Goal: Task Accomplishment & Management: Use online tool/utility

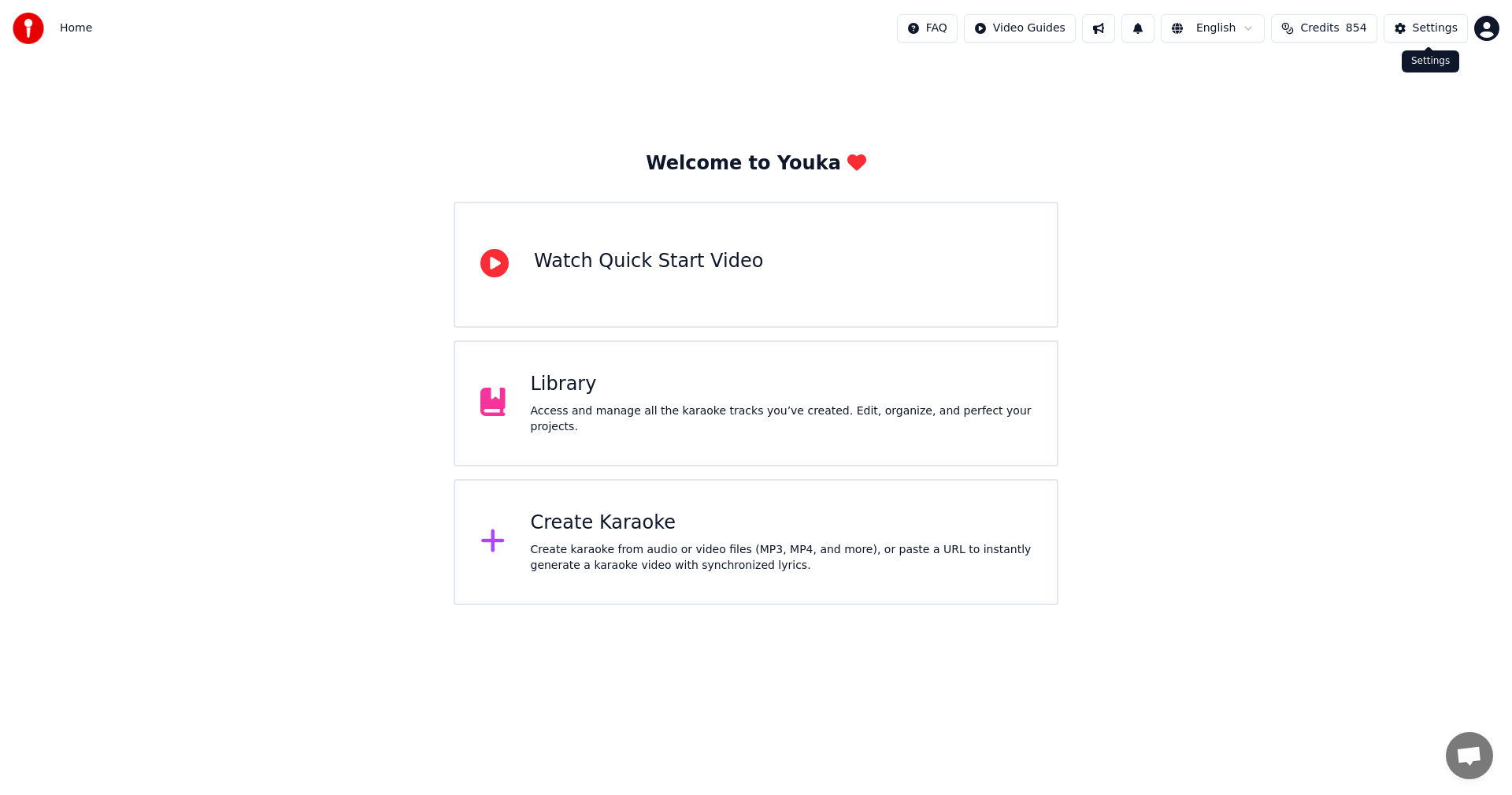
click at [1395, 28] on button "Settings" at bounding box center [1425, 29] width 85 height 29
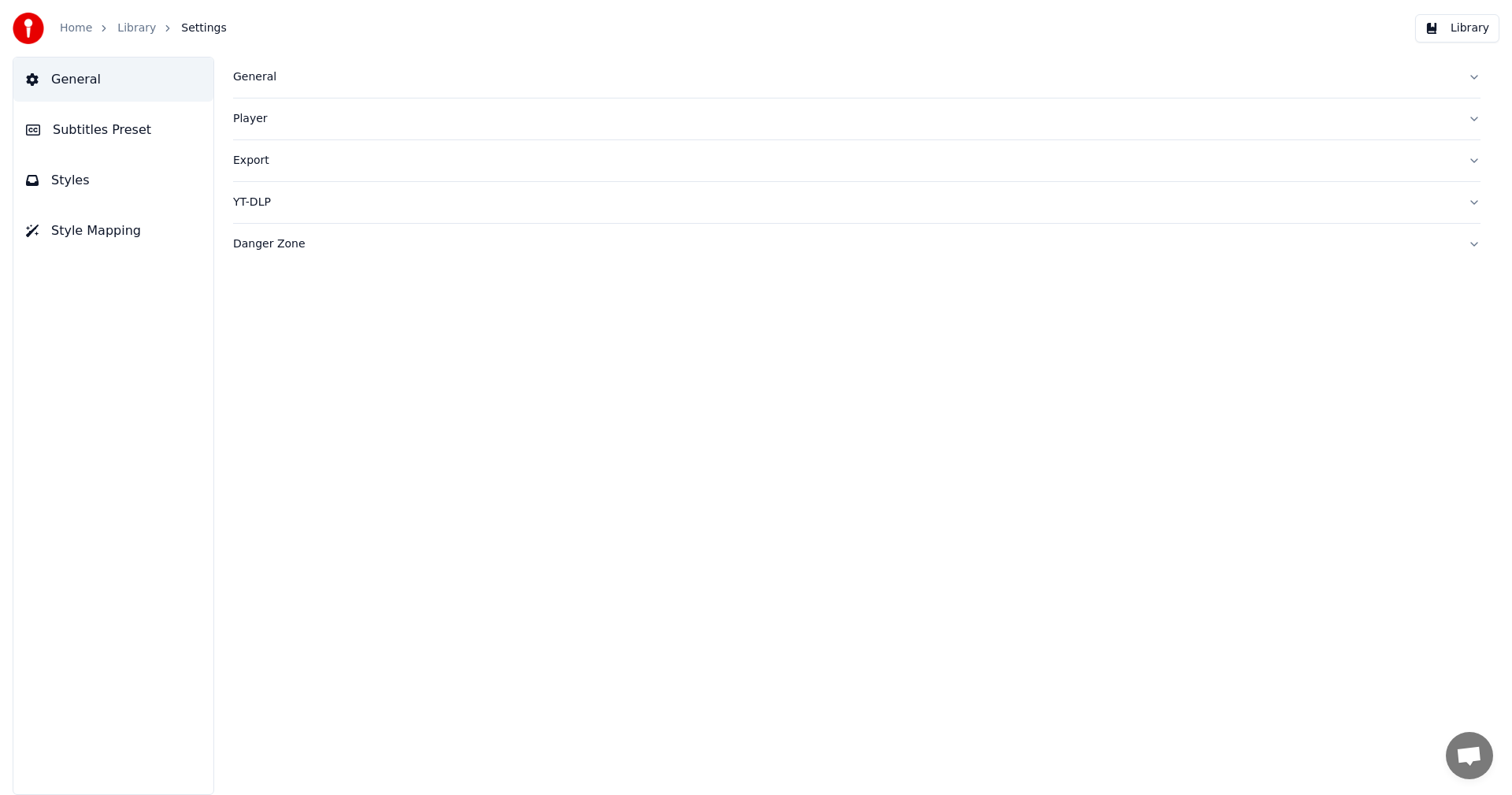
click at [234, 84] on div "General" at bounding box center [845, 77] width 1223 height 16
click at [78, 29] on link "Home" at bounding box center [76, 29] width 32 height 16
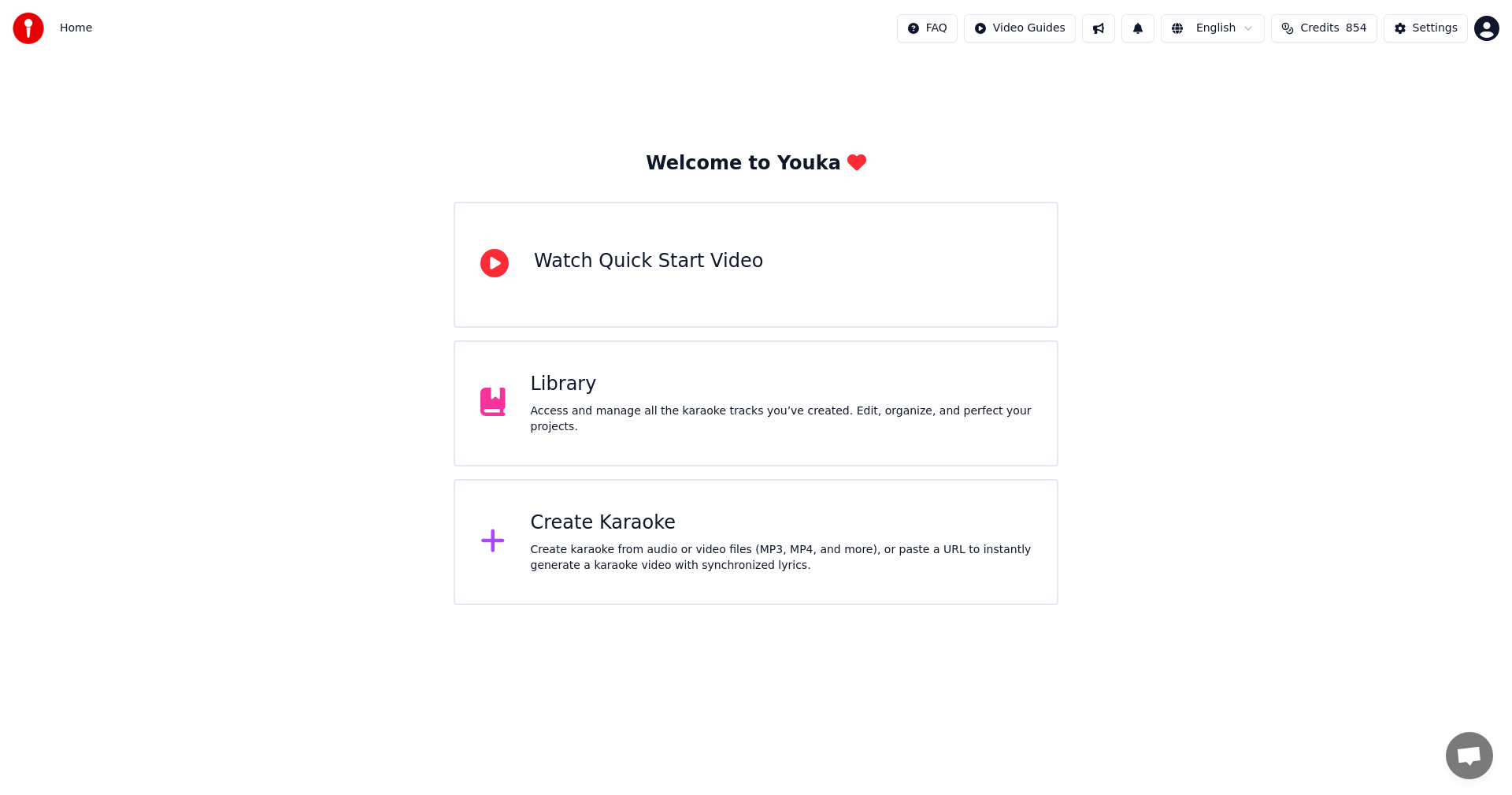
click at [596, 535] on div "Create Karaoke" at bounding box center [782, 523] width 502 height 25
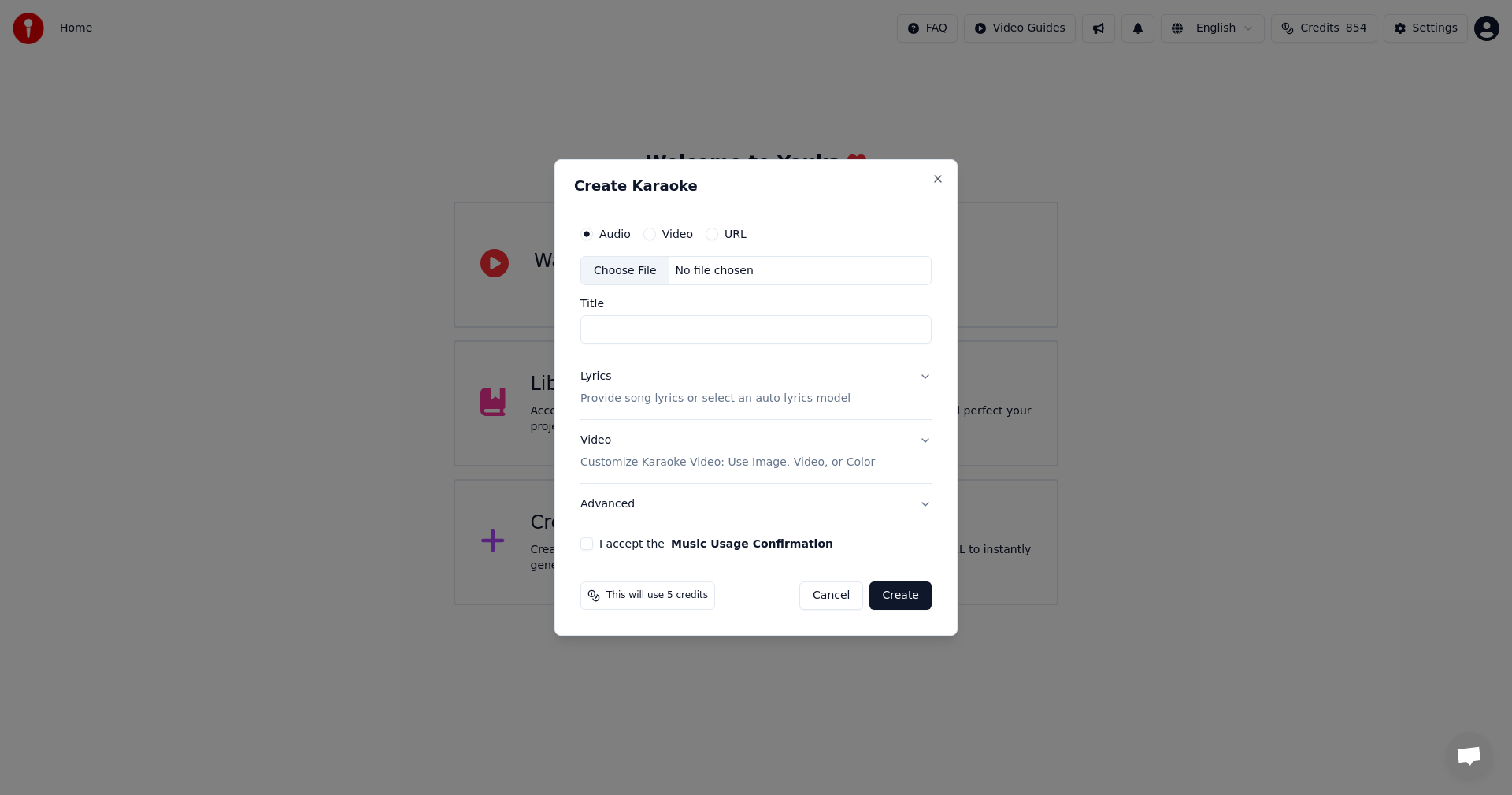
click at [645, 269] on div "Choose File" at bounding box center [625, 271] width 89 height 29
type input "**********"
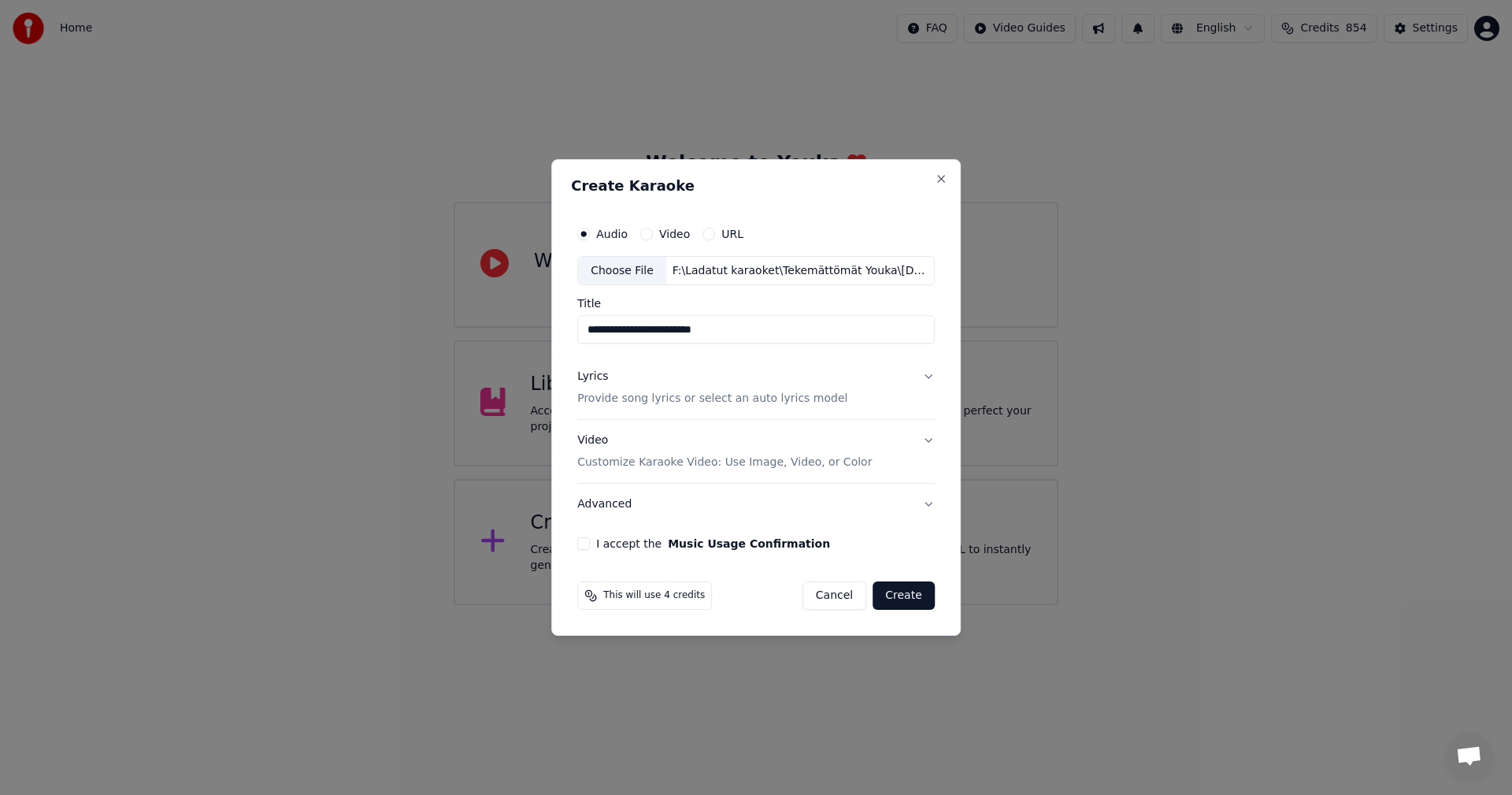
click at [926, 376] on button "Lyrics Provide song lyrics or select an auto lyrics model" at bounding box center [756, 388] width 358 height 63
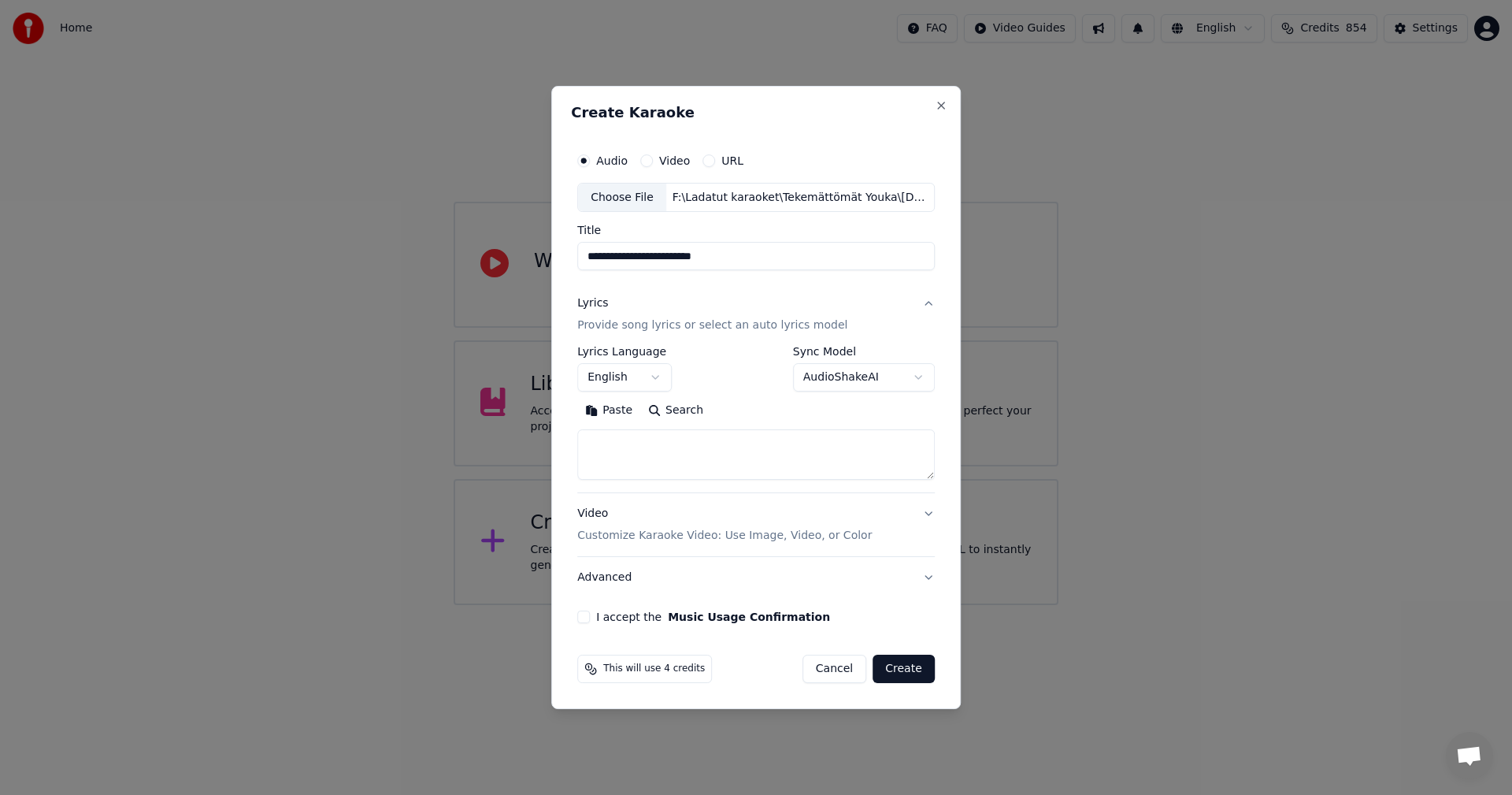
drag, startPoint x: 620, startPoint y: 414, endPoint x: 638, endPoint y: 395, distance: 26.2
click at [620, 413] on button "Paste" at bounding box center [608, 411] width 63 height 25
click at [657, 376] on body "**********" at bounding box center [756, 302] width 1512 height 605
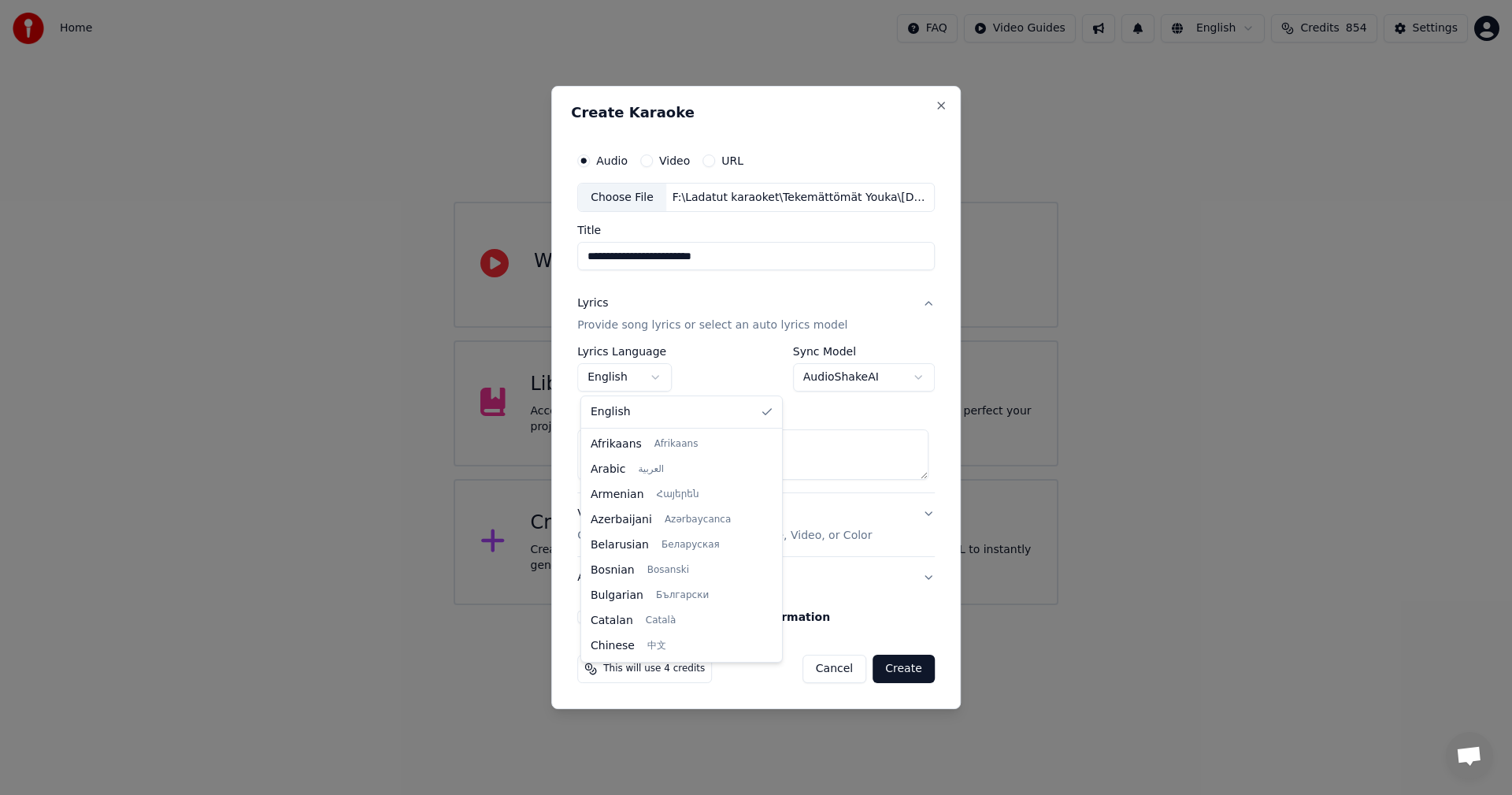
scroll to position [252, 0]
type textarea "**********"
select select "**"
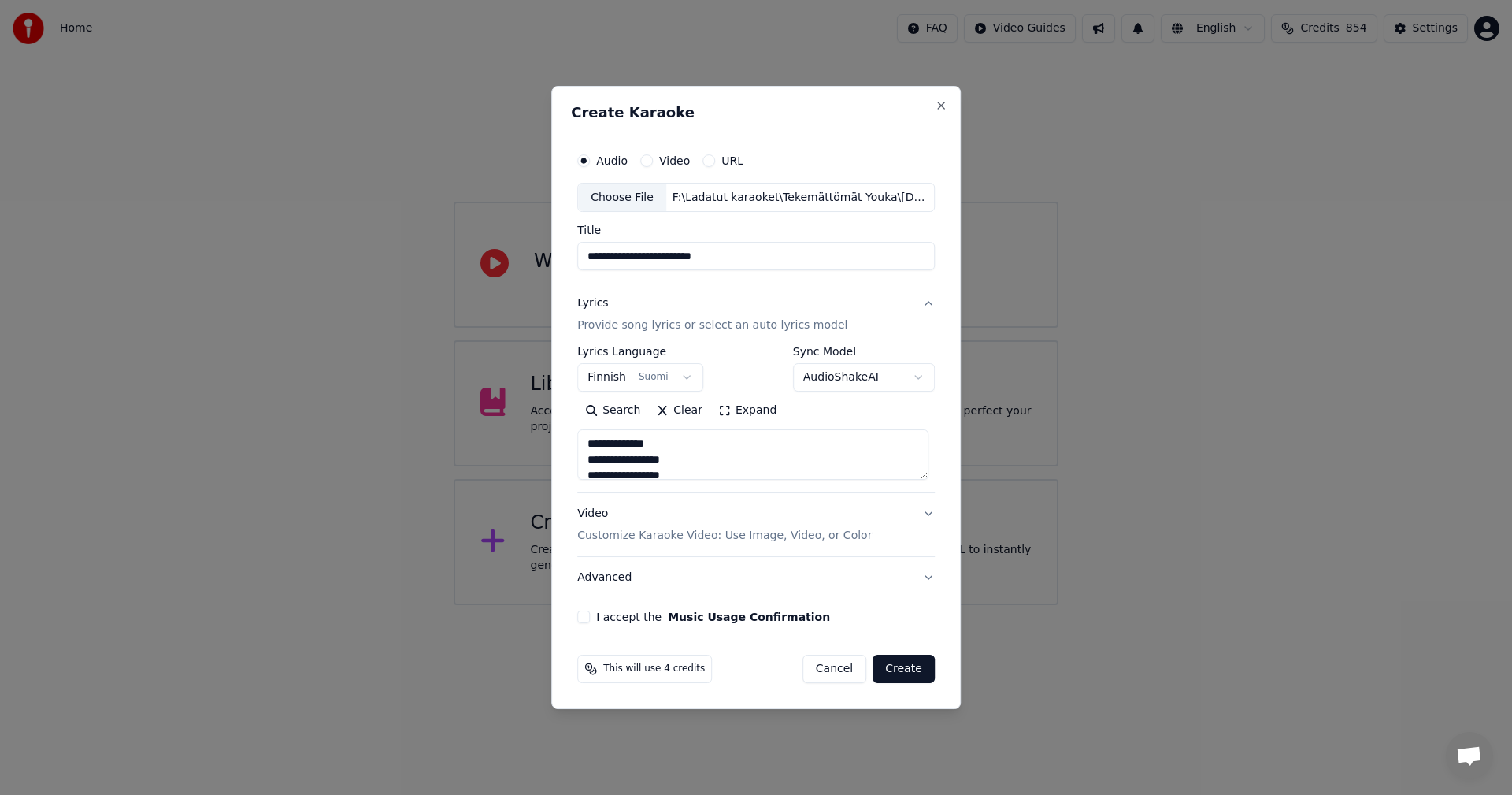
click at [590, 616] on button "I accept the Music Usage Confirmation" at bounding box center [583, 616] width 12 height 12
click at [900, 671] on button "Create" at bounding box center [904, 668] width 62 height 29
type textarea "**********"
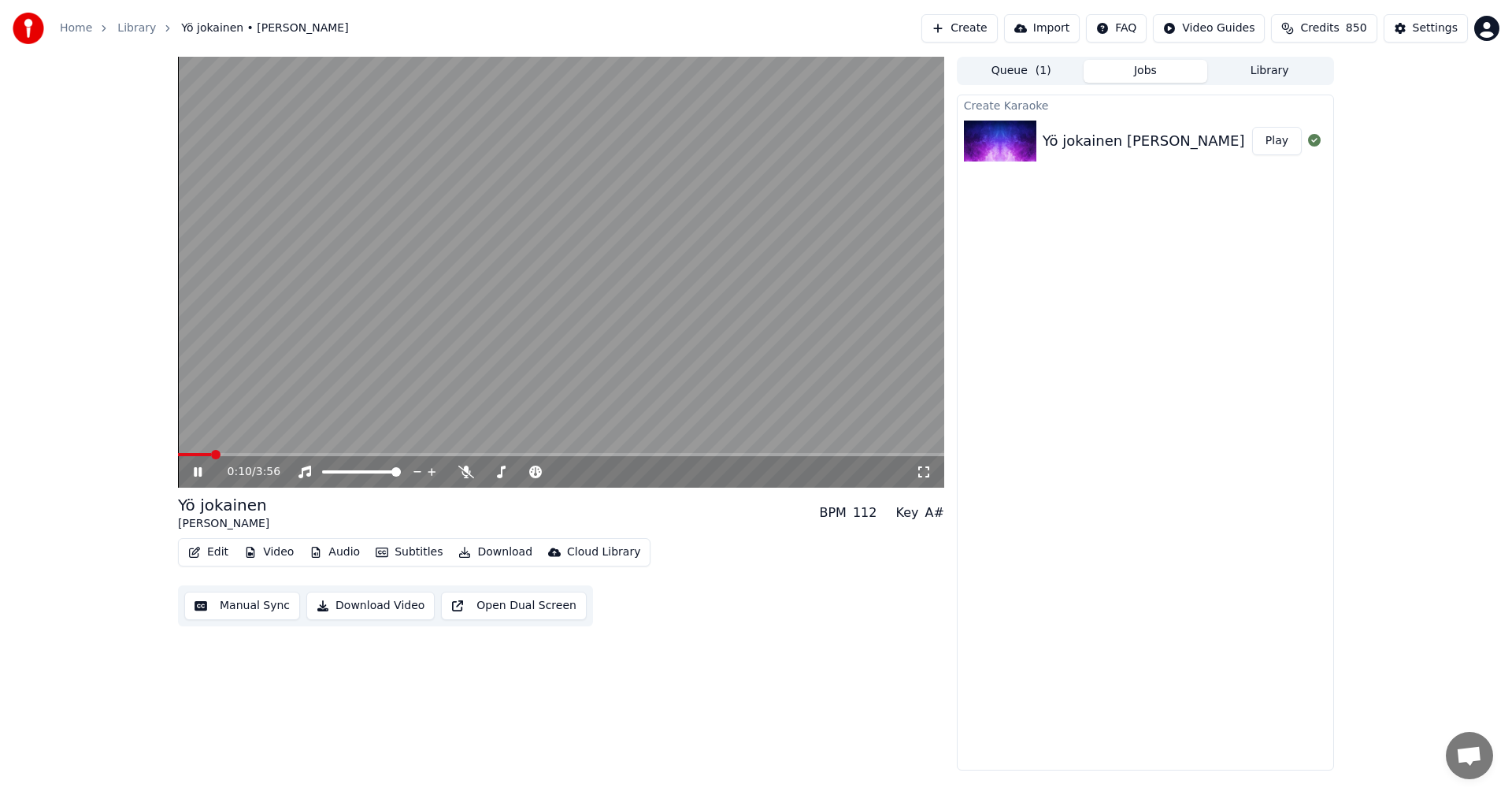
click at [224, 549] on button "Edit" at bounding box center [208, 551] width 52 height 22
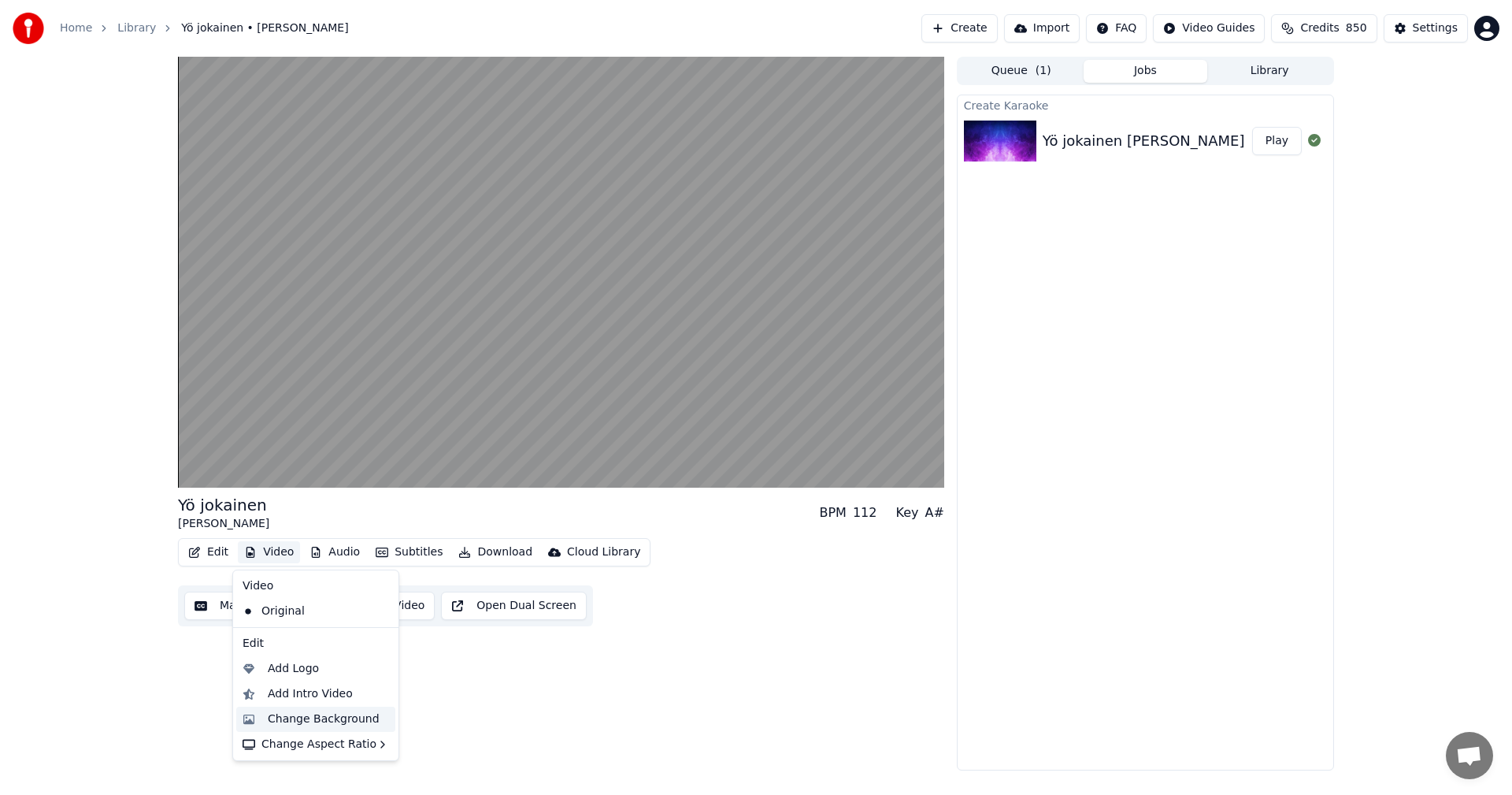
click at [287, 720] on div "Change Background" at bounding box center [323, 719] width 111 height 16
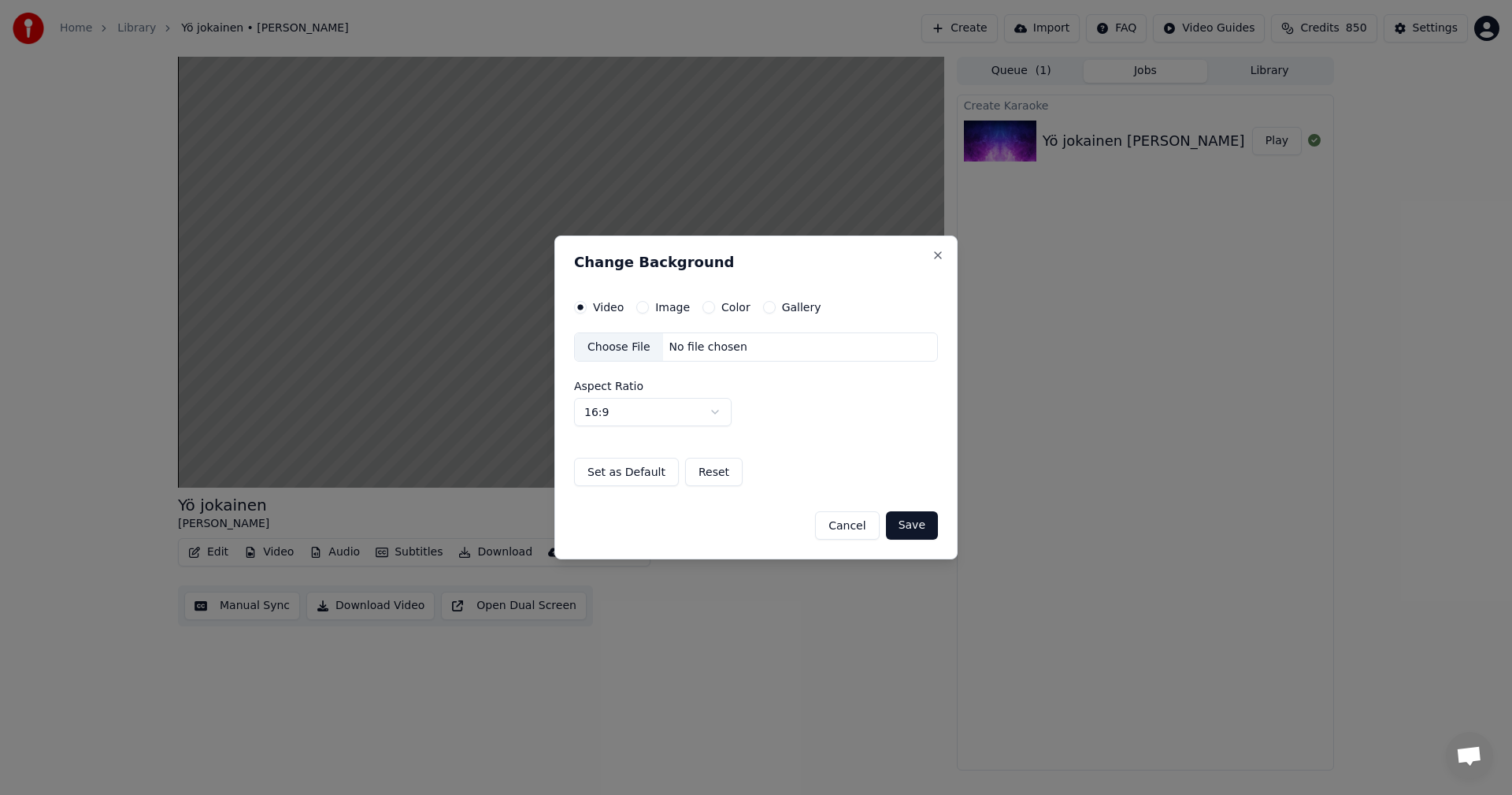
click at [644, 307] on button "Image" at bounding box center [642, 307] width 12 height 12
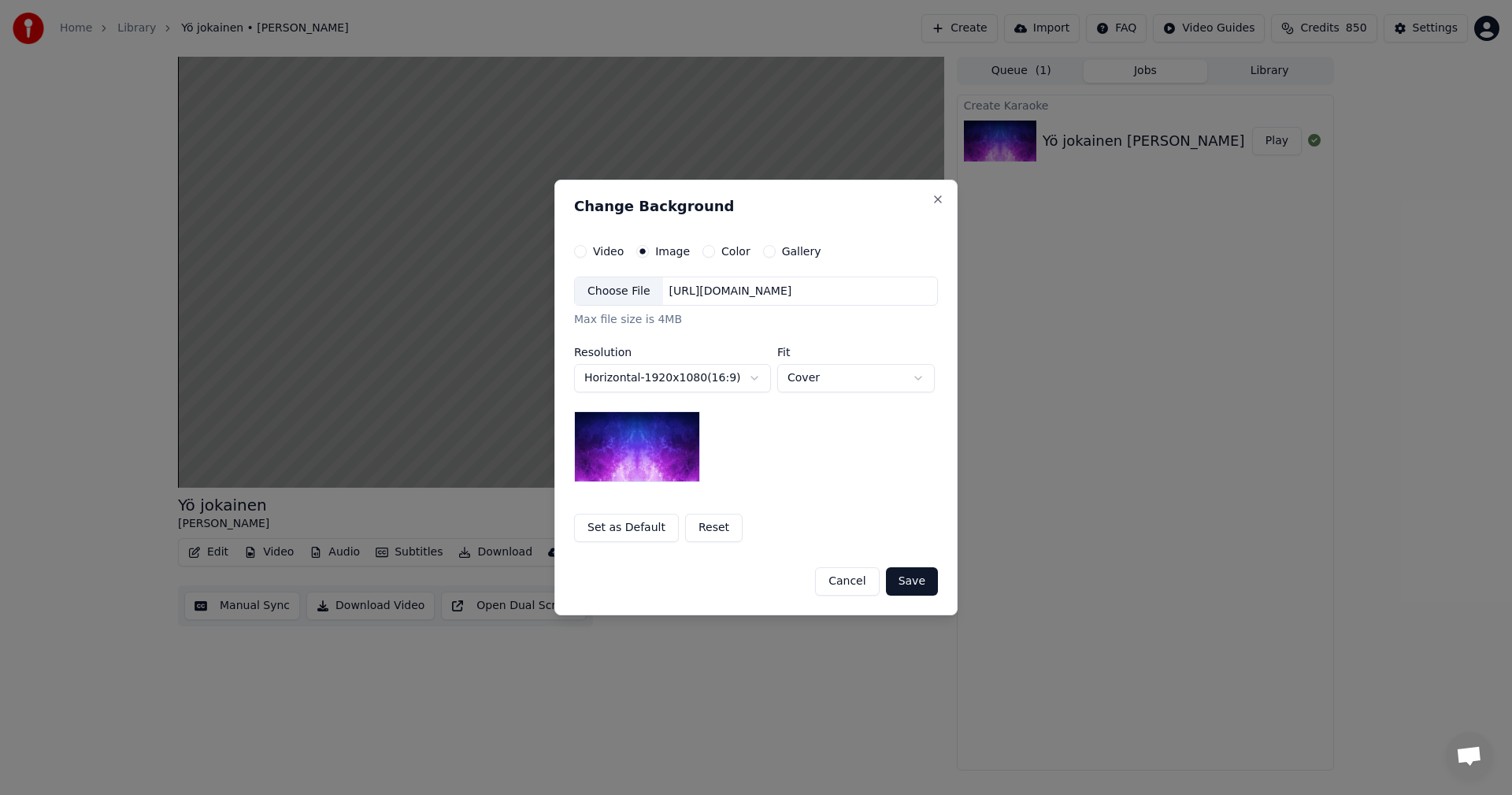
click at [625, 291] on div "Choose File" at bounding box center [619, 291] width 89 height 29
click at [917, 588] on button "Save" at bounding box center [912, 582] width 52 height 29
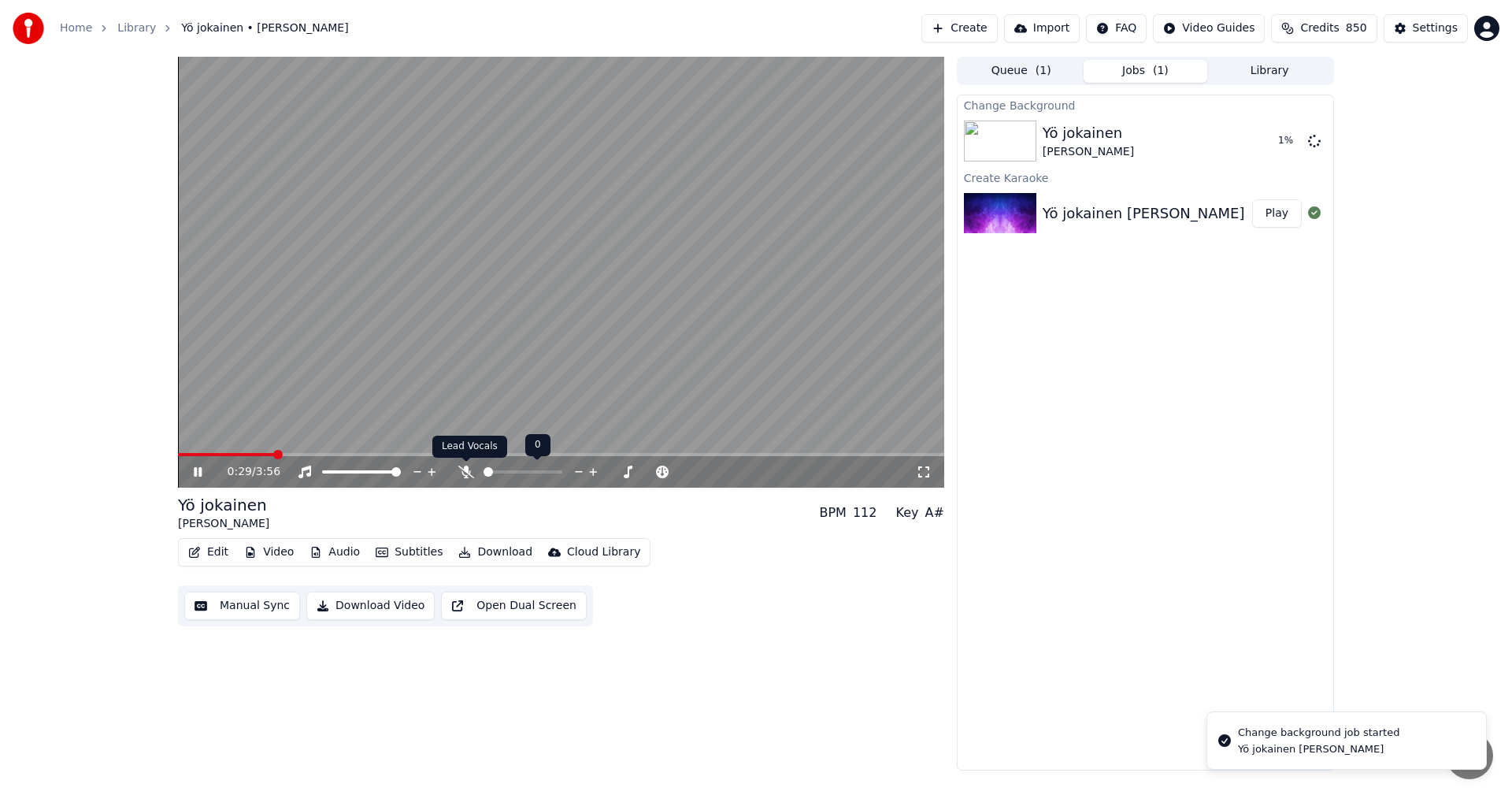
click at [466, 471] on icon at bounding box center [466, 471] width 16 height 12
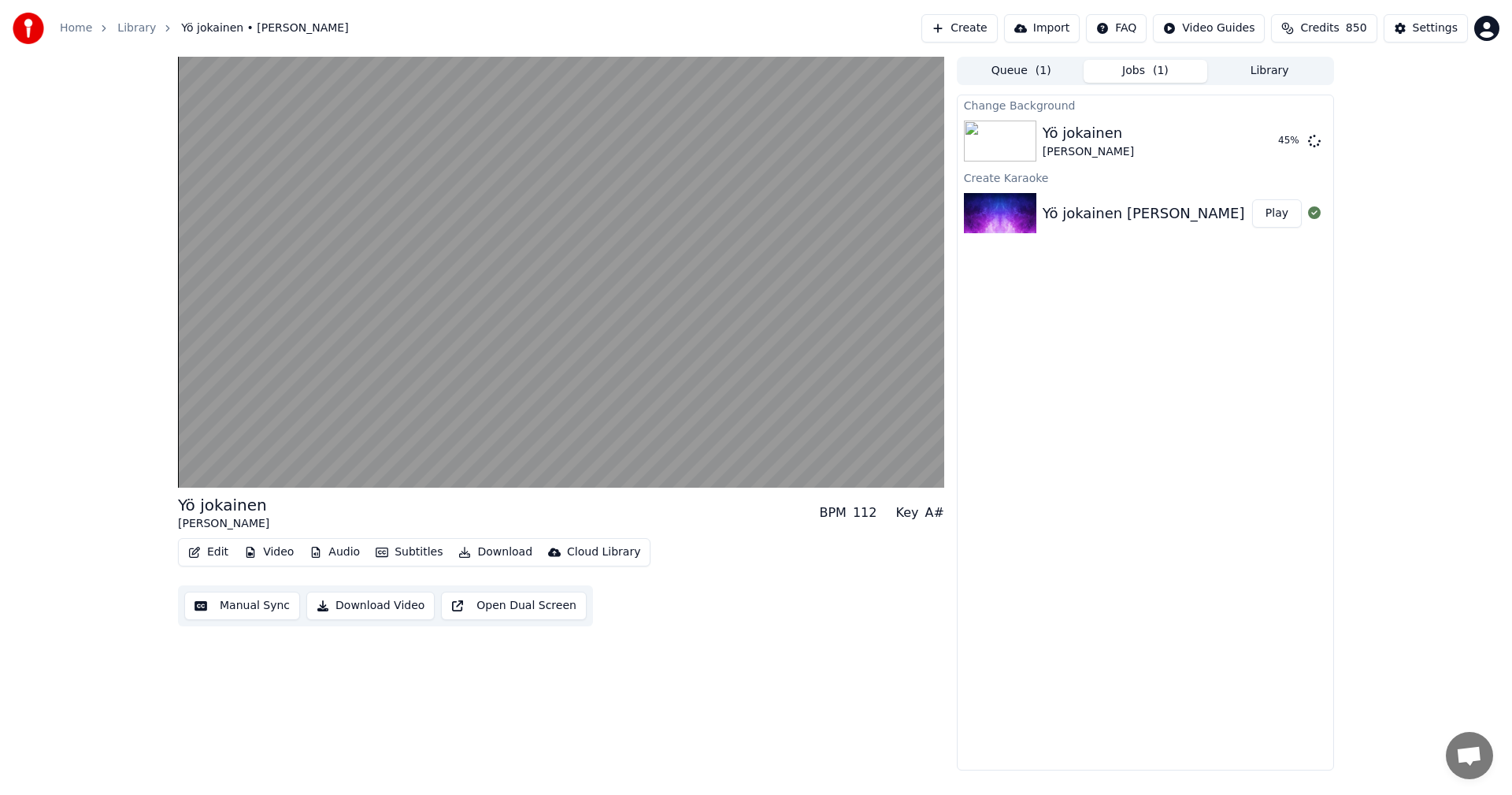
click at [1070, 531] on div "Change Background Yö jokainen [PERSON_NAME] 45 % Create Karaoke Yö jokainen [PE…" at bounding box center [1145, 432] width 377 height 676
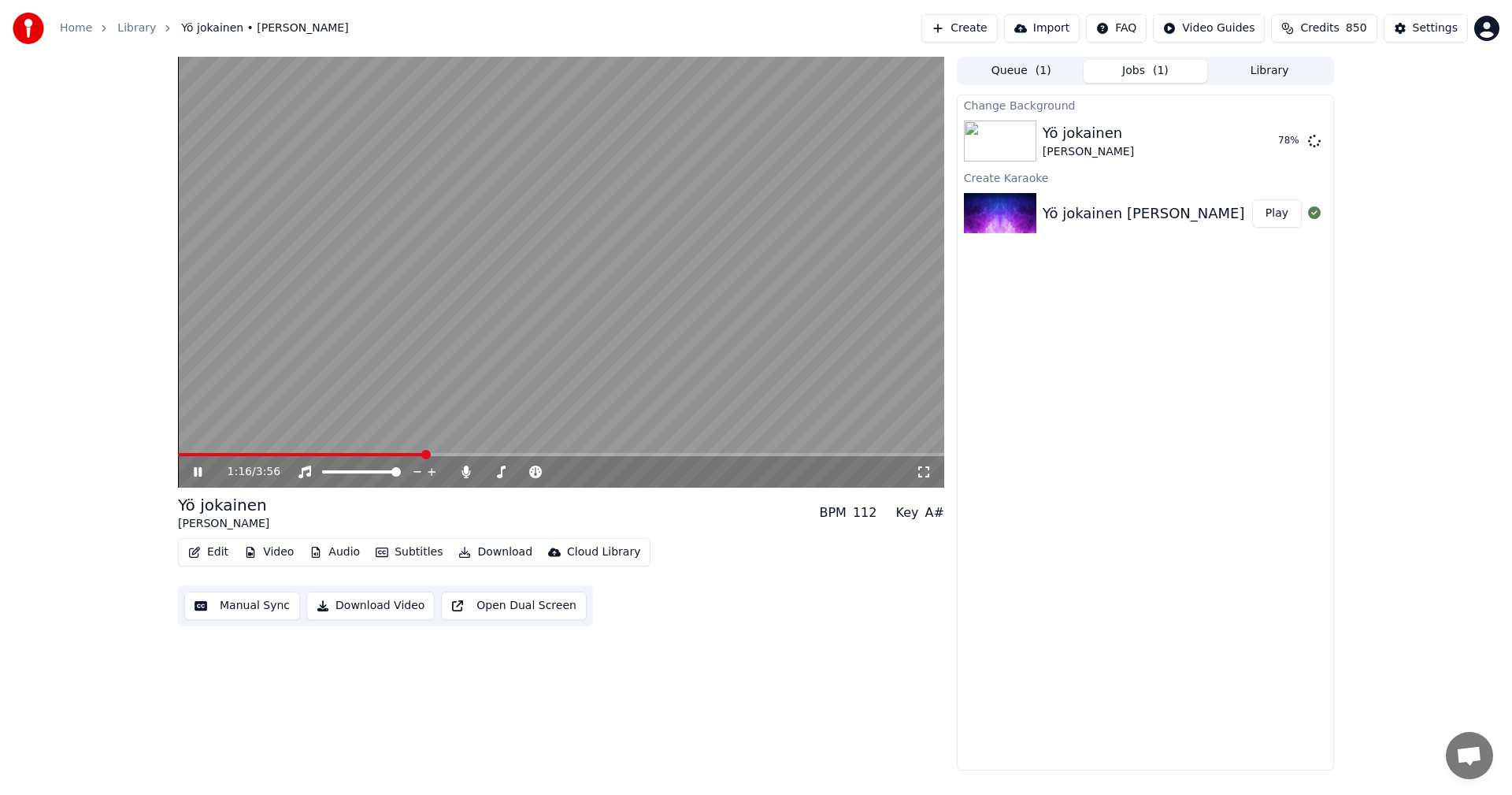
click at [398, 452] on video at bounding box center [561, 272] width 766 height 430
click at [394, 454] on span at bounding box center [286, 454] width 216 height 3
click at [199, 471] on icon at bounding box center [198, 472] width 10 height 11
click at [198, 467] on icon at bounding box center [209, 471] width 37 height 12
click at [1293, 139] on button "Play" at bounding box center [1277, 141] width 50 height 29
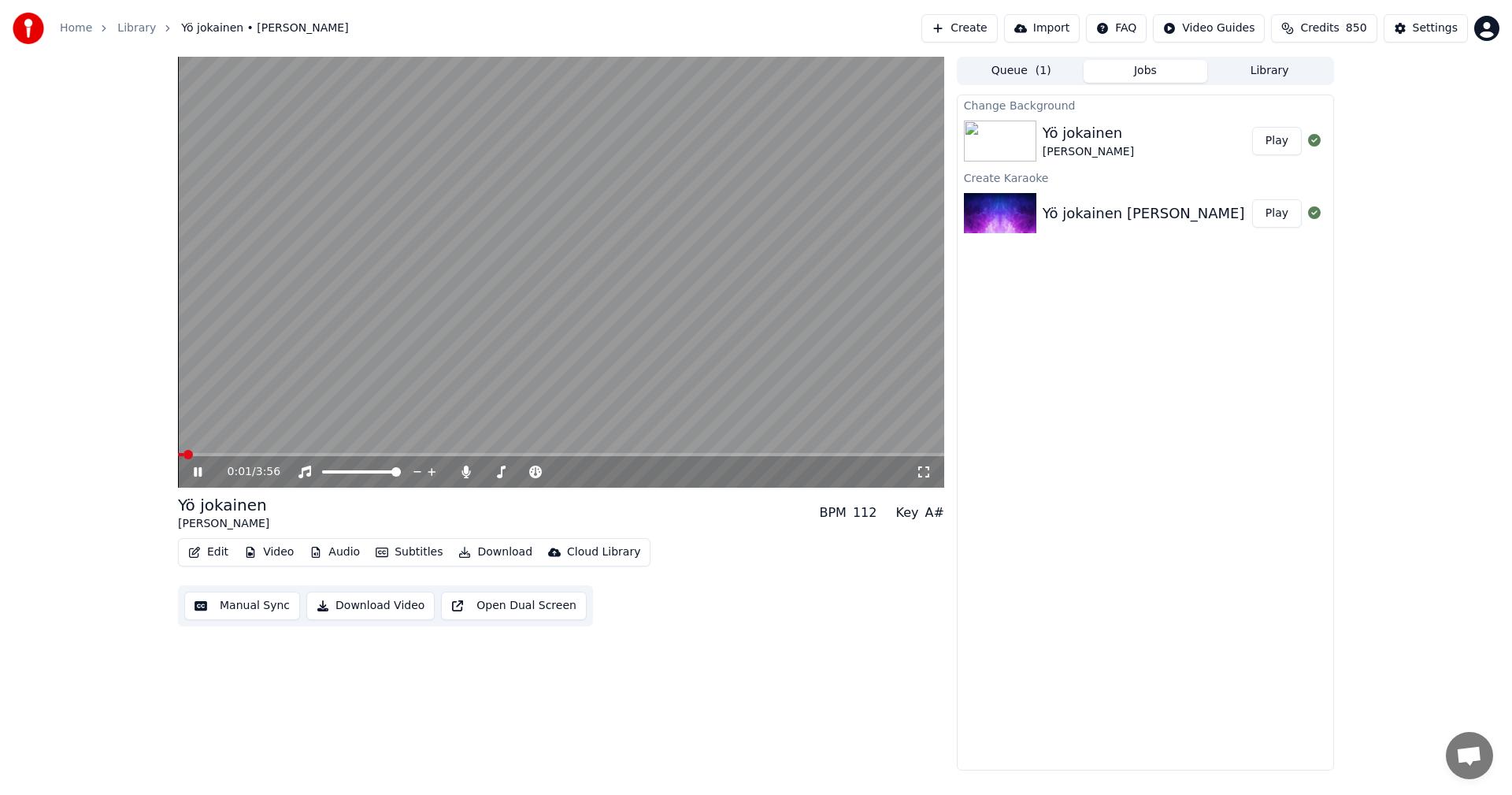
click at [220, 451] on video at bounding box center [561, 272] width 766 height 430
click at [221, 454] on span at bounding box center [561, 454] width 766 height 3
click at [198, 472] on icon at bounding box center [198, 472] width 10 height 11
click at [216, 547] on button "Edit" at bounding box center [208, 551] width 52 height 22
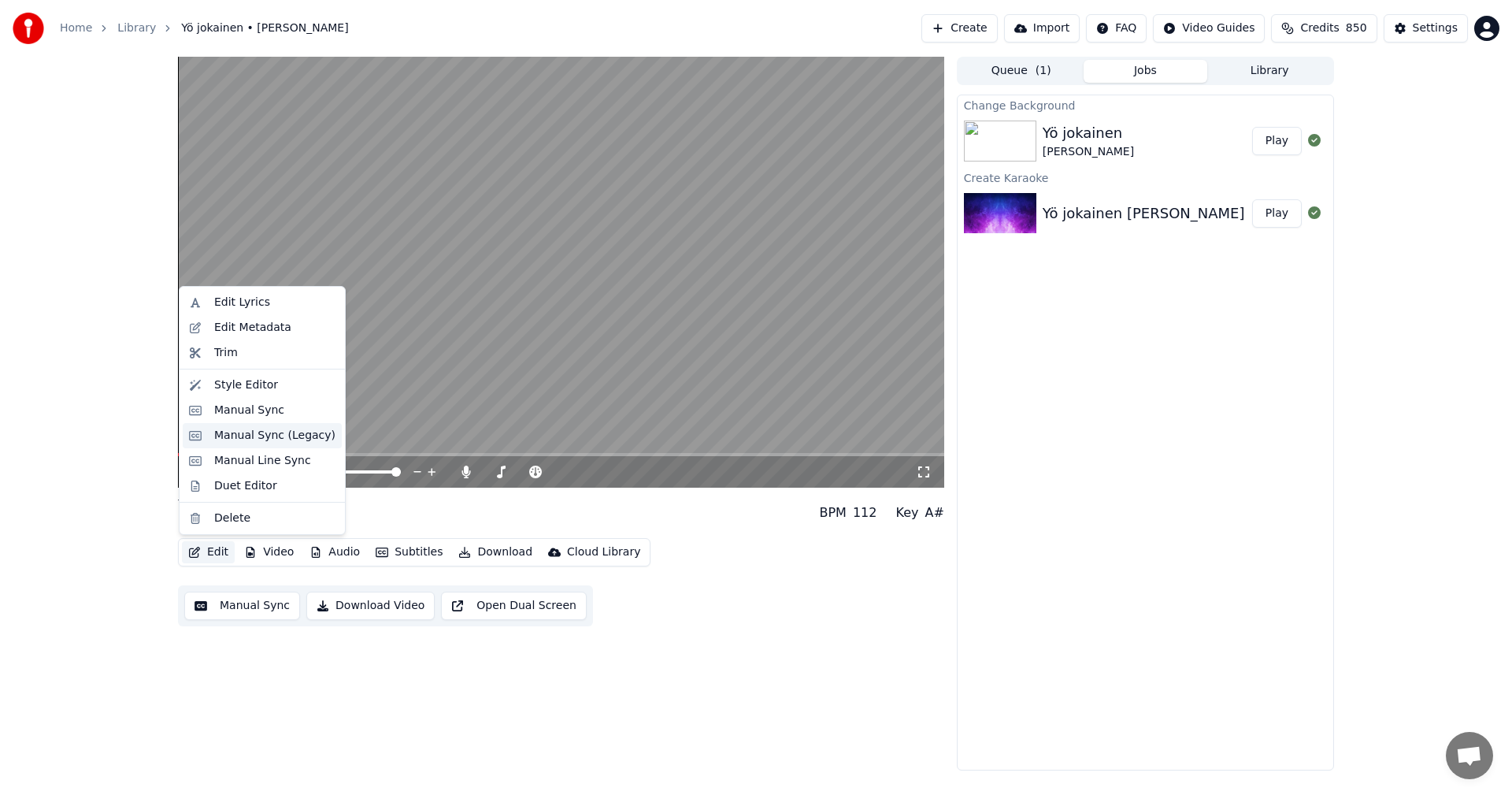
click at [241, 438] on div "Manual Sync (Legacy)" at bounding box center [274, 435] width 121 height 16
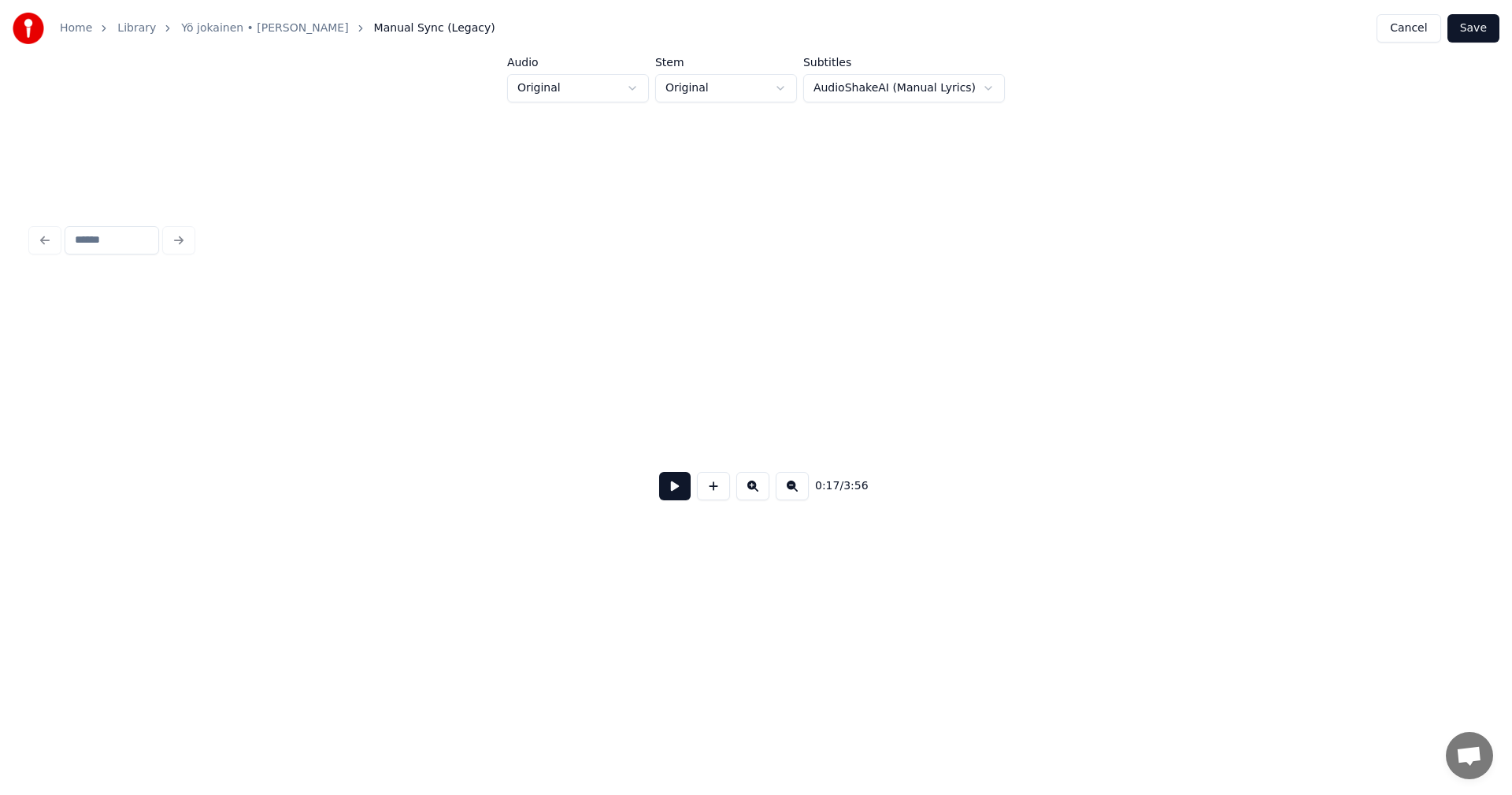
scroll to position [0, 4741]
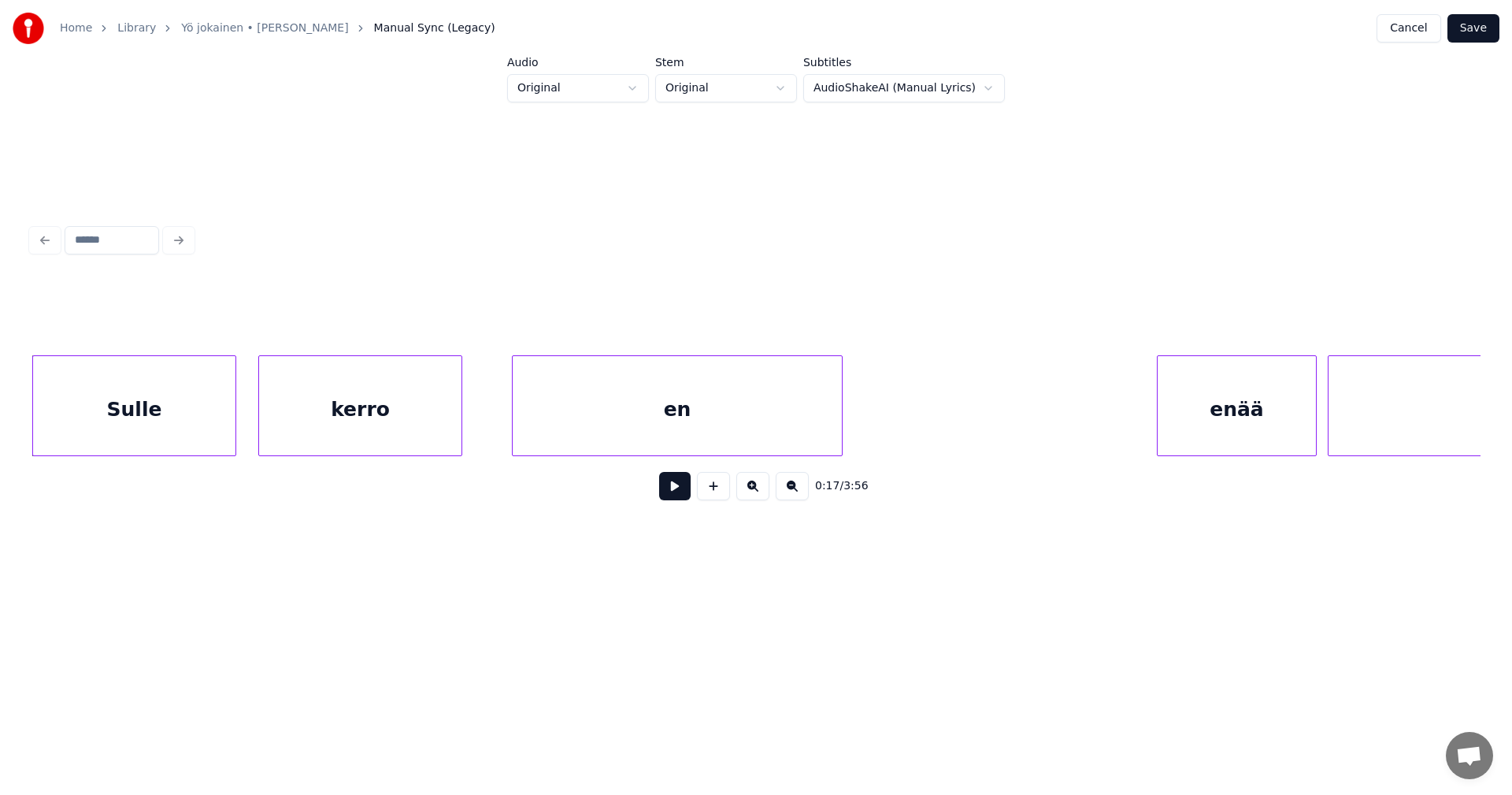
click at [214, 418] on div "Sulle" at bounding box center [134, 409] width 203 height 107
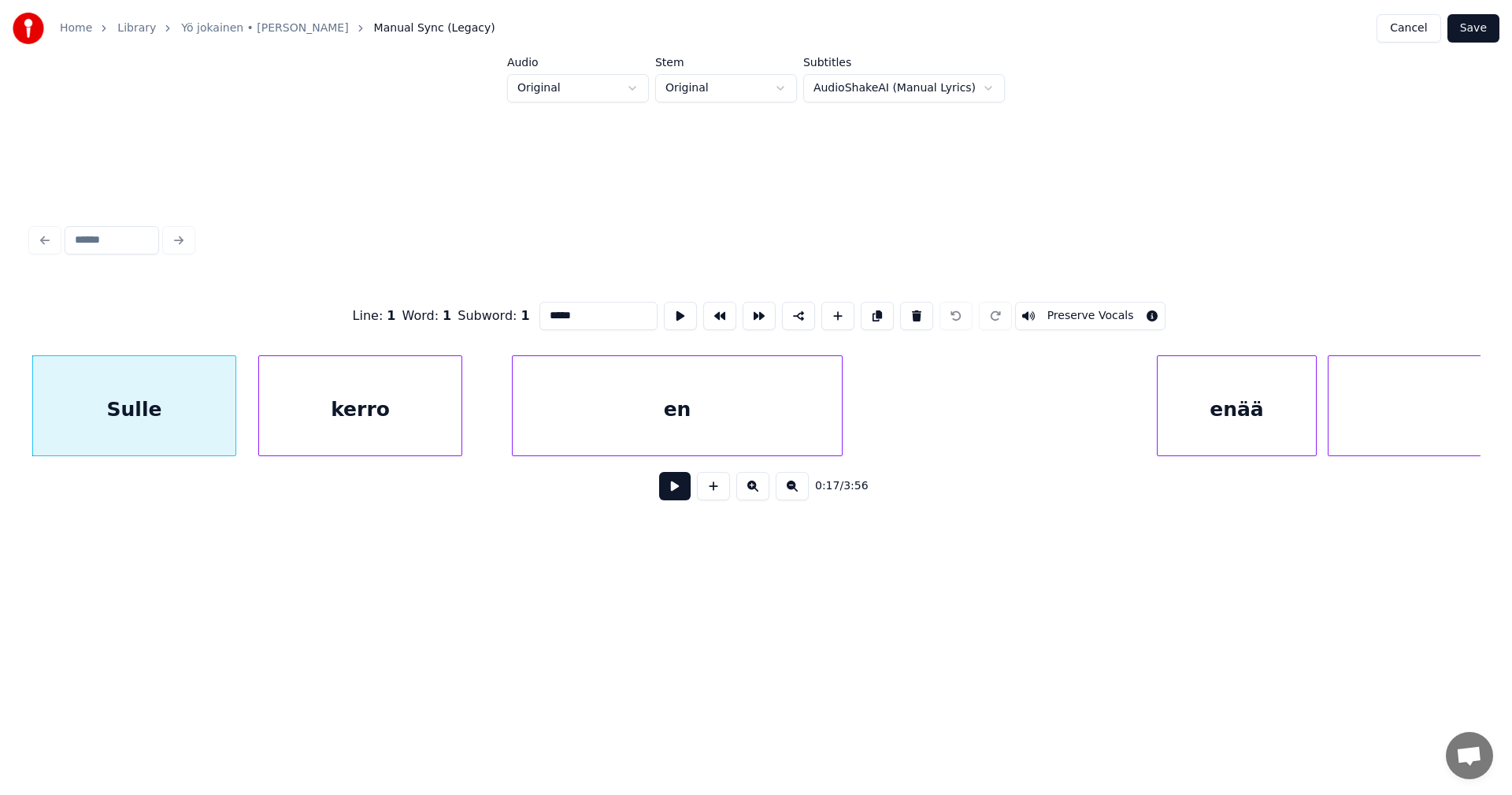
click at [671, 487] on button at bounding box center [674, 486] width 31 height 29
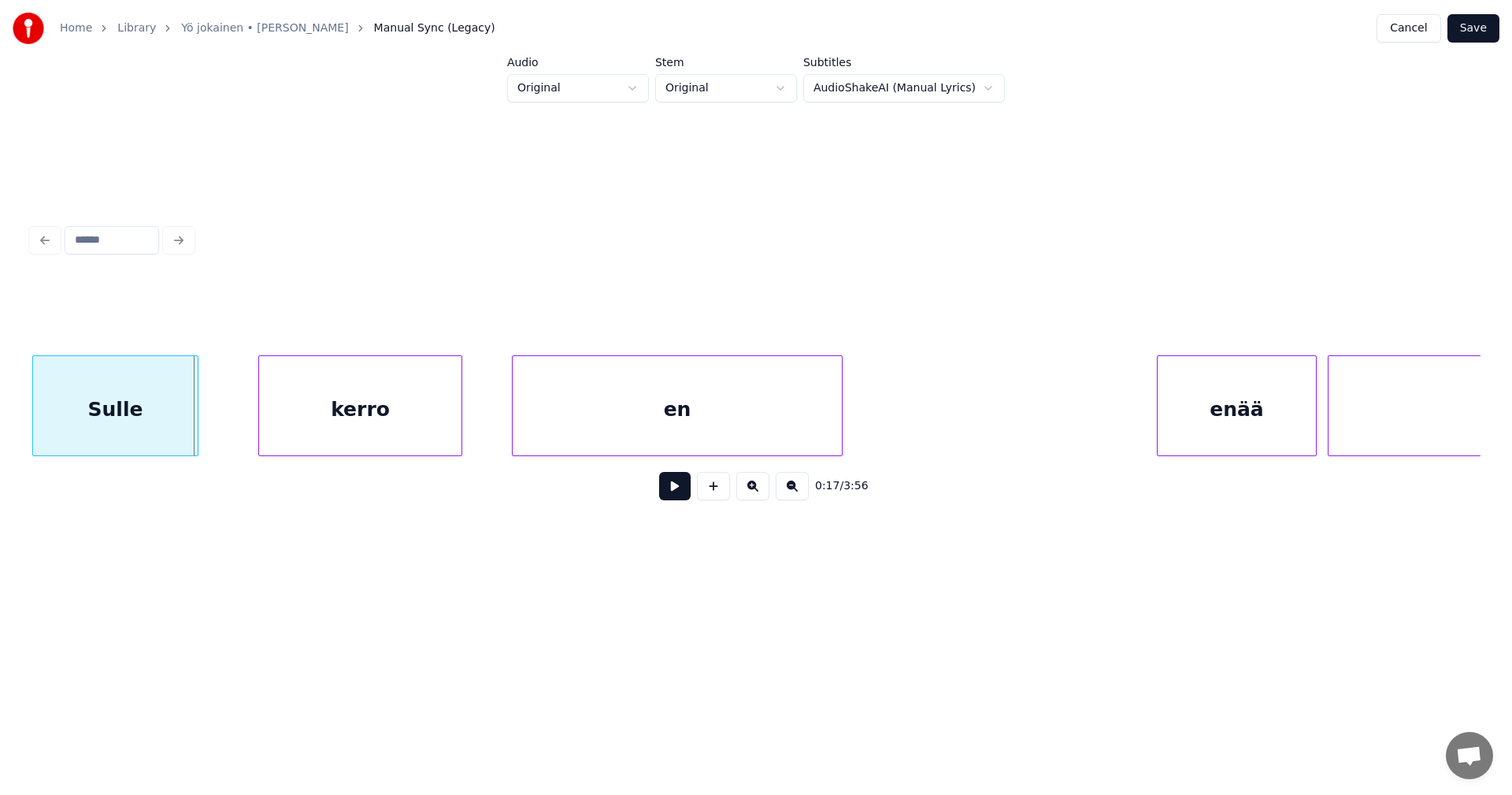
click at [195, 419] on div at bounding box center [195, 406] width 5 height 99
click at [677, 489] on button at bounding box center [674, 486] width 31 height 29
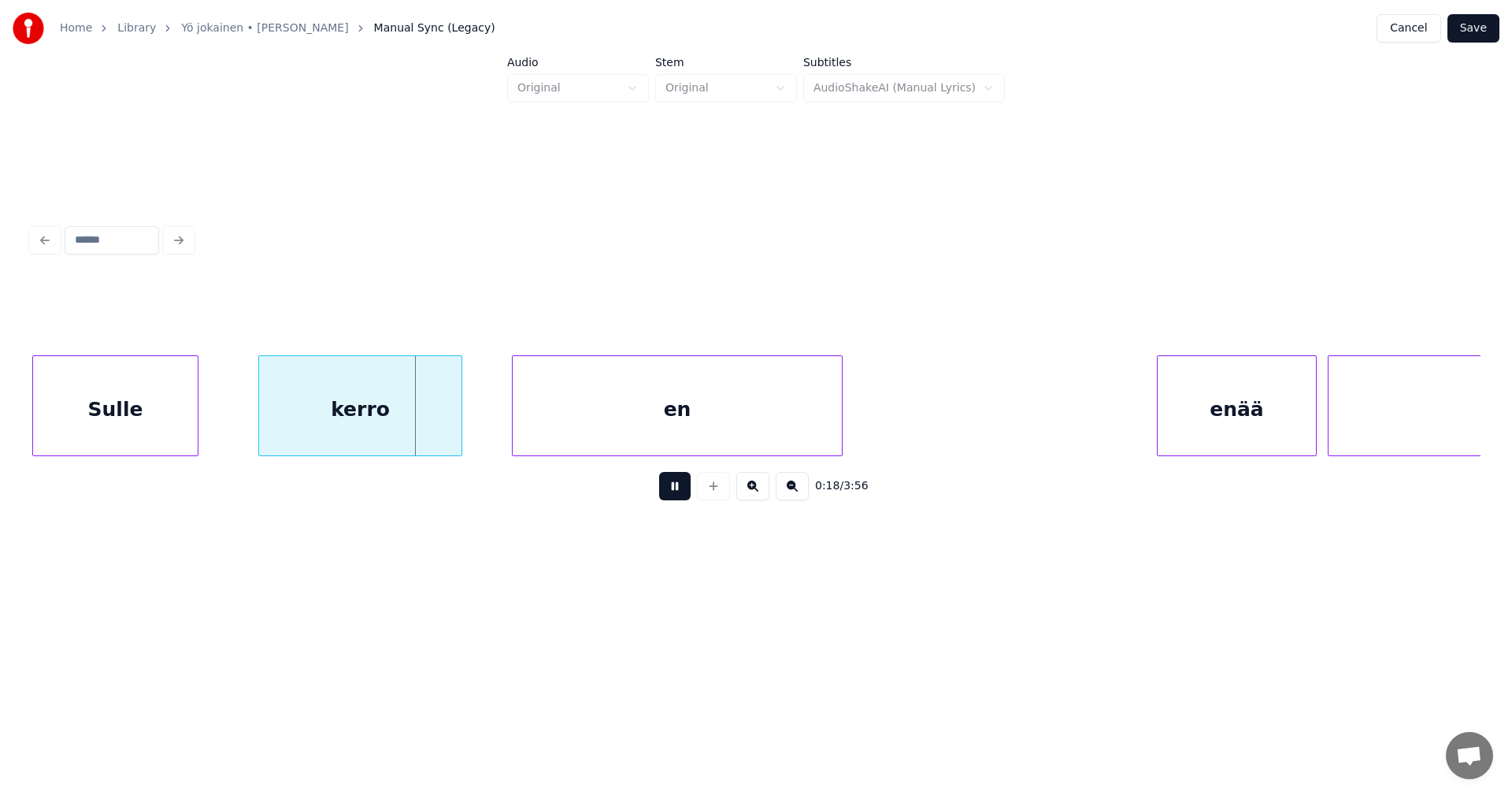
drag, startPoint x: 677, startPoint y: 488, endPoint x: 208, endPoint y: 467, distance: 469.5
click at [663, 488] on button at bounding box center [674, 486] width 31 height 29
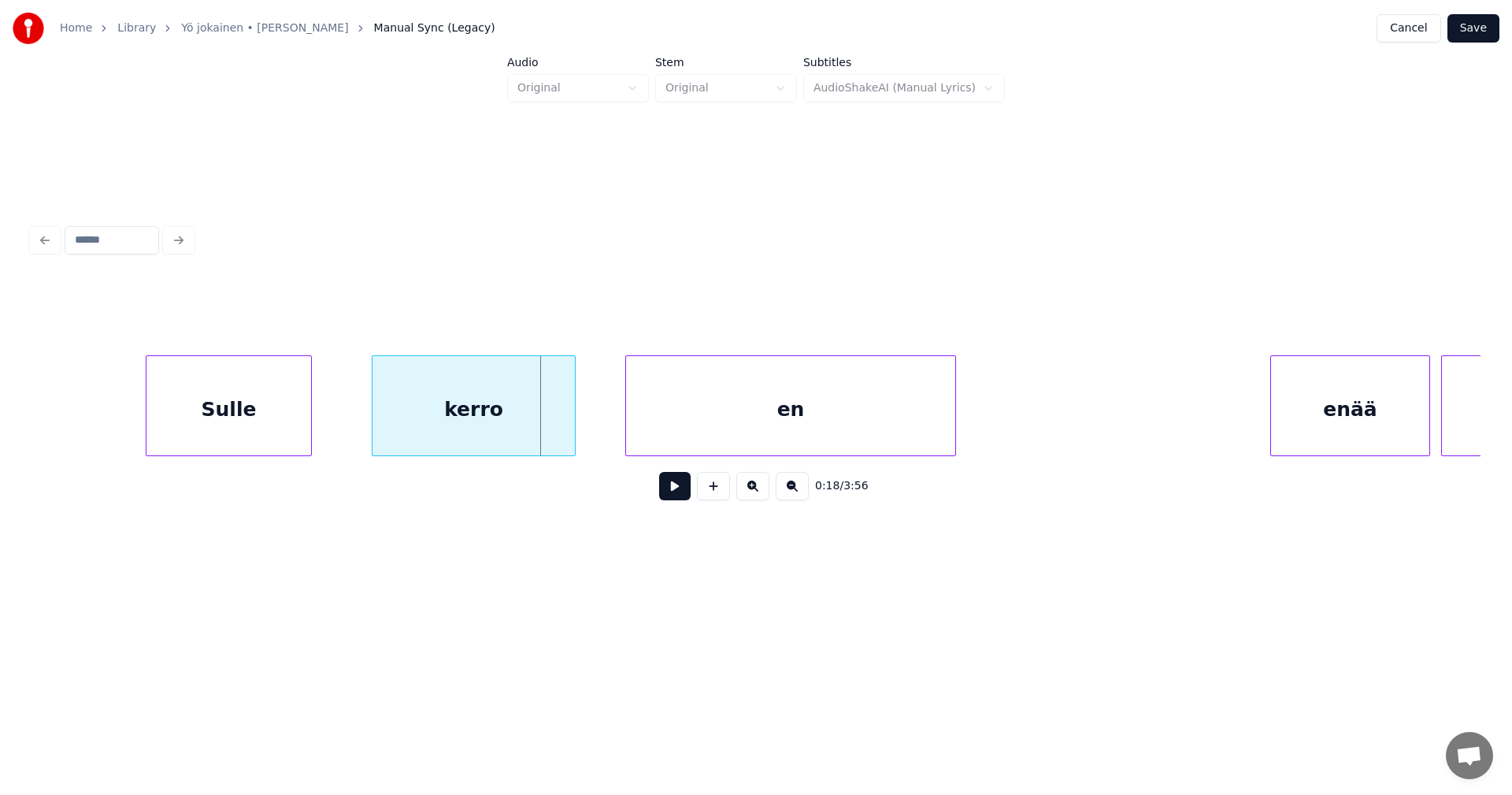
scroll to position [0, 4615]
click at [139, 411] on div at bounding box center [141, 406] width 5 height 99
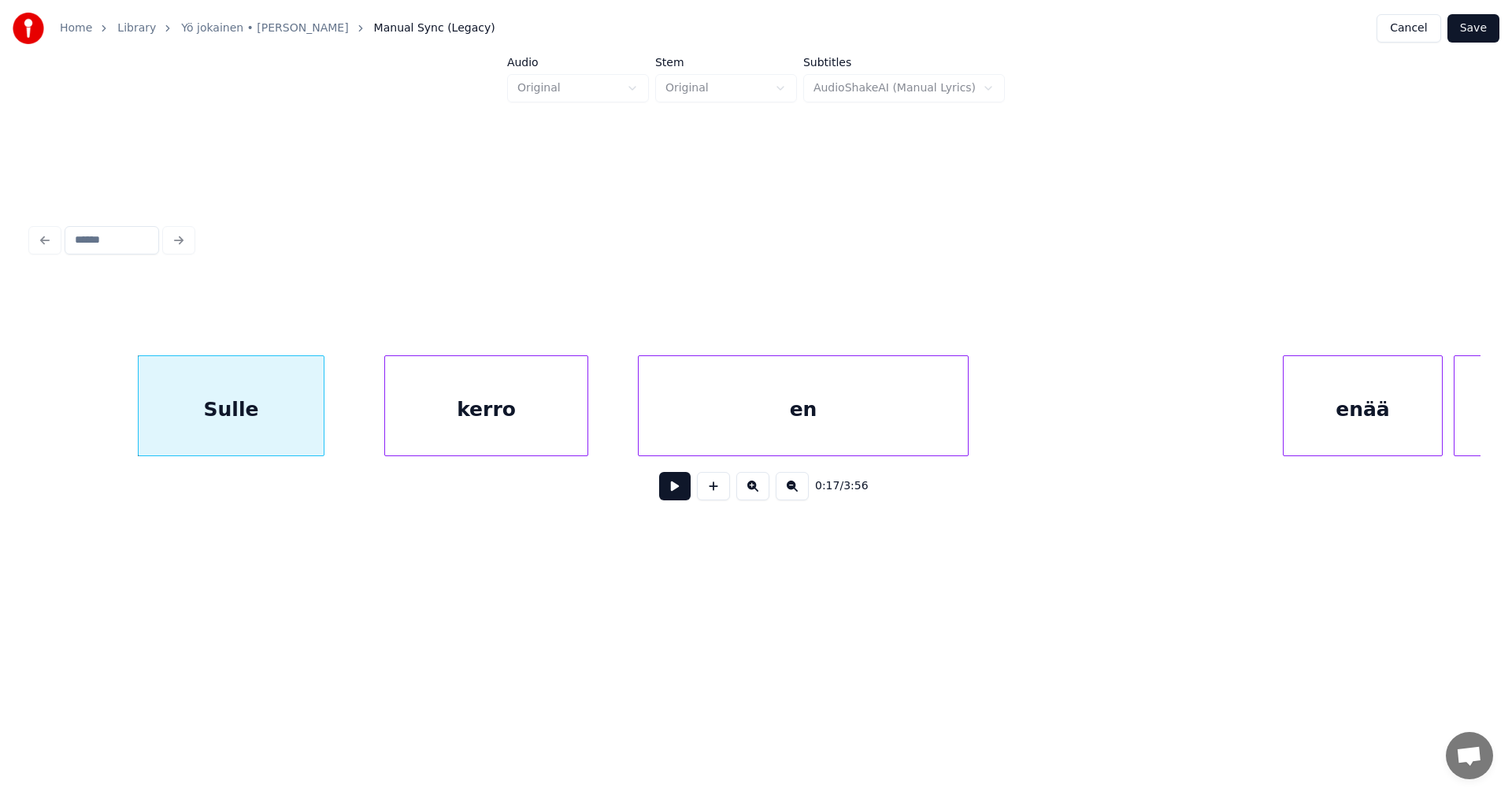
click at [681, 493] on button at bounding box center [674, 486] width 31 height 29
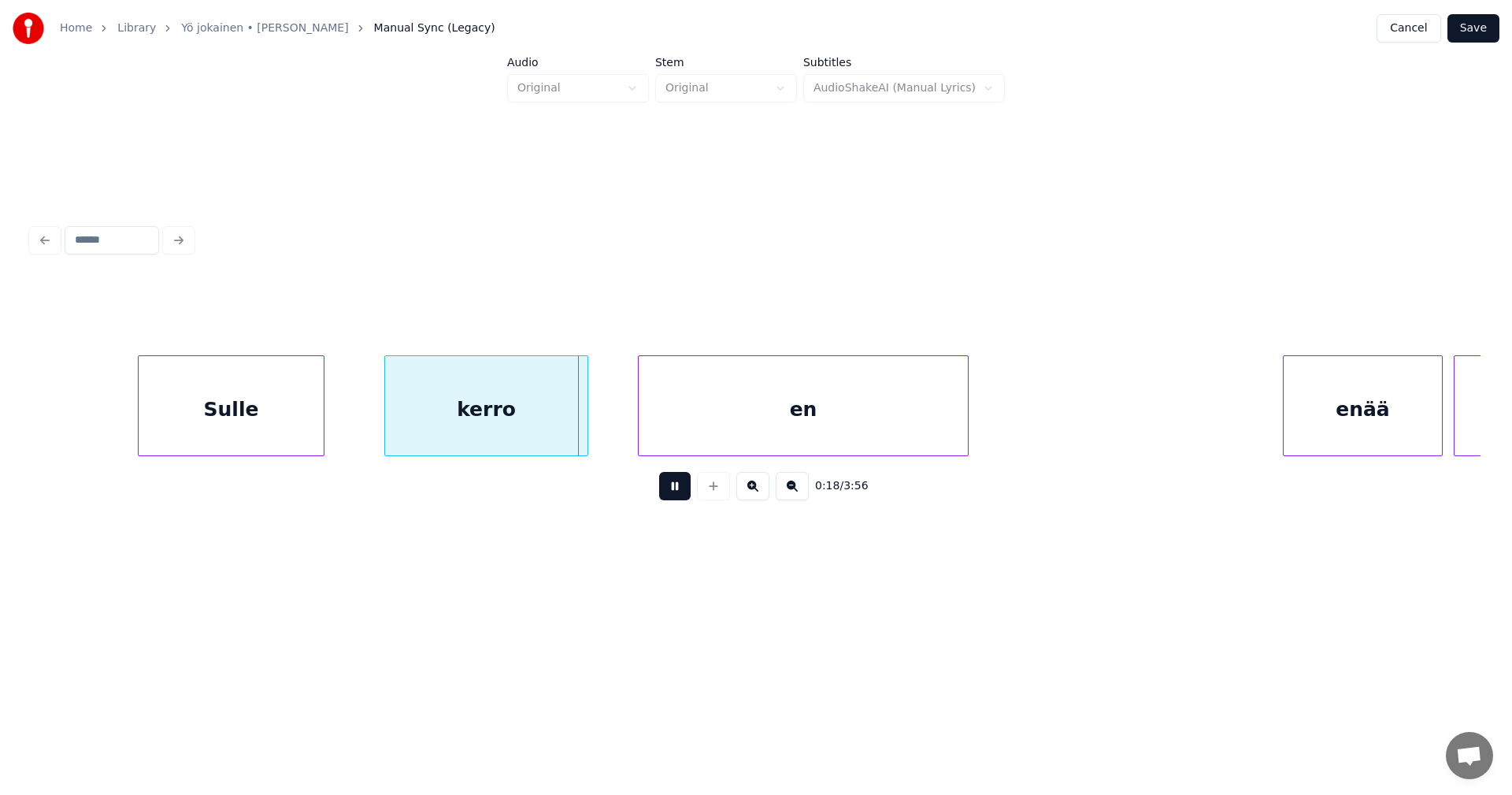
click at [681, 492] on button at bounding box center [674, 486] width 31 height 29
click at [585, 428] on div at bounding box center [583, 406] width 5 height 99
click at [708, 440] on div "en" at bounding box center [799, 409] width 329 height 107
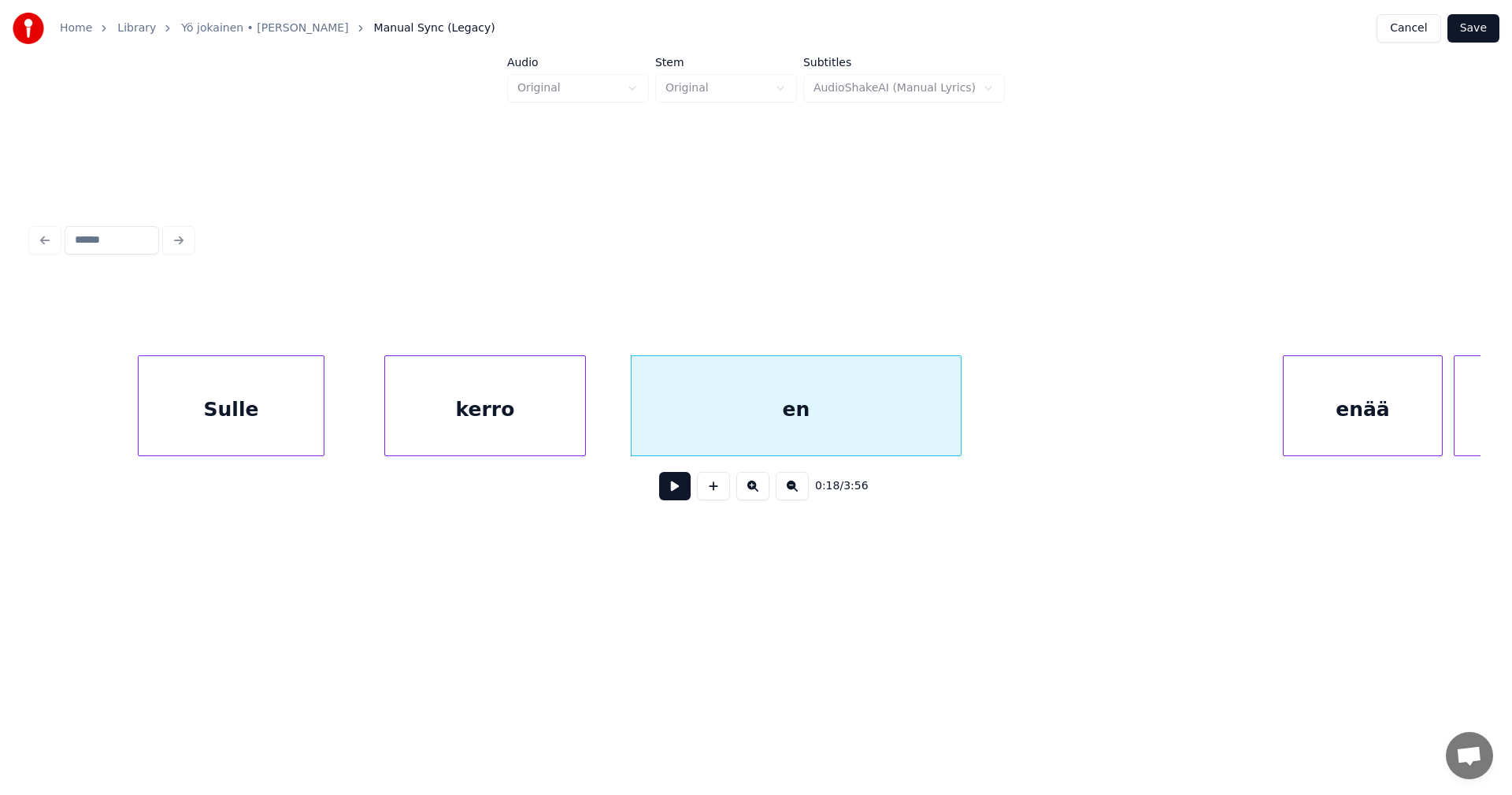
click at [680, 489] on button at bounding box center [674, 486] width 31 height 29
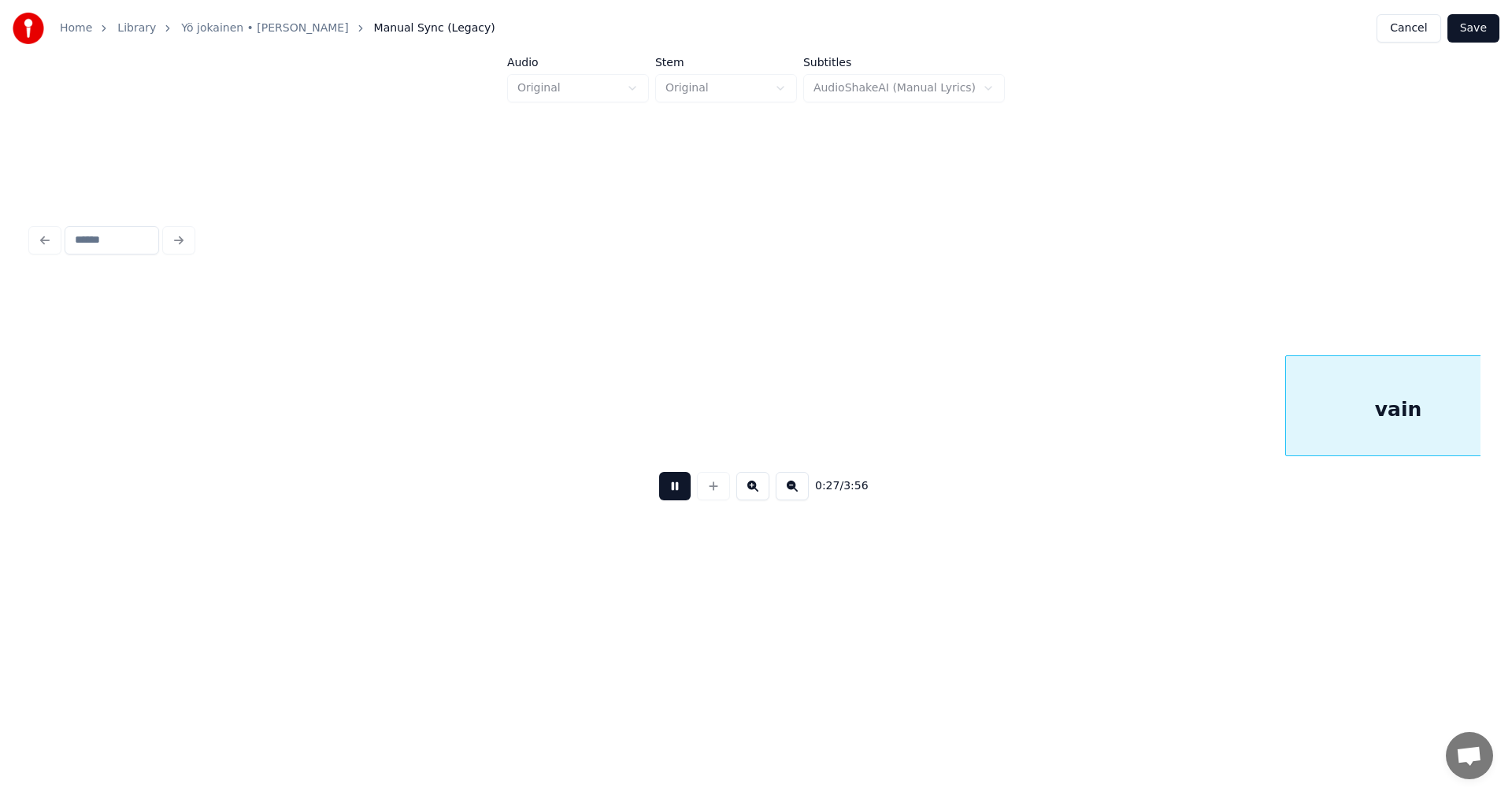
scroll to position [0, 7519]
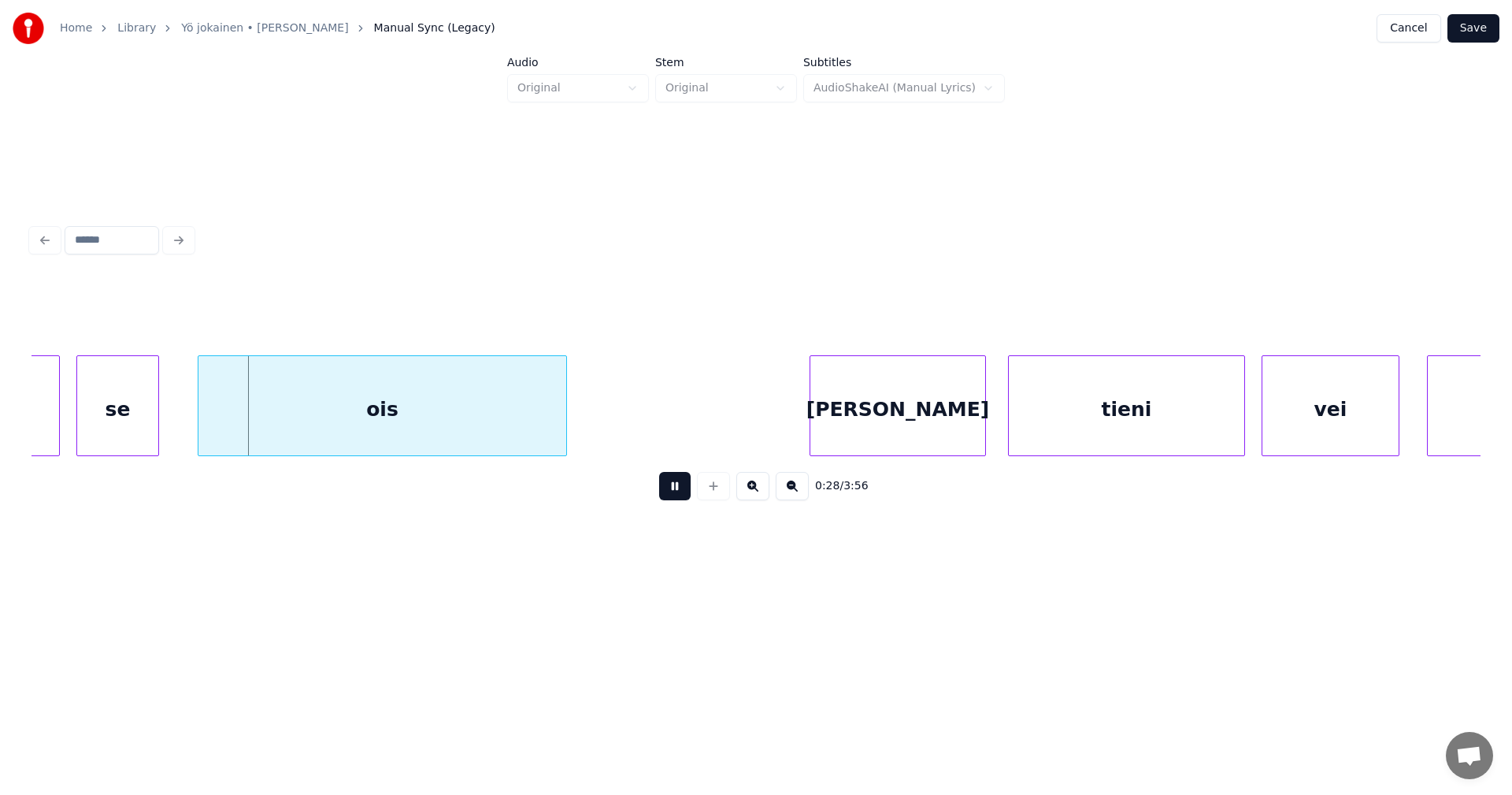
click at [677, 487] on button at bounding box center [674, 486] width 31 height 29
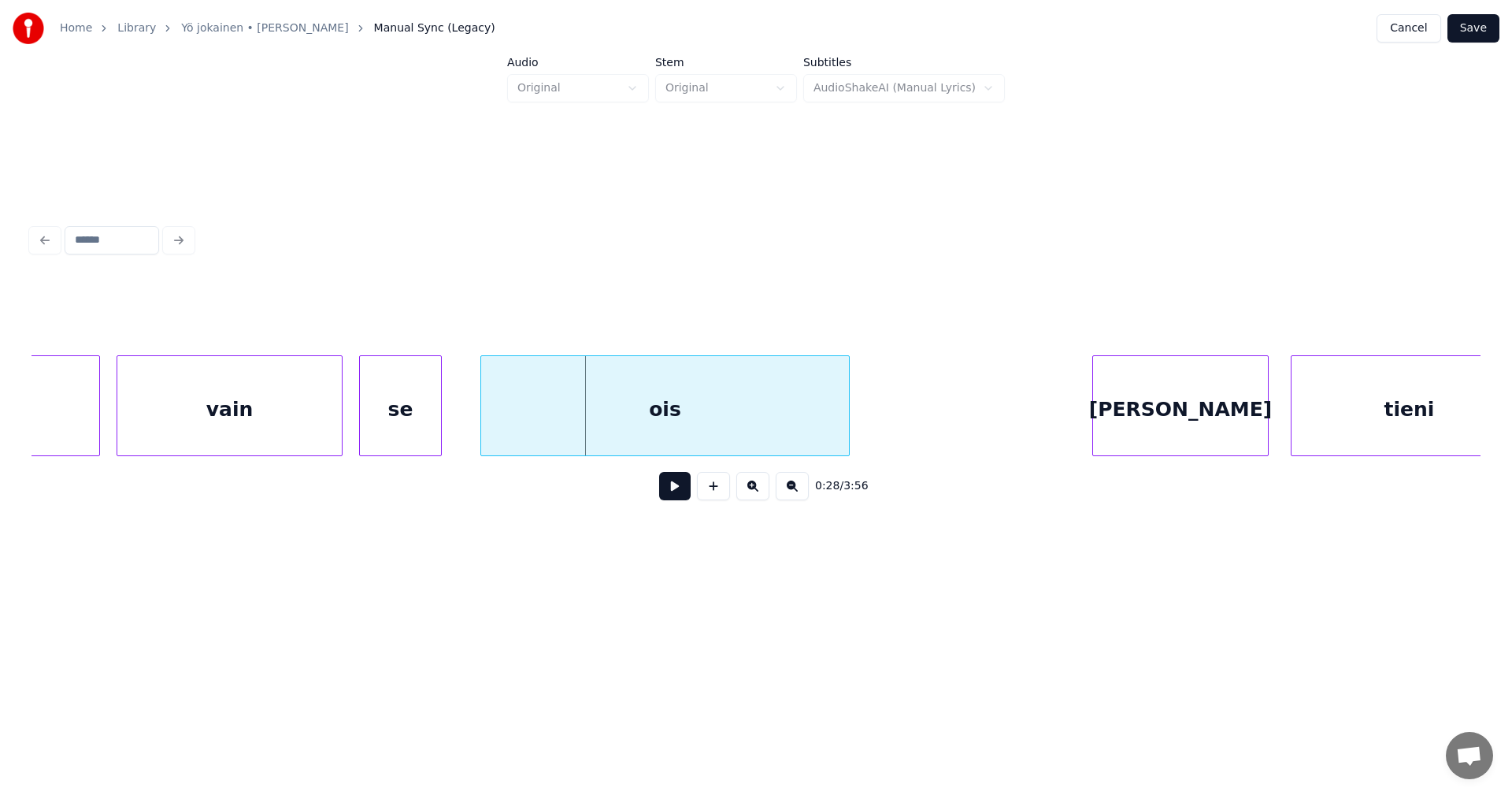
scroll to position [0, 7236]
click at [231, 430] on div "vain" at bounding box center [230, 409] width 225 height 107
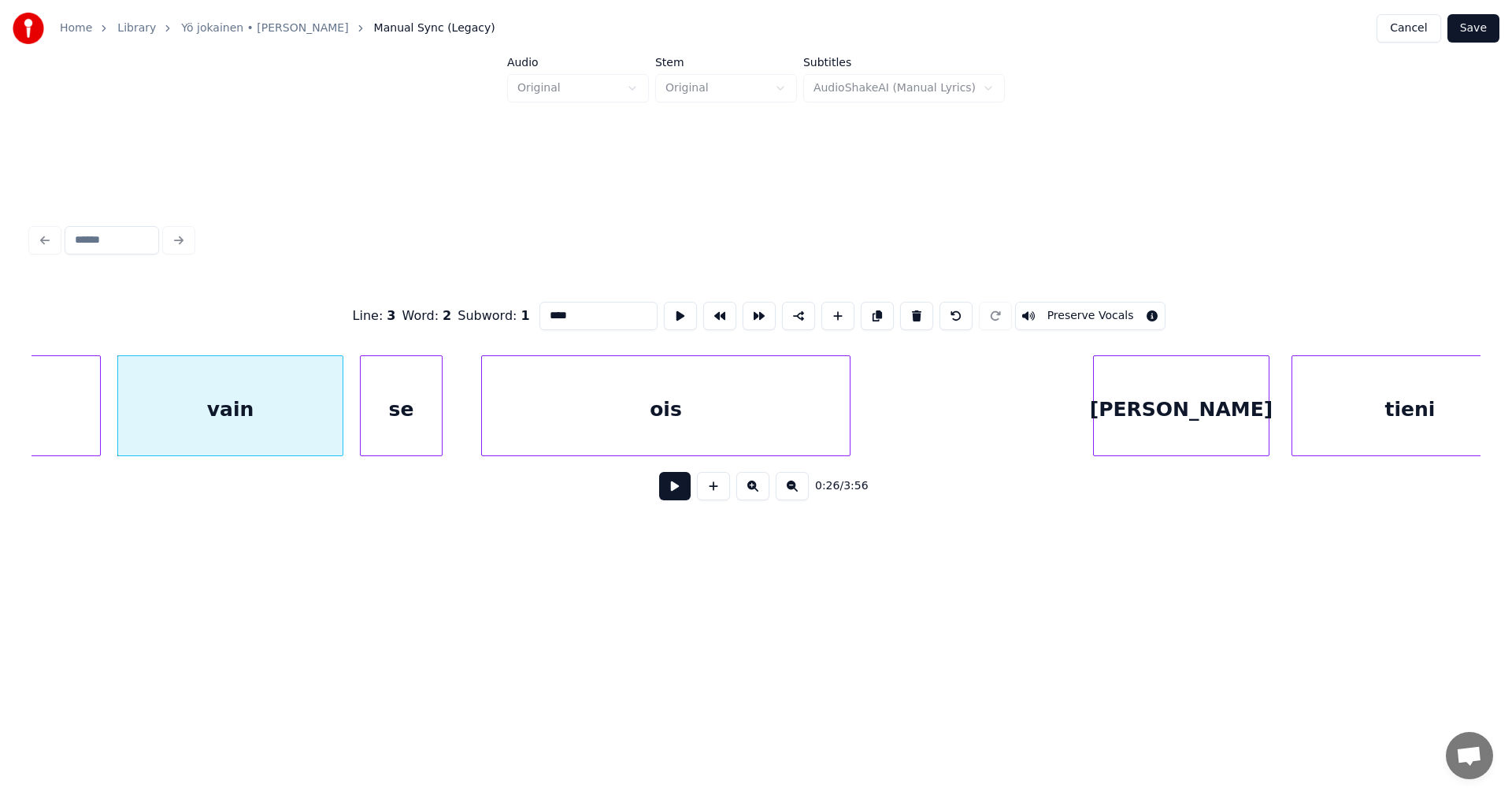
click at [669, 499] on button at bounding box center [674, 486] width 31 height 29
click at [670, 496] on button at bounding box center [674, 486] width 31 height 29
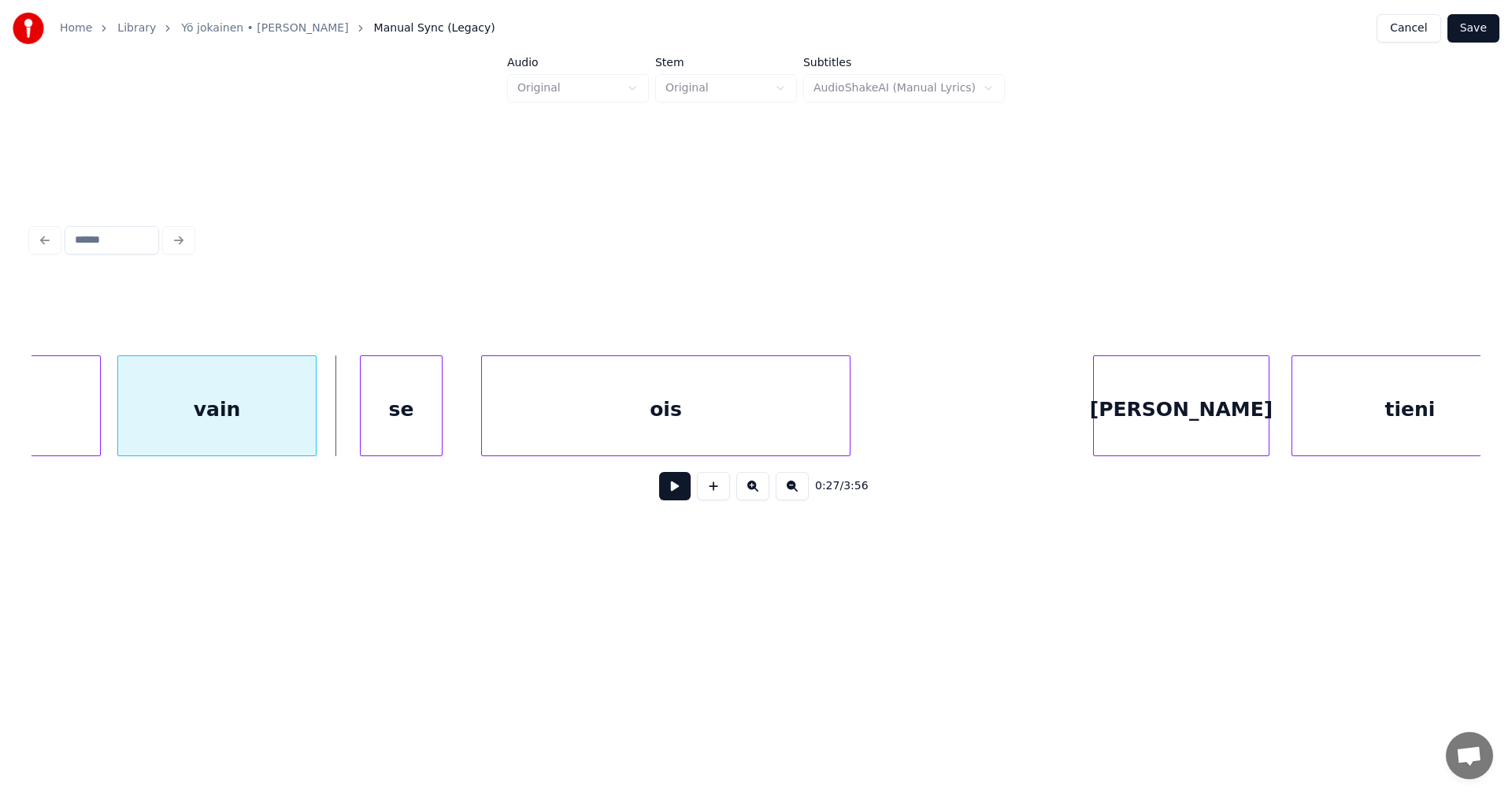
click at [312, 417] on div at bounding box center [313, 406] width 5 height 99
click at [348, 420] on div "se" at bounding box center [375, 409] width 81 height 107
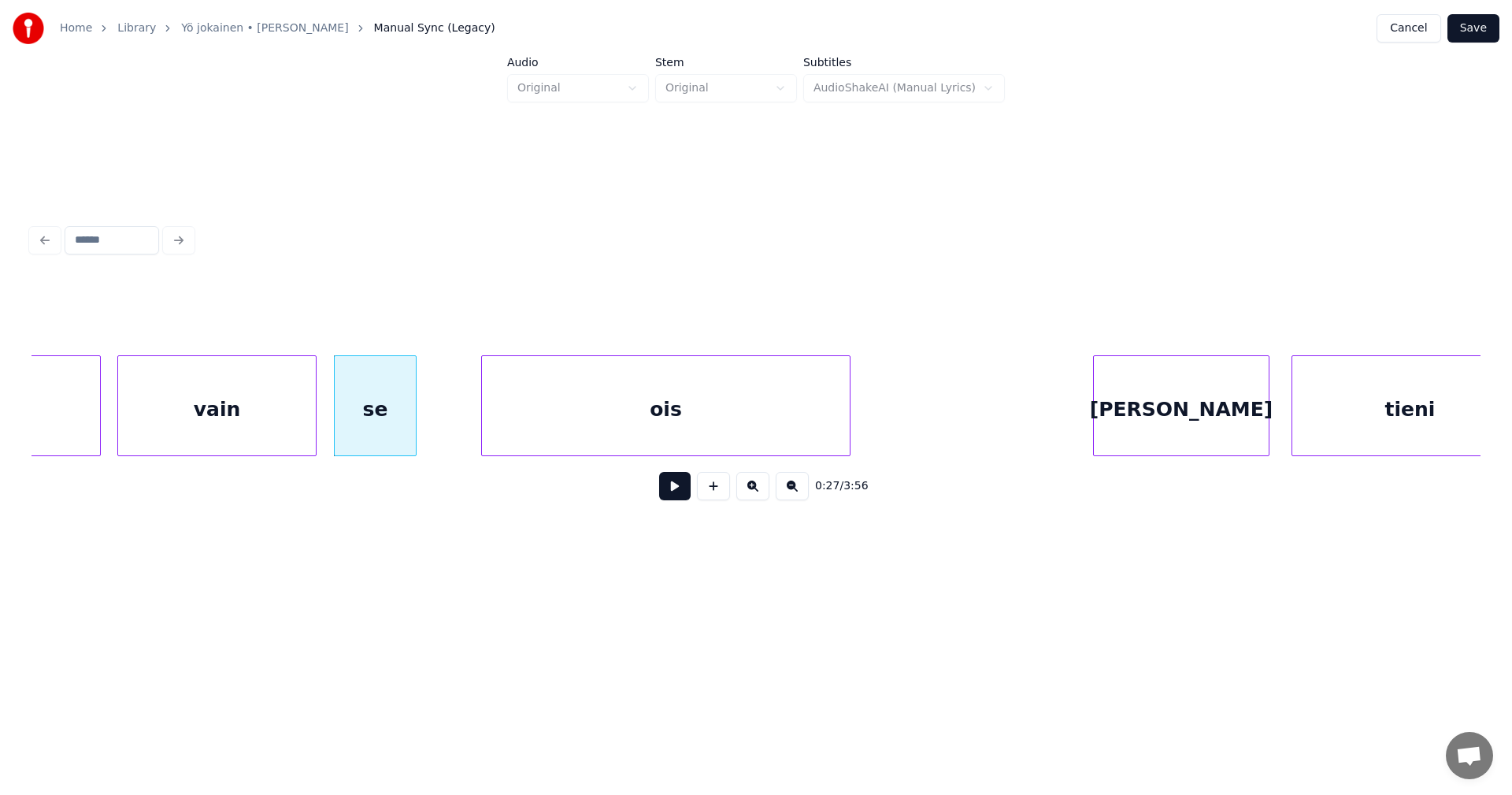
click at [667, 498] on button at bounding box center [674, 486] width 31 height 29
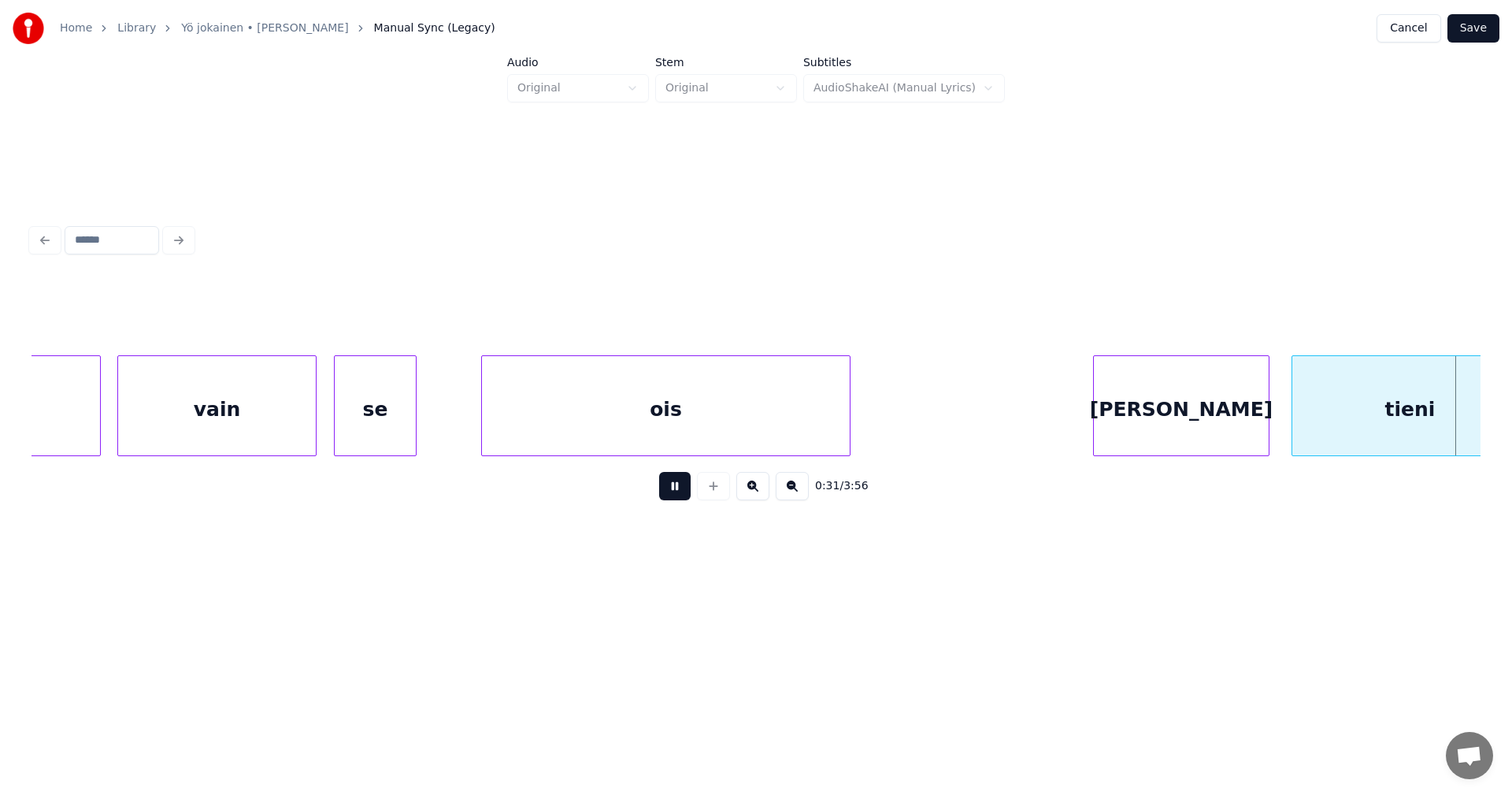
scroll to position [0, 8687]
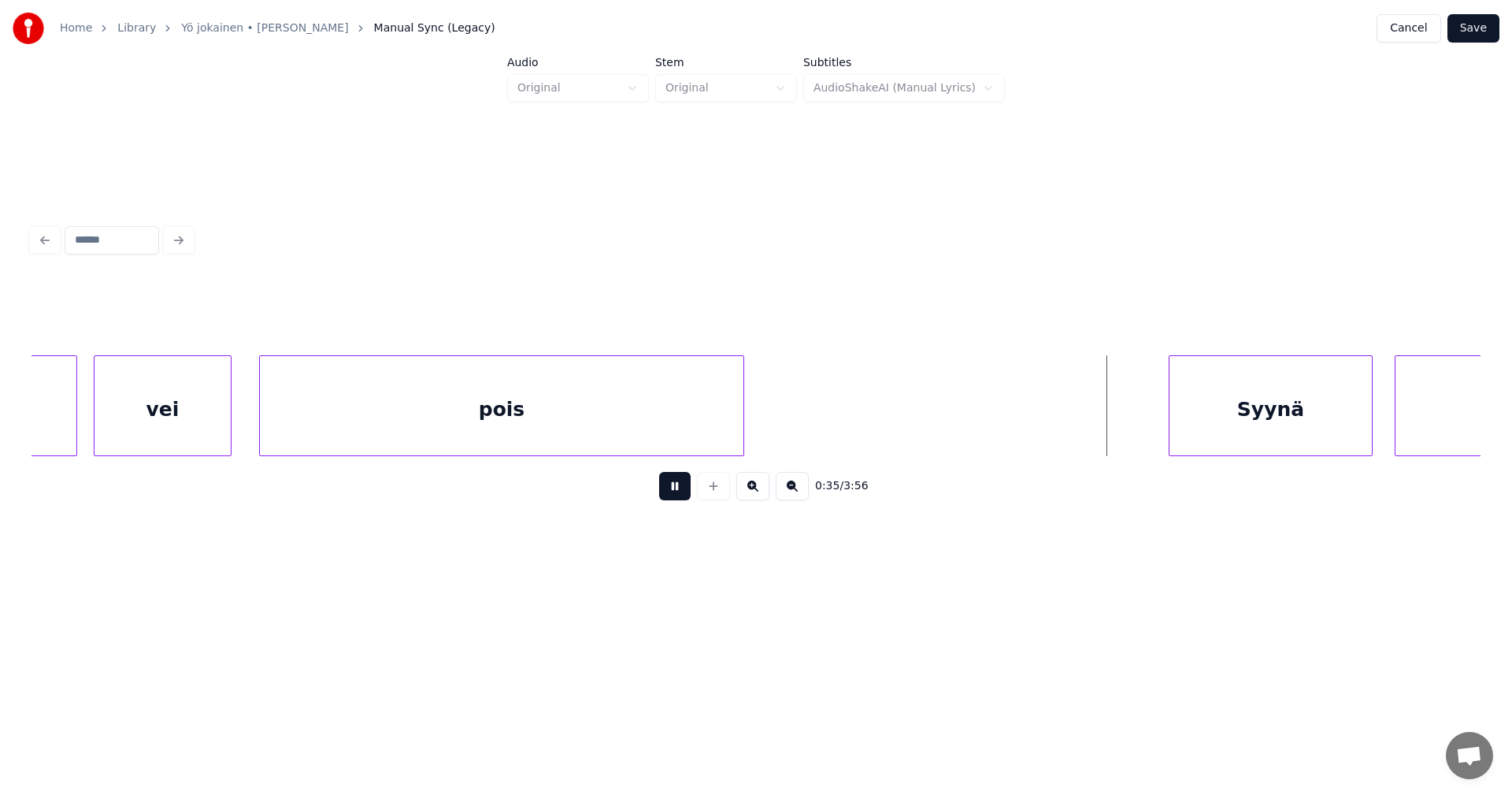
click at [669, 491] on button at bounding box center [674, 486] width 31 height 29
click at [1178, 429] on div "Syynä" at bounding box center [1251, 409] width 203 height 107
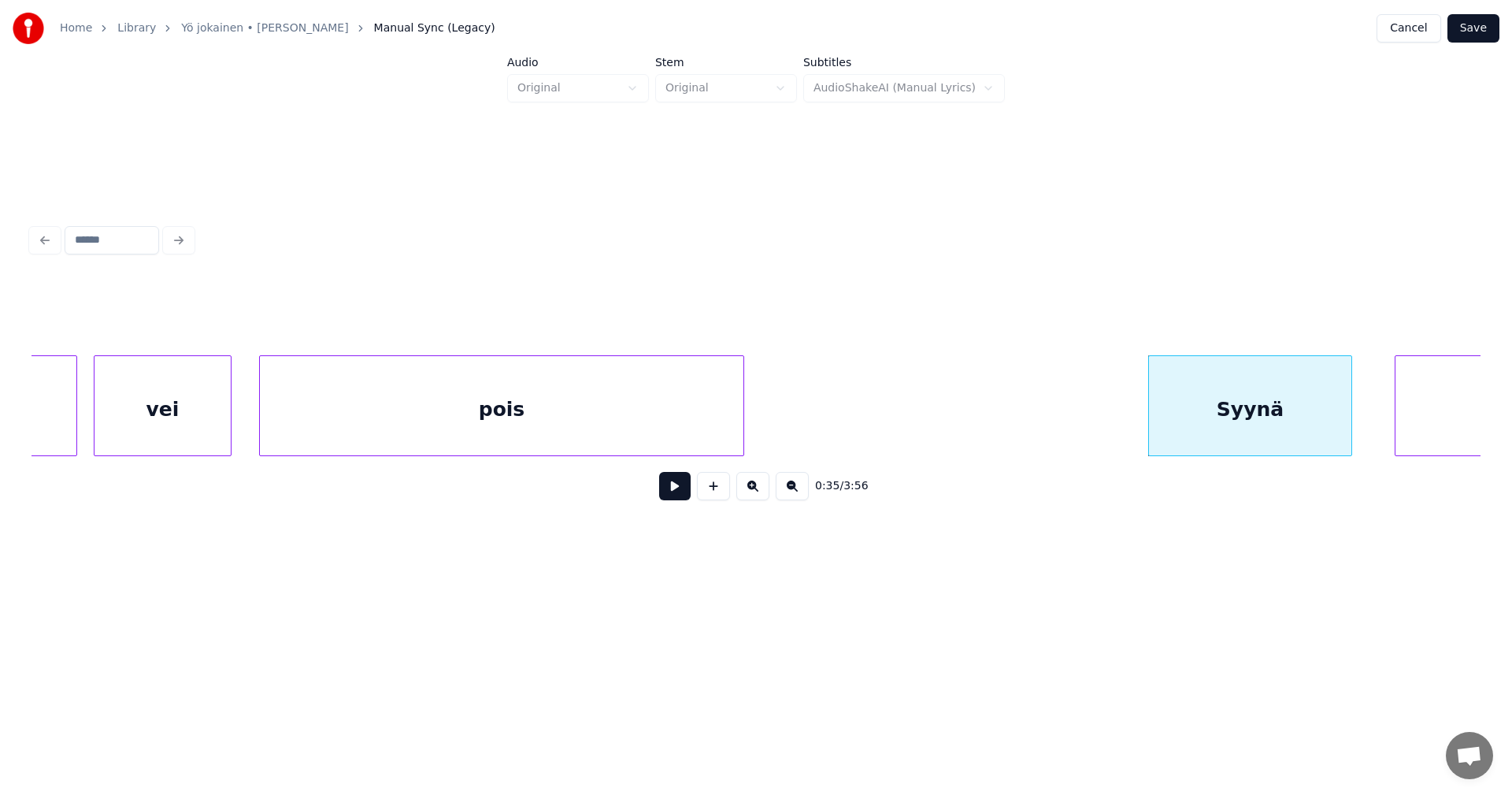
click at [682, 494] on button at bounding box center [674, 486] width 31 height 29
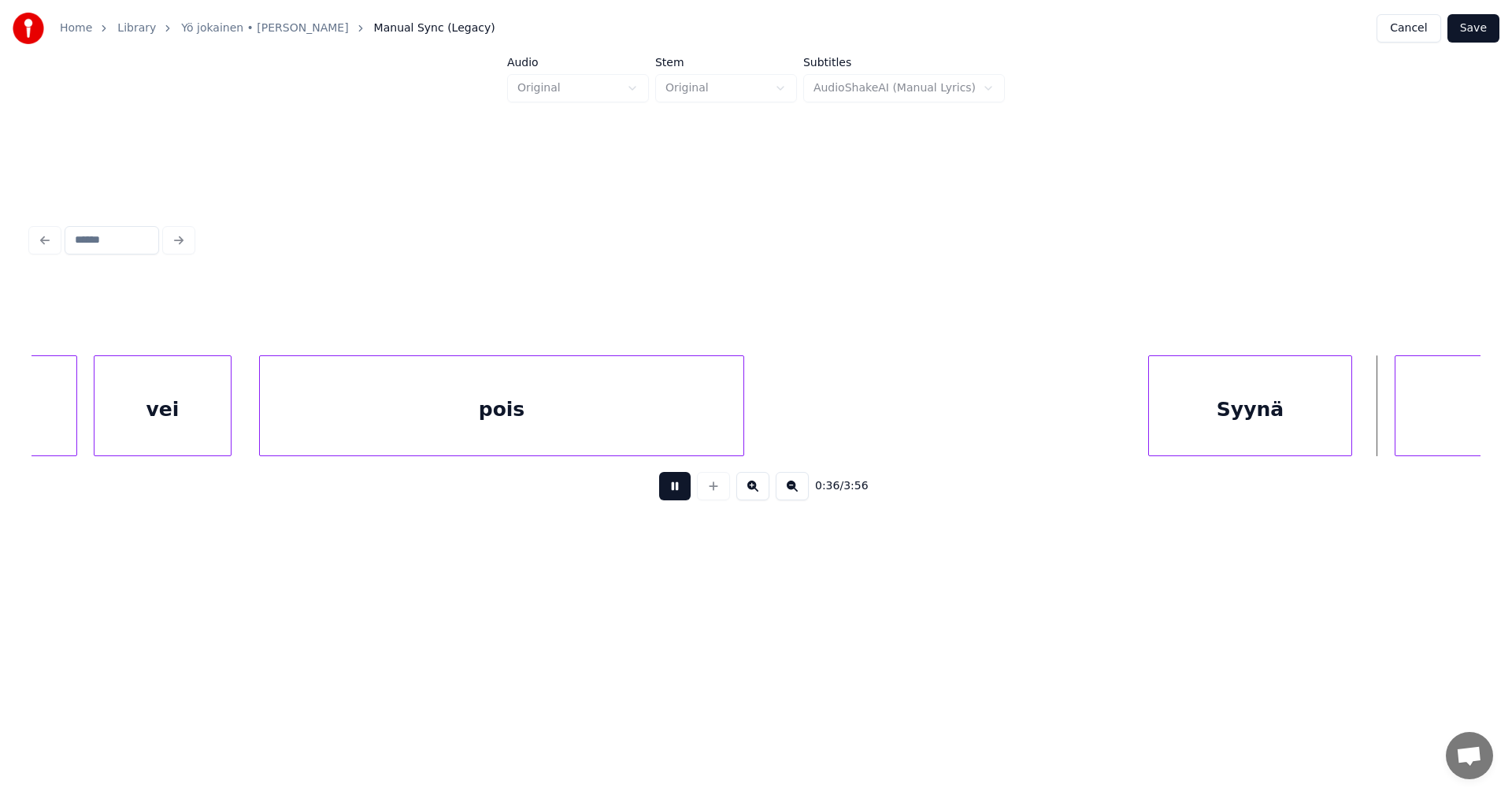
click at [682, 494] on button at bounding box center [674, 486] width 31 height 29
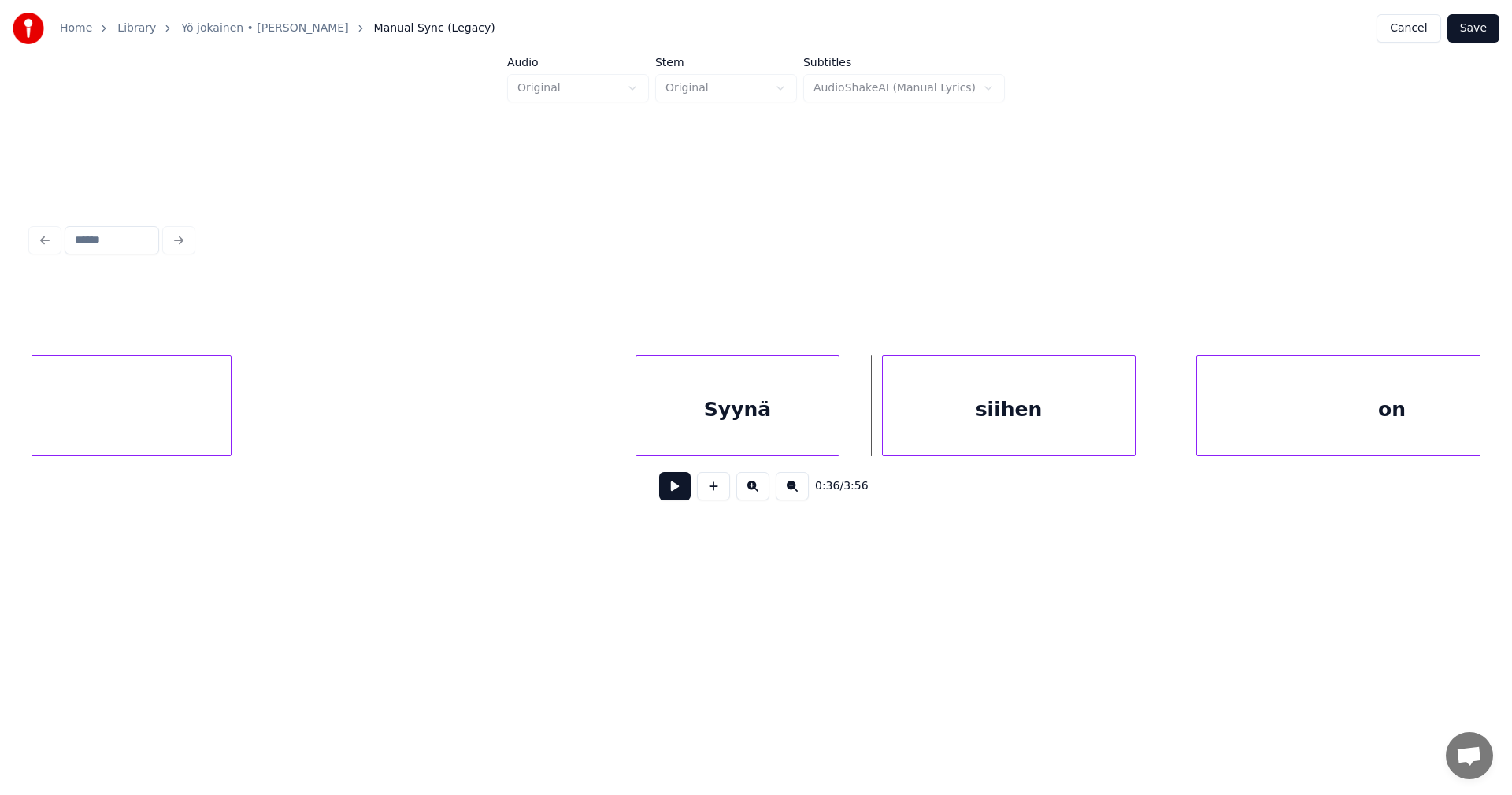
scroll to position [0, 9223]
click at [1012, 417] on div "siihen" at bounding box center [971, 409] width 252 height 107
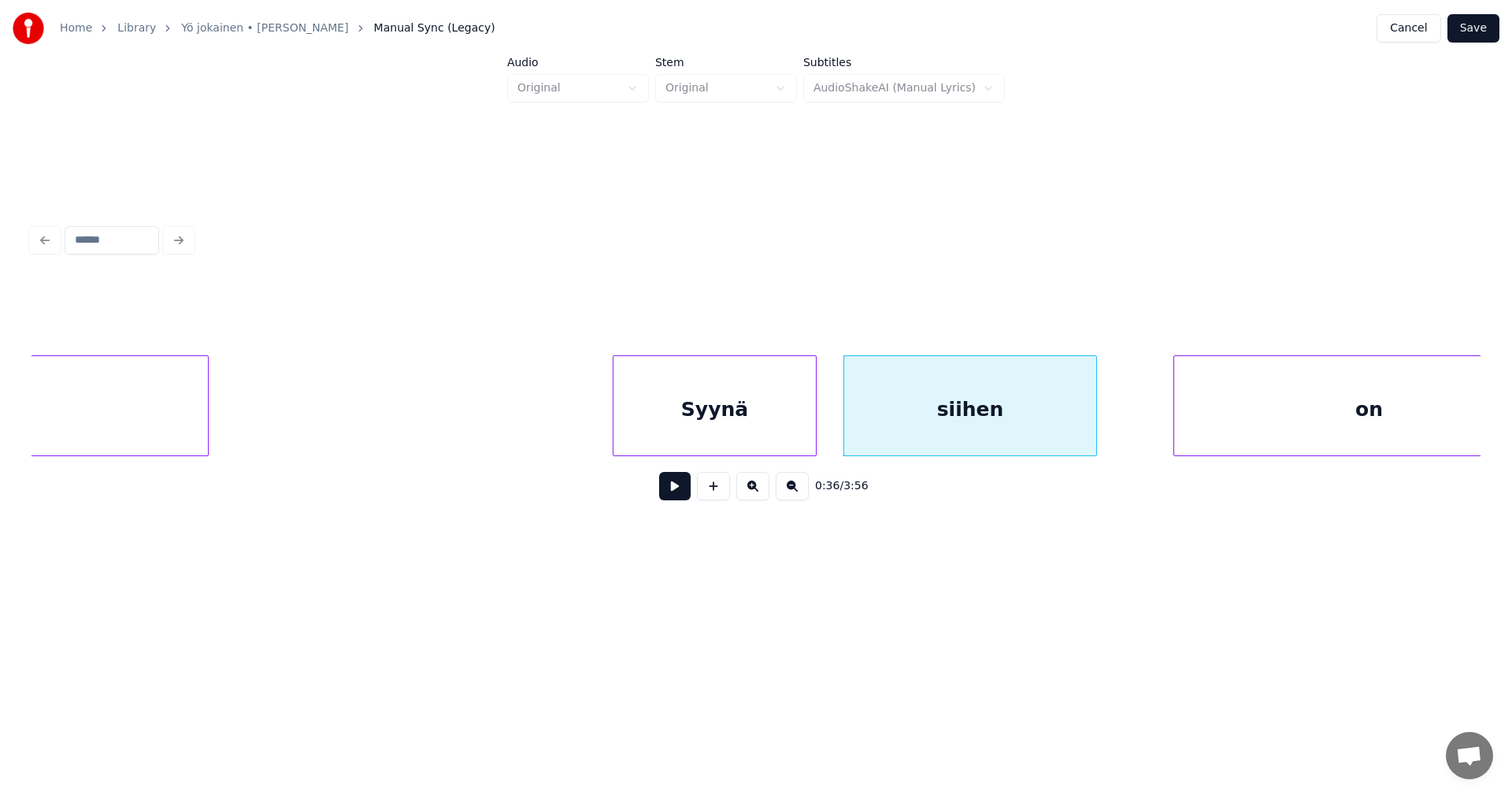
click at [679, 499] on button at bounding box center [674, 486] width 31 height 29
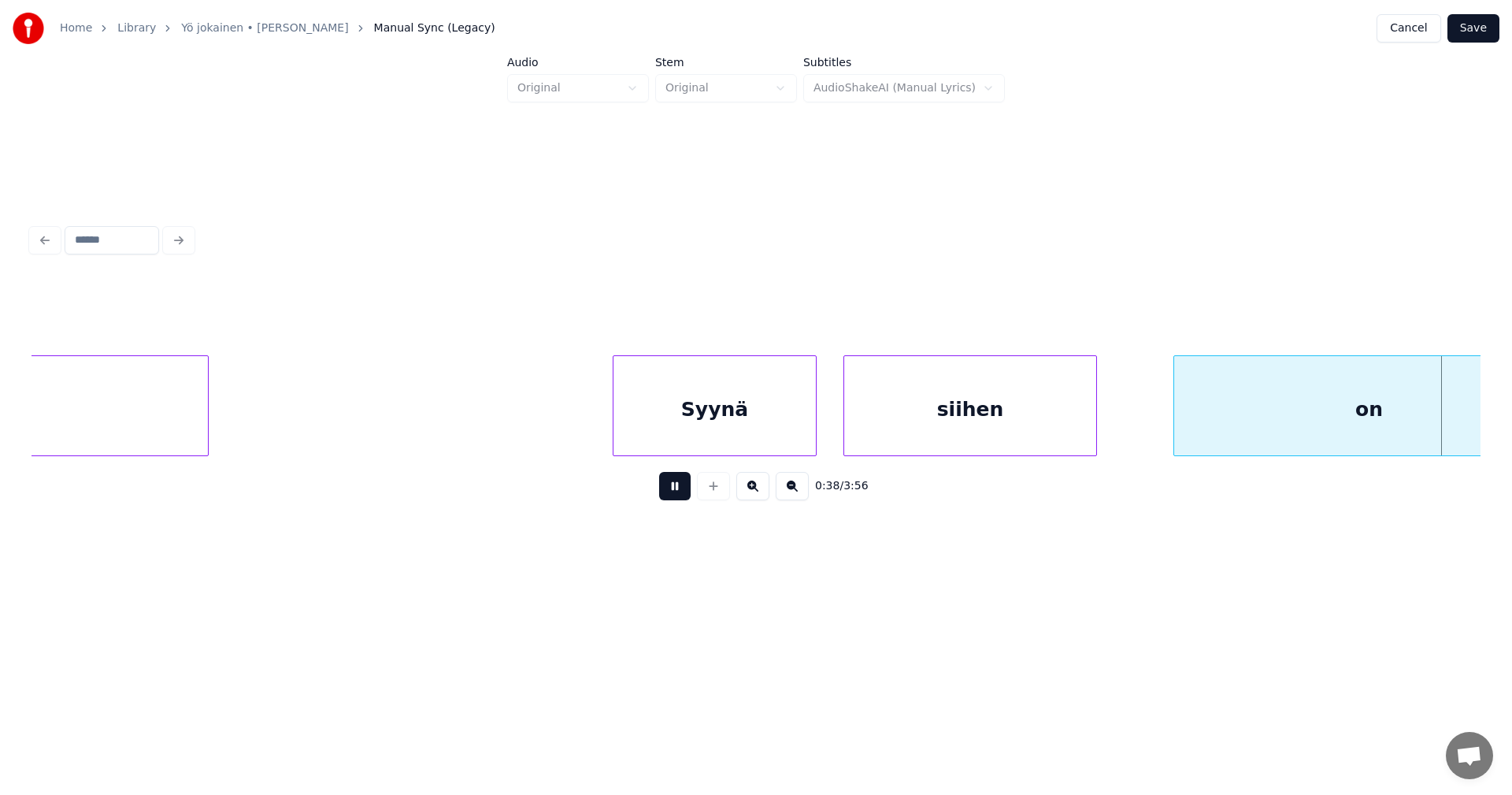
scroll to position [0, 10673]
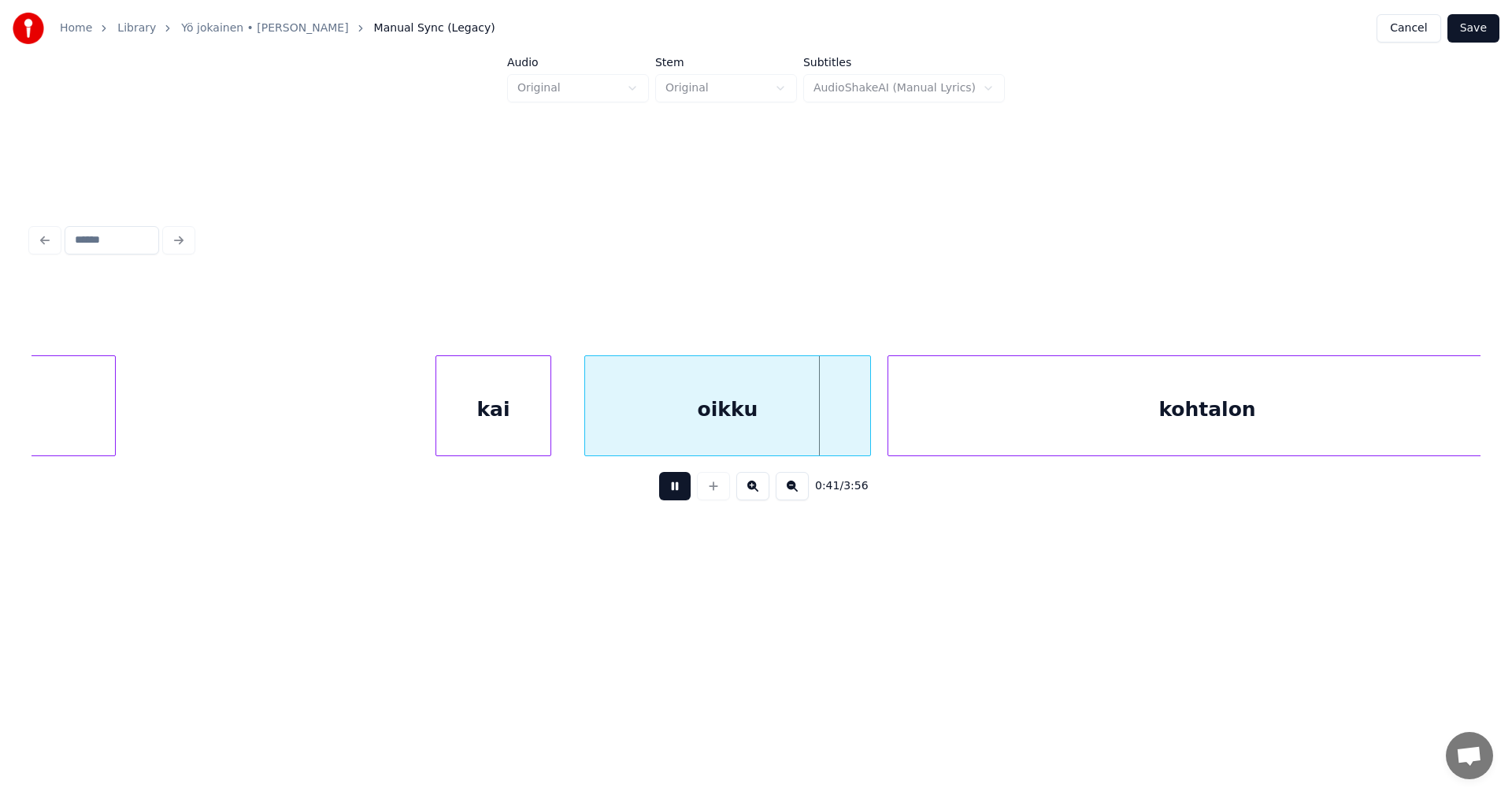
click at [680, 497] on button at bounding box center [674, 486] width 31 height 29
click at [684, 496] on button at bounding box center [674, 486] width 31 height 29
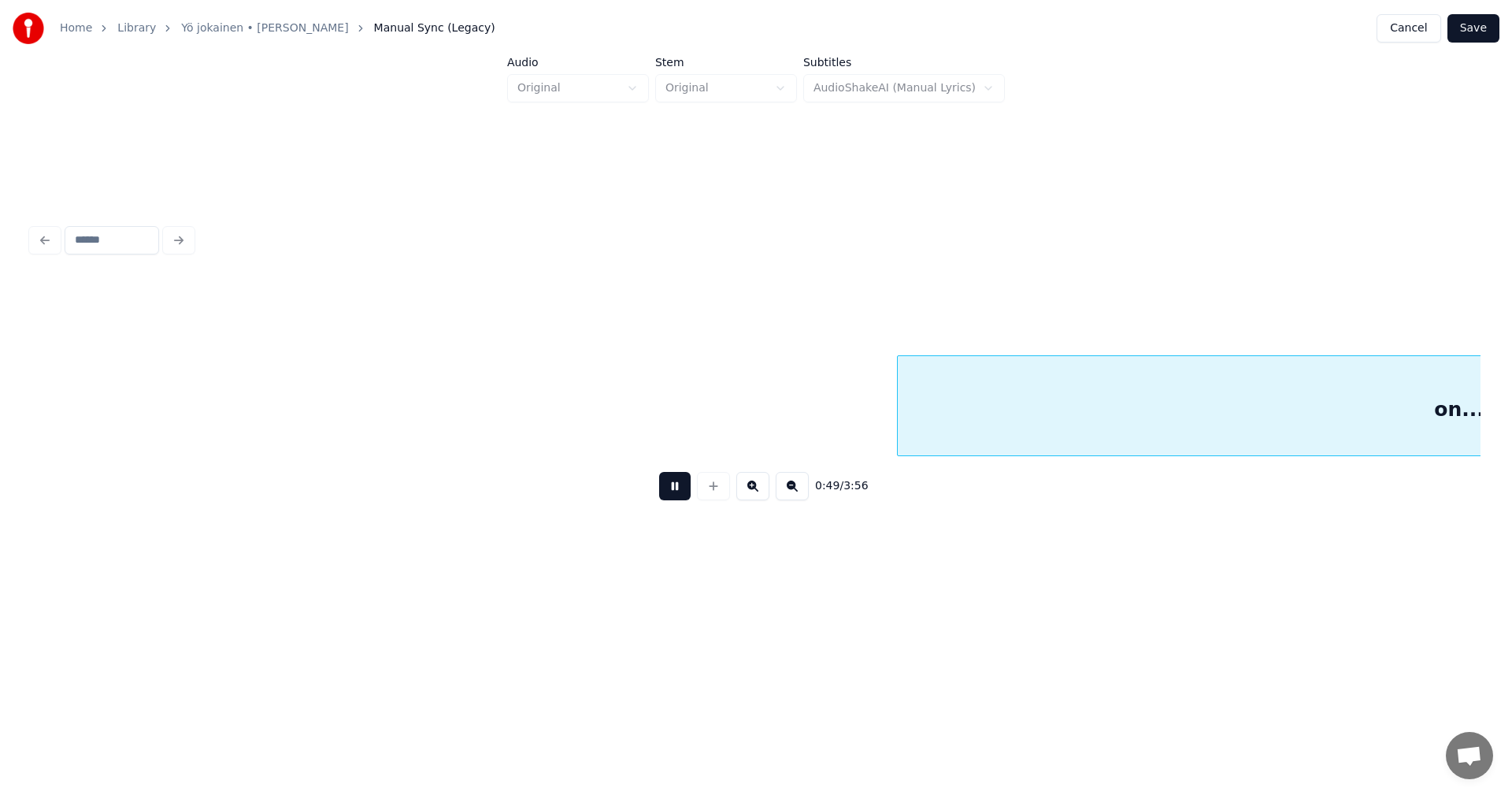
scroll to position [0, 13576]
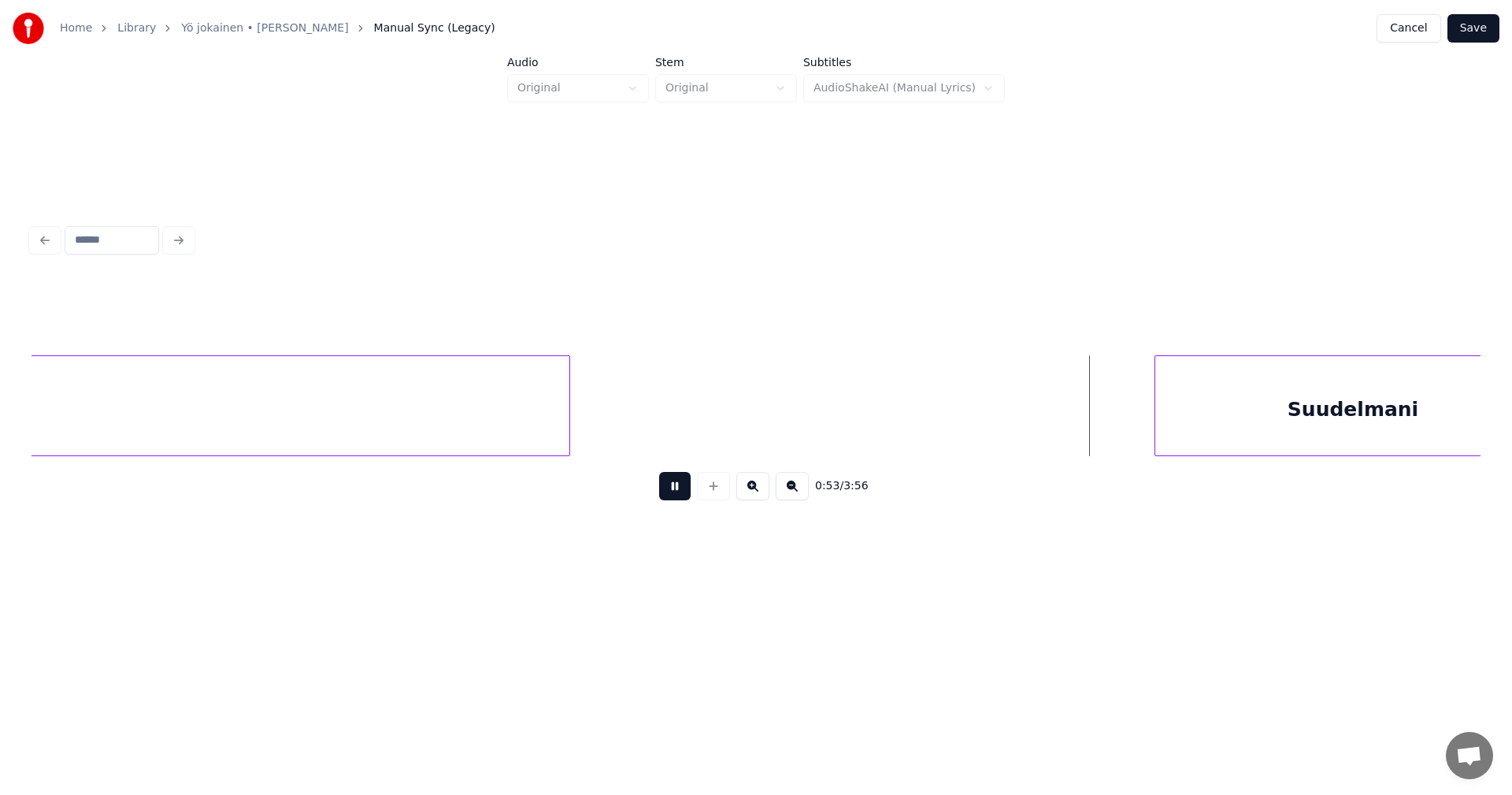
click at [682, 493] on button at bounding box center [674, 486] width 31 height 29
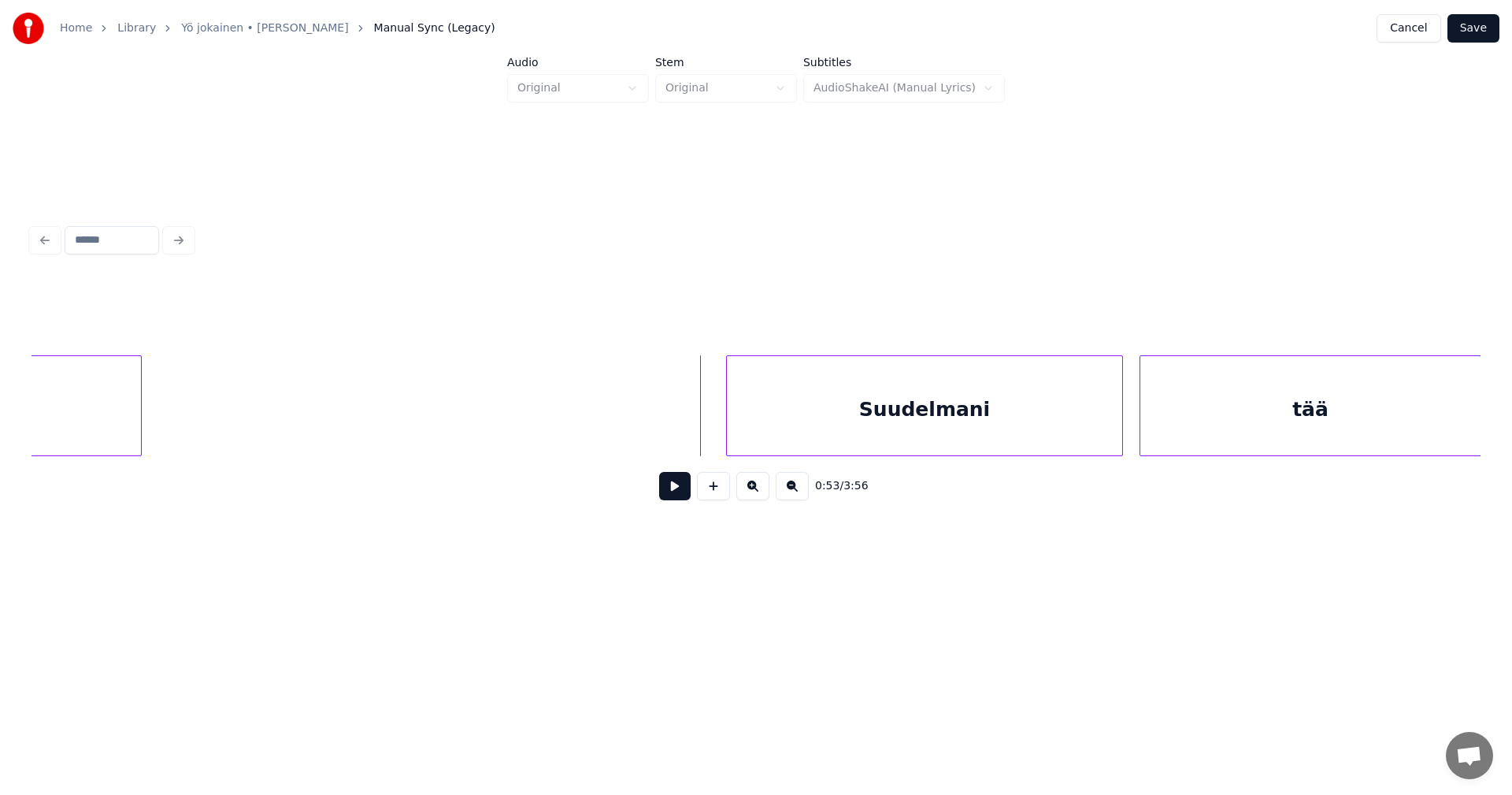
scroll to position [0, 14016]
click at [920, 417] on div "Suudelmani" at bounding box center [883, 409] width 395 height 107
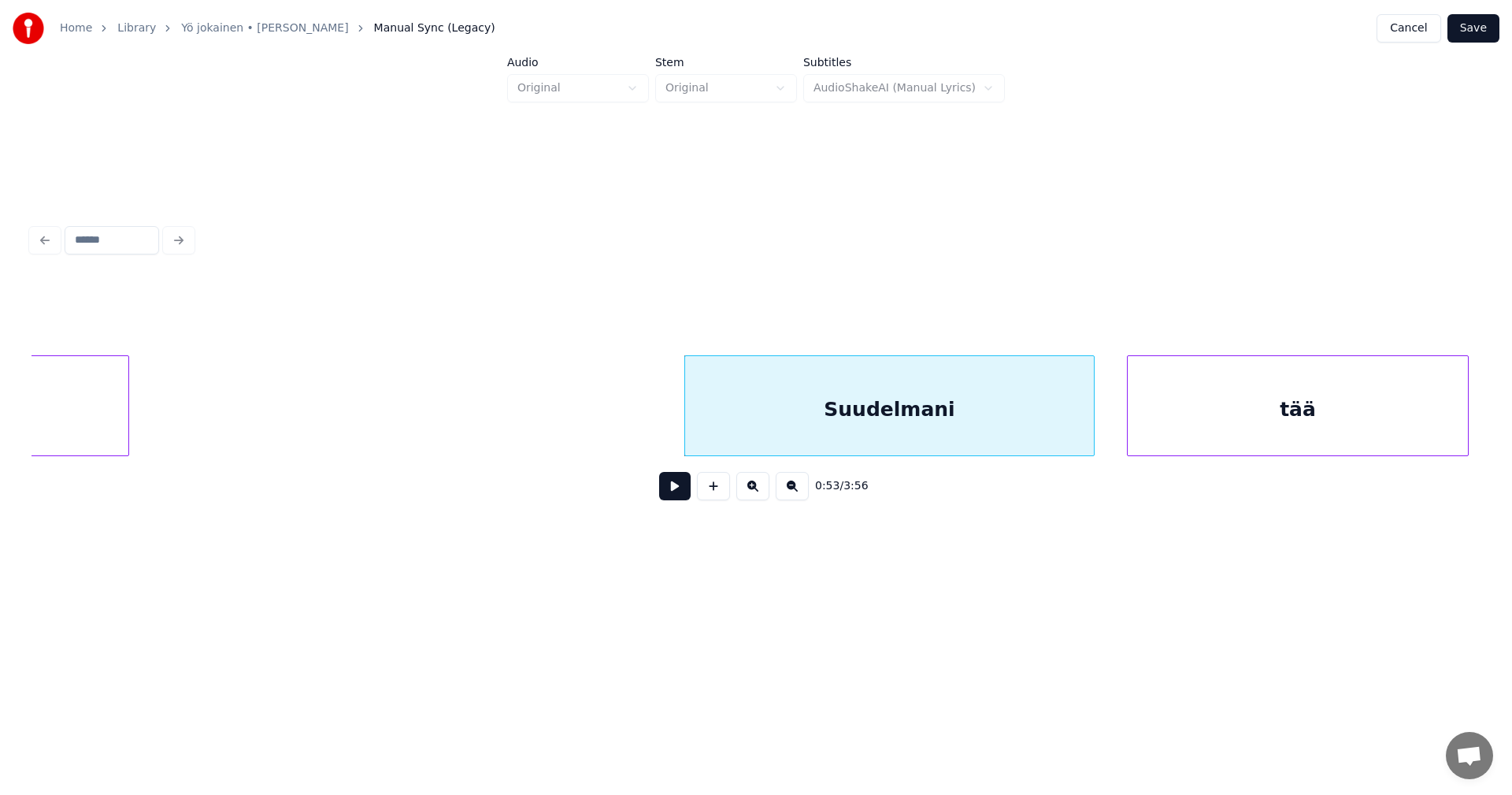
click at [1093, 425] on div at bounding box center [1091, 406] width 5 height 99
click at [685, 492] on button at bounding box center [674, 486] width 31 height 29
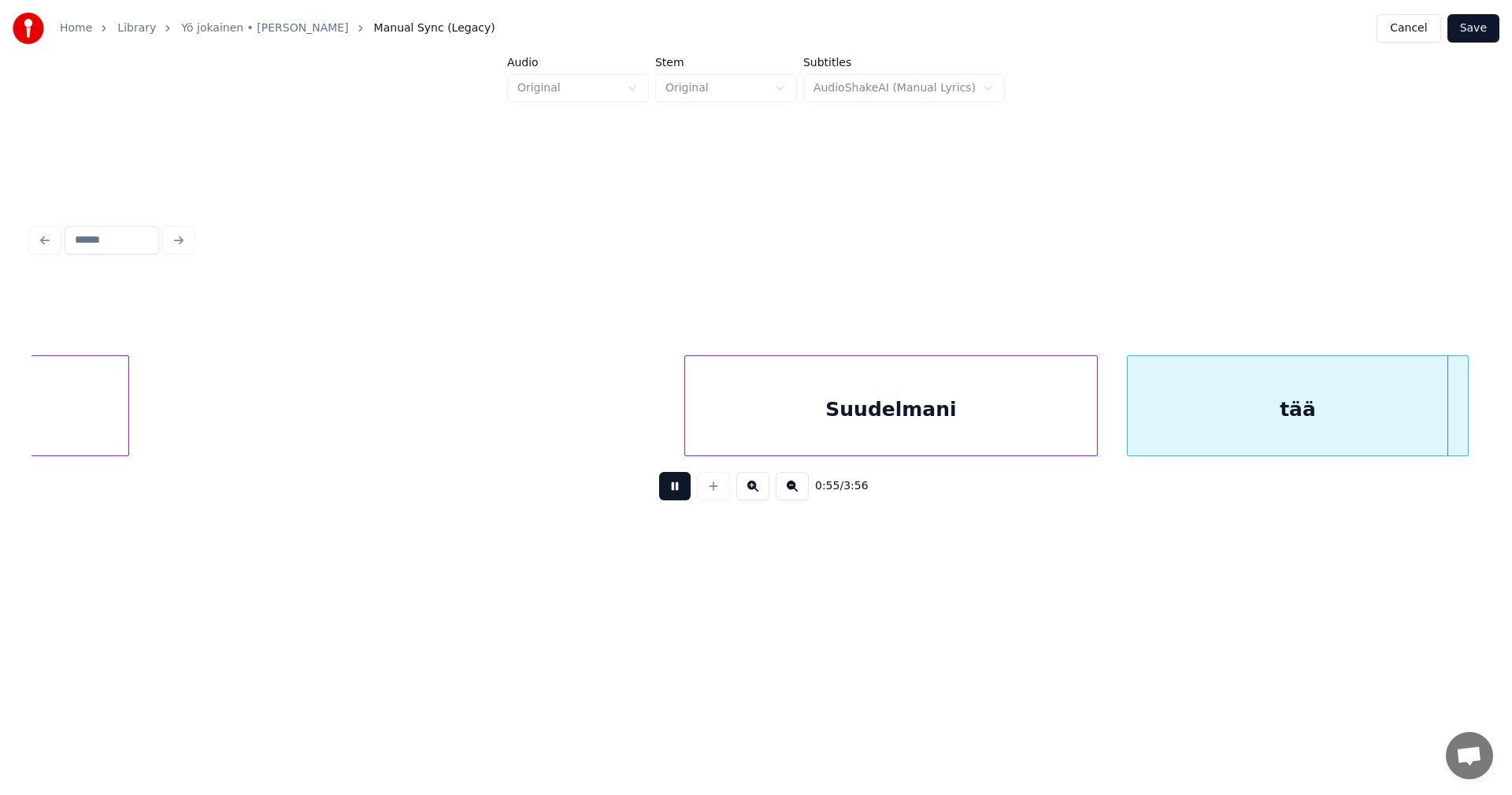
scroll to position [0, 15468]
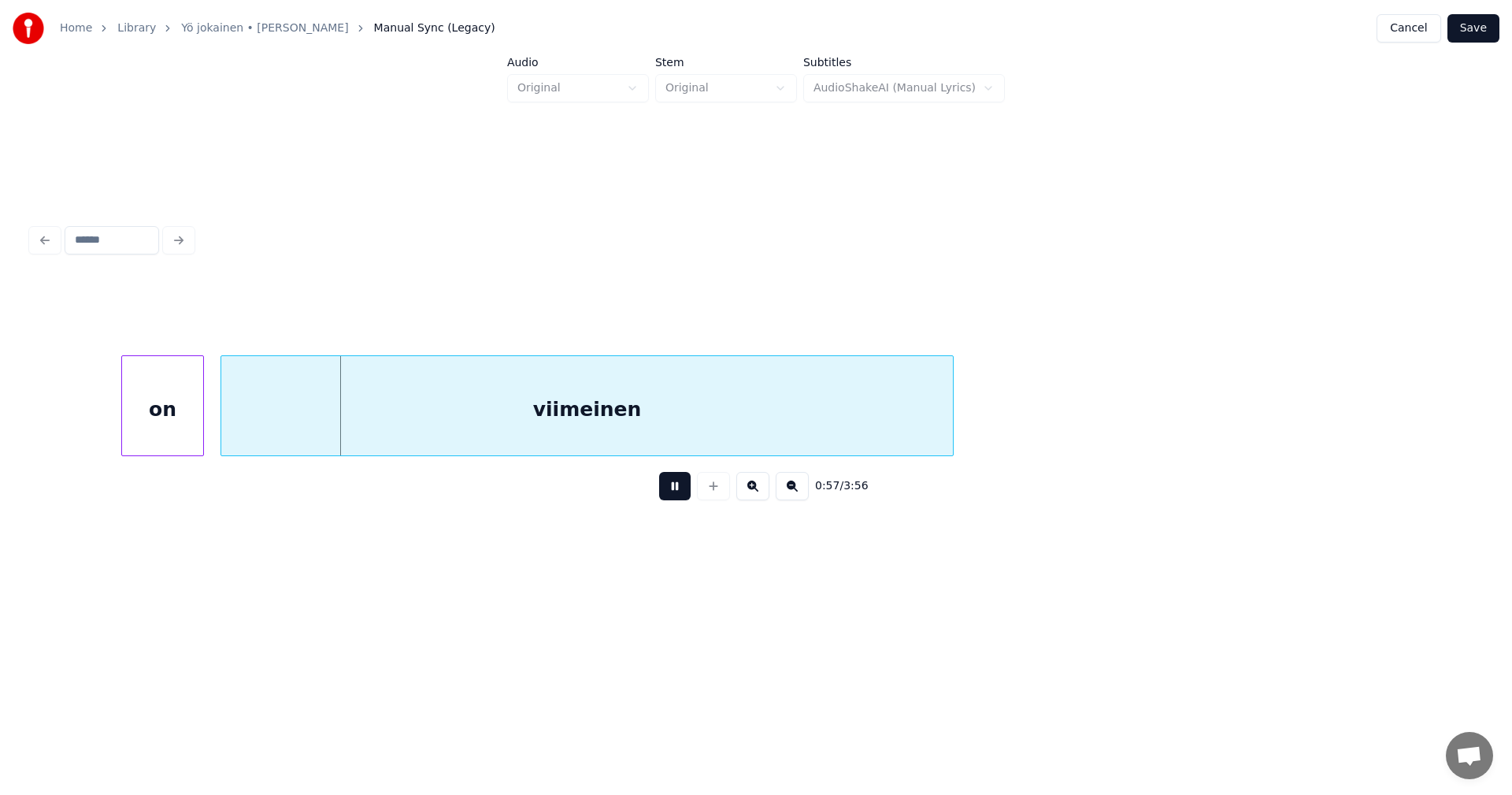
click at [684, 492] on button at bounding box center [674, 486] width 31 height 29
click at [175, 421] on div "on" at bounding box center [159, 409] width 81 height 107
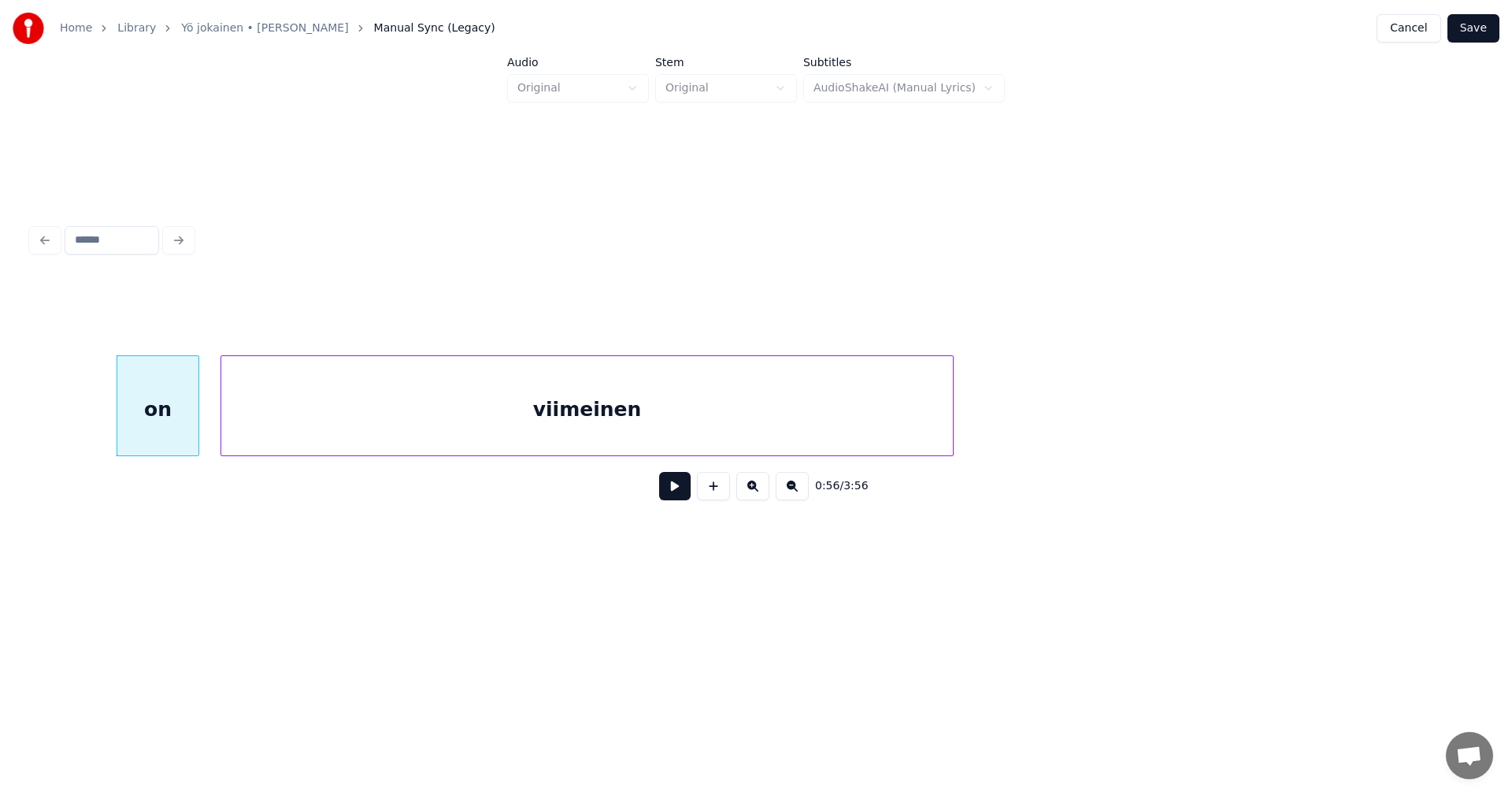
click at [662, 497] on button at bounding box center [674, 486] width 31 height 29
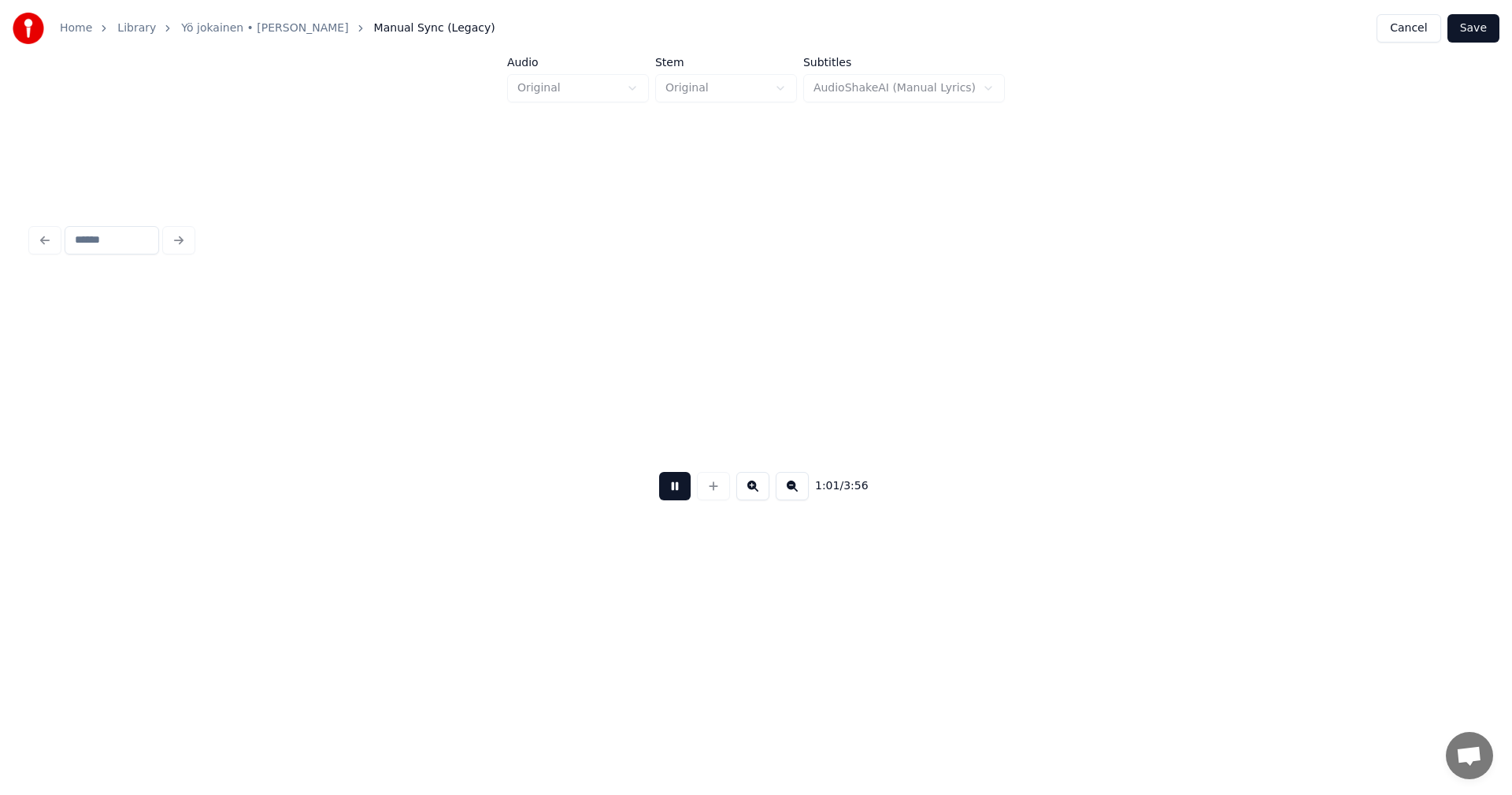
scroll to position [0, 16920]
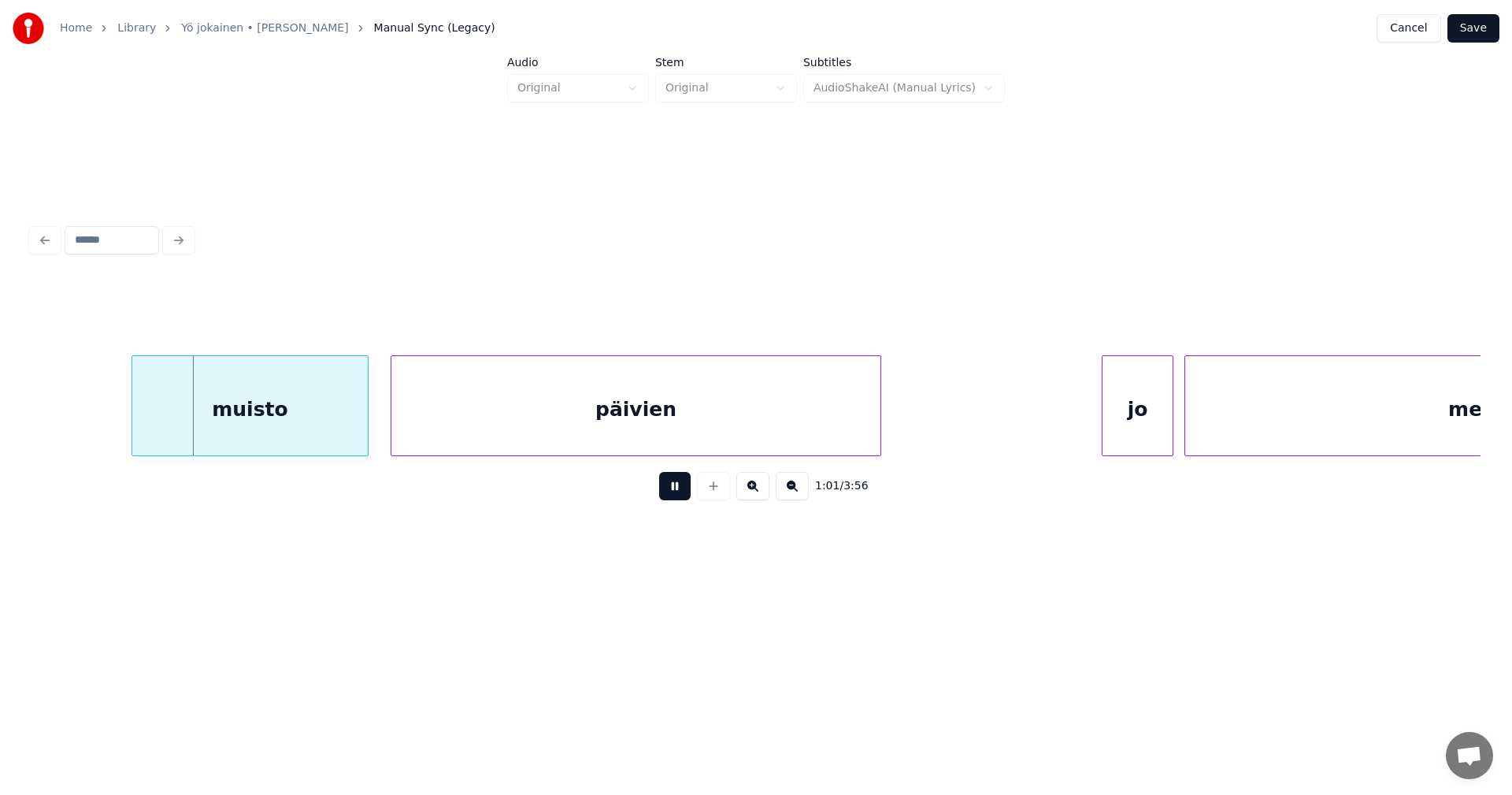
click at [669, 488] on button at bounding box center [674, 486] width 31 height 29
click at [332, 422] on div "muisto" at bounding box center [242, 409] width 235 height 107
click at [116, 435] on div at bounding box center [115, 406] width 5 height 99
click at [672, 495] on button at bounding box center [674, 486] width 31 height 29
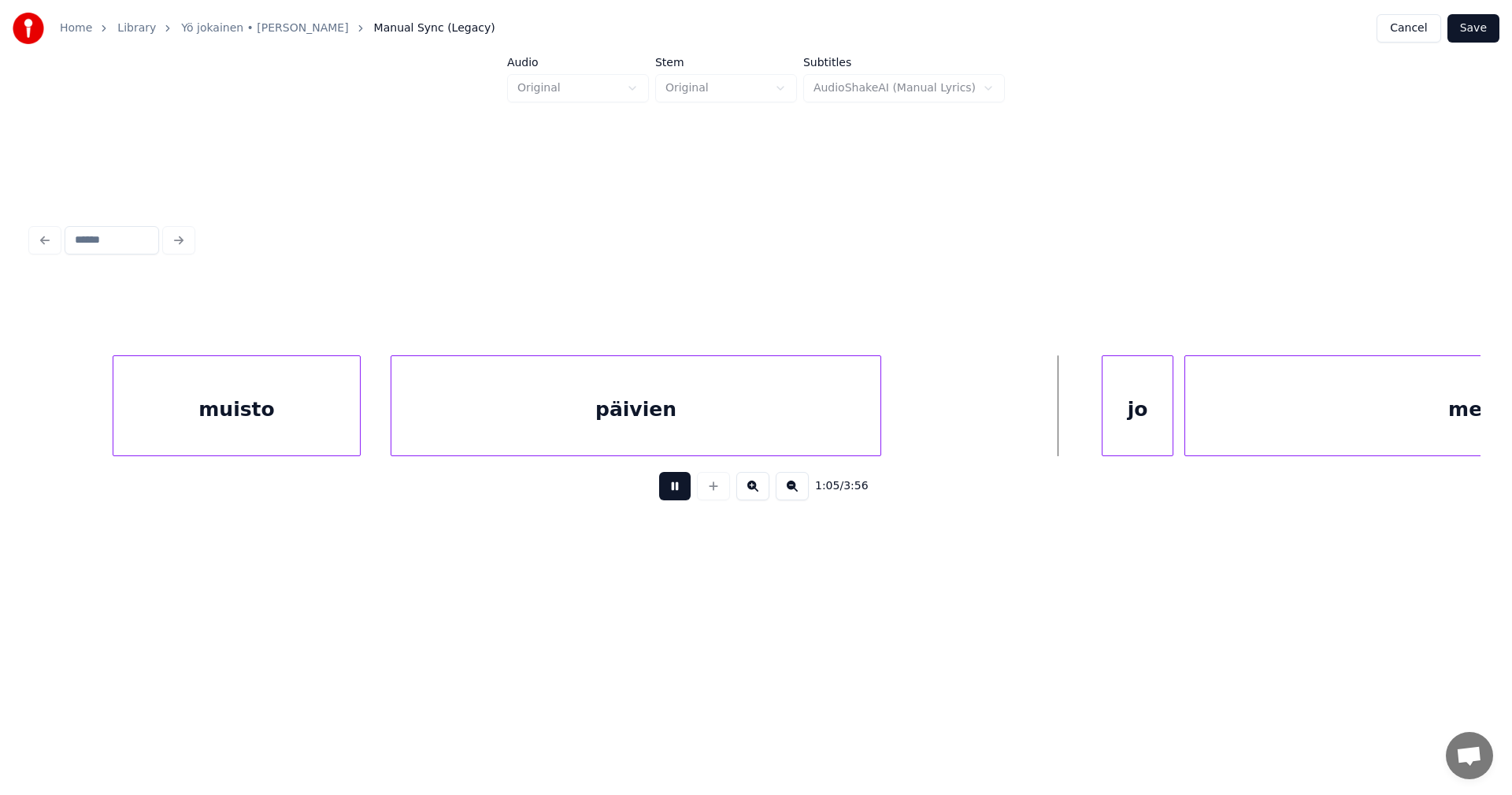
click at [672, 488] on button at bounding box center [674, 486] width 31 height 29
click at [1136, 416] on div "jo" at bounding box center [1123, 409] width 70 height 107
click at [1058, 419] on div at bounding box center [1058, 406] width 5 height 99
click at [672, 487] on button at bounding box center [674, 486] width 31 height 29
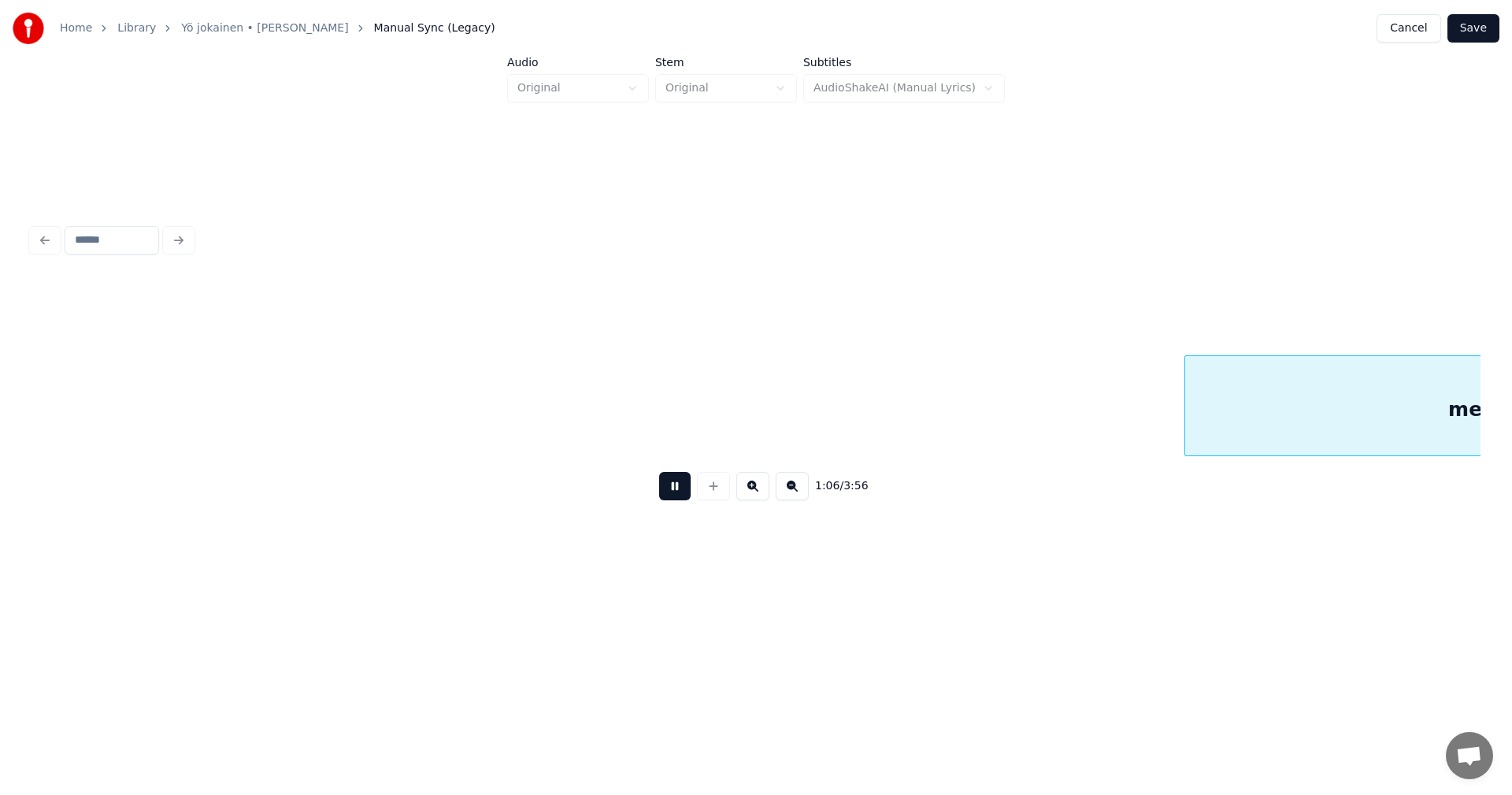
scroll to position [0, 18370]
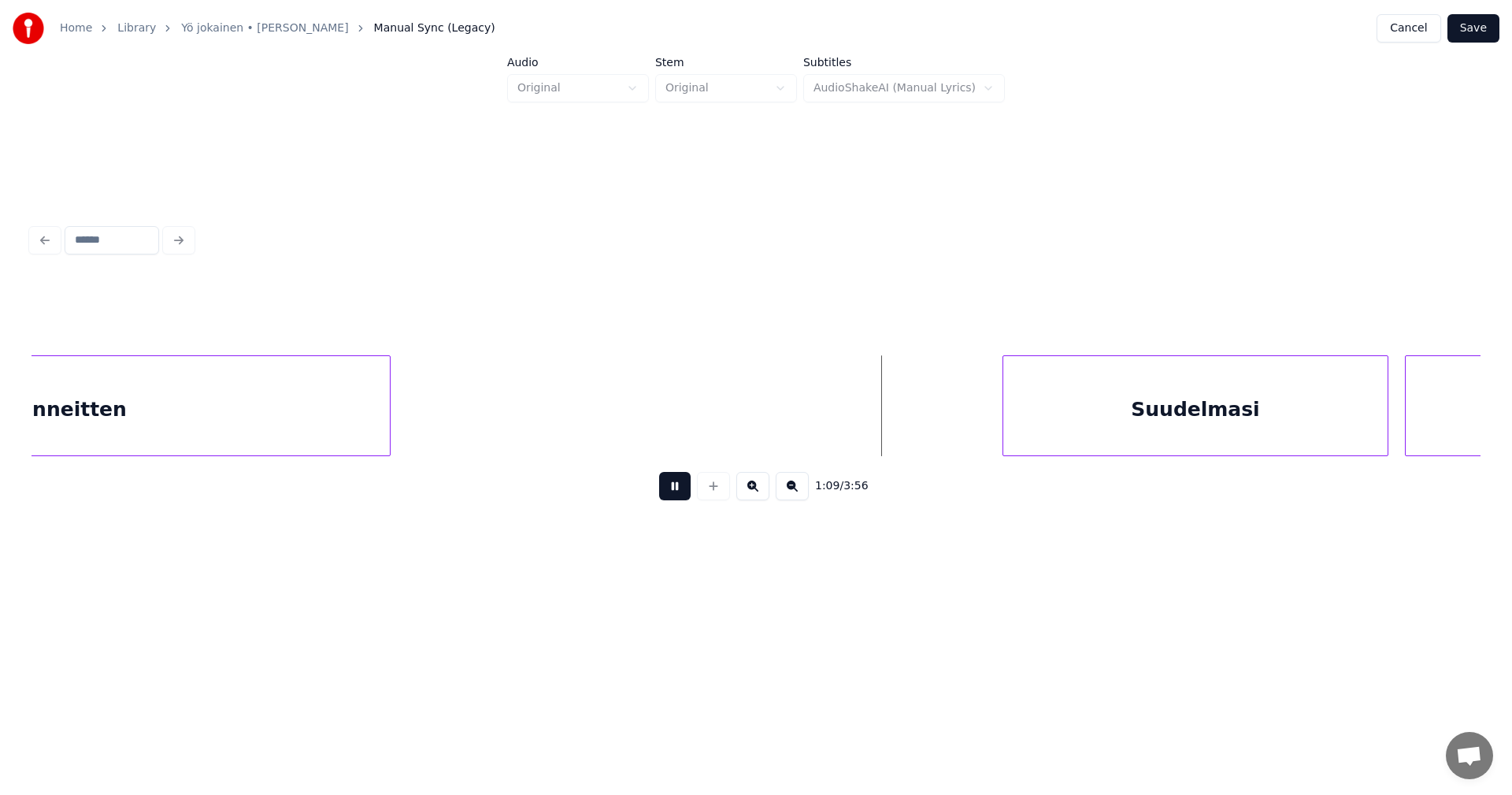
click at [672, 485] on button at bounding box center [674, 486] width 31 height 29
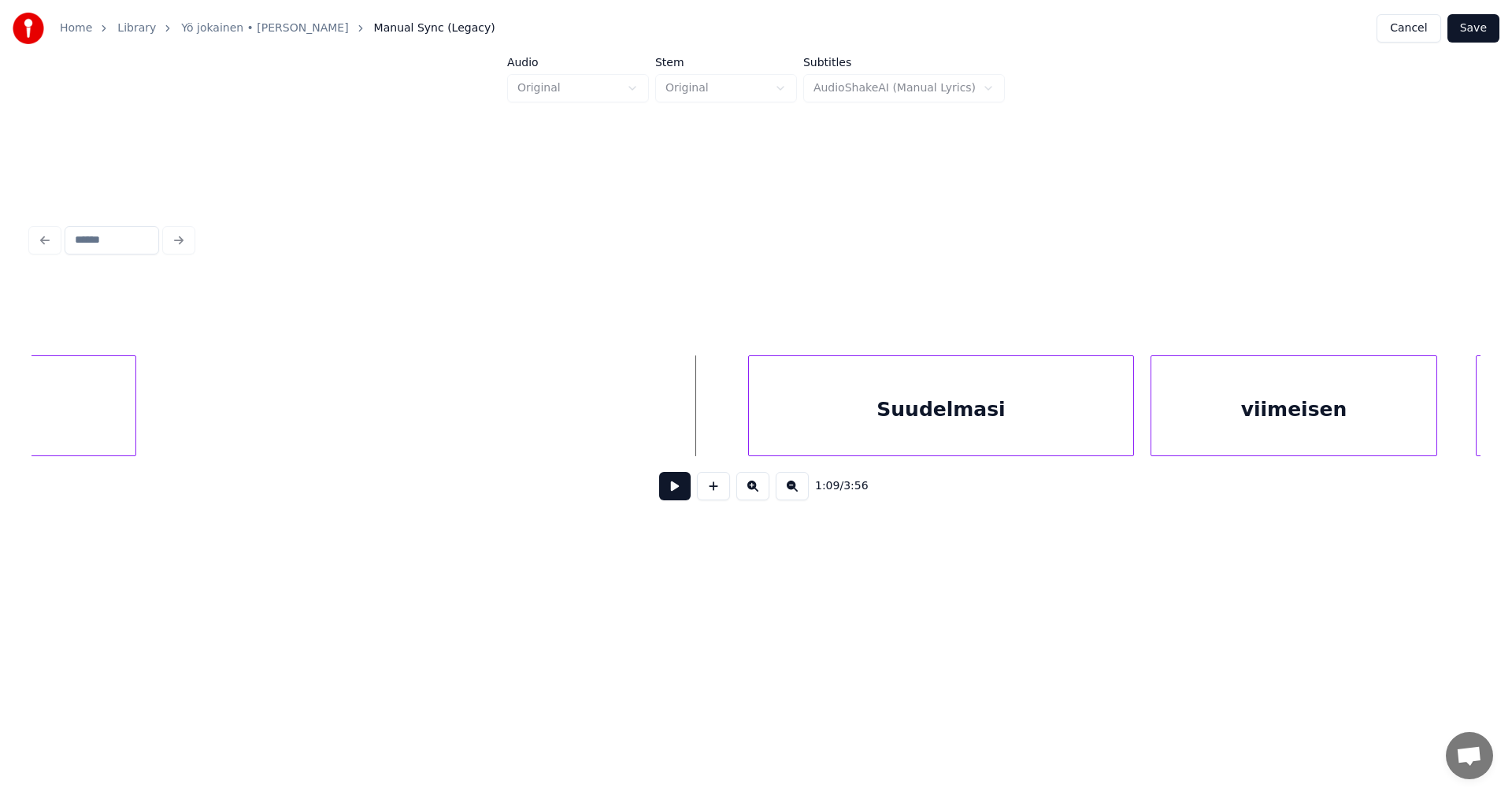
scroll to position [0, 18653]
click at [945, 436] on div "Suudelmasi" at bounding box center [901, 409] width 385 height 107
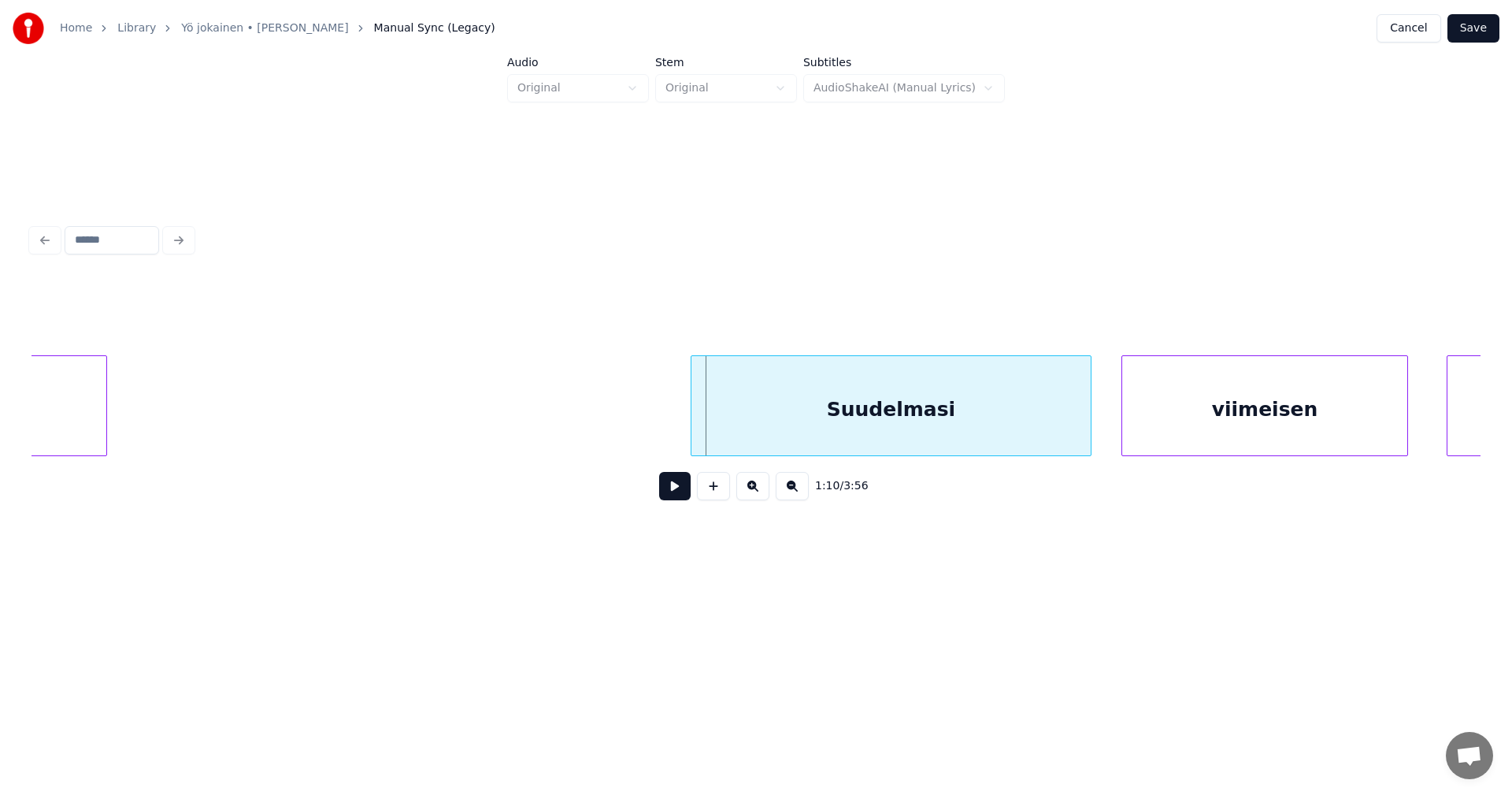
click at [691, 430] on div at bounding box center [693, 406] width 5 height 99
click at [685, 488] on button at bounding box center [674, 486] width 31 height 29
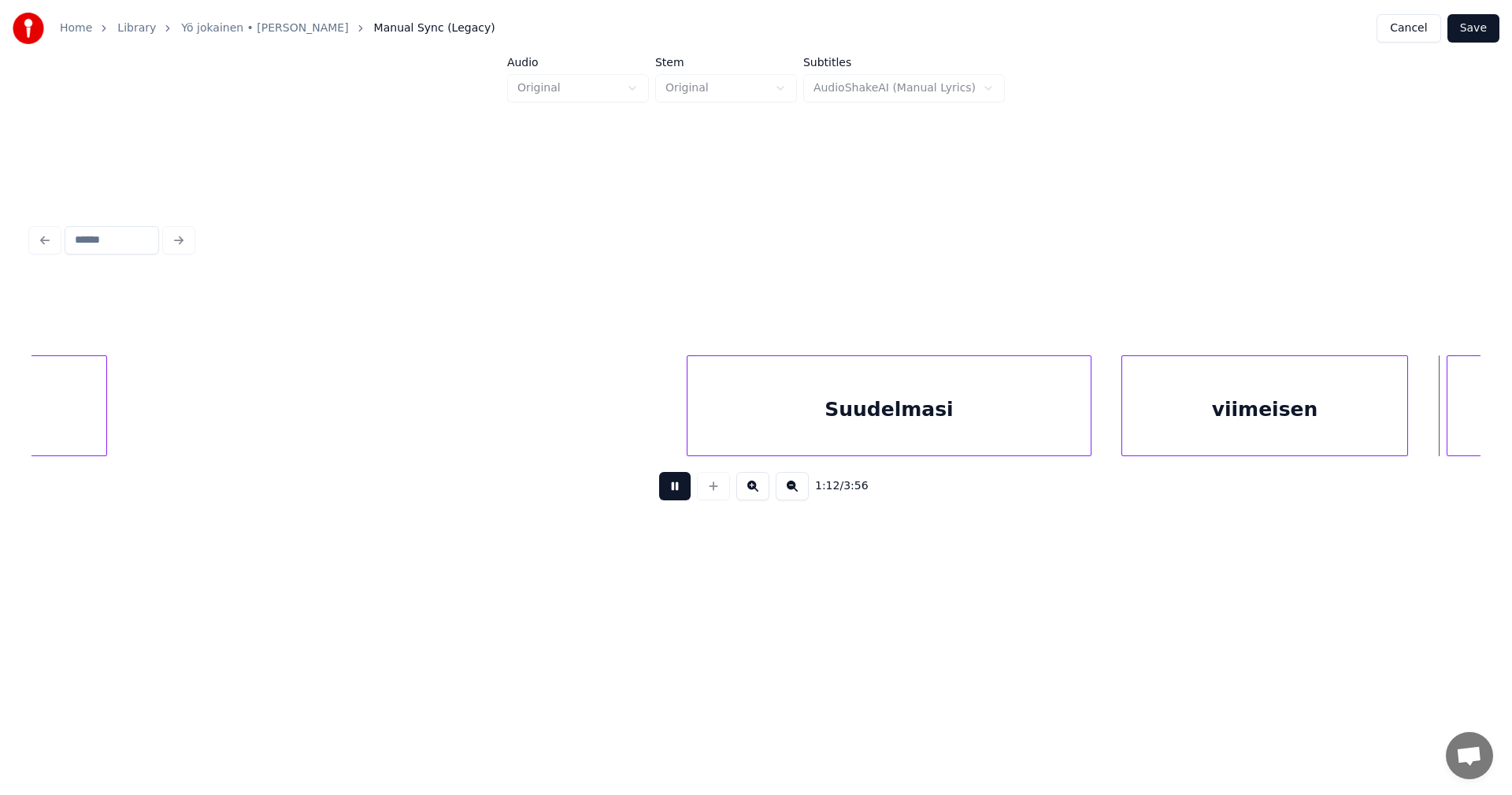
drag, startPoint x: 686, startPoint y: 487, endPoint x: 714, endPoint y: 487, distance: 28.0
click at [686, 487] on button at bounding box center [674, 486] width 31 height 29
click at [1277, 427] on div "viimeisen" at bounding box center [1264, 409] width 285 height 107
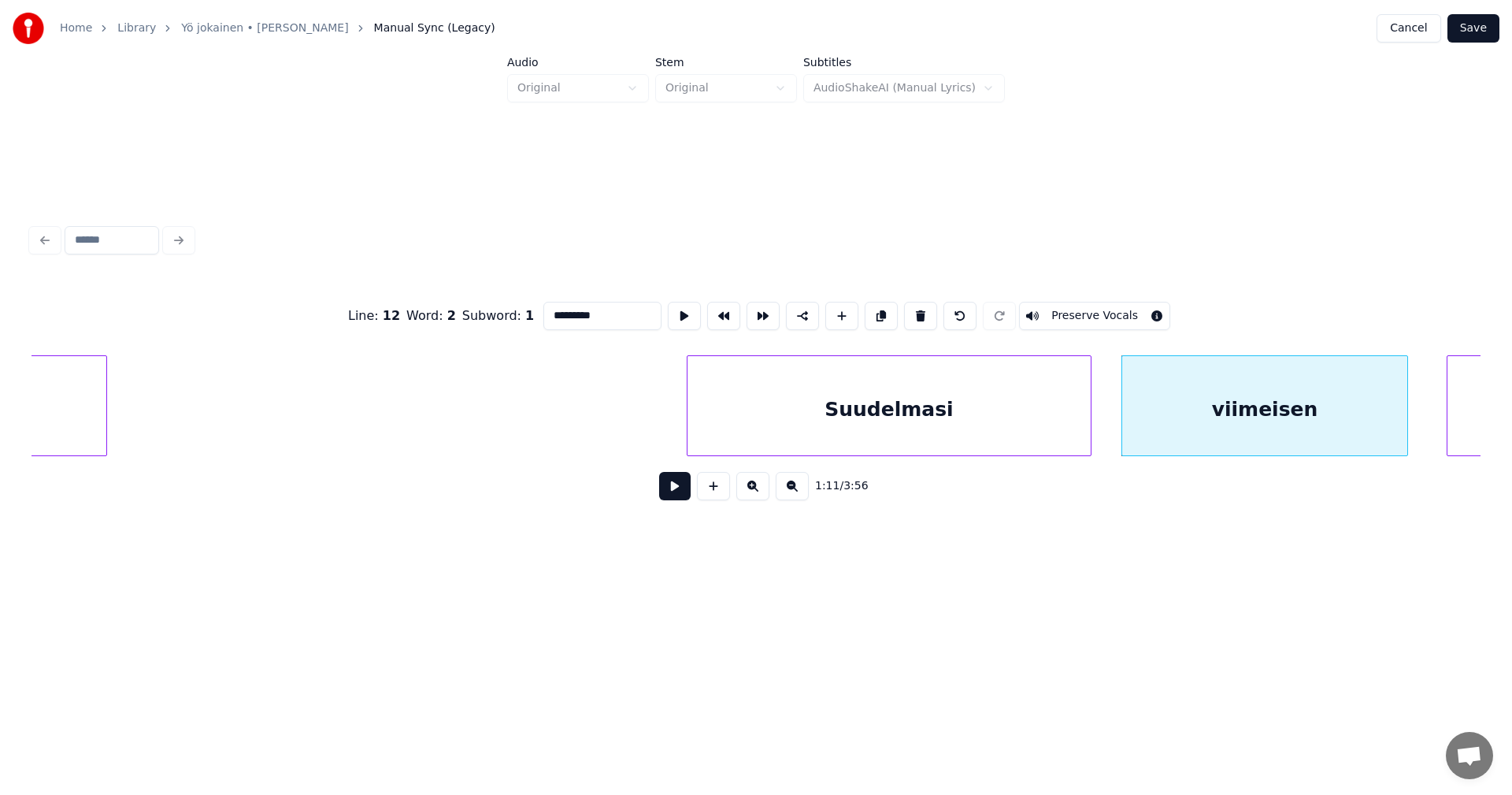
click at [578, 313] on input "*********" at bounding box center [603, 316] width 118 height 29
click at [1345, 430] on div "viimeinen" at bounding box center [1264, 409] width 285 height 107
type input "*********"
click at [678, 496] on button at bounding box center [674, 486] width 31 height 29
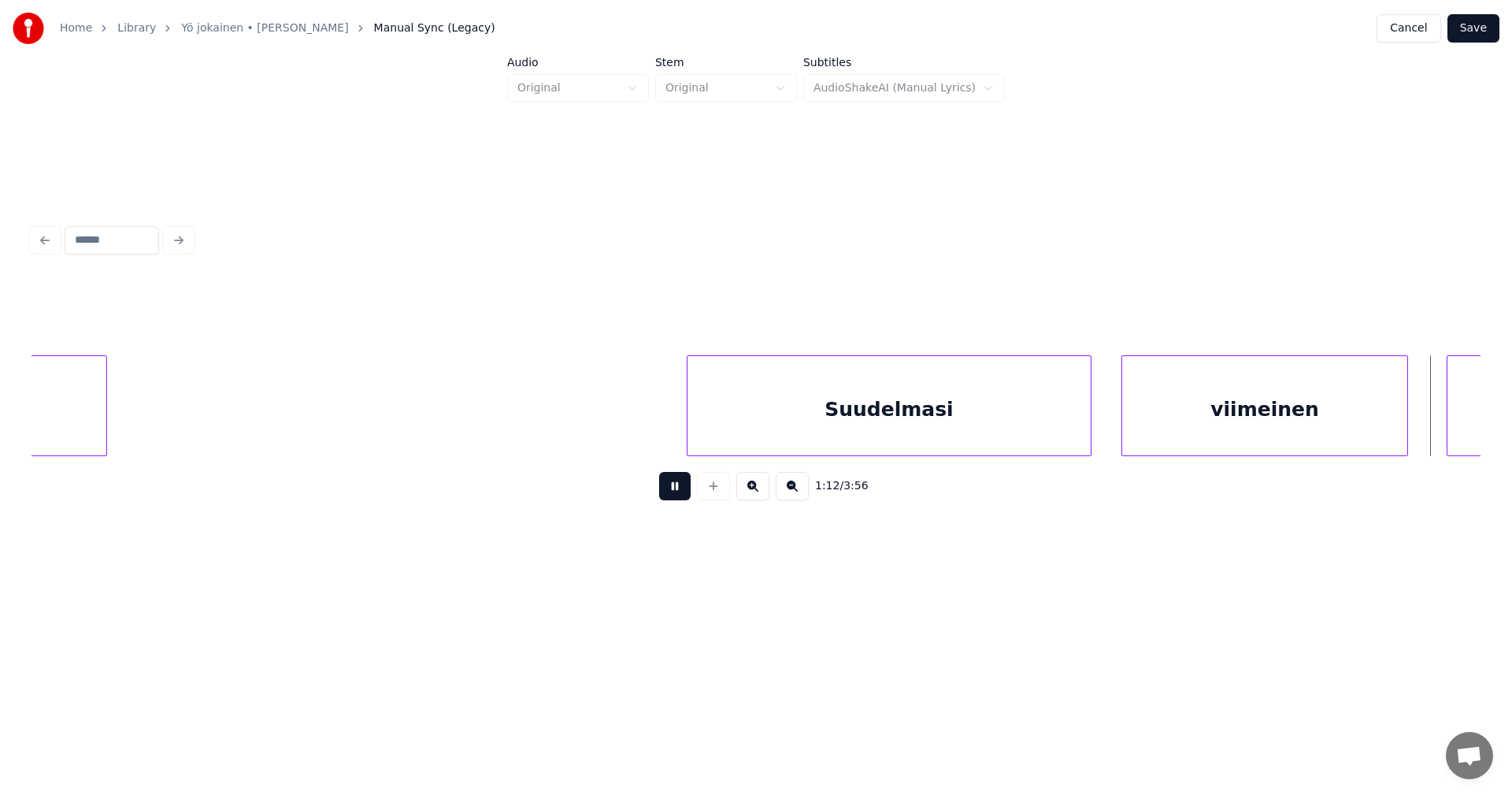
click at [682, 486] on button at bounding box center [674, 486] width 31 height 29
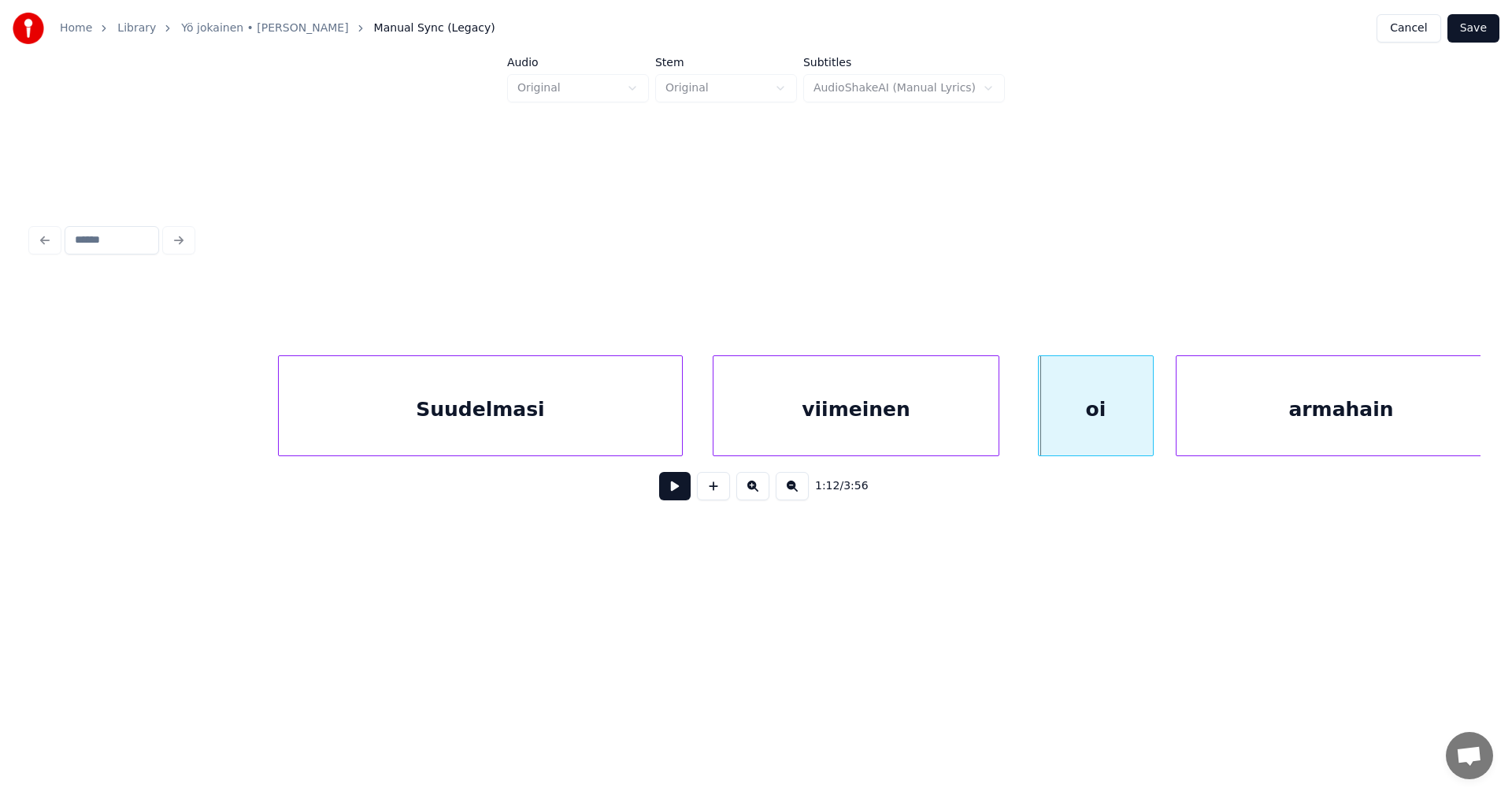
scroll to position [0, 19063]
click at [1084, 436] on div "oi" at bounding box center [1084, 409] width 114 height 107
click at [672, 488] on button at bounding box center [674, 486] width 31 height 29
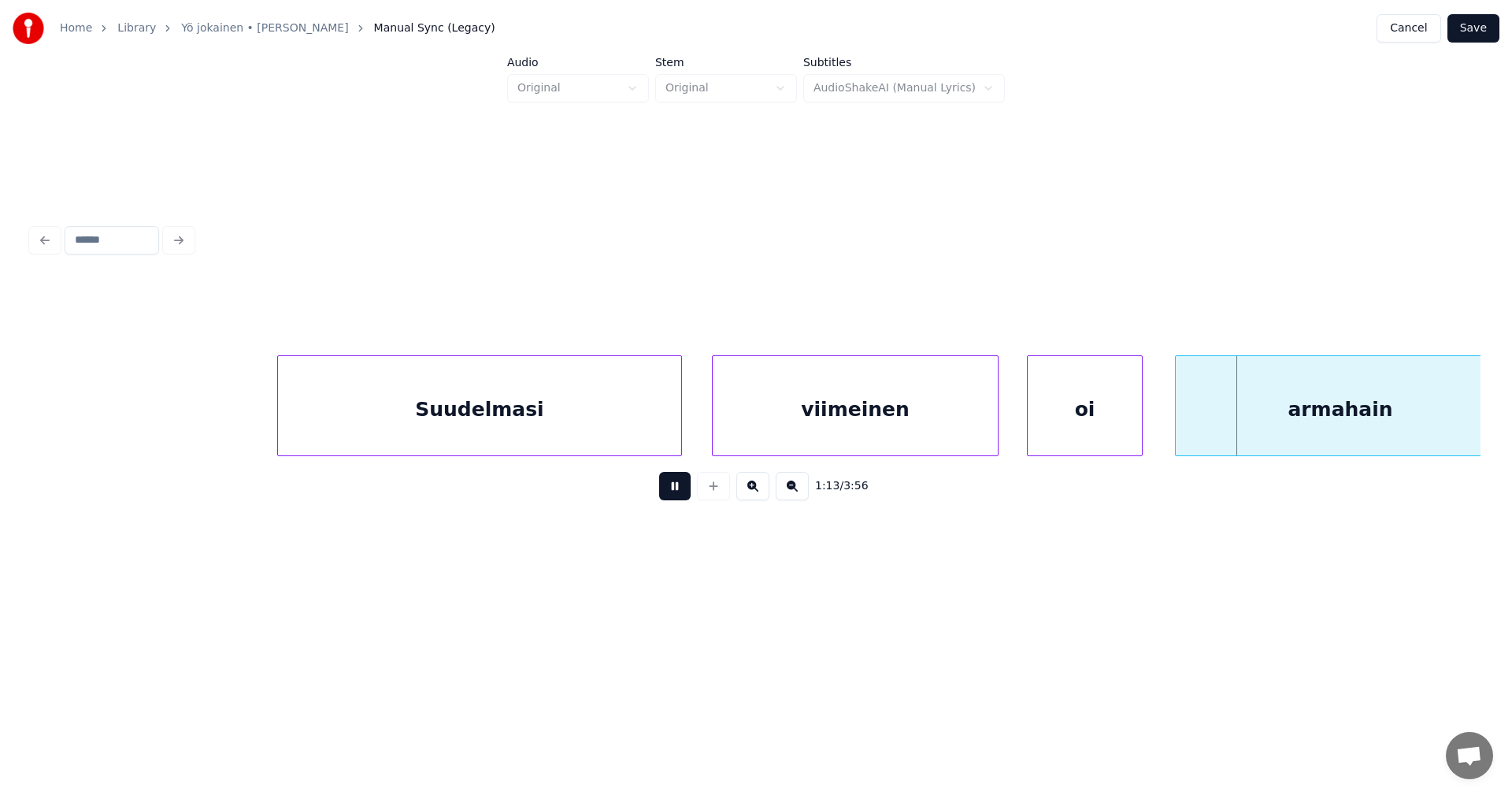
click at [673, 487] on button at bounding box center [674, 486] width 31 height 29
click at [1239, 419] on div "armahain" at bounding box center [1309, 409] width 329 height 107
click at [678, 494] on button at bounding box center [674, 486] width 31 height 29
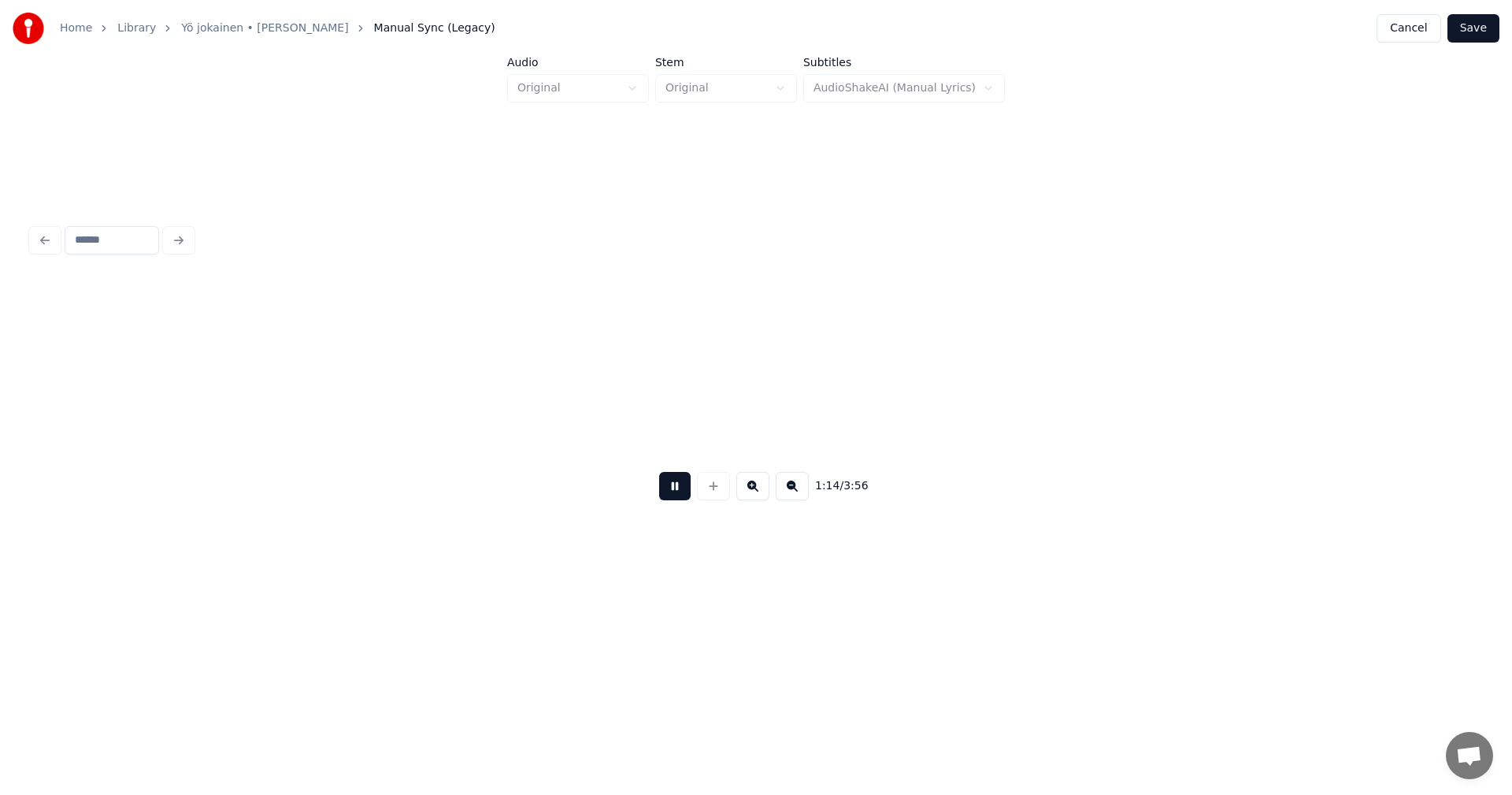
scroll to position [0, 20537]
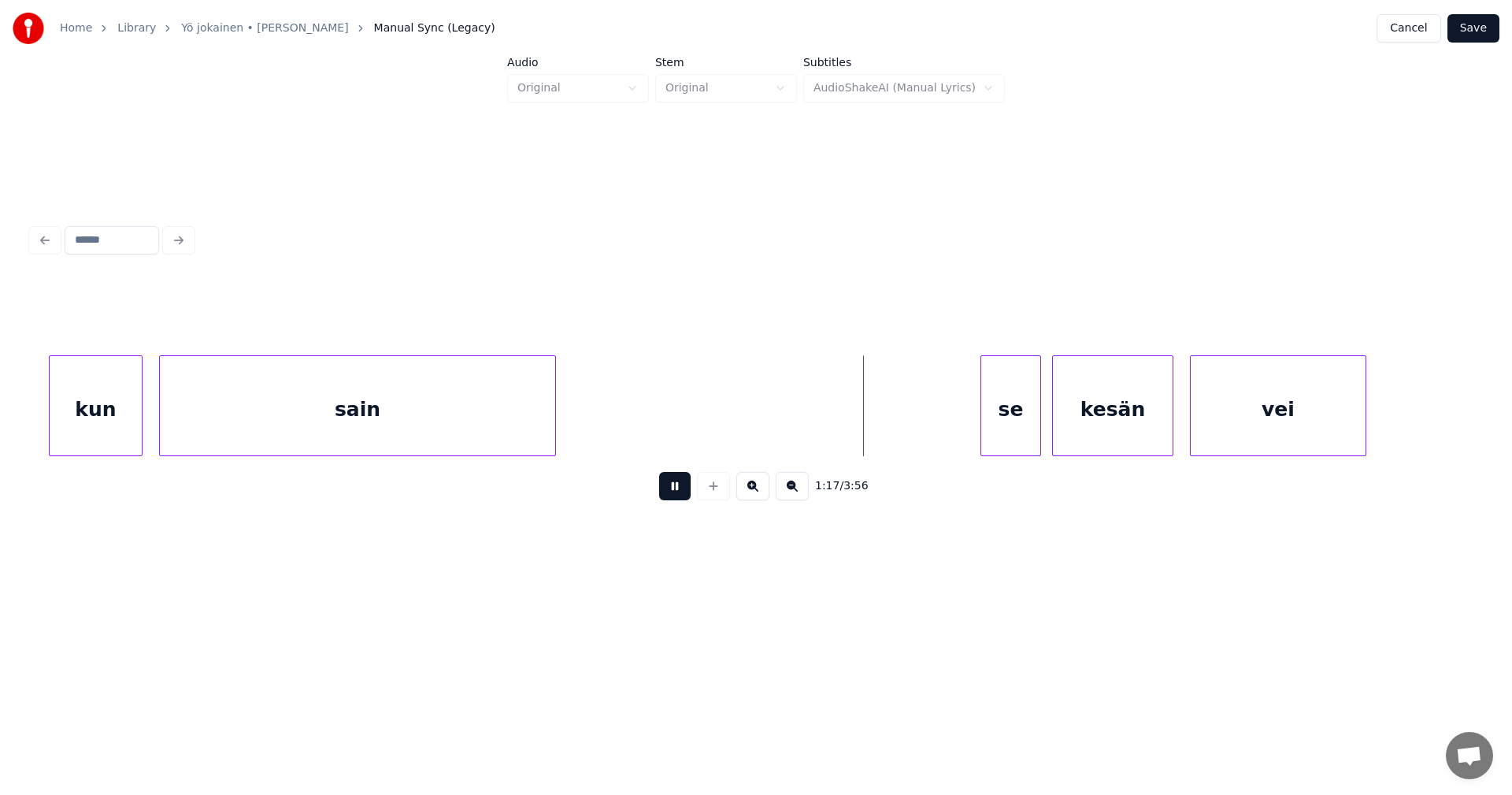
click at [682, 492] on button at bounding box center [674, 486] width 31 height 29
click at [991, 442] on div "se" at bounding box center [995, 409] width 59 height 107
click at [956, 433] on div at bounding box center [958, 406] width 5 height 99
click at [683, 494] on button at bounding box center [674, 486] width 31 height 29
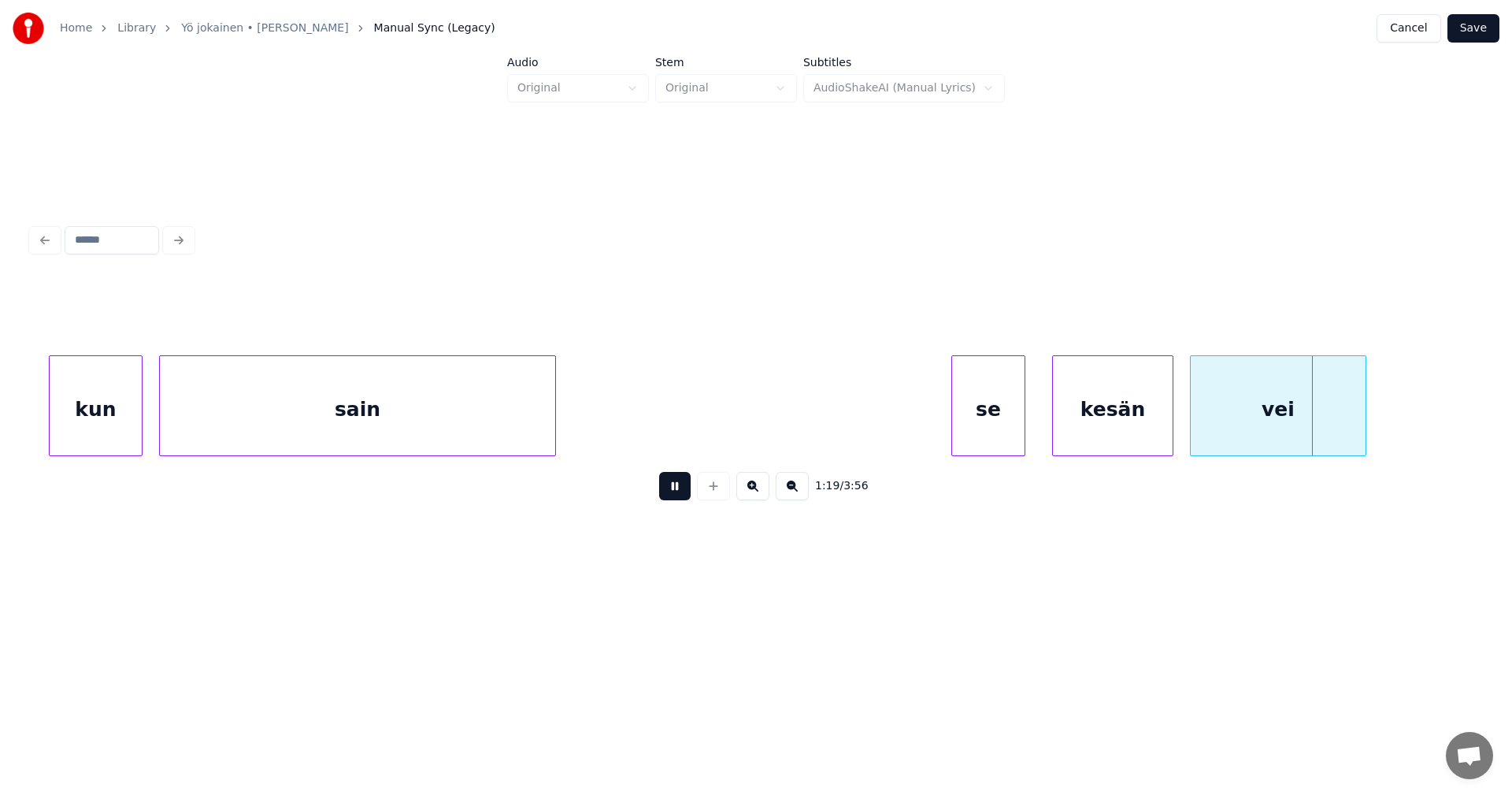
click at [687, 492] on button at bounding box center [674, 486] width 31 height 29
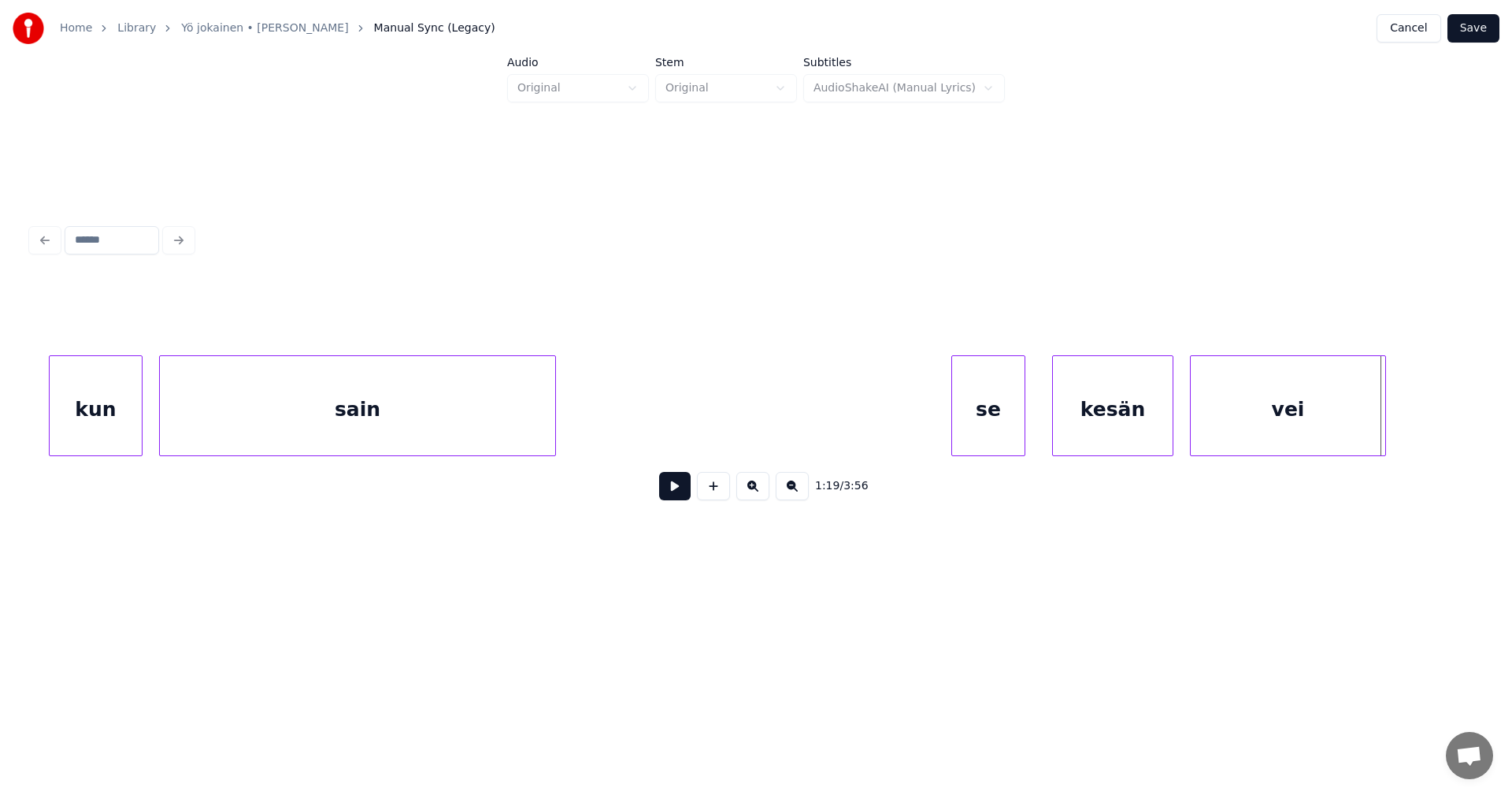
click at [1384, 428] on div at bounding box center [1383, 406] width 5 height 99
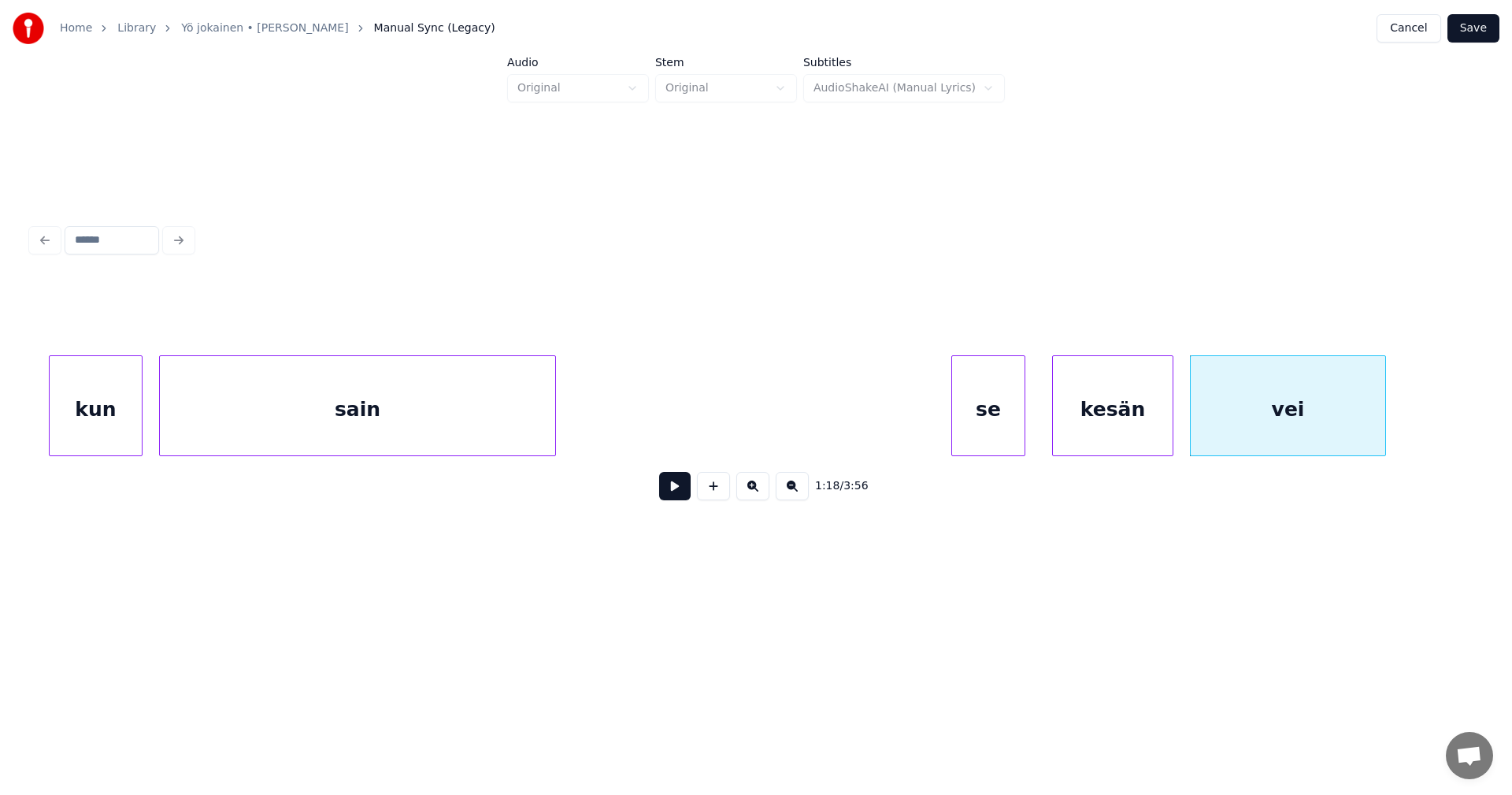
click at [674, 490] on button at bounding box center [674, 486] width 31 height 29
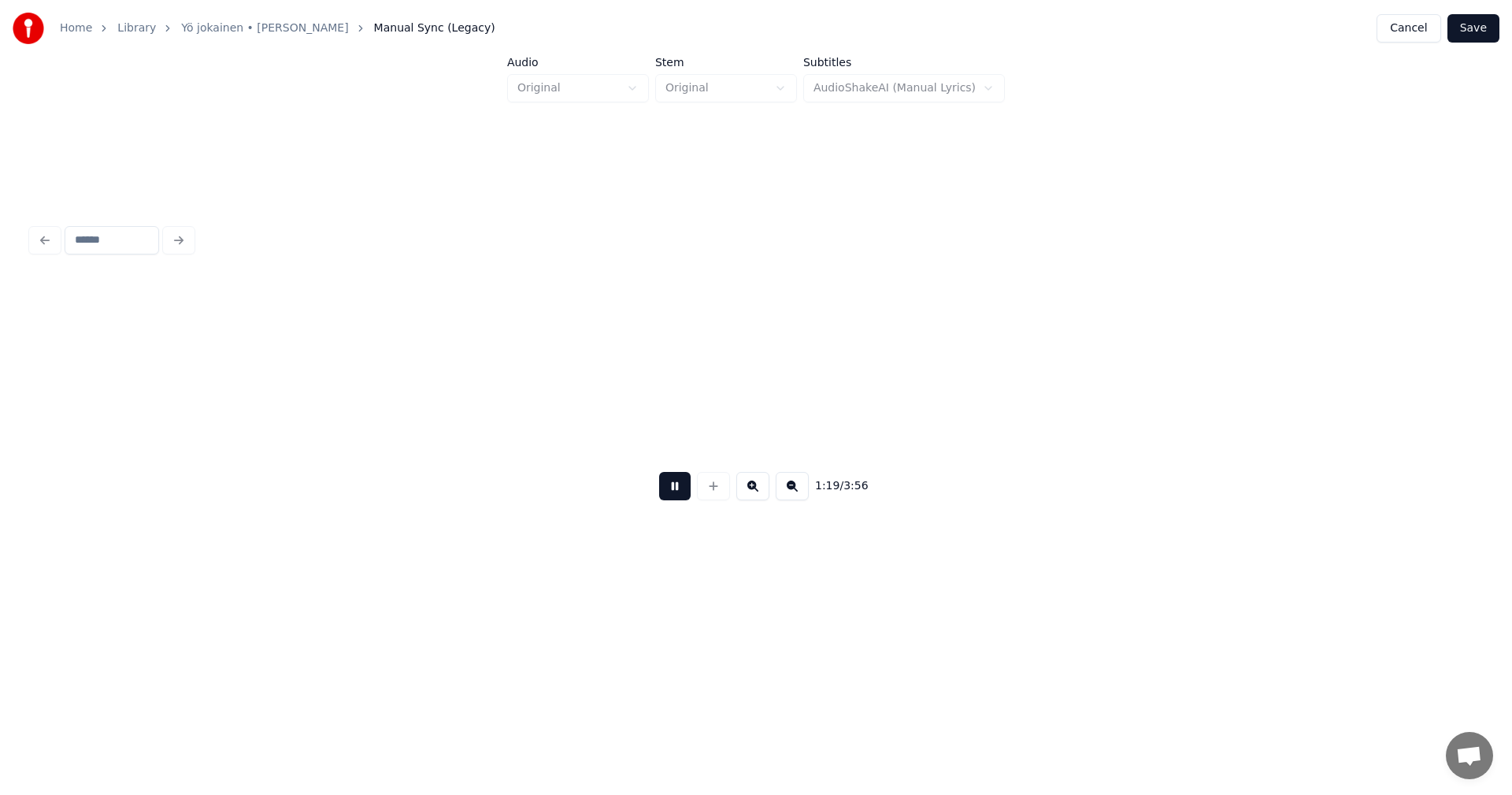
scroll to position [0, 21990]
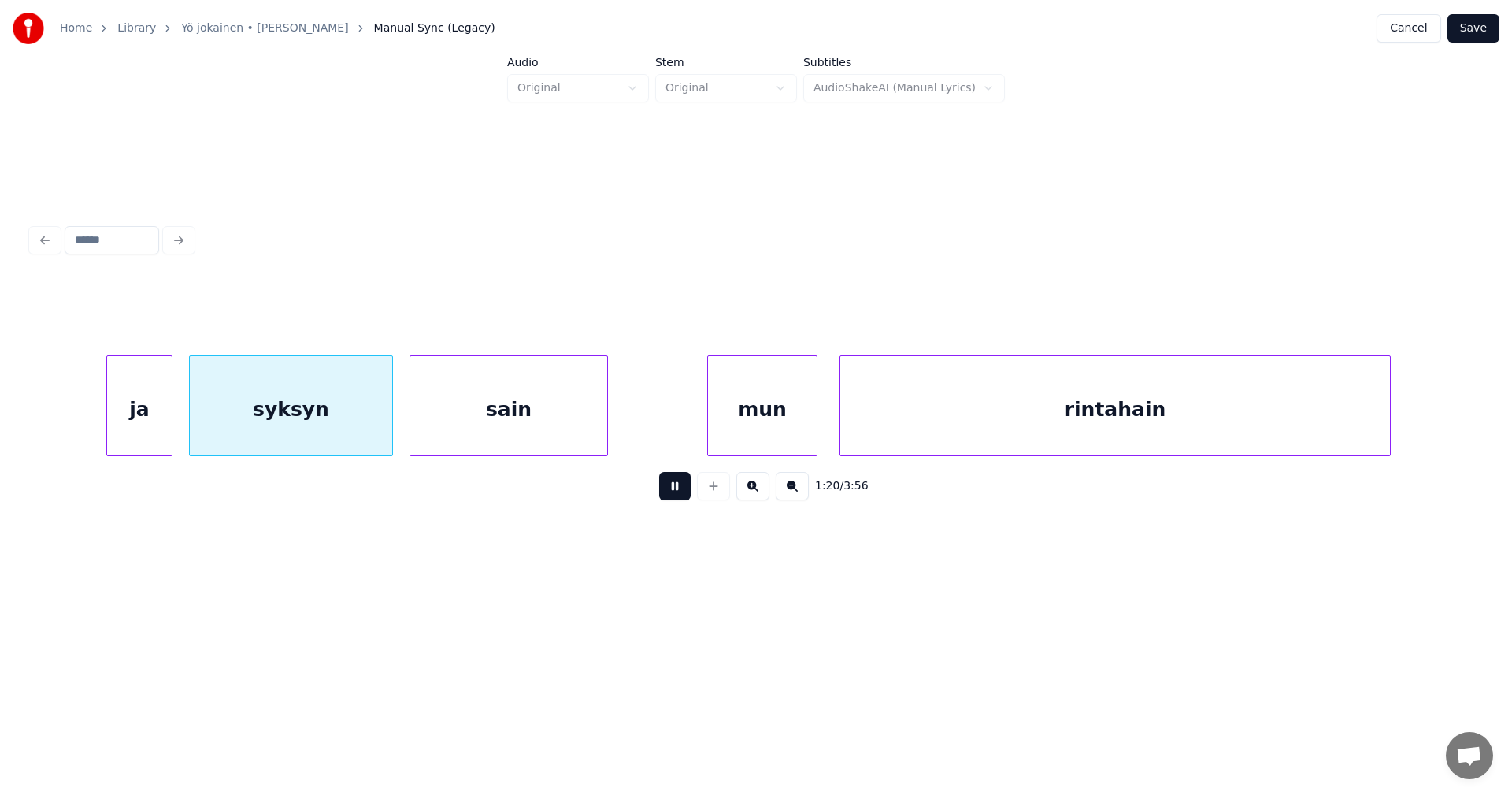
click at [677, 490] on button at bounding box center [674, 486] width 31 height 29
click at [111, 403] on div "ja" at bounding box center [128, 409] width 65 height 107
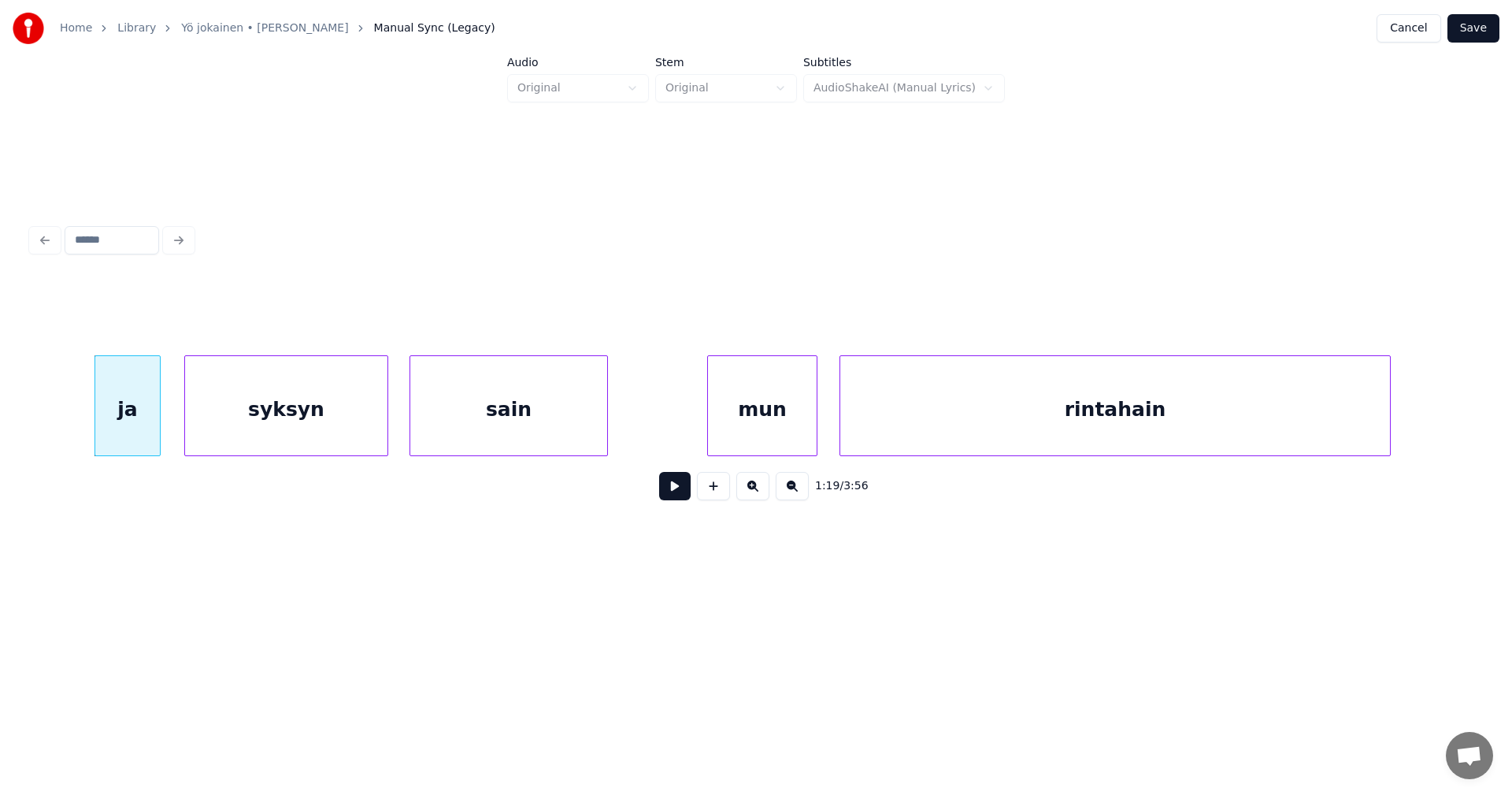
click at [243, 411] on div "syksyn" at bounding box center [286, 409] width 203 height 107
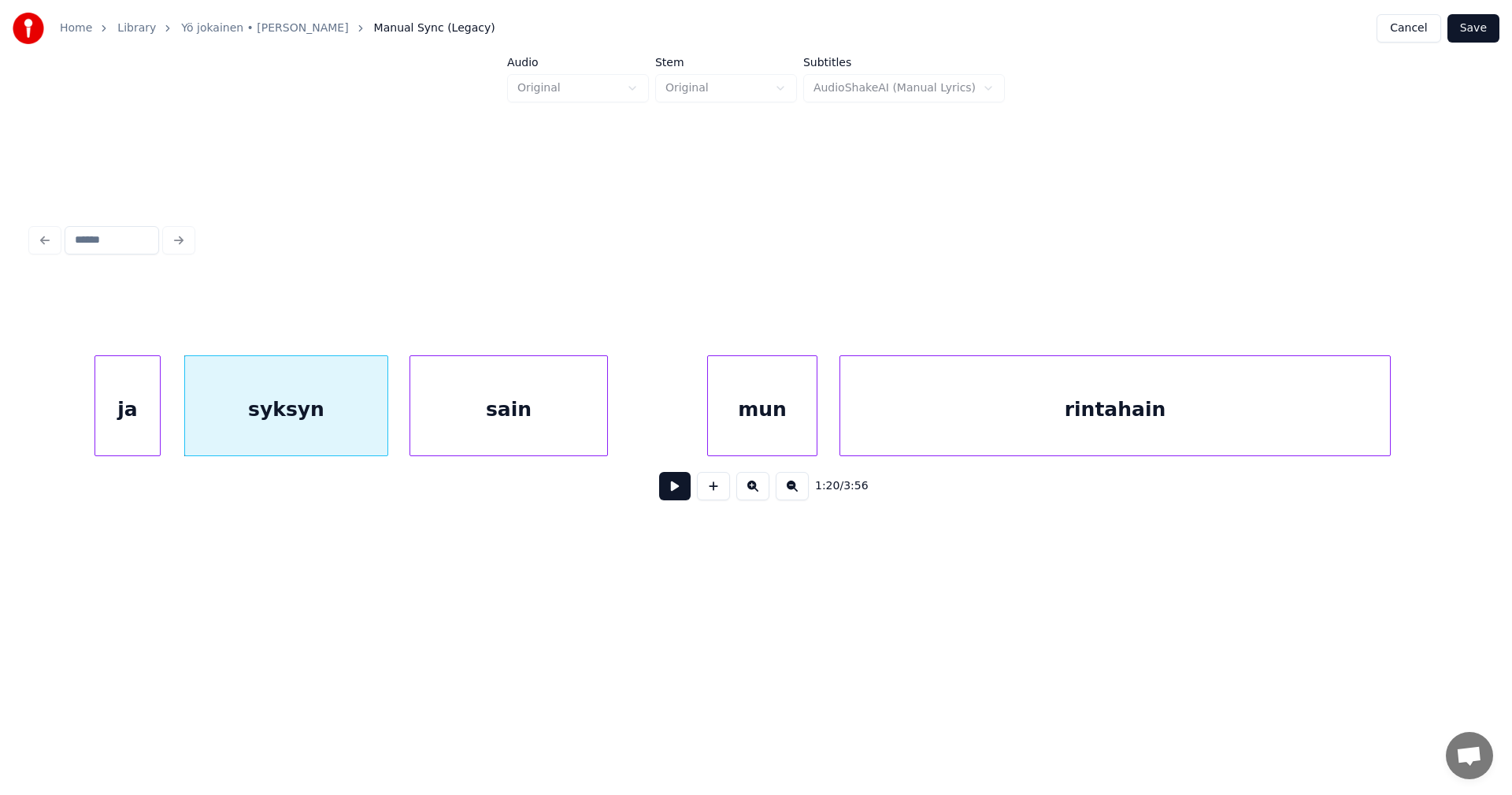
click at [674, 491] on button at bounding box center [674, 486] width 31 height 29
click at [675, 490] on button at bounding box center [674, 486] width 31 height 29
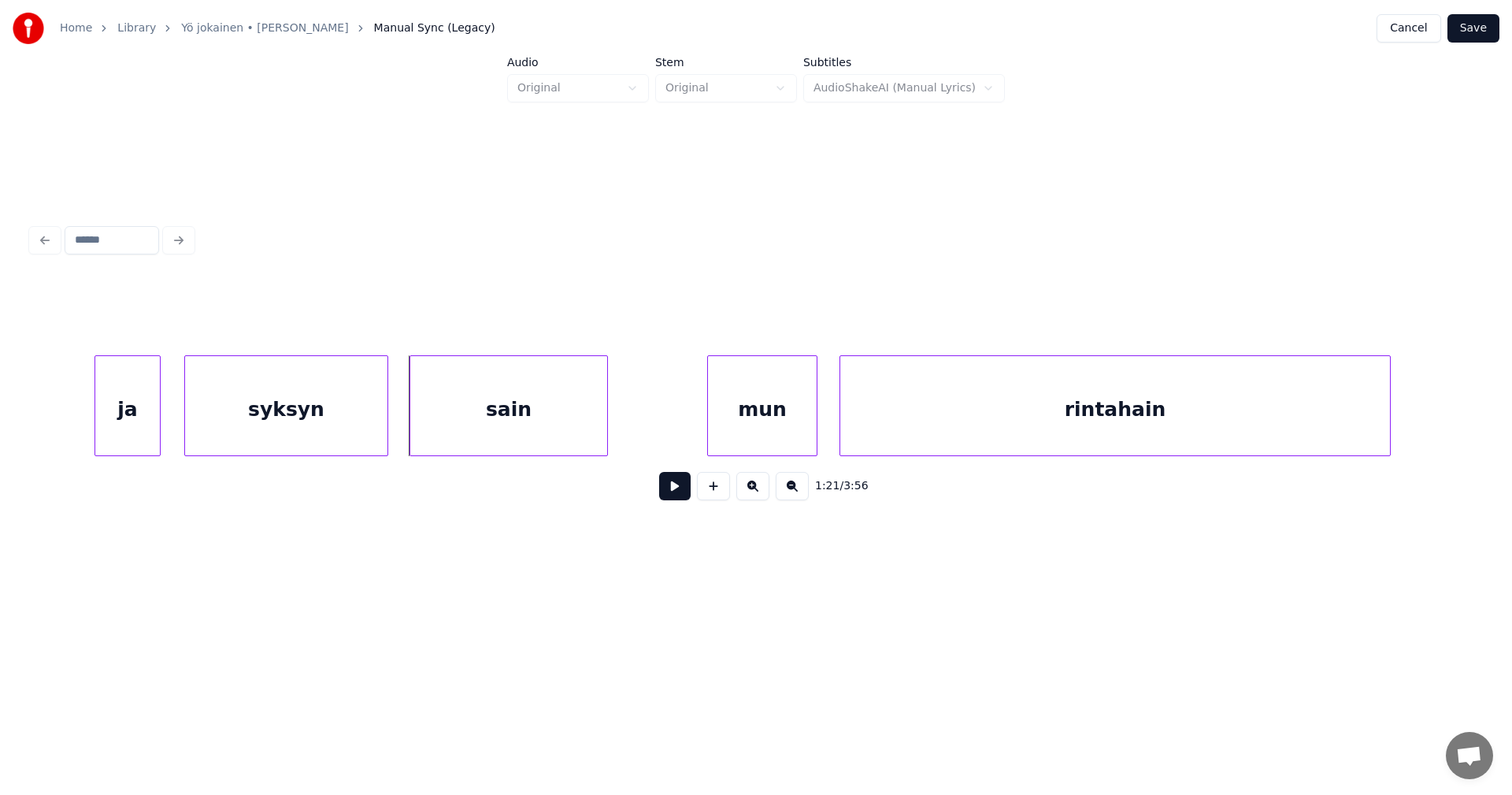
click at [675, 490] on button at bounding box center [674, 486] width 31 height 29
drag, startPoint x: 675, startPoint y: 490, endPoint x: 522, endPoint y: 430, distance: 164.3
click at [672, 489] on button at bounding box center [674, 486] width 31 height 29
click at [524, 427] on div "sain" at bounding box center [508, 409] width 197 height 107
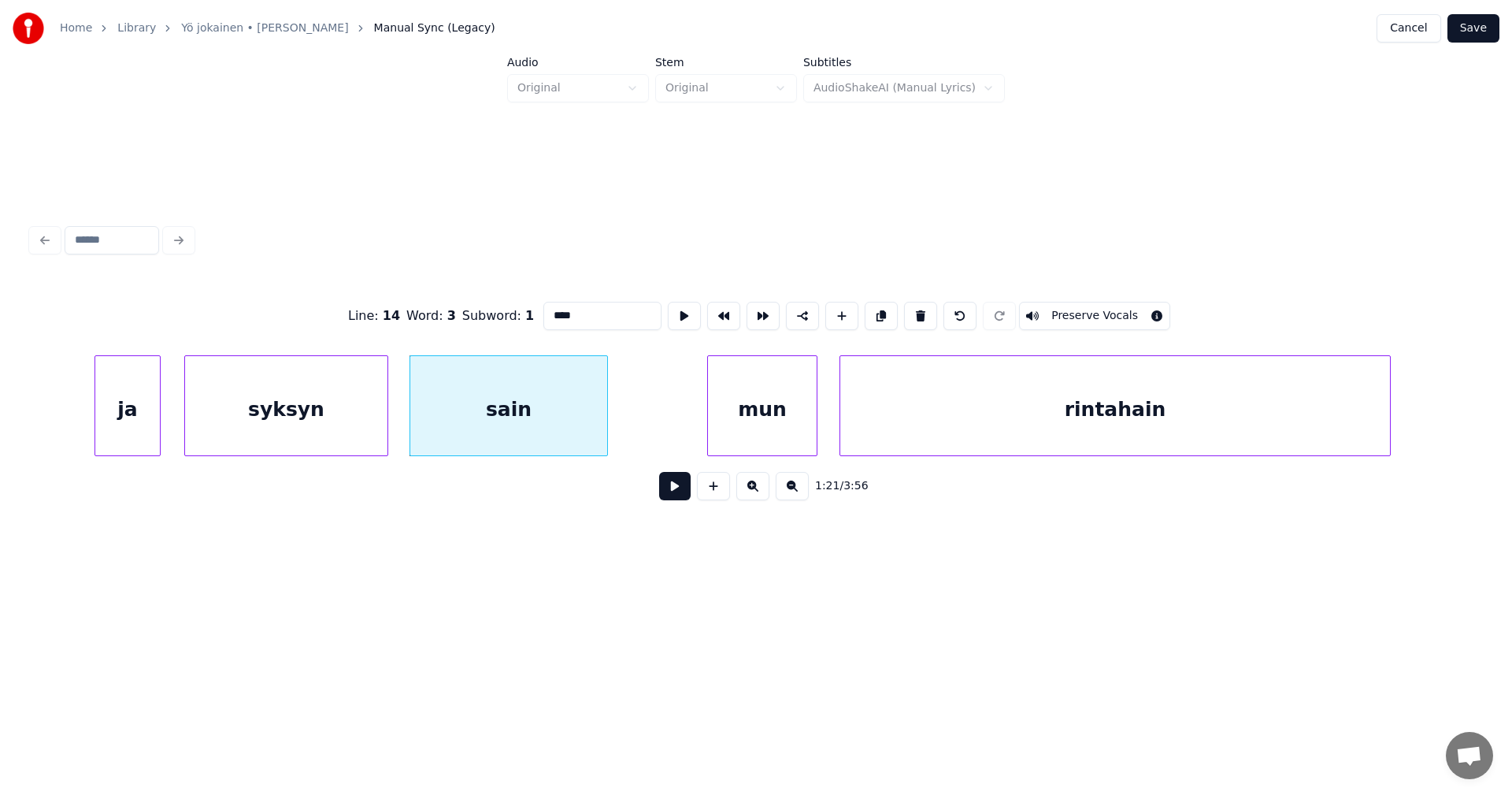
click at [683, 500] on button at bounding box center [674, 486] width 31 height 29
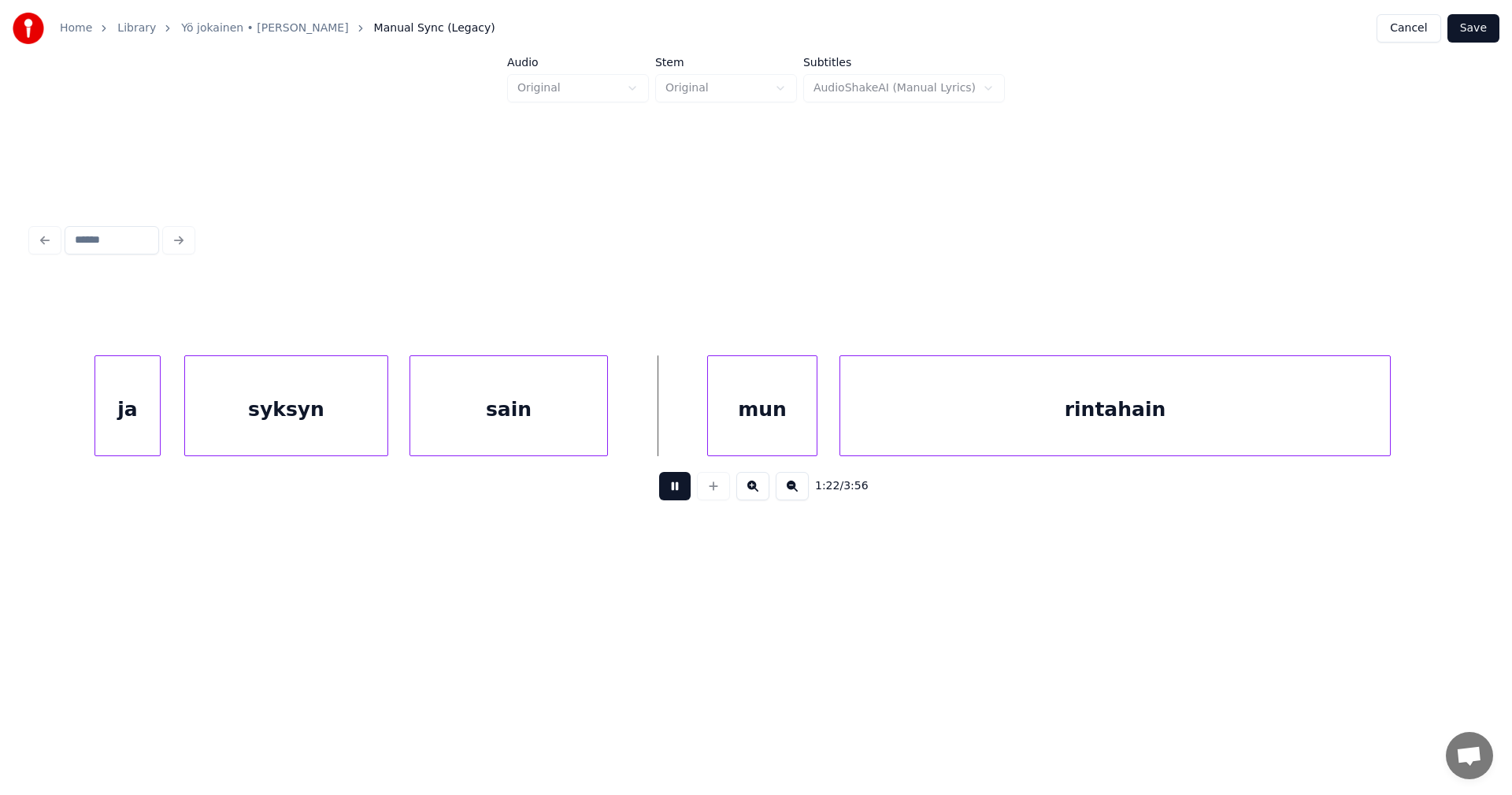
click at [682, 500] on button at bounding box center [674, 486] width 31 height 29
click at [761, 445] on div "mun" at bounding box center [752, 409] width 109 height 107
click at [670, 498] on button at bounding box center [674, 486] width 31 height 29
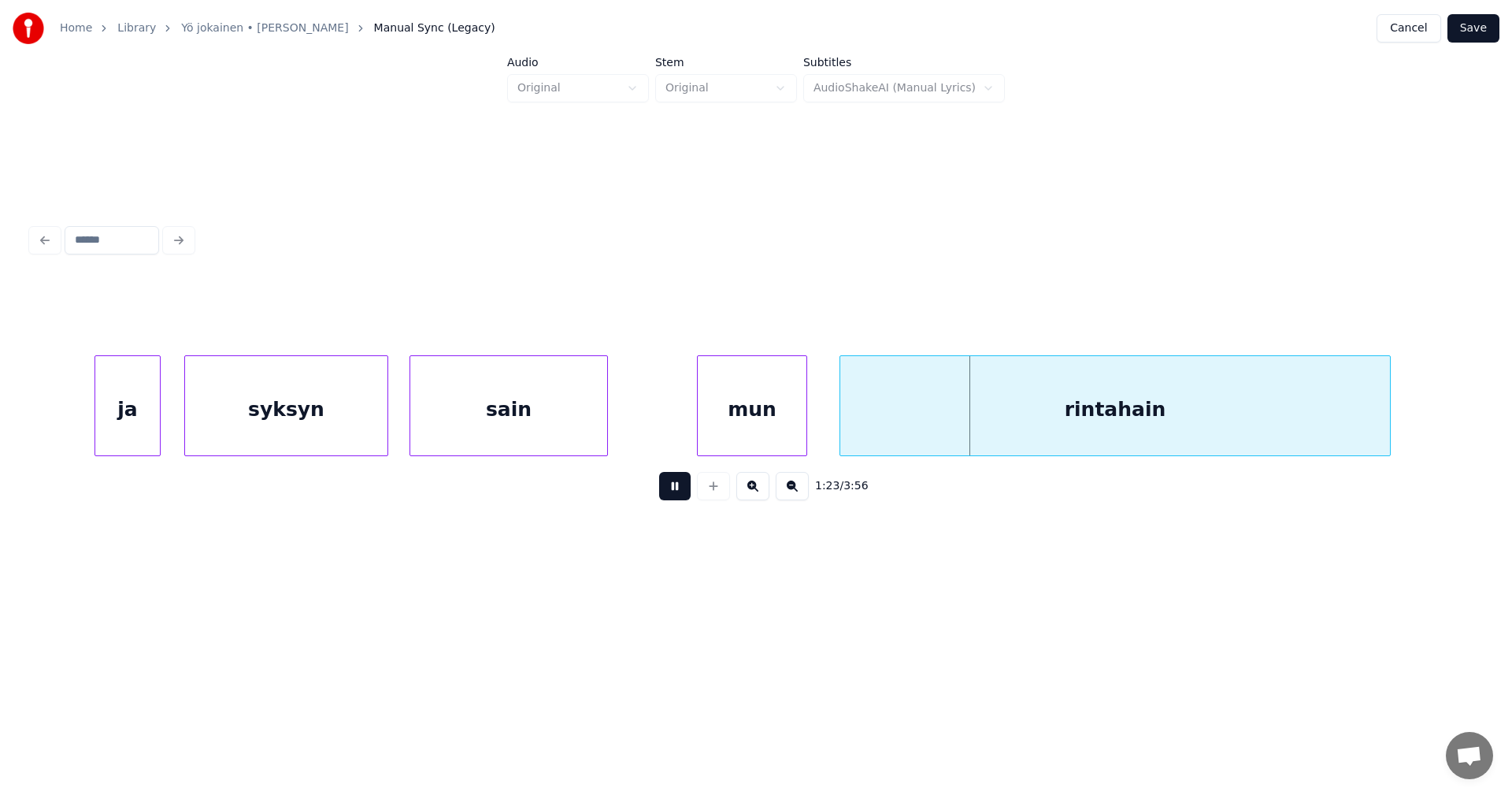
click at [671, 497] on button at bounding box center [674, 486] width 31 height 29
click at [145, 431] on div "ja" at bounding box center [128, 409] width 65 height 107
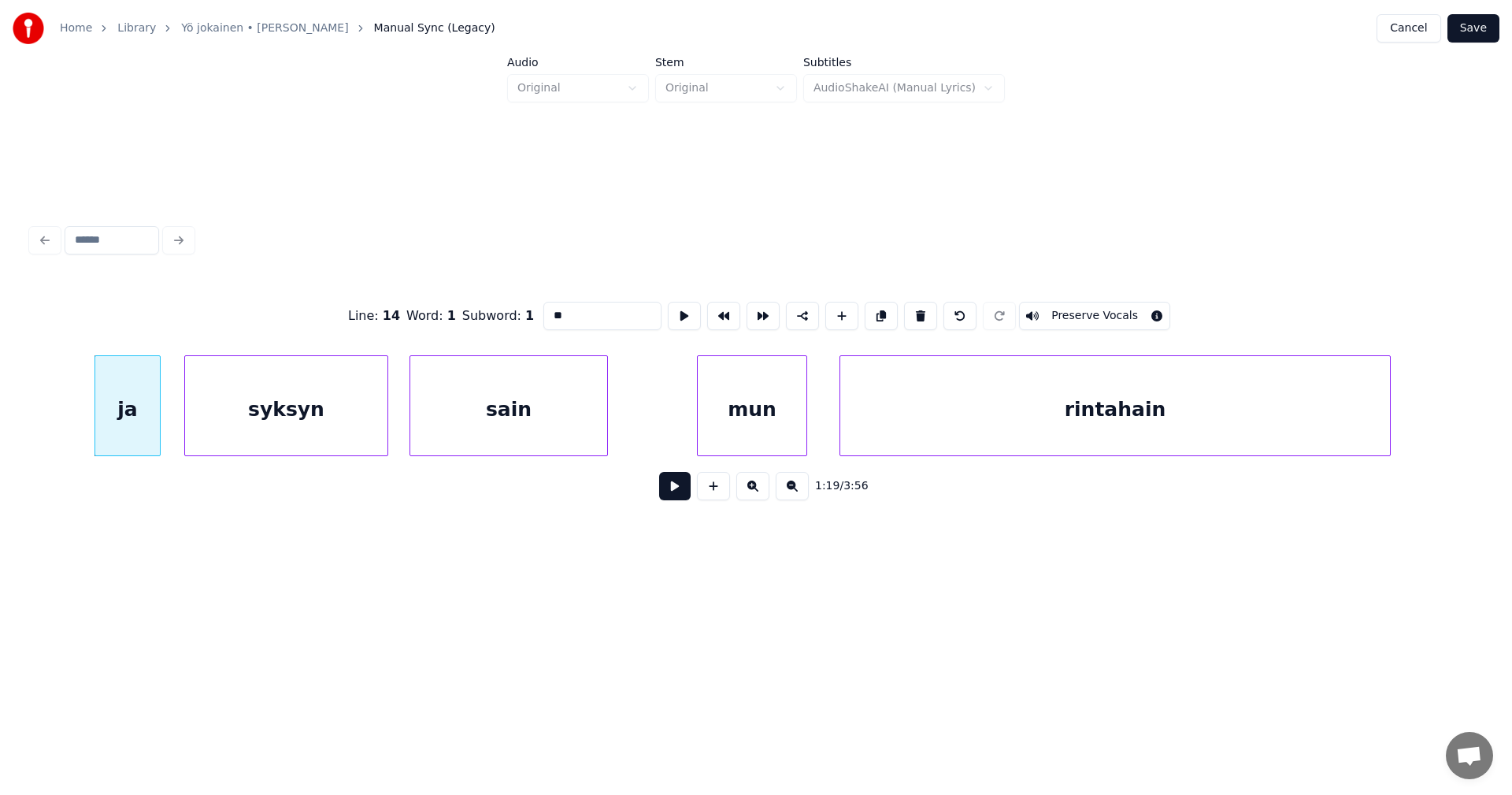
click at [673, 500] on button at bounding box center [674, 486] width 31 height 29
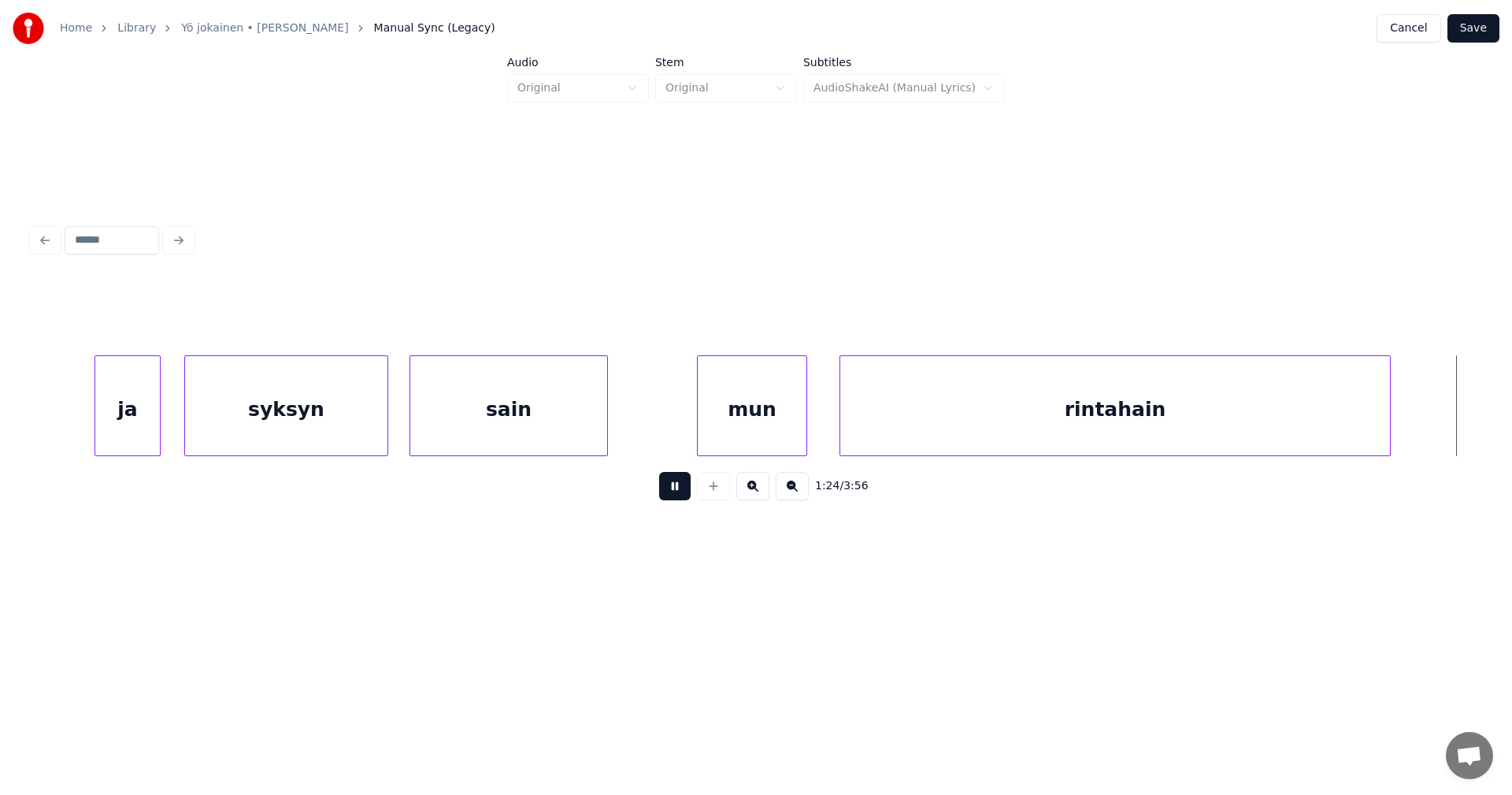
scroll to position [0, 23441]
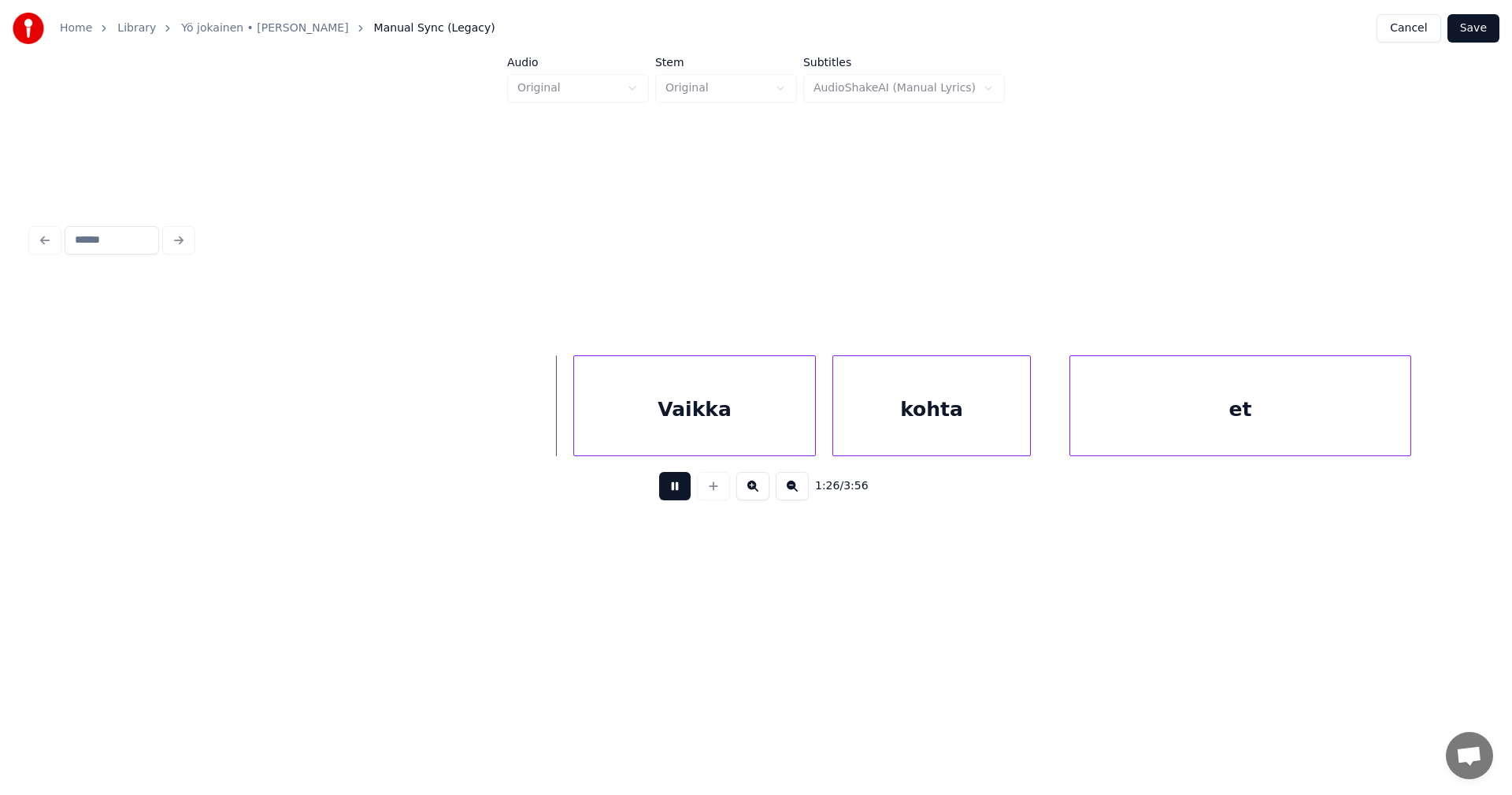
click at [673, 500] on button at bounding box center [674, 486] width 31 height 29
click at [721, 438] on div "Vaikka" at bounding box center [678, 409] width 241 height 107
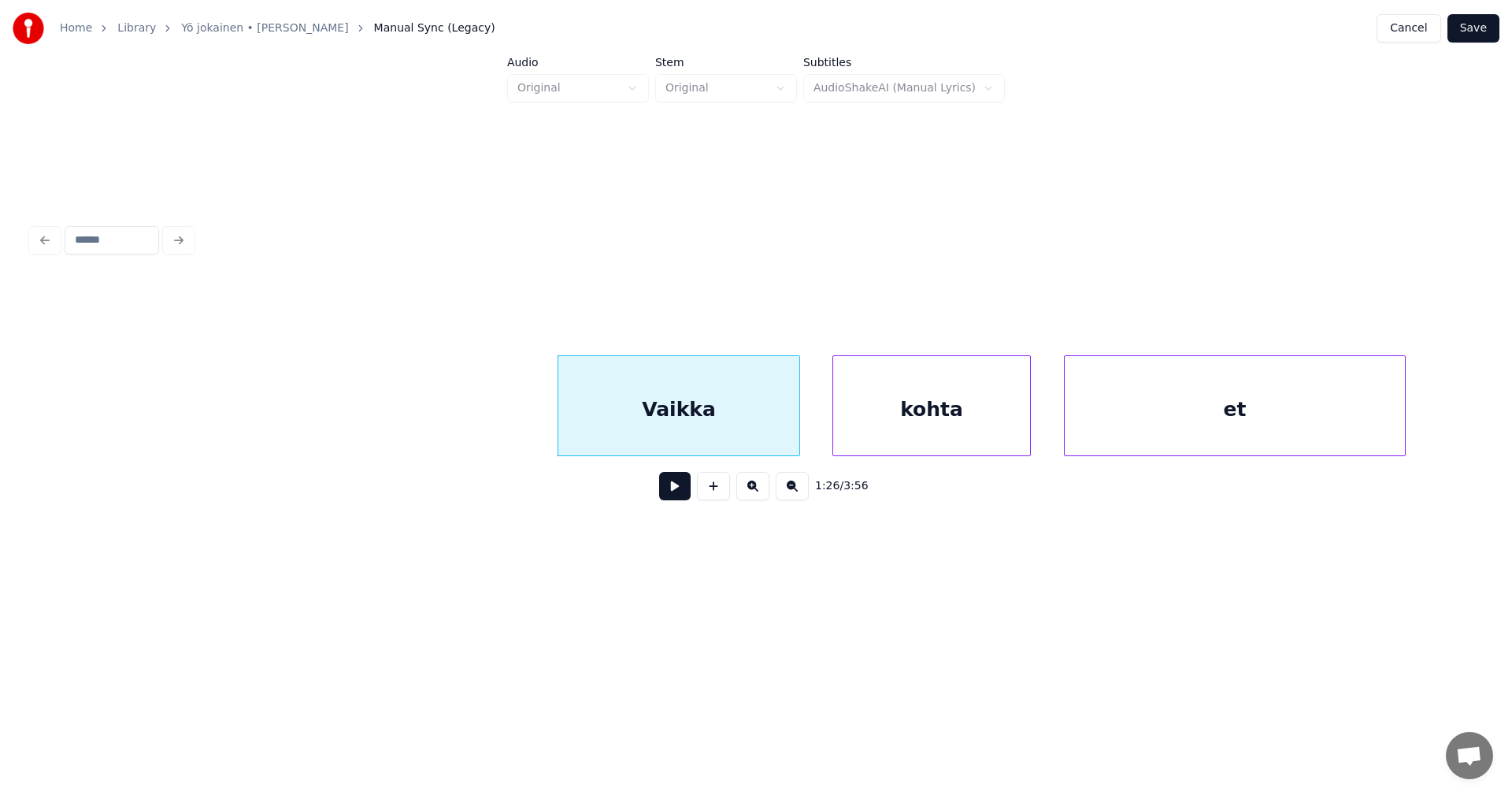
click at [1131, 441] on div "et" at bounding box center [1234, 409] width 340 height 107
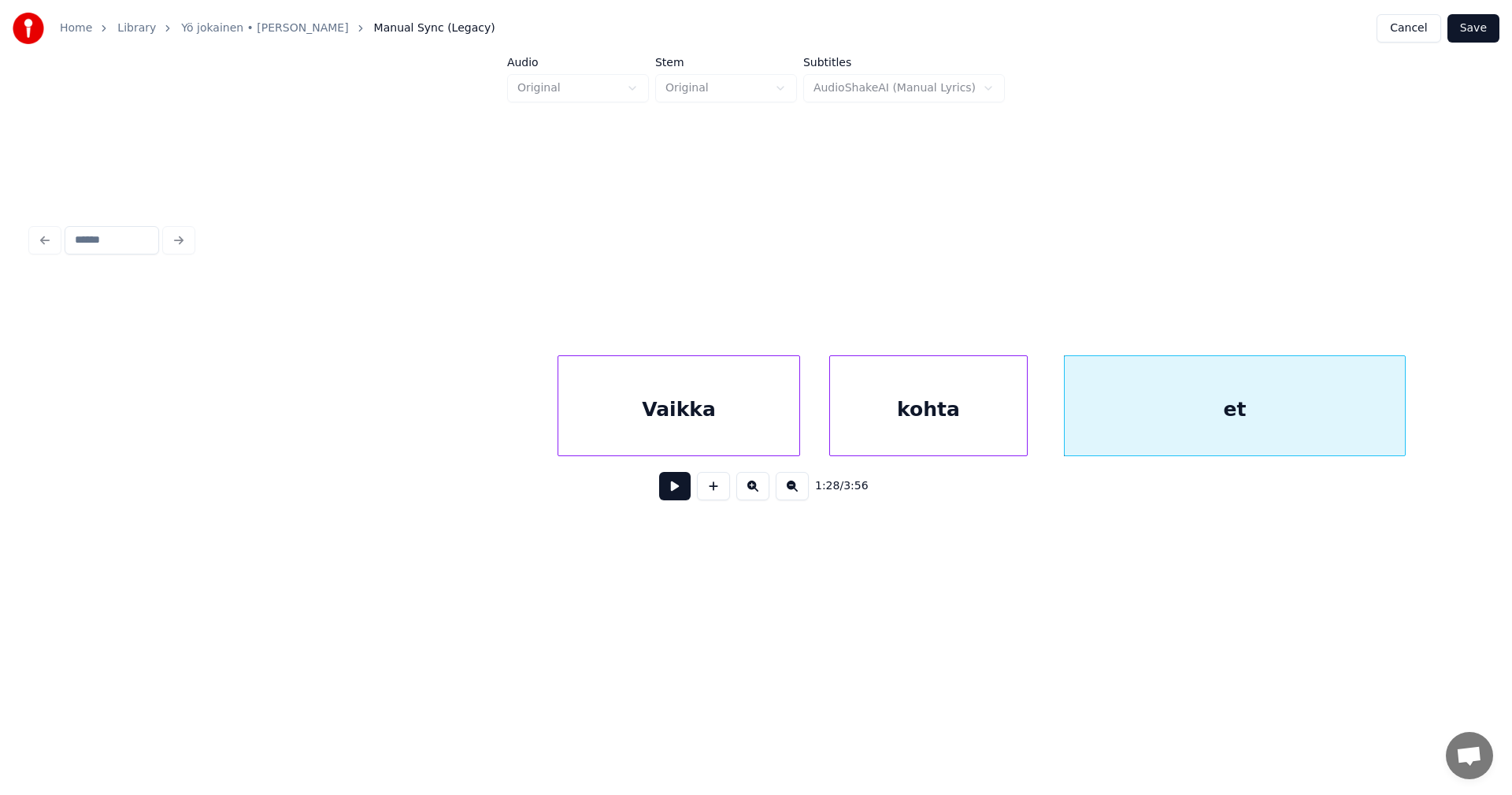
click at [980, 435] on div "kohta" at bounding box center [928, 409] width 197 height 107
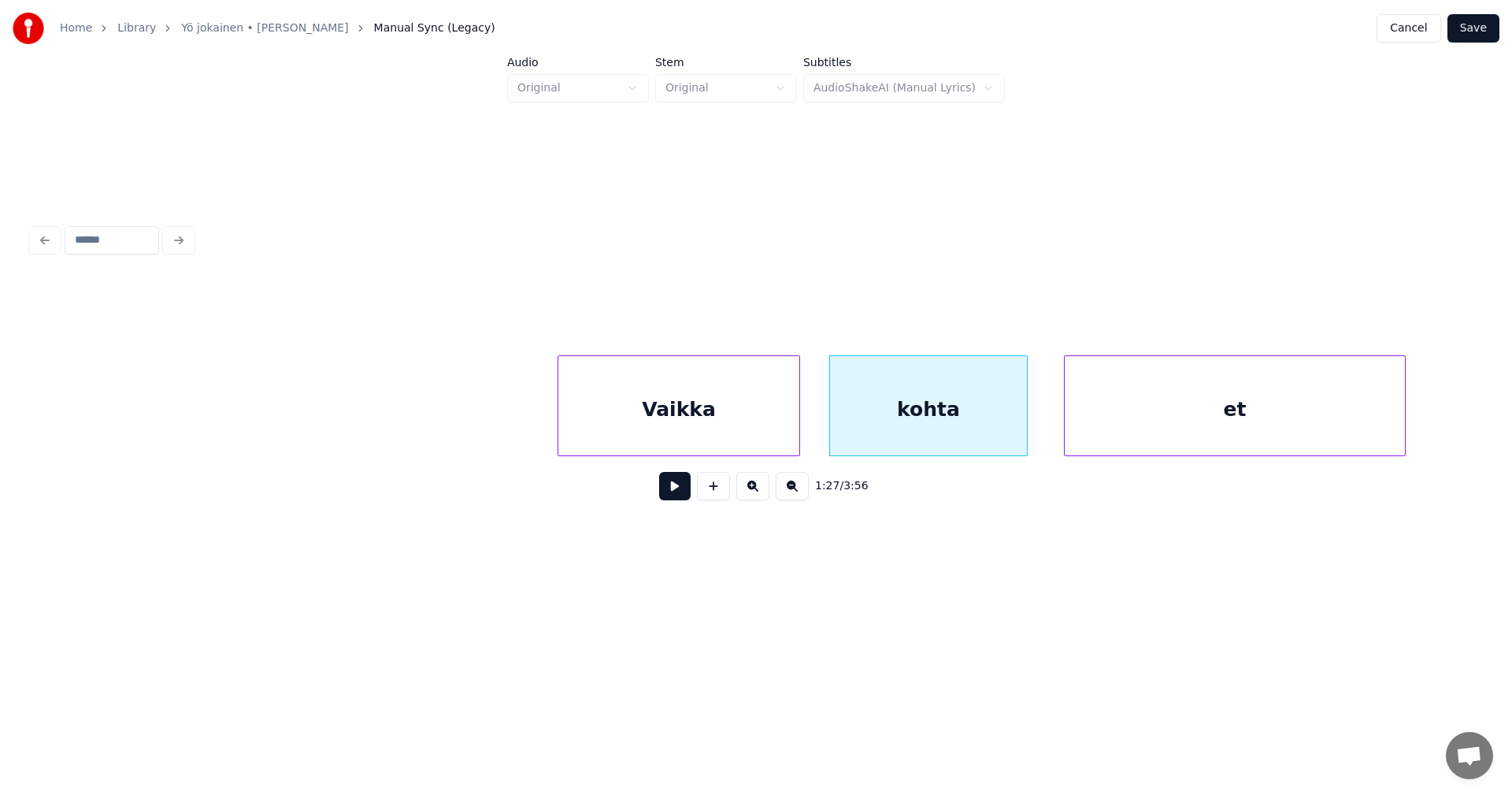
click at [736, 427] on div "Vaikka" at bounding box center [678, 409] width 241 height 107
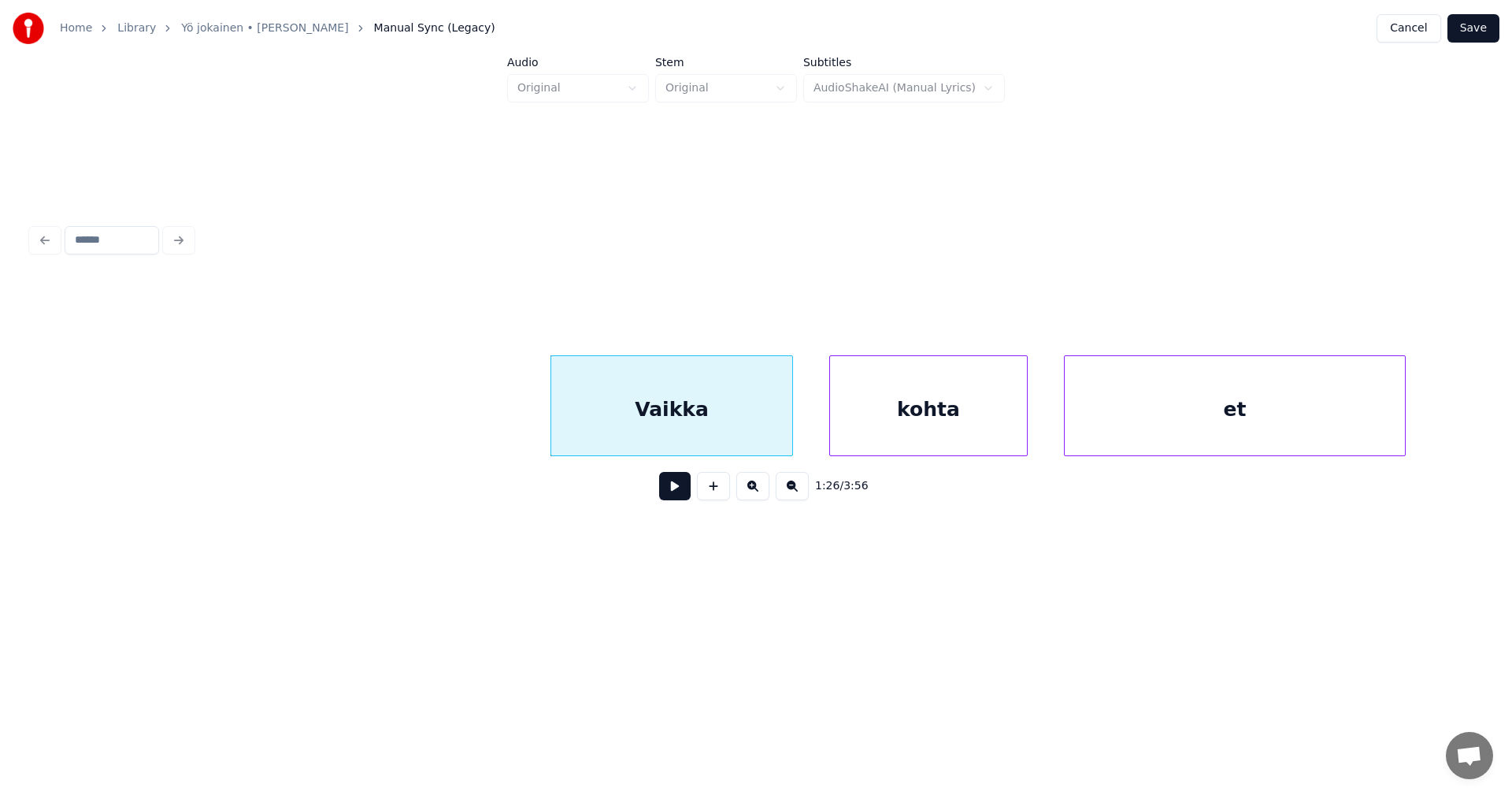
click at [681, 492] on button at bounding box center [674, 486] width 31 height 29
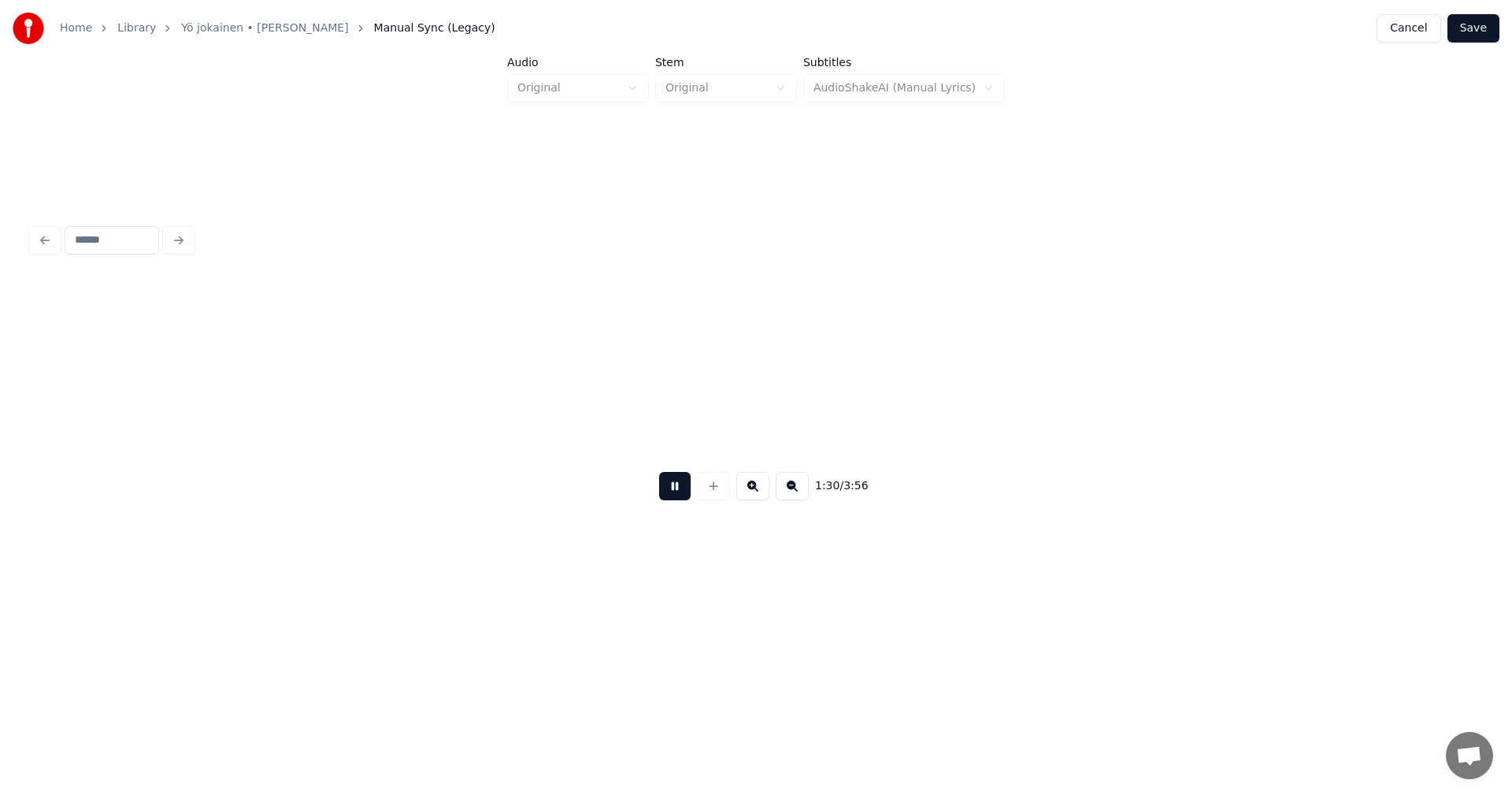
scroll to position [0, 24890]
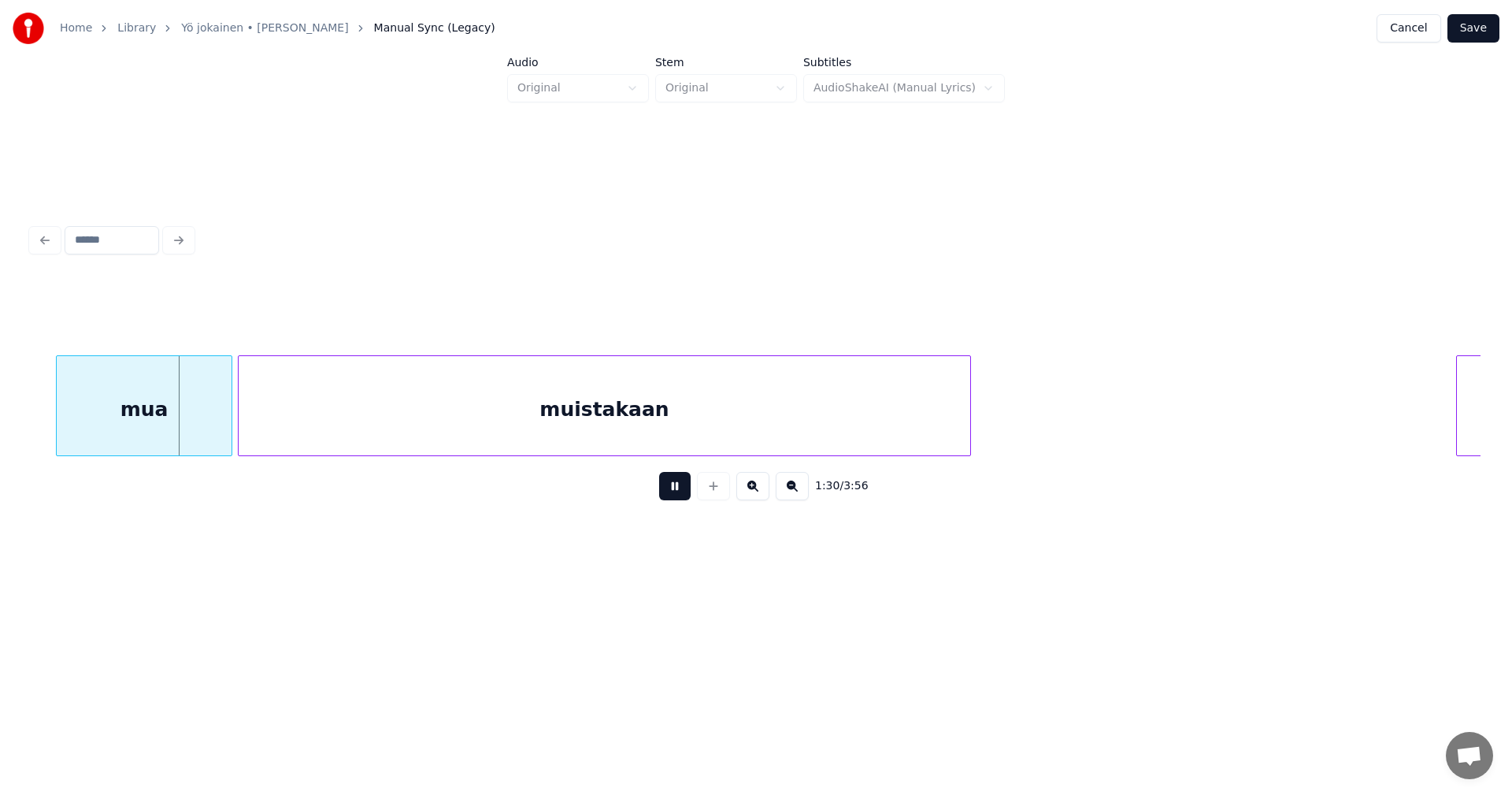
click at [678, 497] on button at bounding box center [674, 486] width 31 height 29
click at [128, 425] on div "mua" at bounding box center [120, 409] width 175 height 107
click at [667, 499] on button at bounding box center [674, 486] width 31 height 29
click at [669, 497] on button at bounding box center [674, 486] width 31 height 29
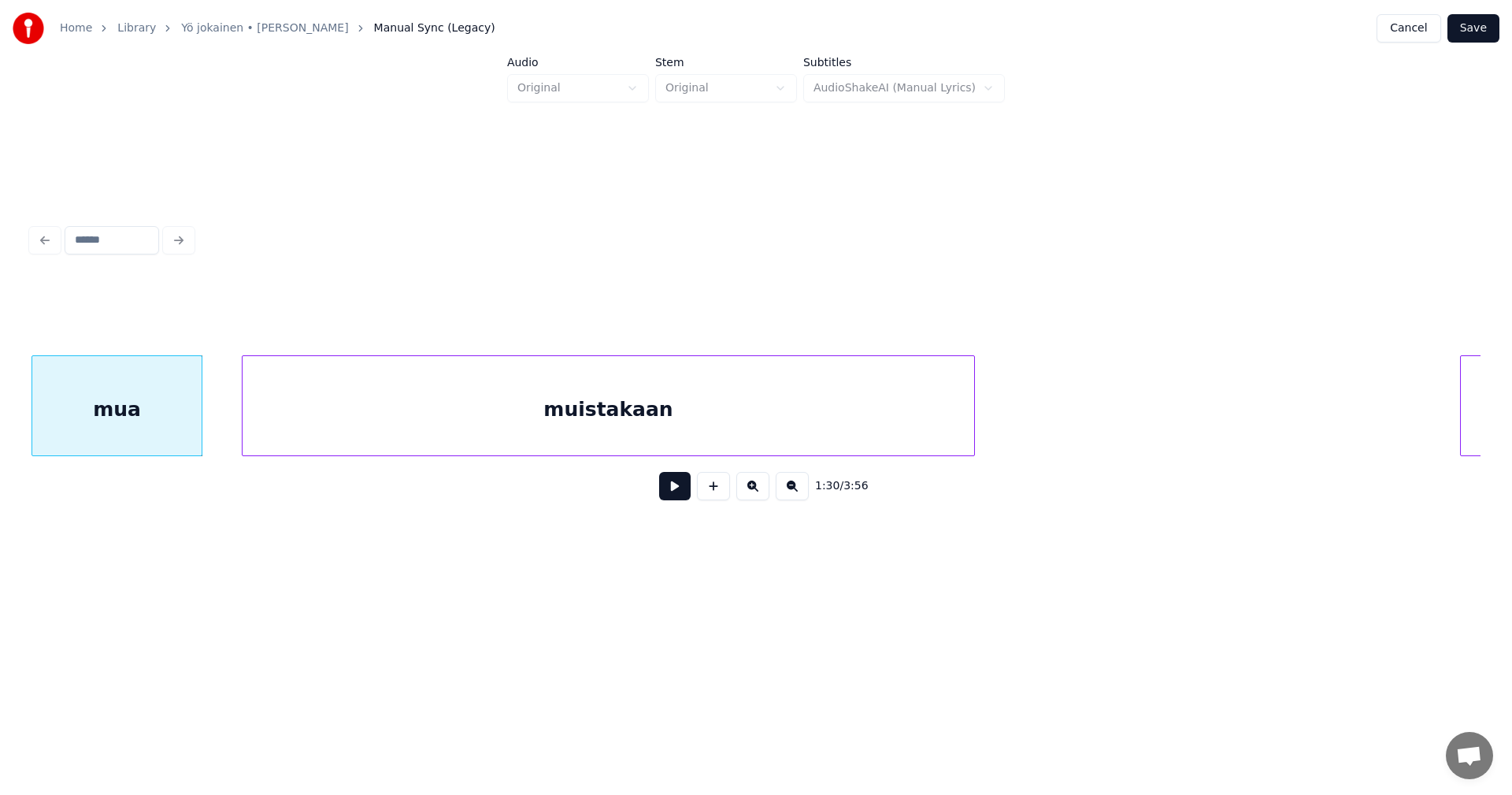
click at [198, 423] on div at bounding box center [199, 406] width 5 height 99
click at [269, 425] on div "muistakaan" at bounding box center [605, 409] width 731 height 107
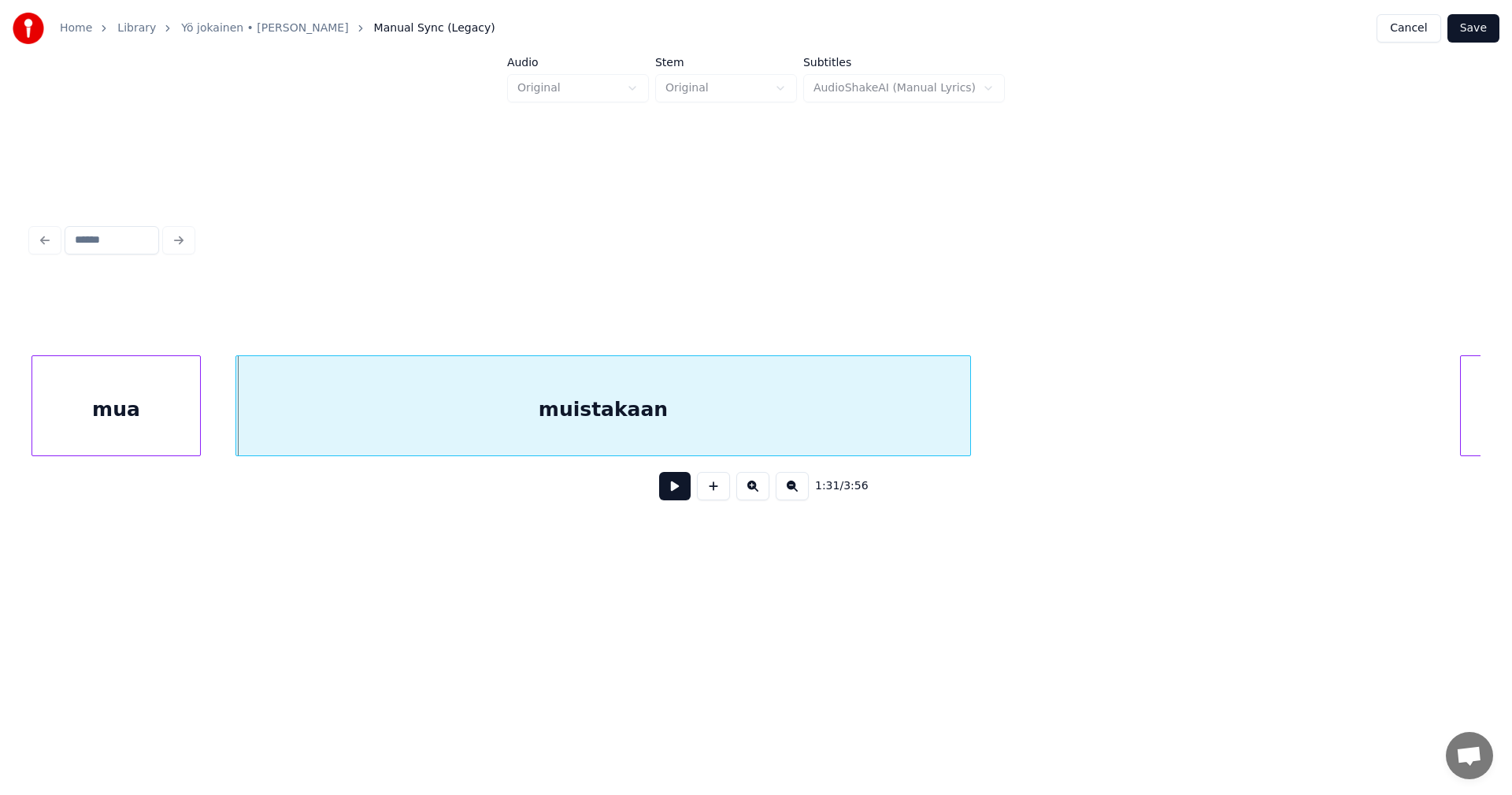
click at [237, 421] on div at bounding box center [238, 406] width 5 height 99
click at [675, 497] on button at bounding box center [674, 486] width 31 height 29
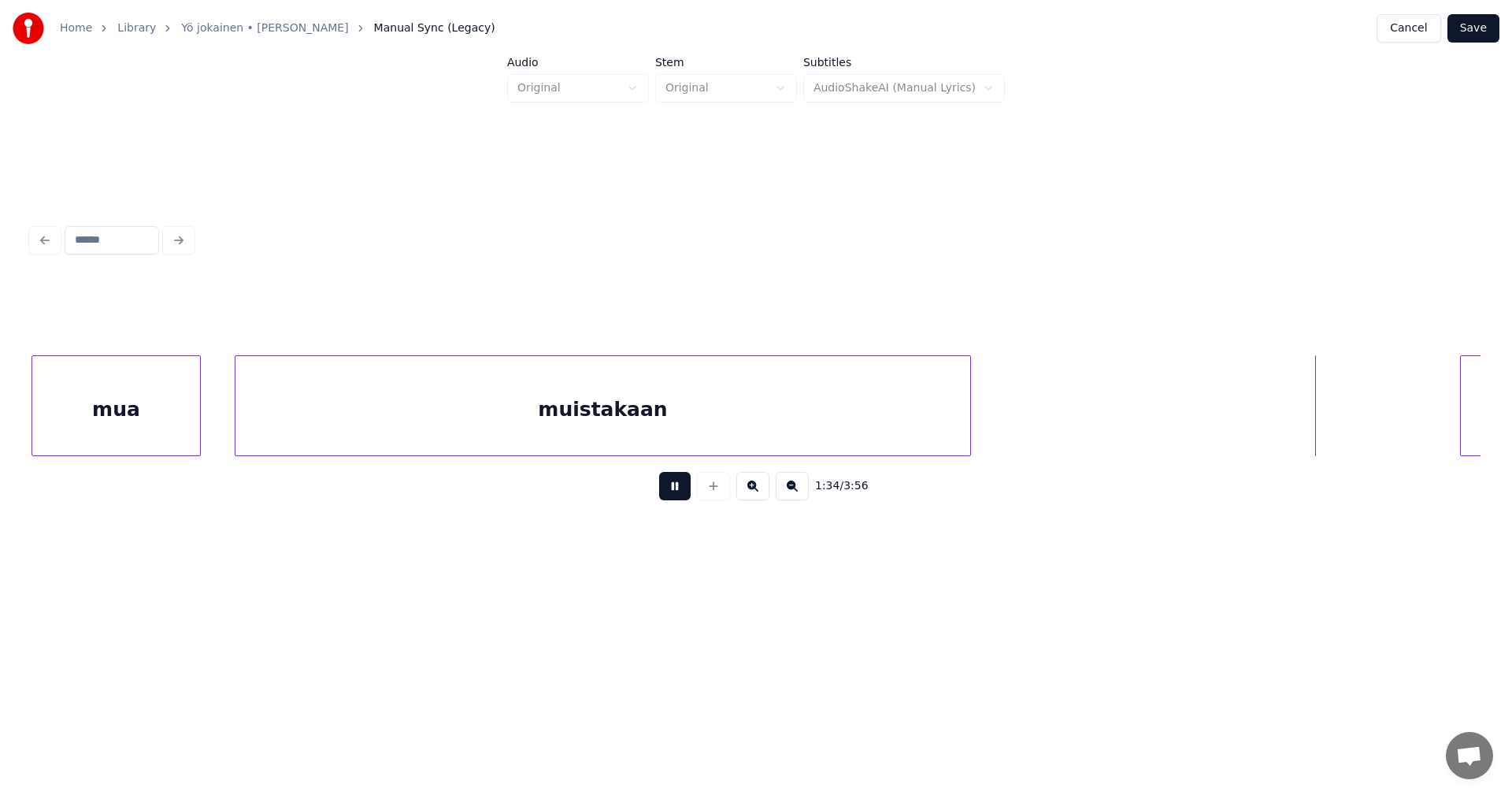
click at [679, 497] on button at bounding box center [674, 486] width 31 height 29
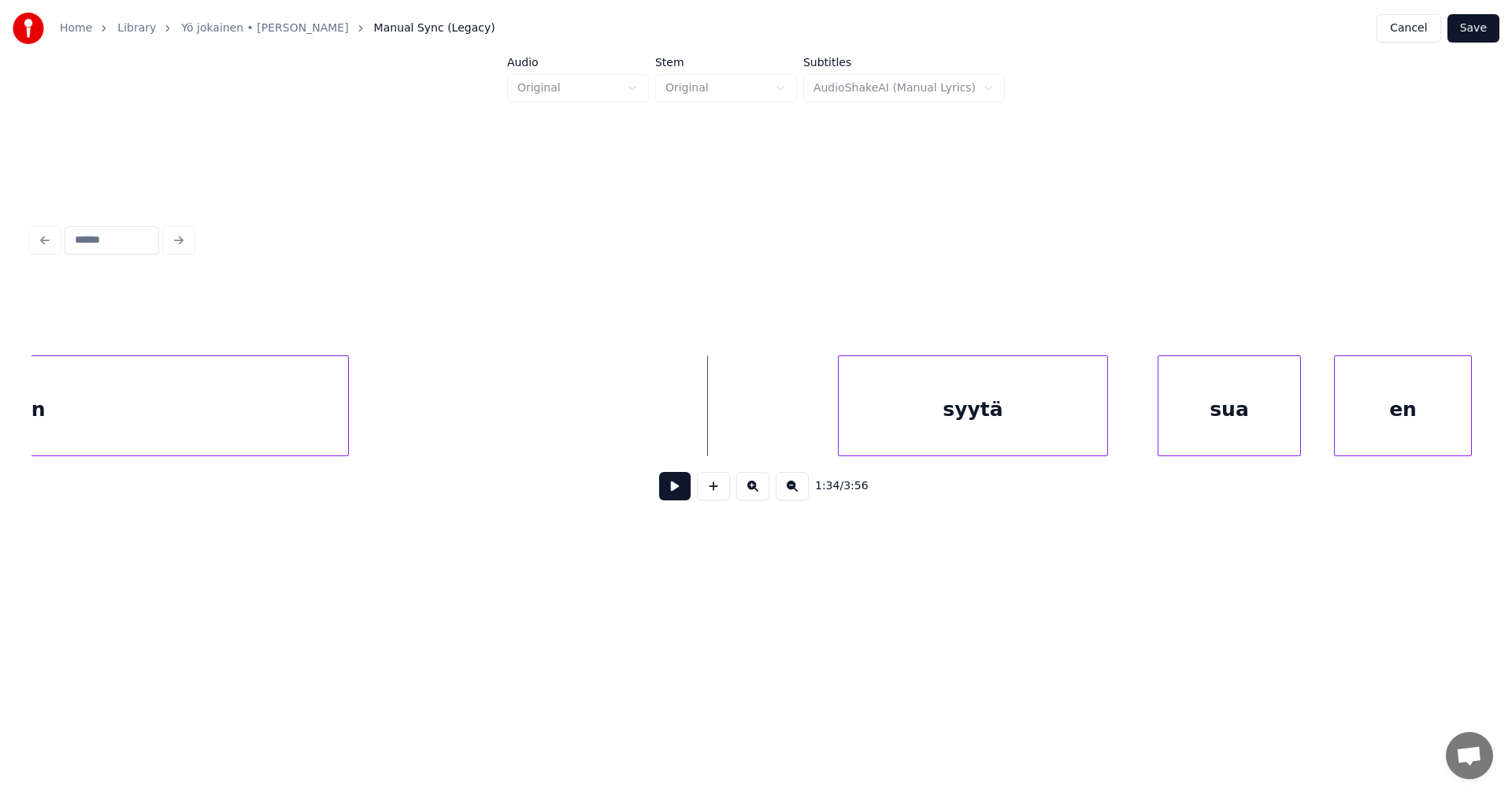
scroll to position [0, 25516]
click at [1011, 417] on div "syytä" at bounding box center [939, 409] width 269 height 107
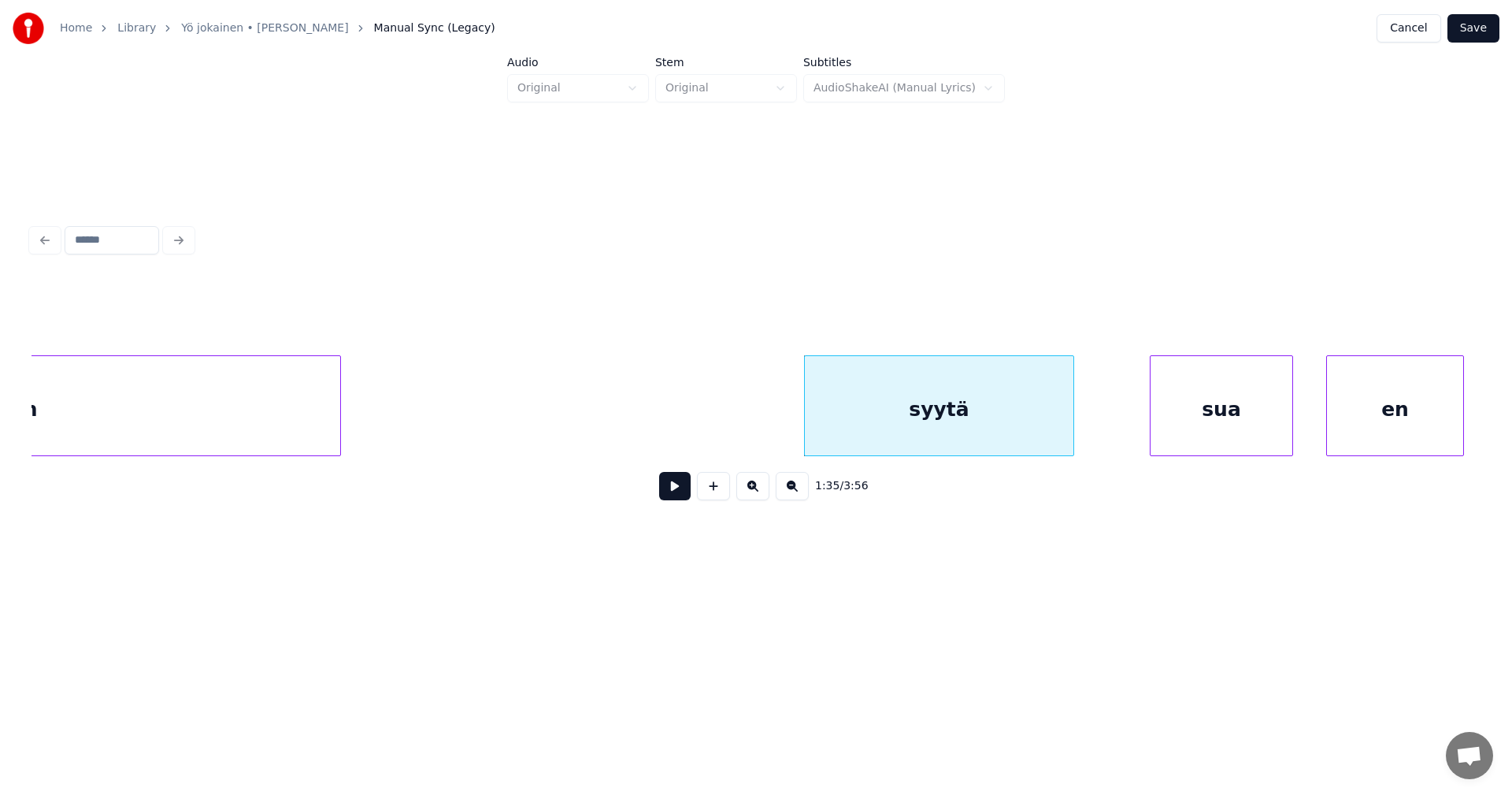
click at [679, 493] on button at bounding box center [674, 486] width 31 height 29
click at [682, 490] on button at bounding box center [674, 486] width 31 height 29
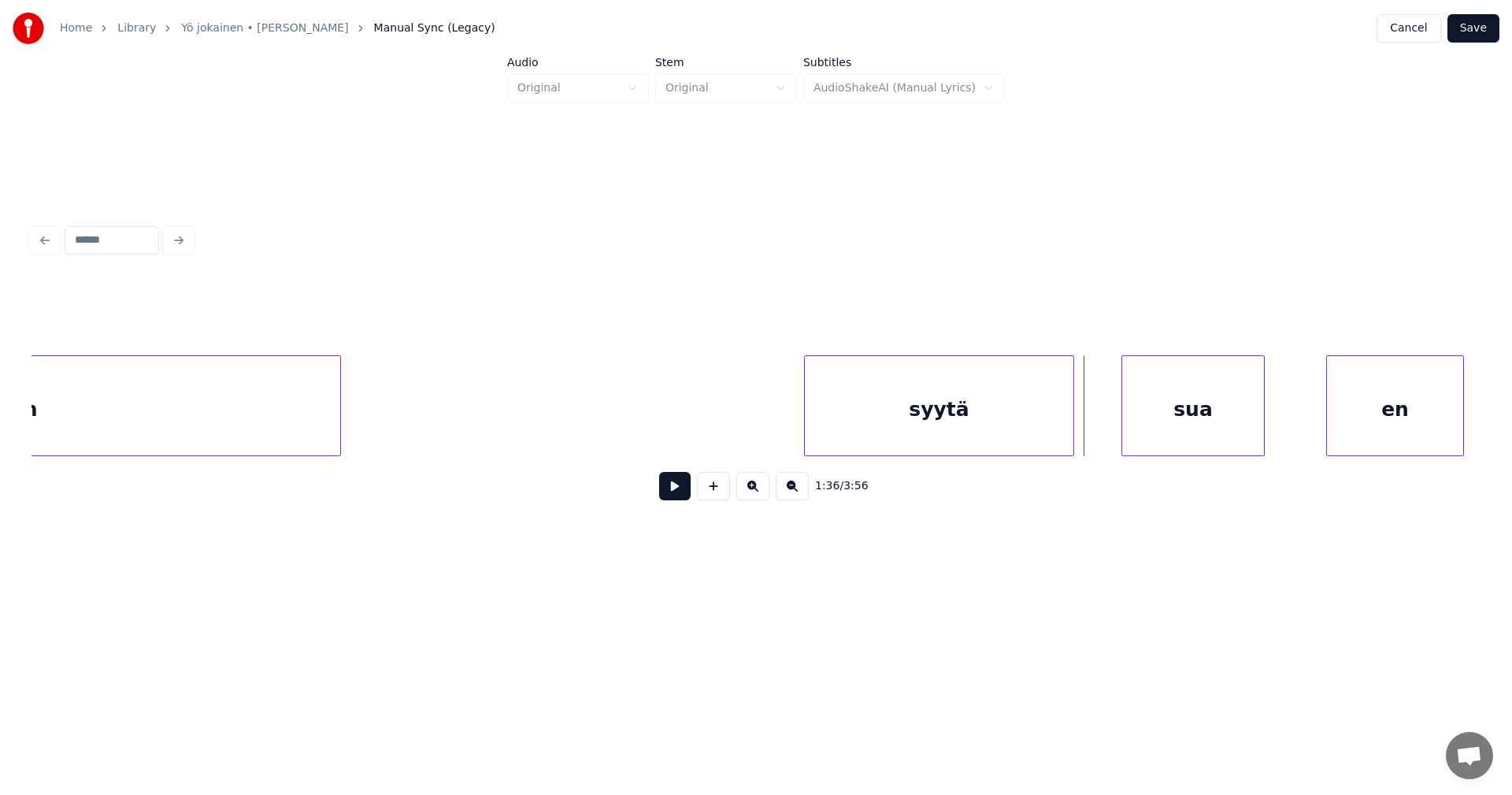
click at [1178, 418] on div "sua" at bounding box center [1193, 409] width 142 height 107
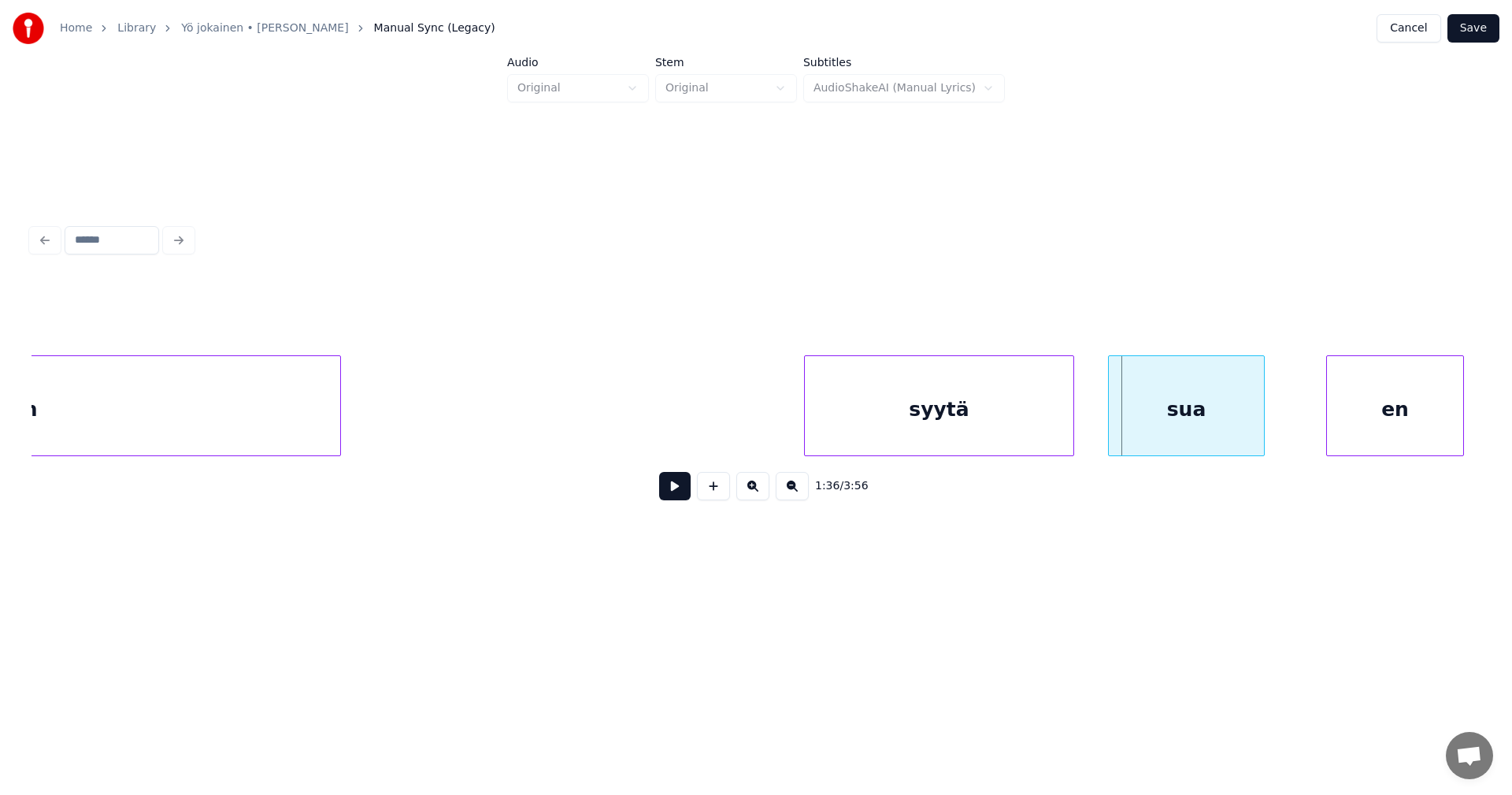
click at [1109, 417] on div at bounding box center [1111, 406] width 5 height 99
click at [1024, 419] on div "syytä" at bounding box center [939, 409] width 269 height 107
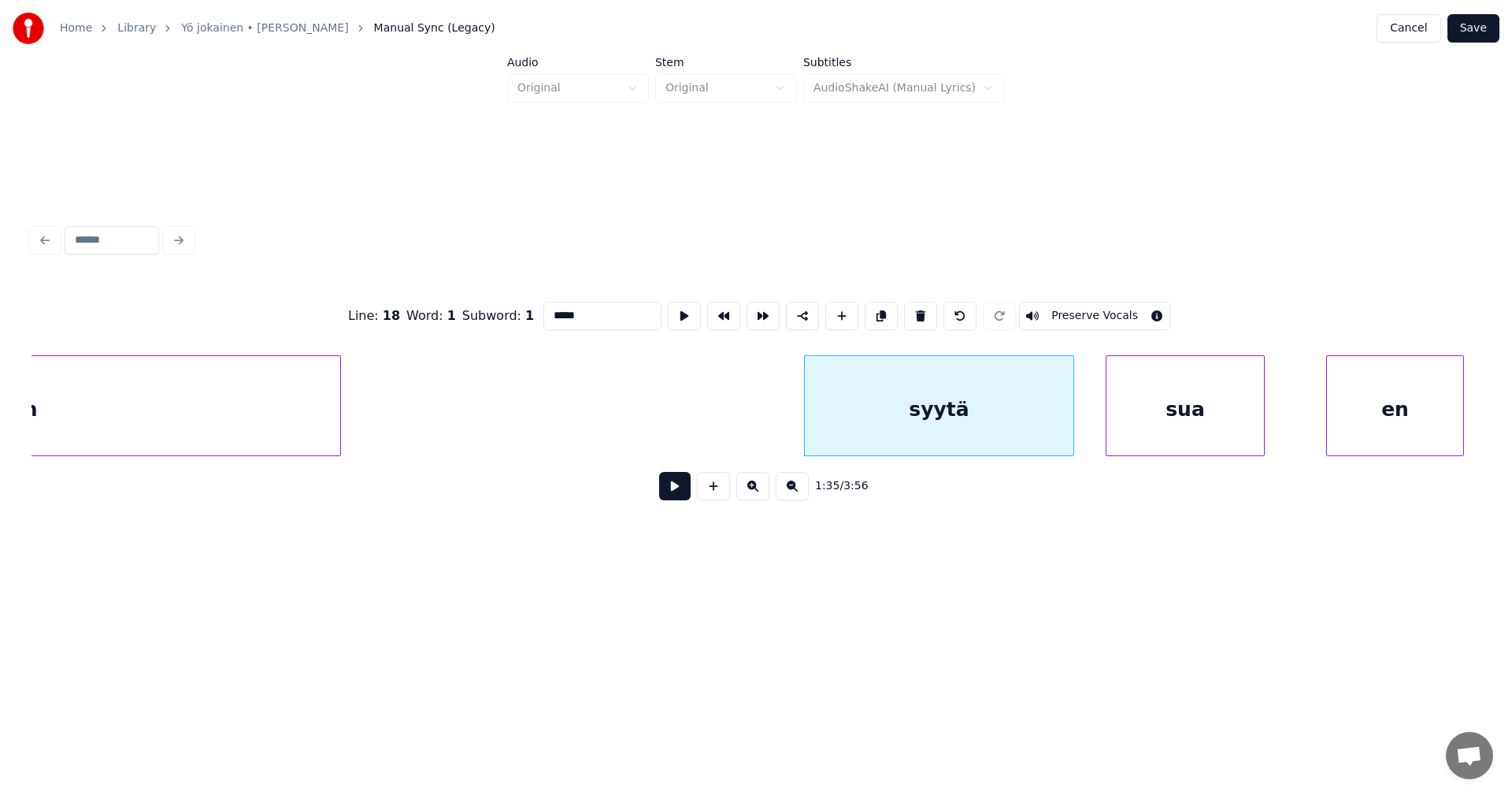
click at [678, 489] on button at bounding box center [674, 486] width 31 height 29
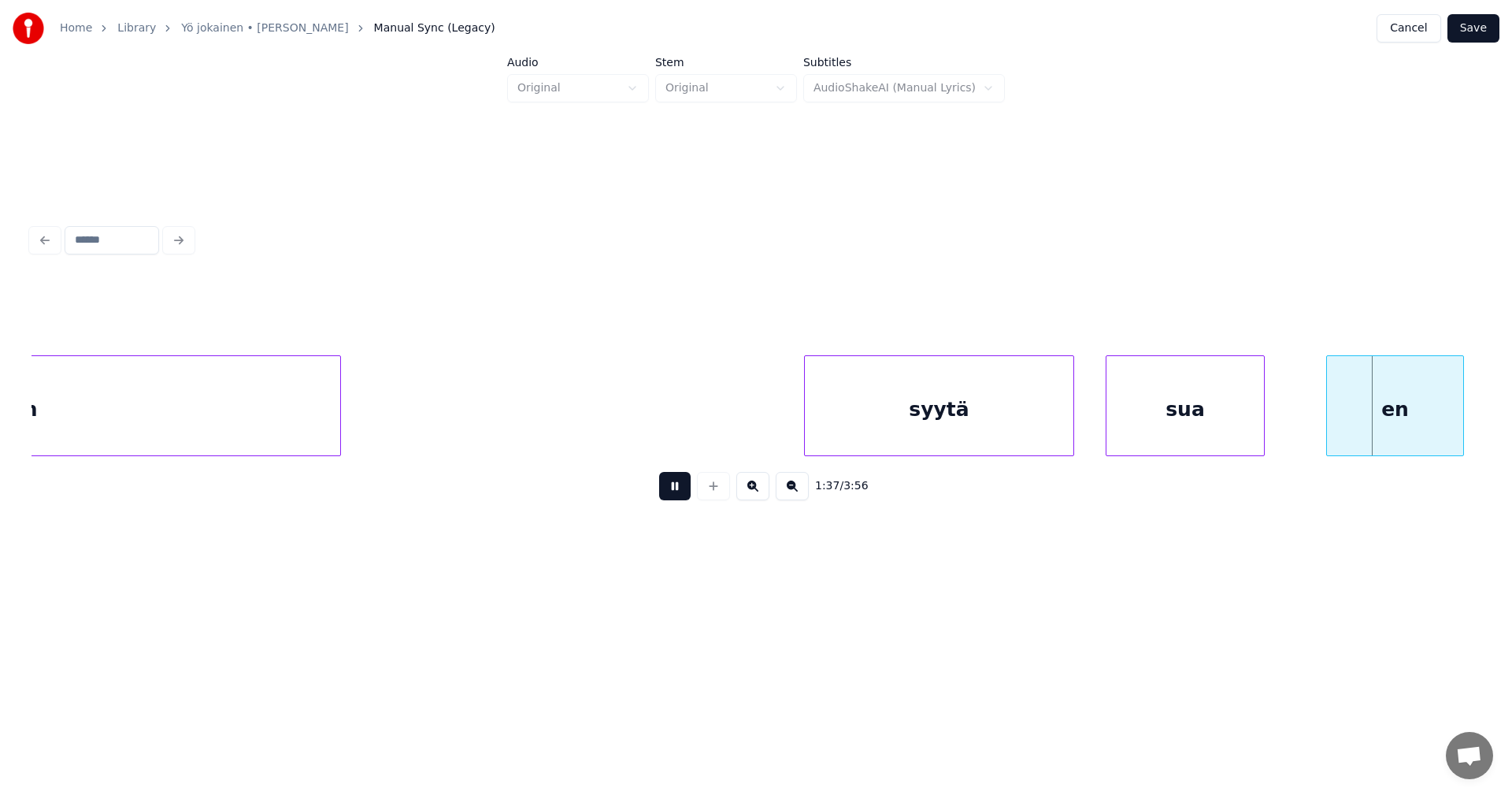
drag, startPoint x: 678, startPoint y: 489, endPoint x: 726, endPoint y: 493, distance: 48.2
click at [680, 490] on button at bounding box center [674, 486] width 31 height 29
click at [1349, 412] on div "en" at bounding box center [1374, 409] width 136 height 107
click at [688, 493] on button at bounding box center [674, 486] width 31 height 29
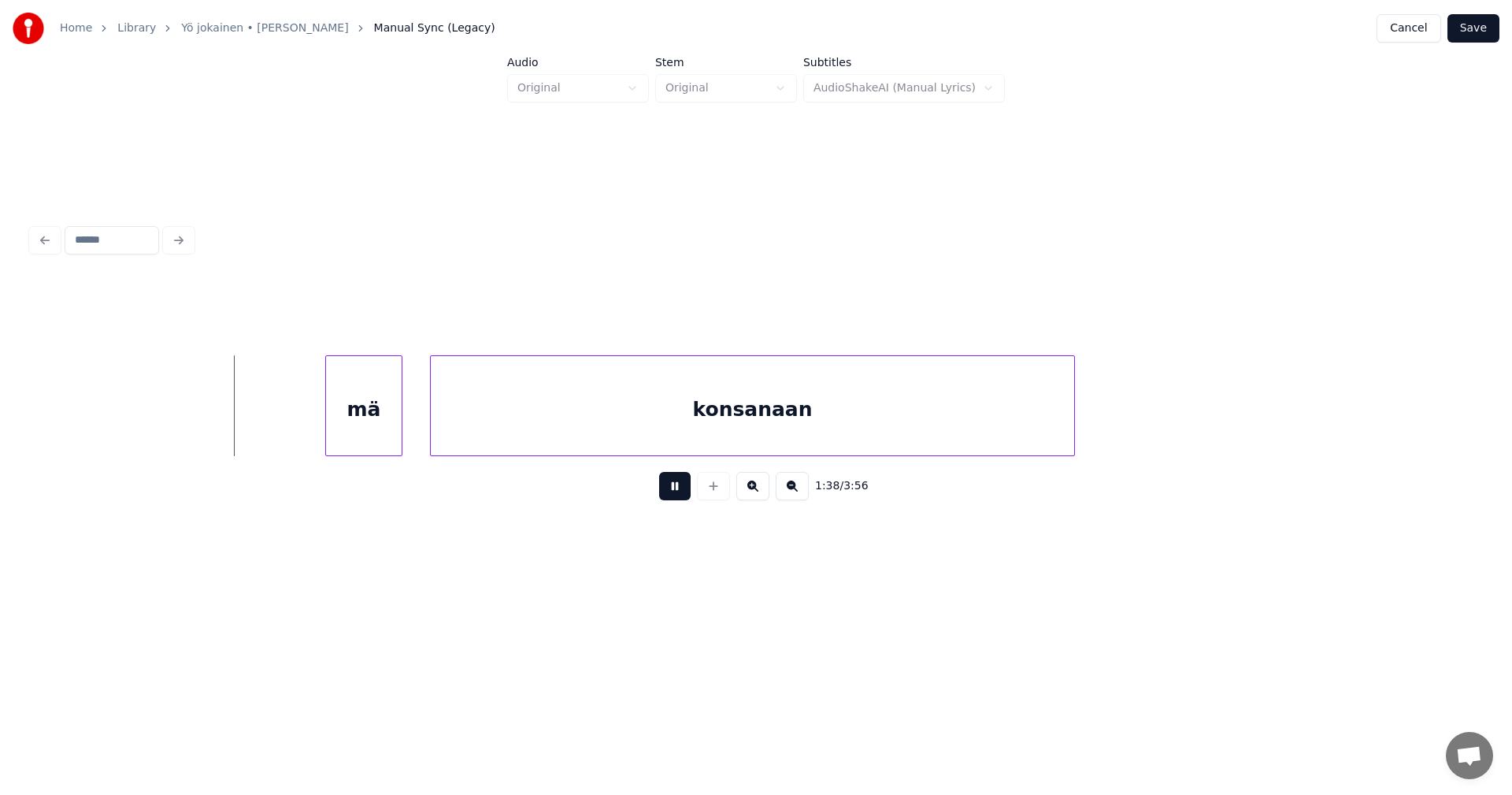
click at [689, 493] on button at bounding box center [674, 486] width 31 height 29
click at [338, 407] on div "mä" at bounding box center [346, 409] width 75 height 107
click at [289, 415] on div at bounding box center [288, 406] width 5 height 99
click at [664, 496] on button at bounding box center [674, 486] width 31 height 29
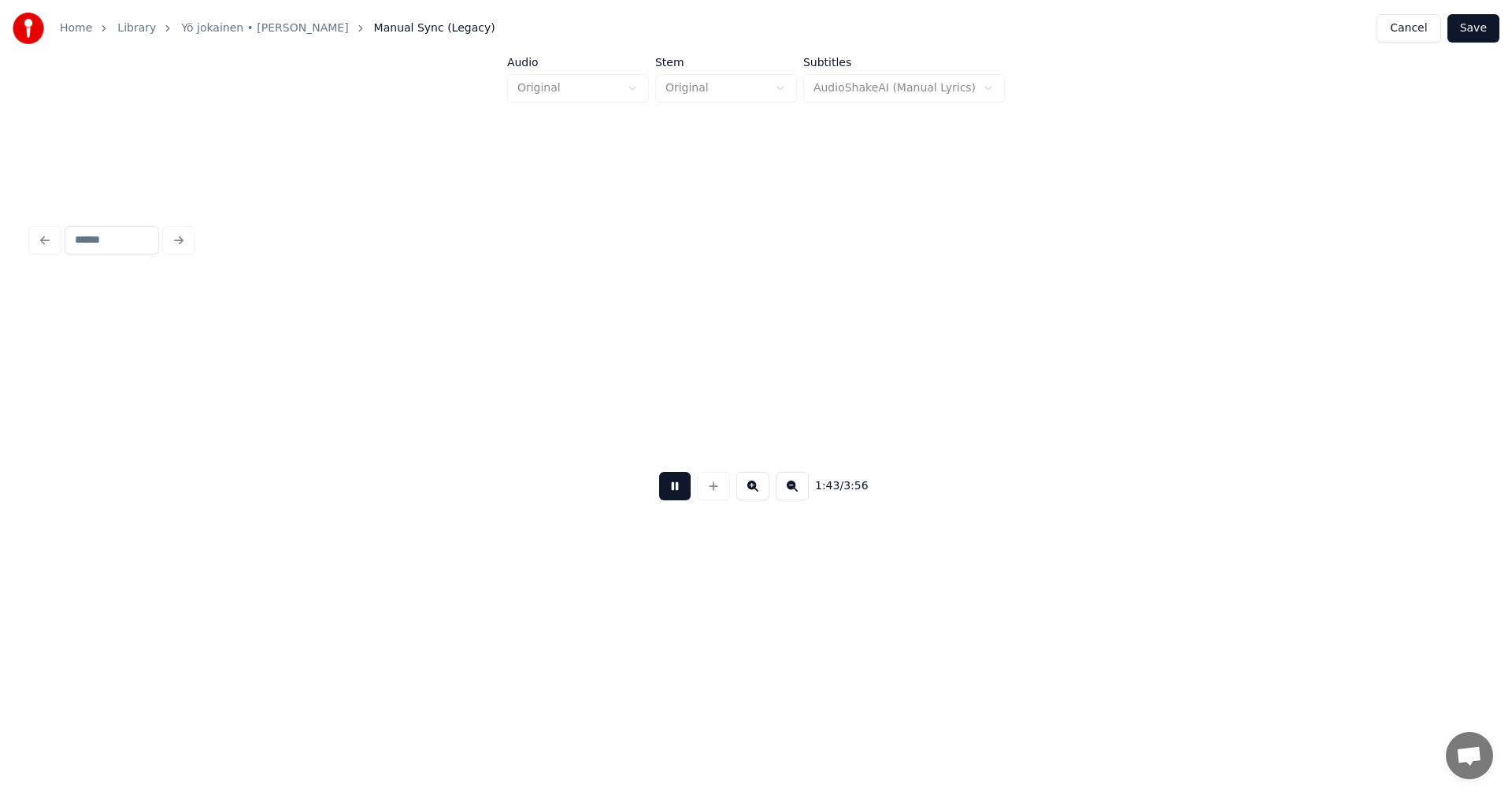
scroll to position [0, 28419]
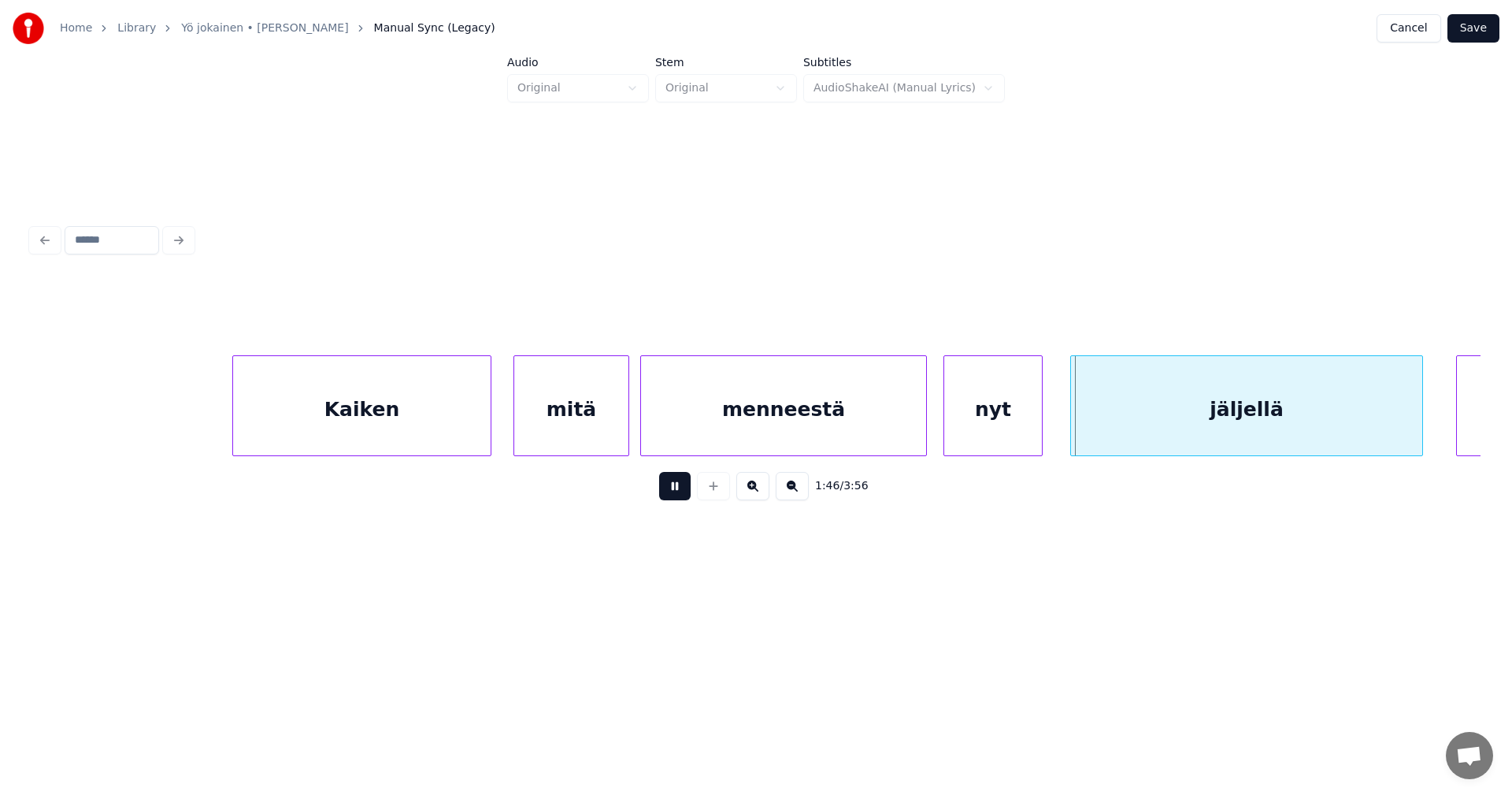
click at [681, 492] on button at bounding box center [674, 486] width 31 height 29
click at [1009, 425] on div "nyt" at bounding box center [993, 409] width 98 height 107
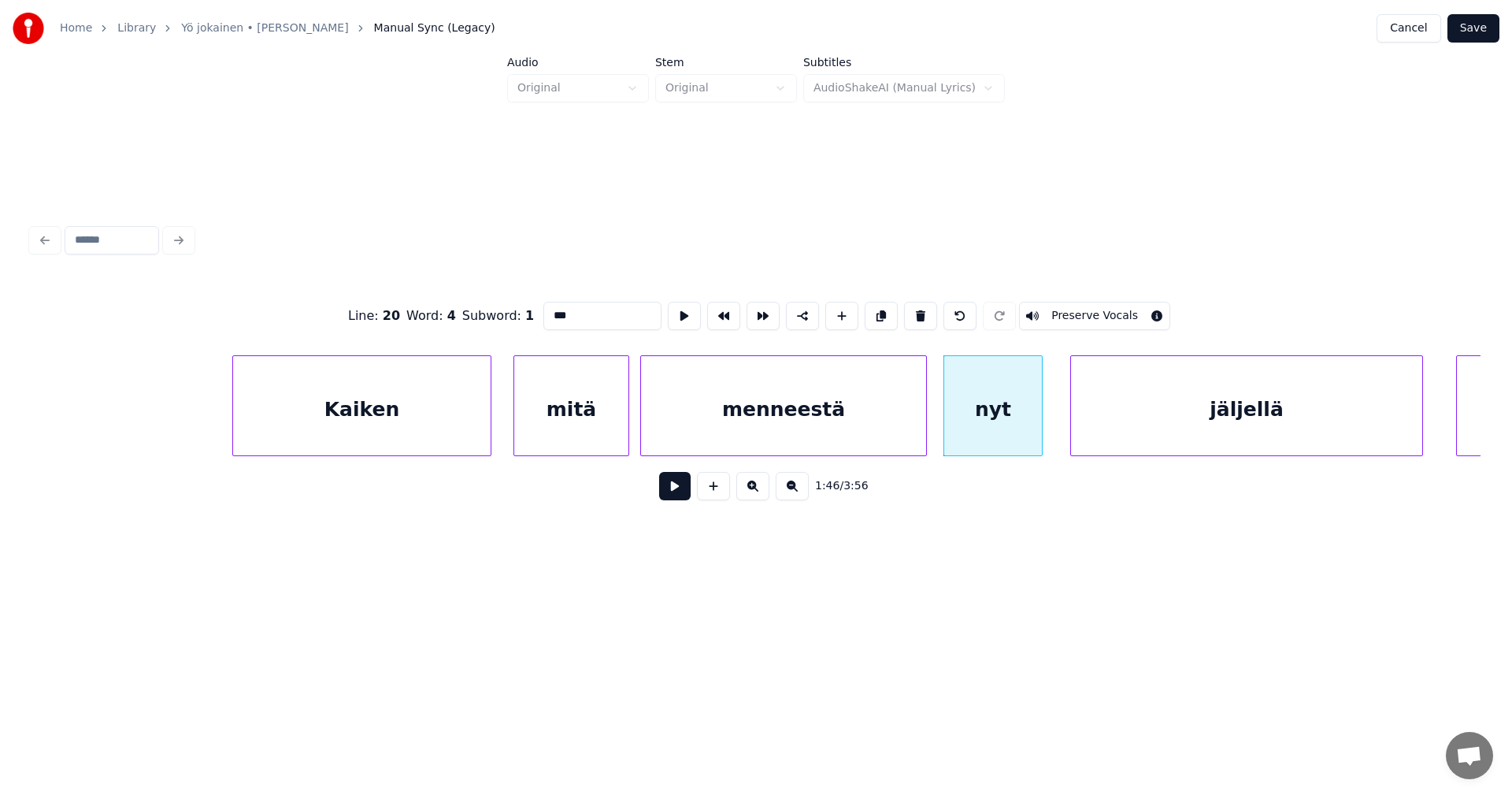
click at [684, 500] on button at bounding box center [674, 486] width 31 height 29
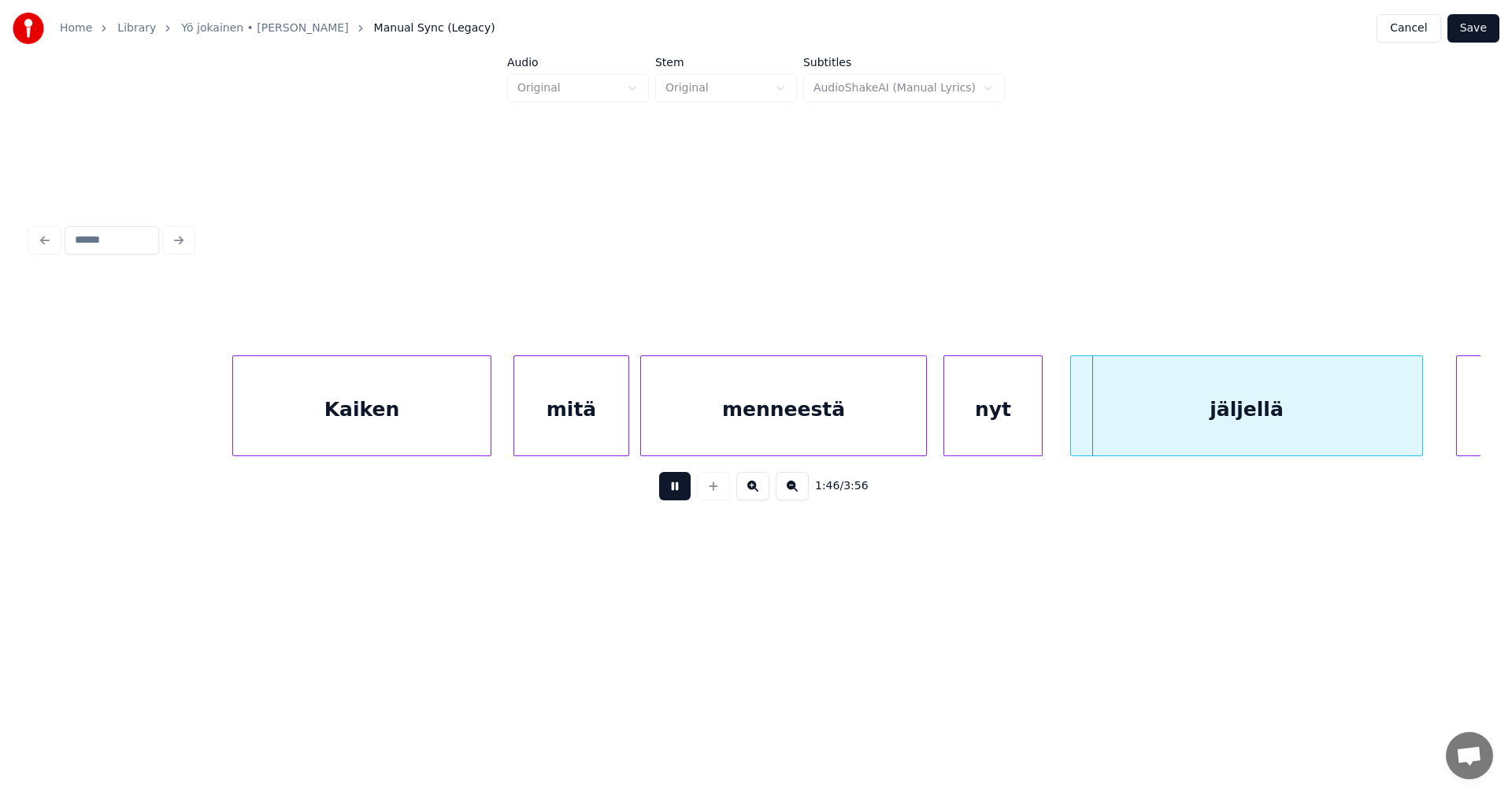
click at [686, 499] on button at bounding box center [674, 486] width 31 height 29
click at [686, 498] on button at bounding box center [674, 486] width 31 height 29
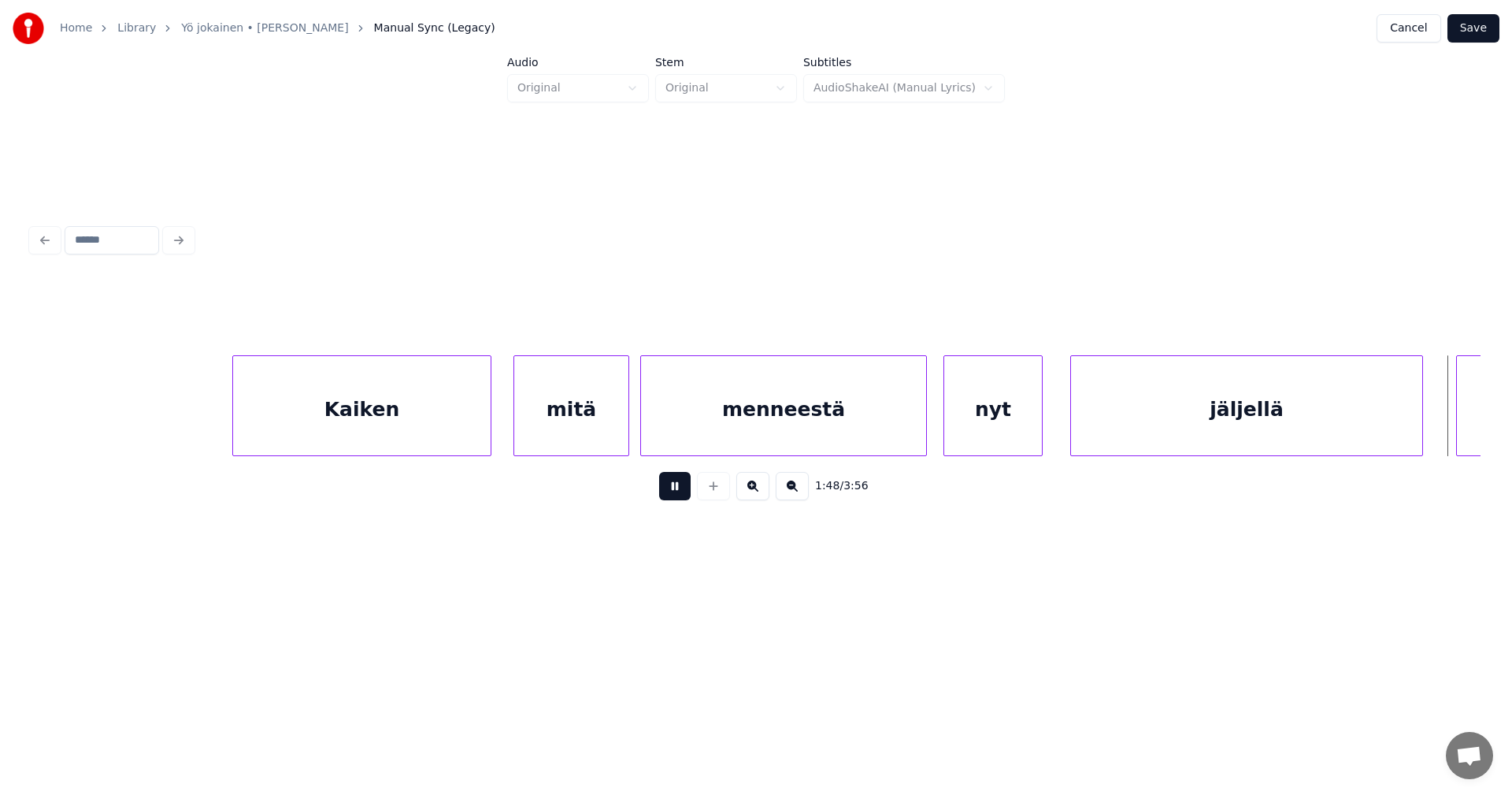
click at [686, 498] on button at bounding box center [674, 486] width 31 height 29
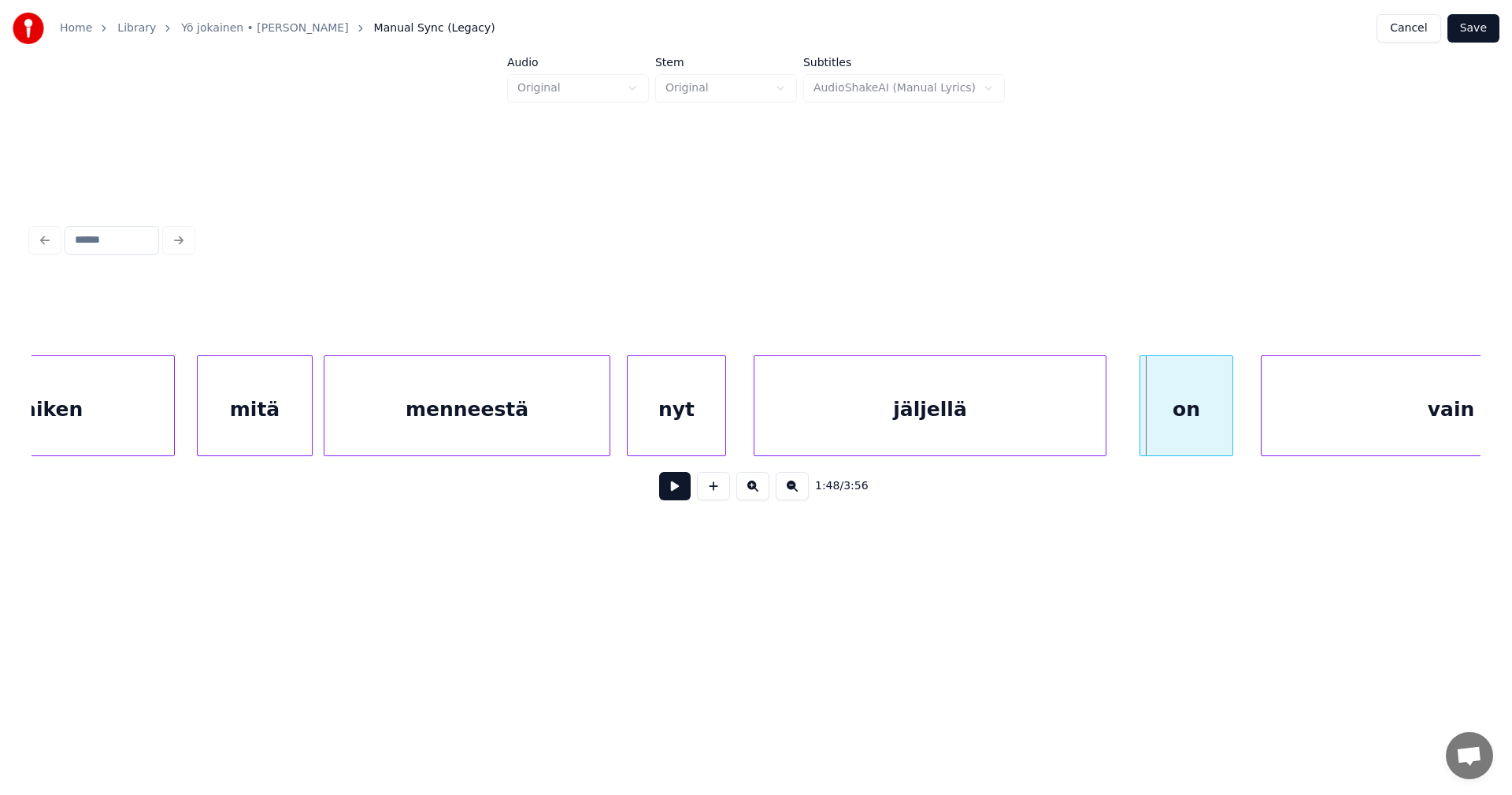
scroll to position [0, 28765]
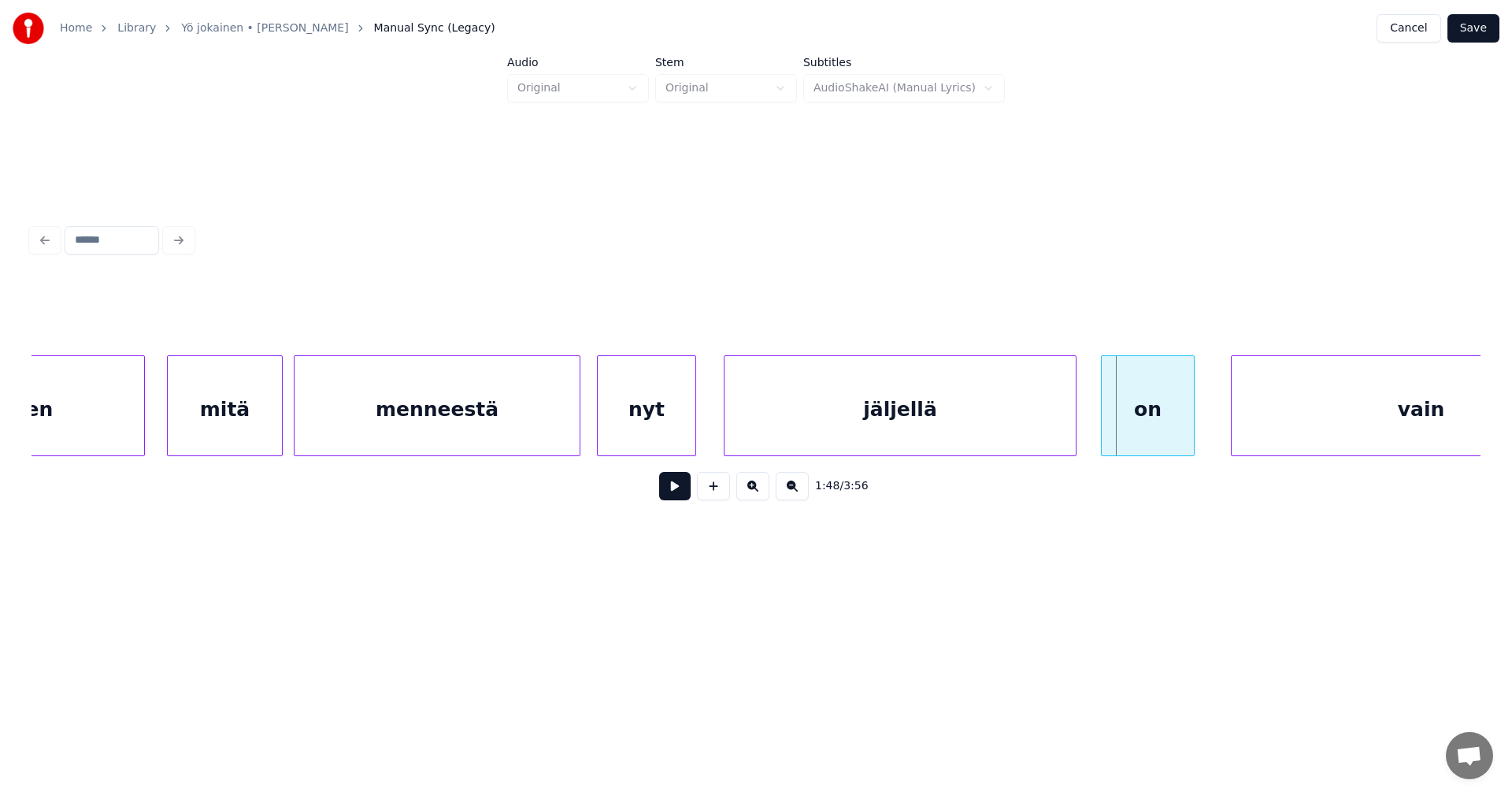
click at [1163, 432] on div "on" at bounding box center [1147, 409] width 92 height 107
click at [1196, 416] on div at bounding box center [1193, 406] width 5 height 99
click at [686, 498] on button at bounding box center [674, 486] width 31 height 29
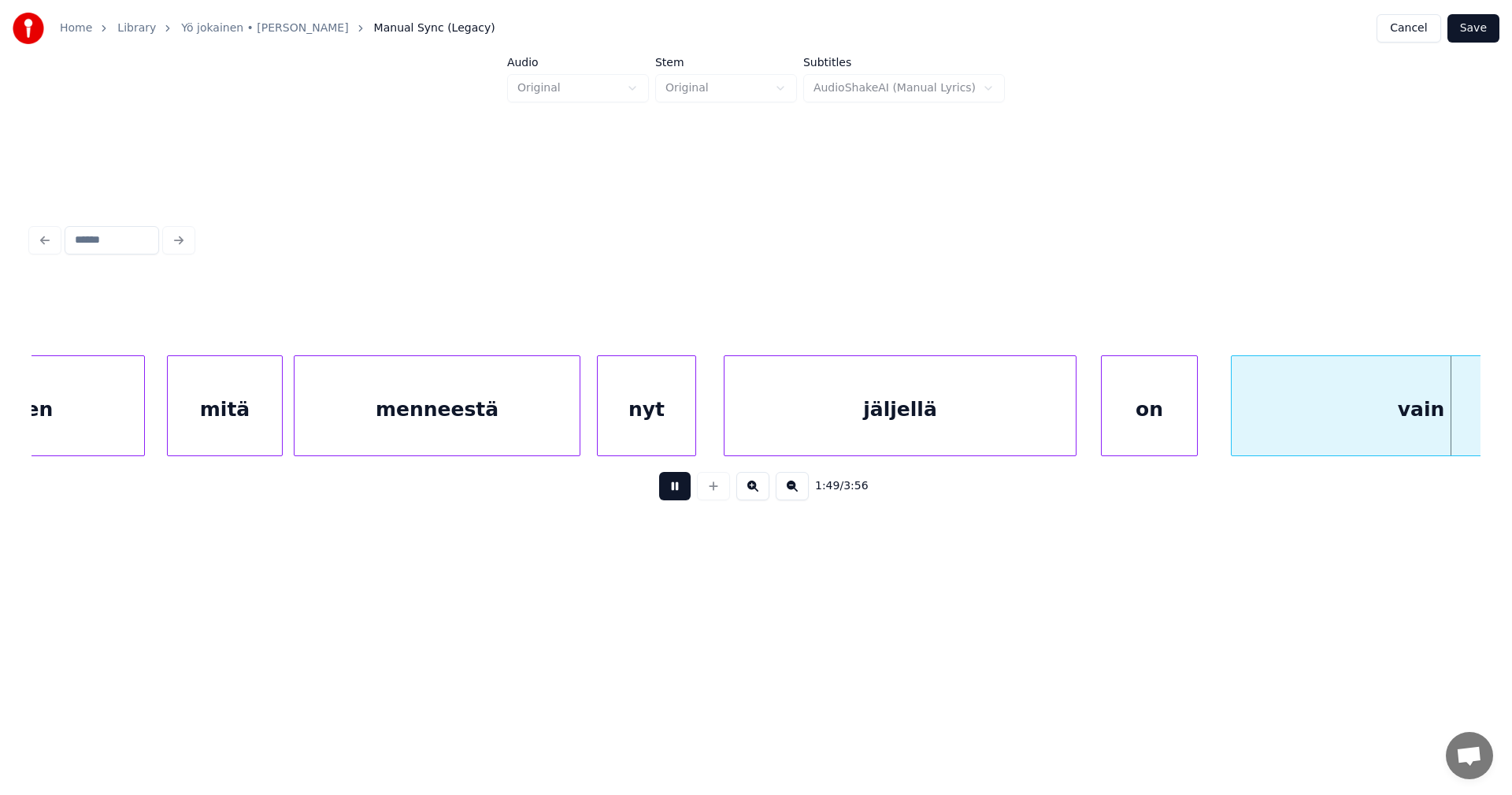
scroll to position [0, 30217]
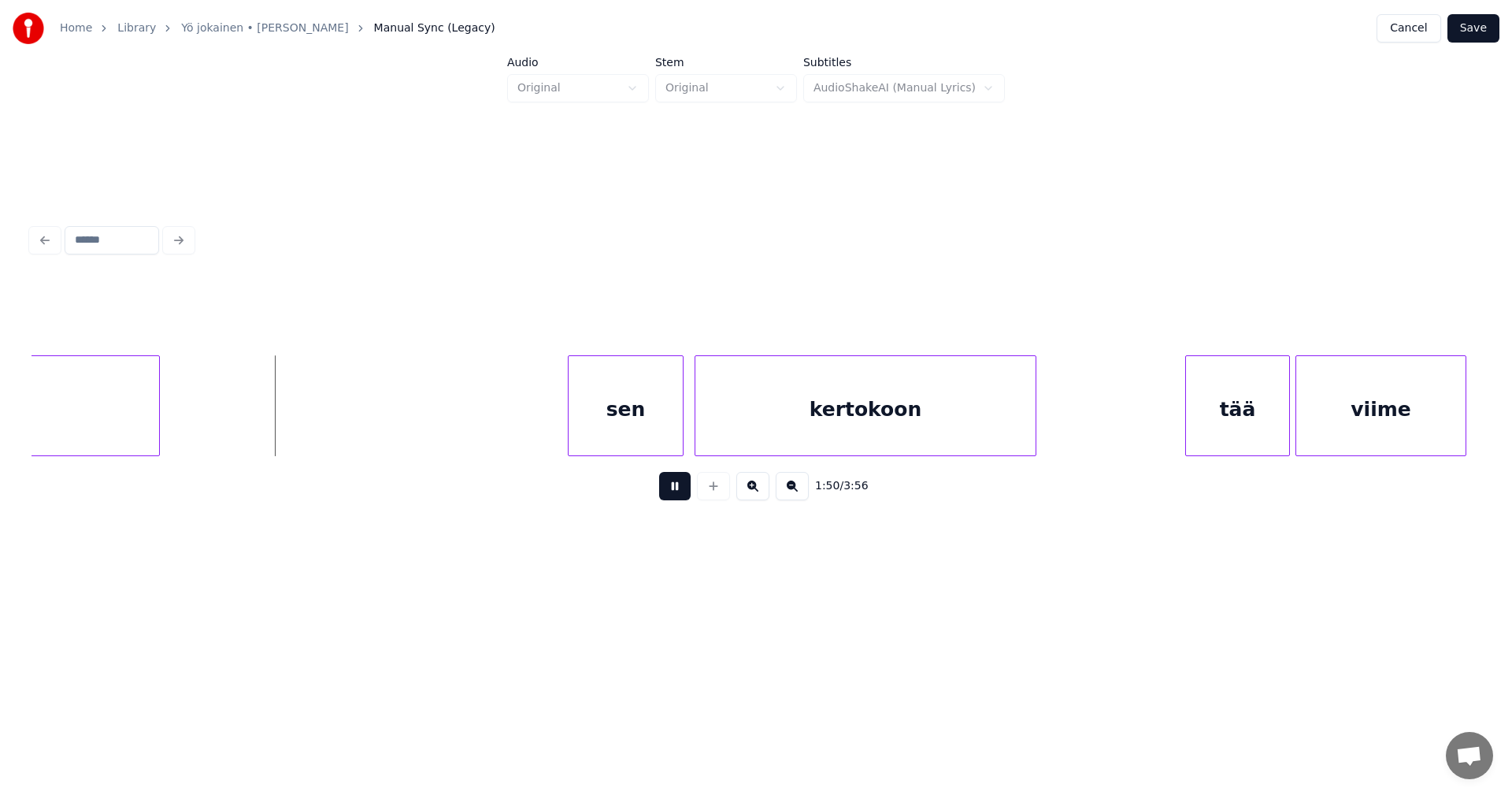
click at [688, 497] on button at bounding box center [674, 486] width 31 height 29
click at [629, 401] on div "sen" at bounding box center [619, 409] width 114 height 107
click at [542, 410] on div at bounding box center [544, 406] width 5 height 99
click at [677, 495] on button at bounding box center [674, 486] width 31 height 29
drag, startPoint x: 680, startPoint y: 496, endPoint x: 921, endPoint y: 495, distance: 241.0
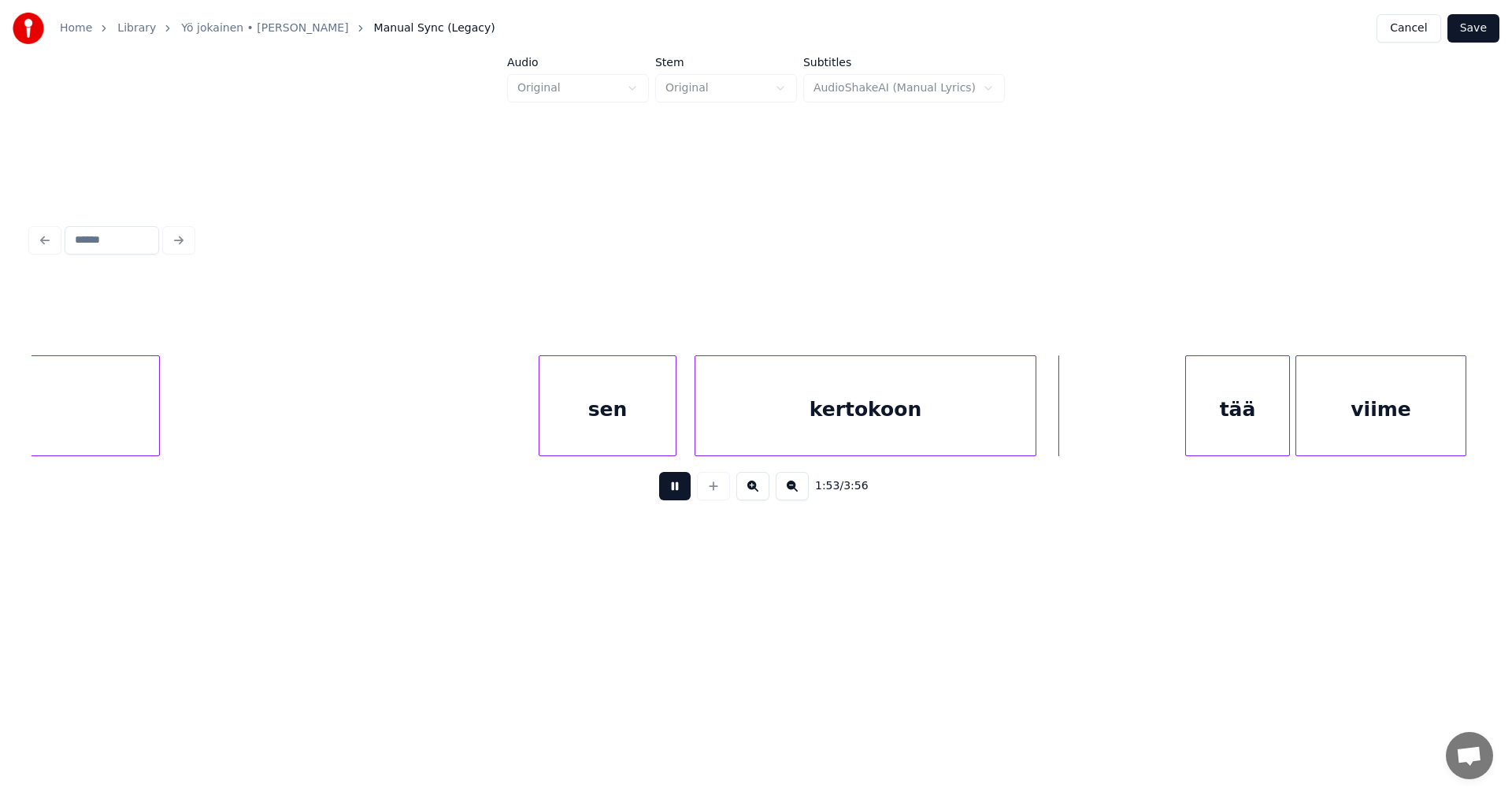
click at [681, 495] on button at bounding box center [674, 486] width 31 height 29
click at [1071, 435] on div at bounding box center [1070, 406] width 5 height 99
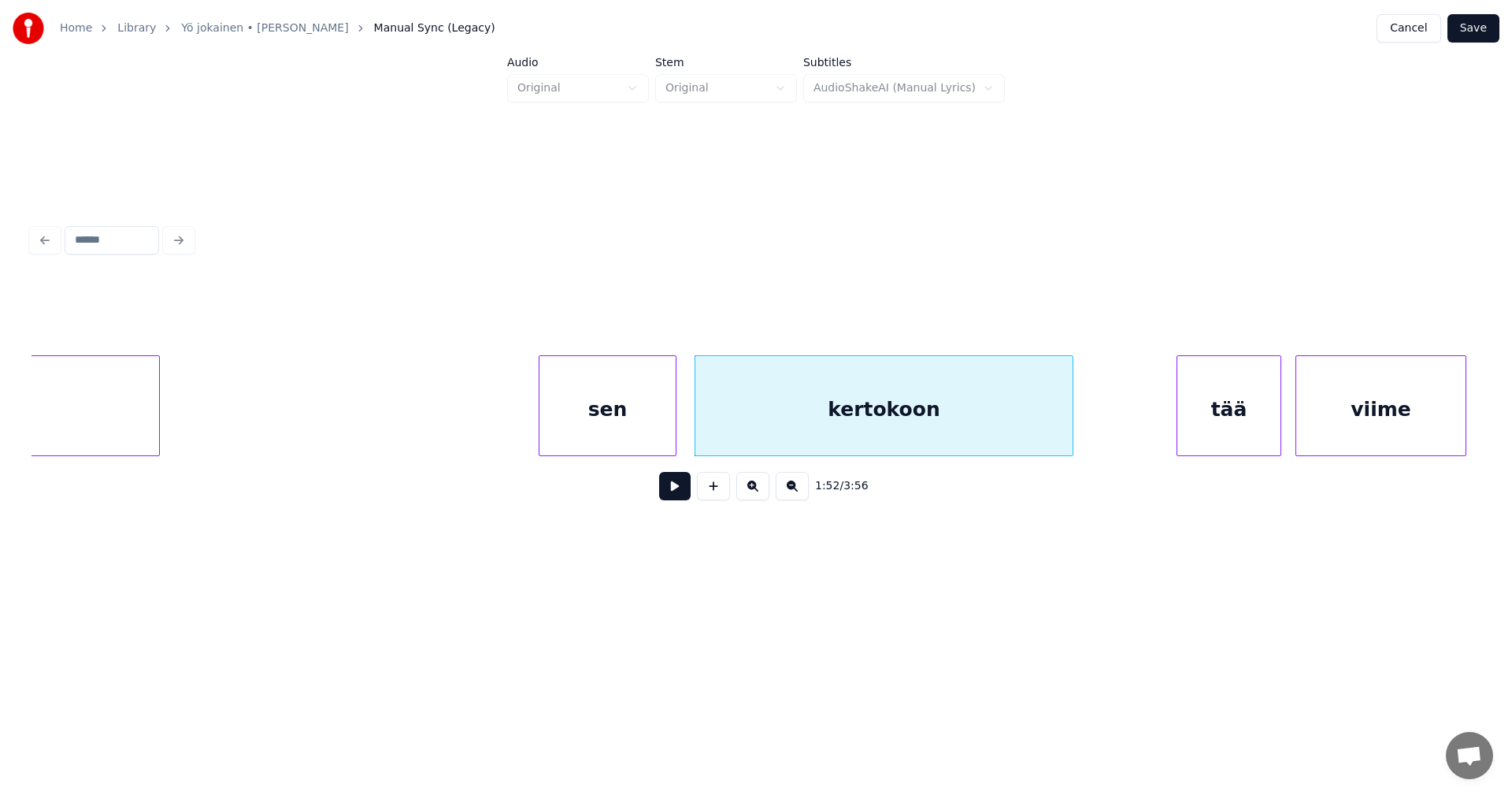
click at [1243, 439] on div "tää" at bounding box center [1229, 409] width 103 height 107
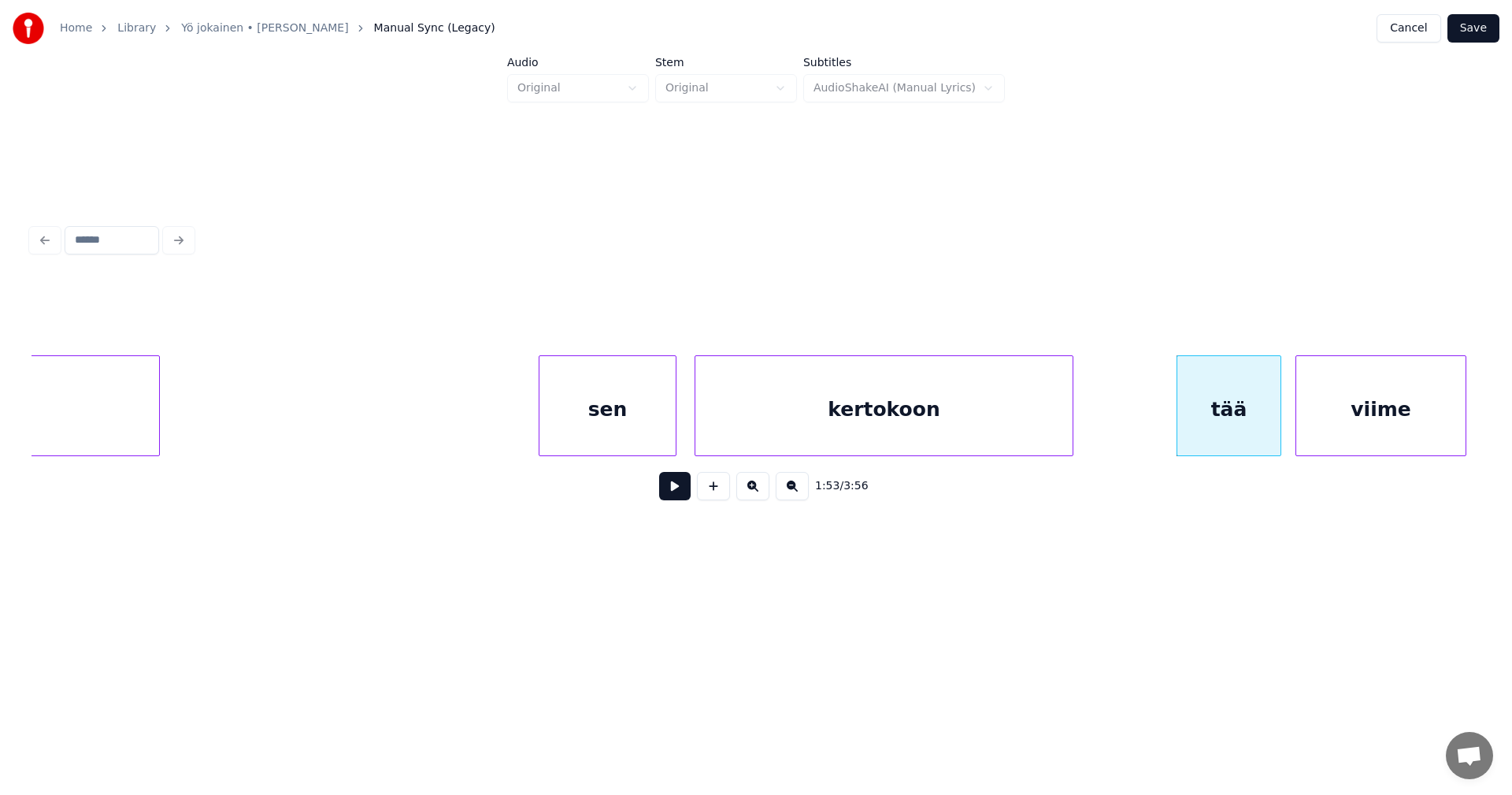
click at [684, 487] on button at bounding box center [674, 486] width 31 height 29
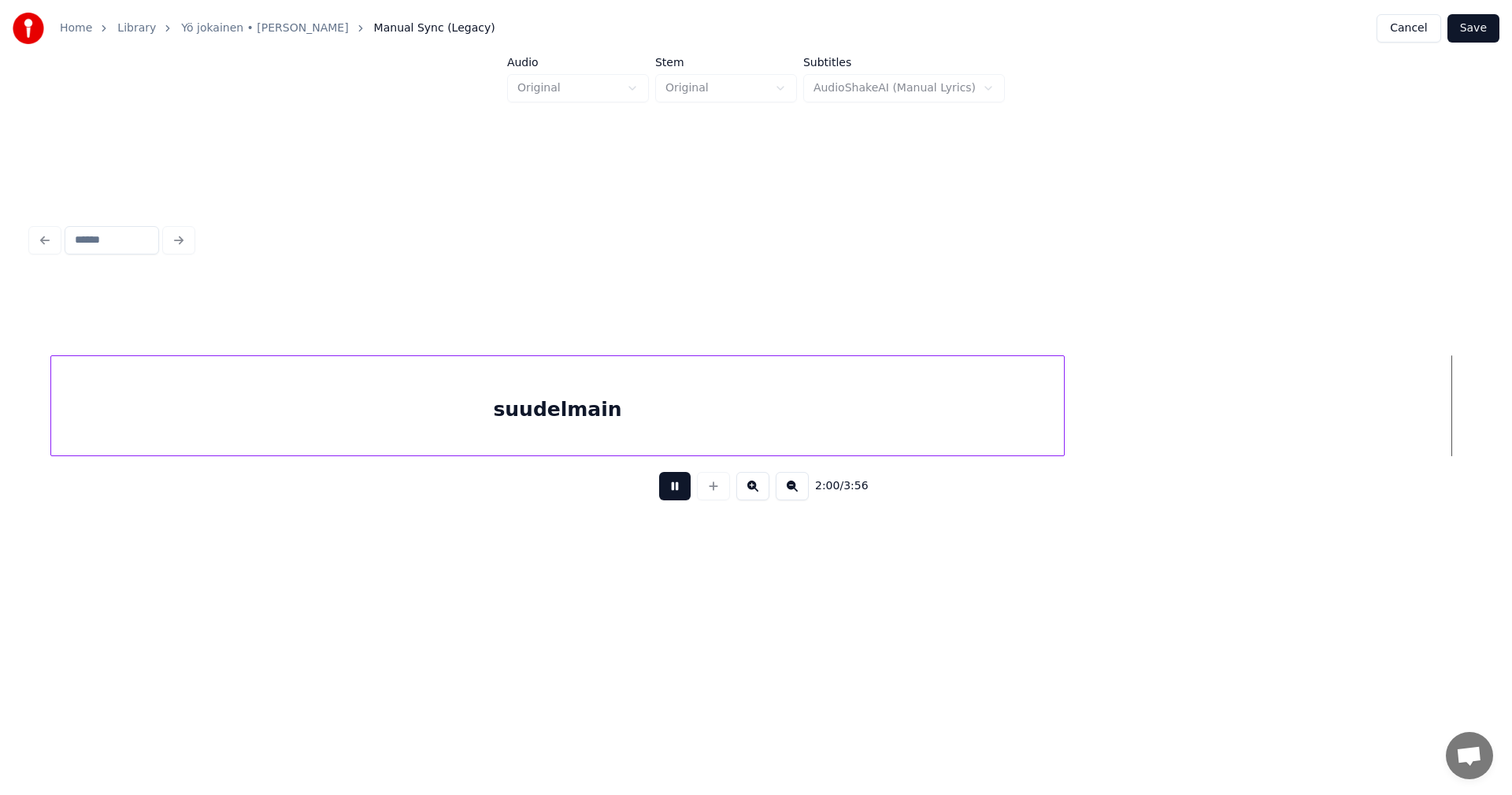
scroll to position [0, 33118]
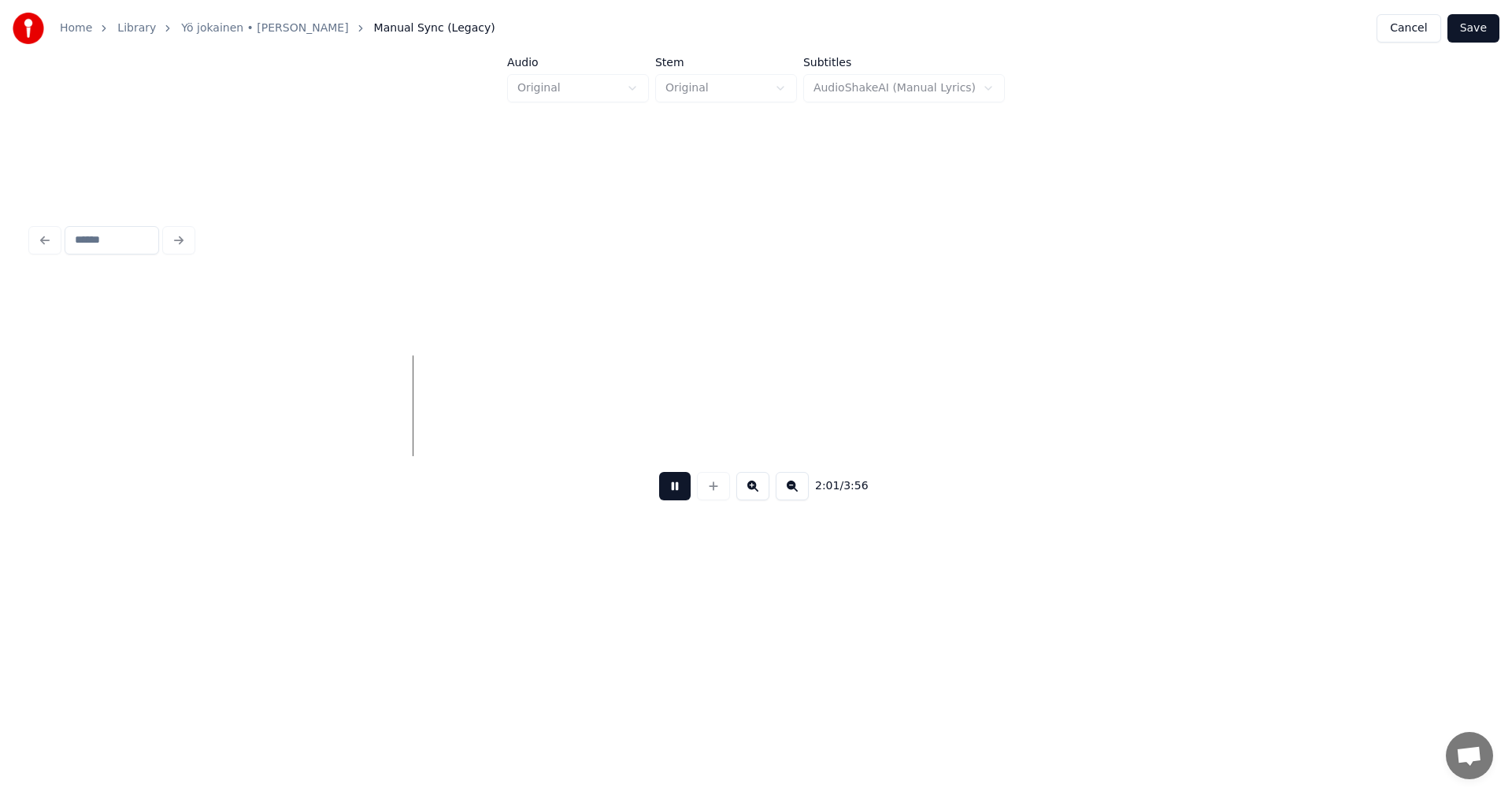
click at [681, 487] on button at bounding box center [674, 486] width 31 height 29
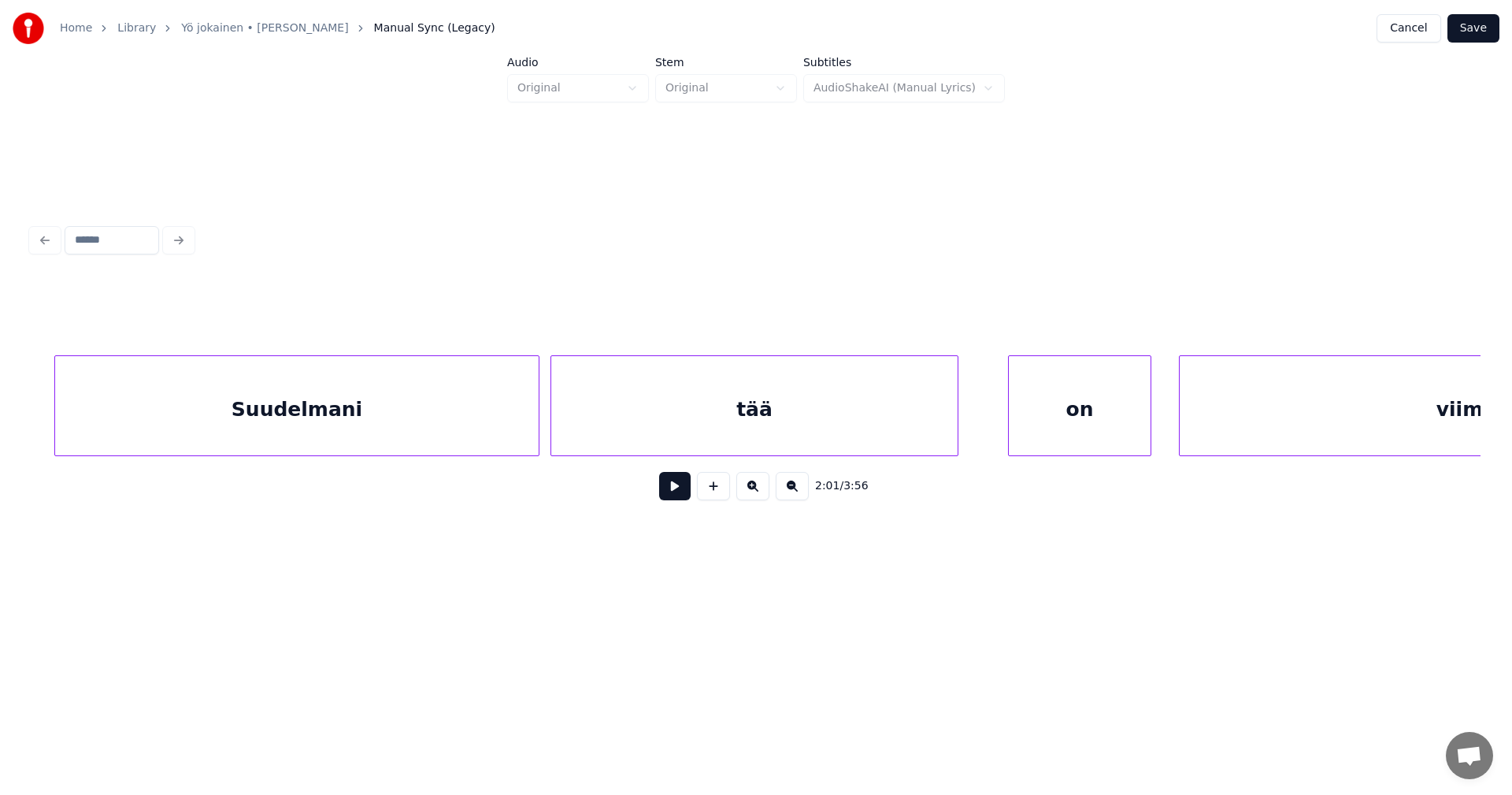
scroll to position [0, 42067]
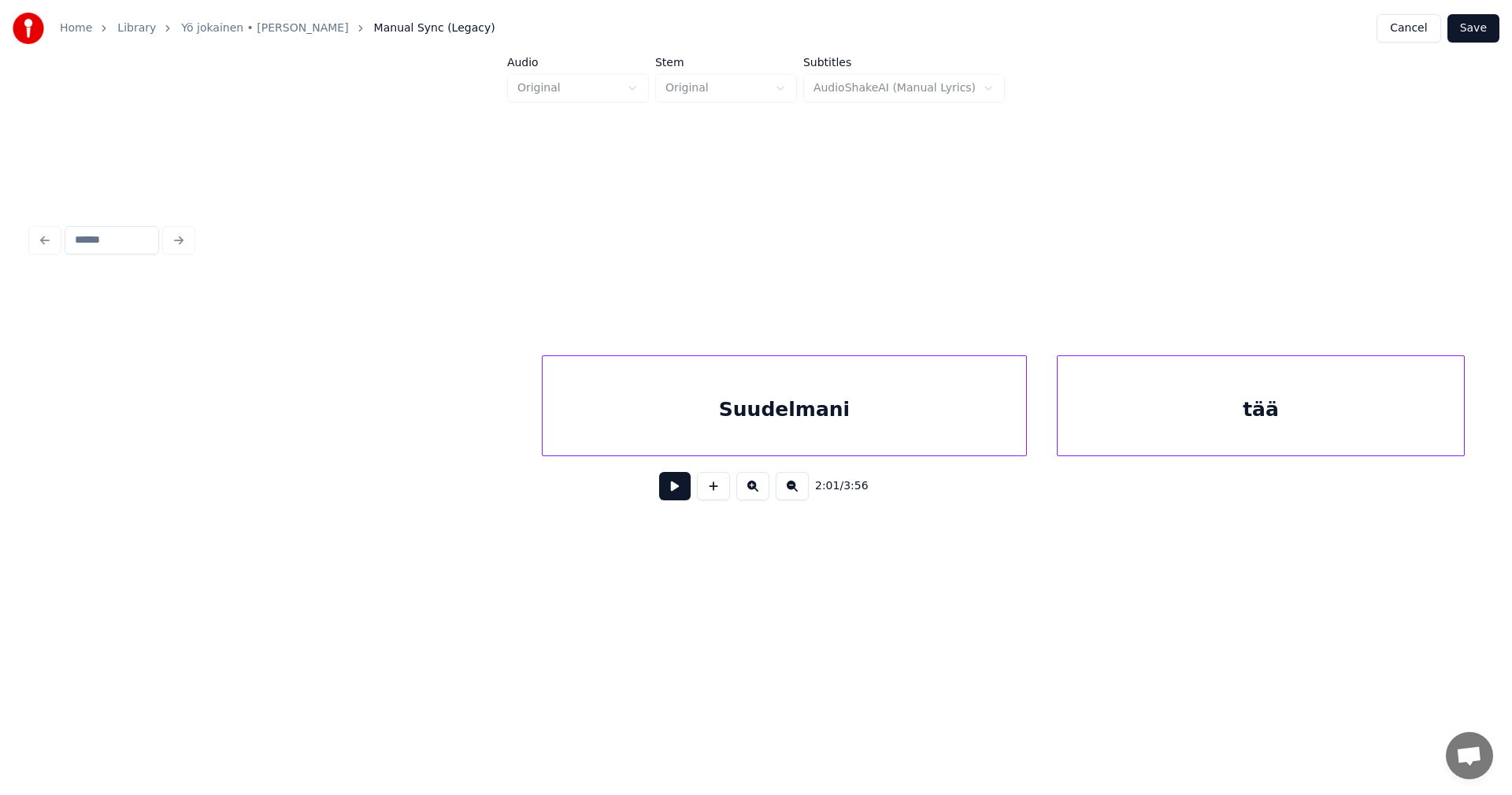
click at [894, 435] on div "Suudelmani" at bounding box center [785, 409] width 484 height 107
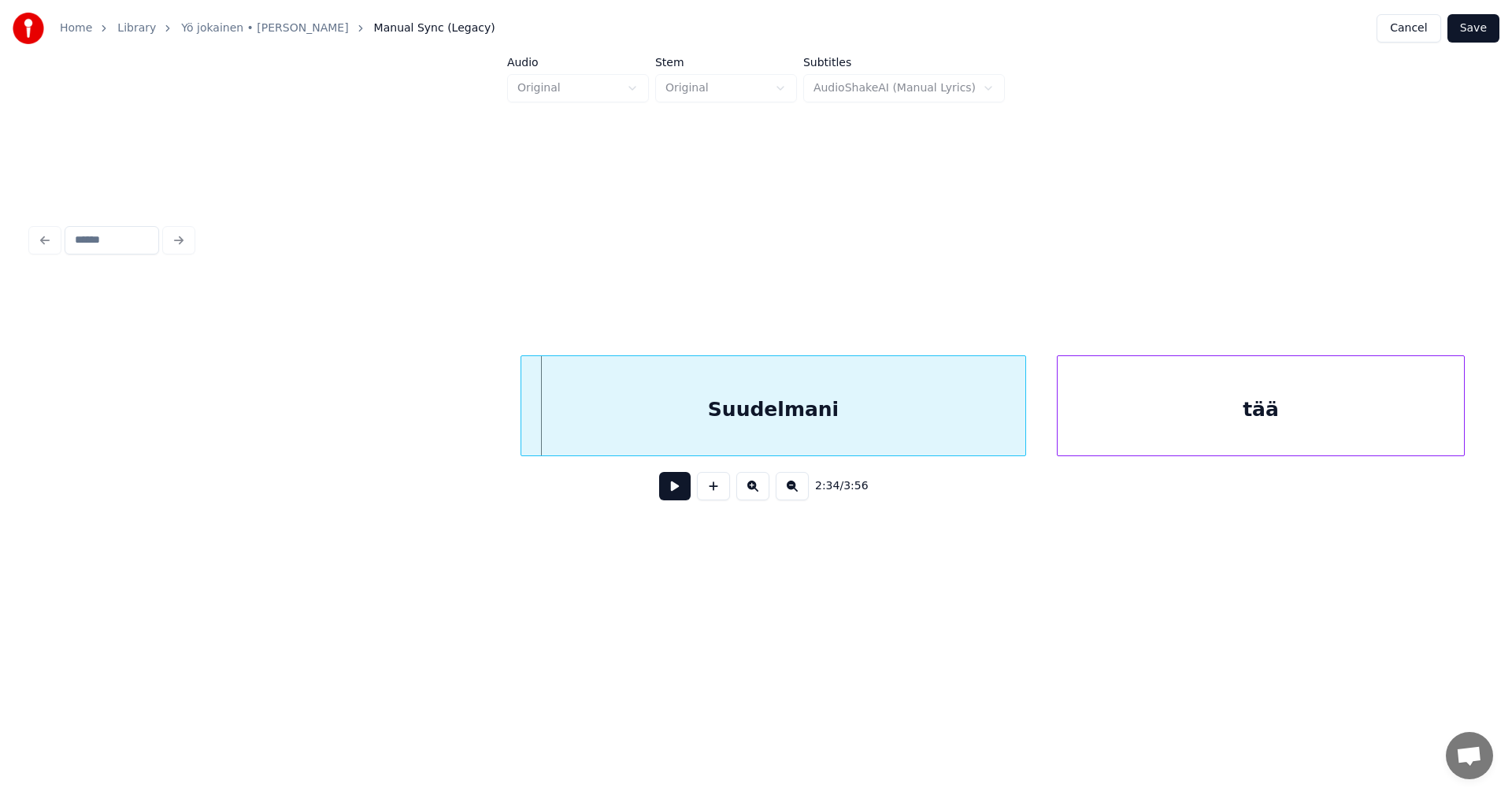
click at [522, 406] on div at bounding box center [524, 406] width 5 height 99
click at [675, 493] on button at bounding box center [674, 486] width 31 height 29
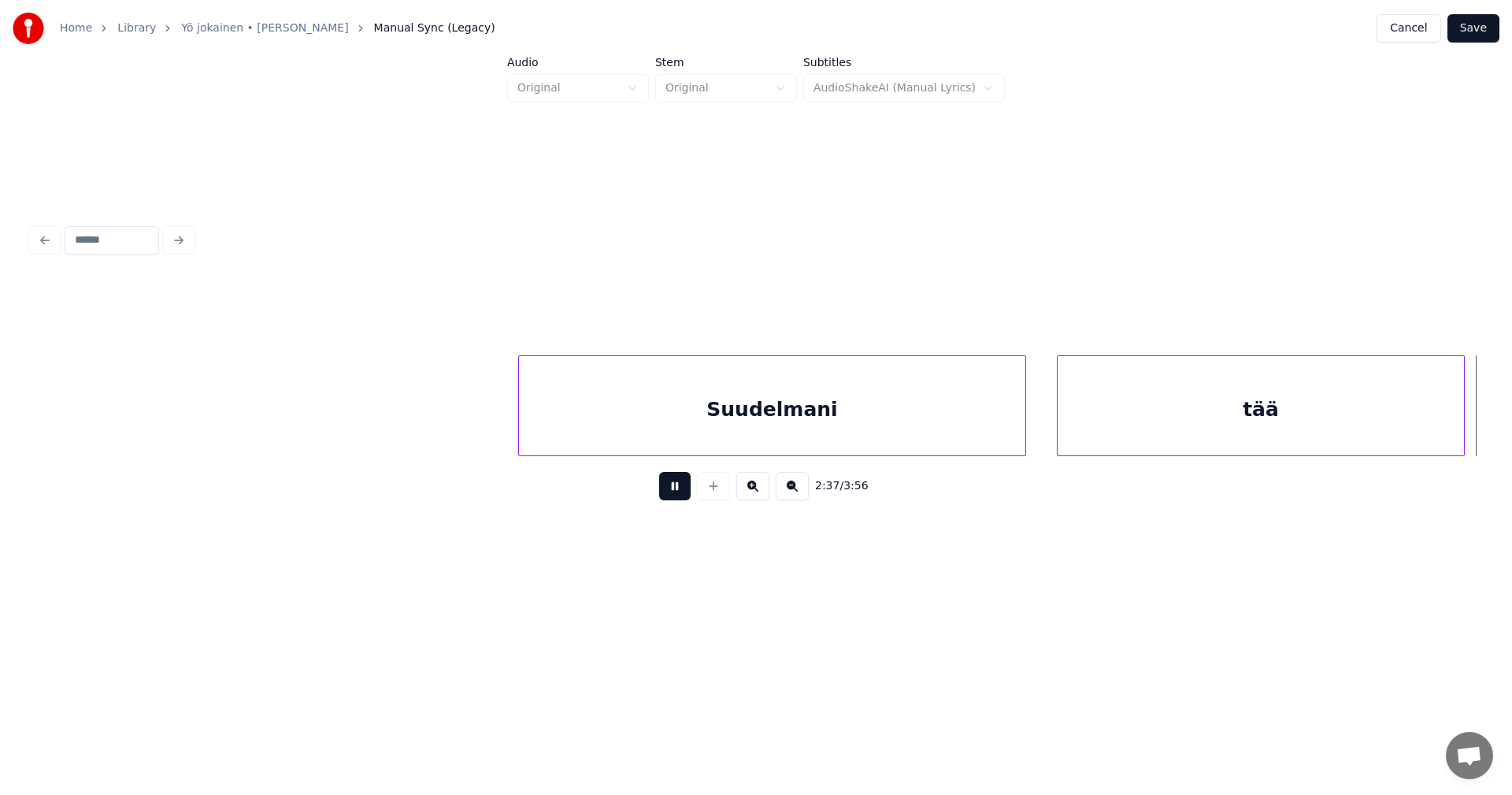
scroll to position [0, 43516]
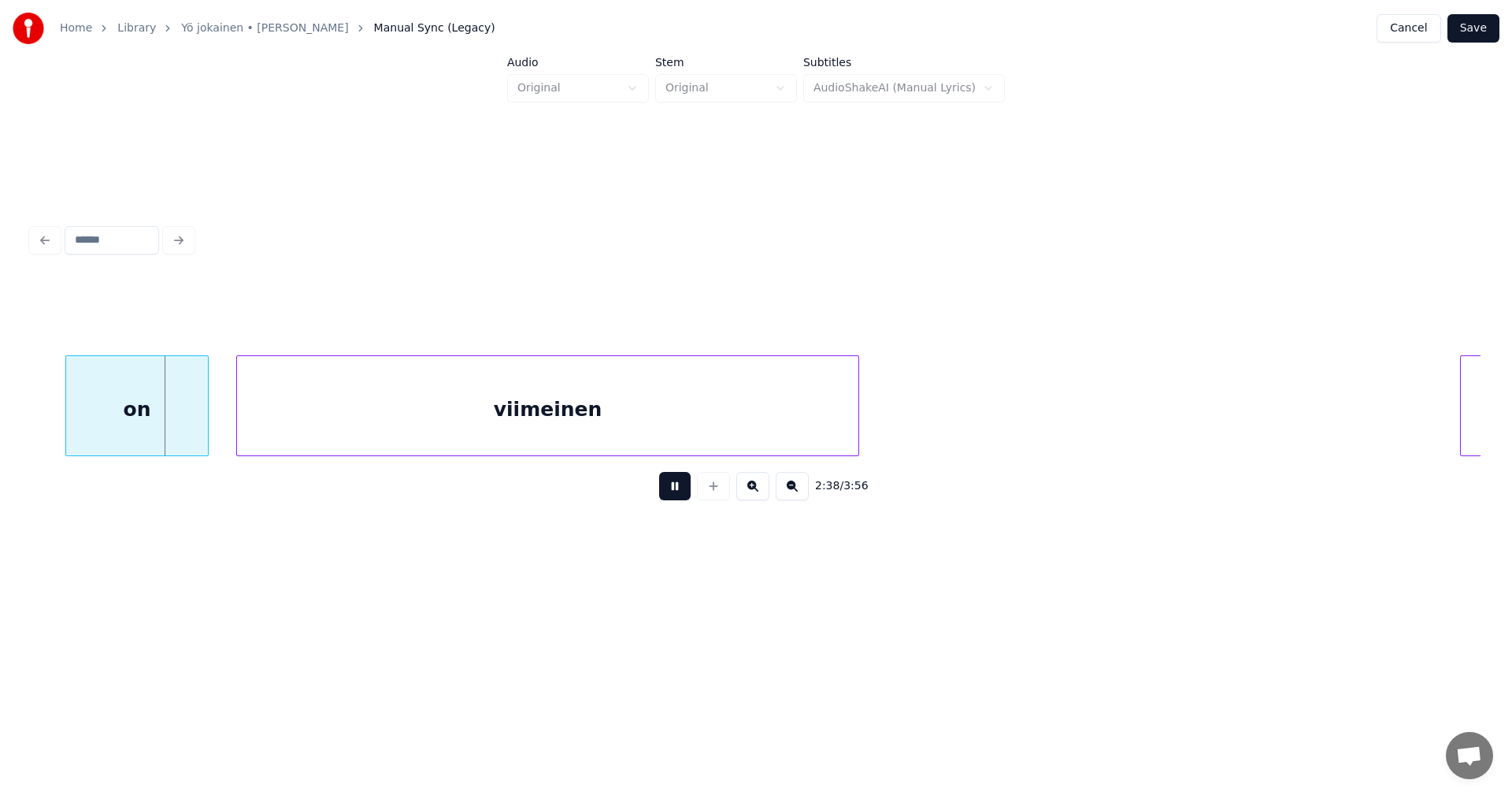
drag, startPoint x: 677, startPoint y: 486, endPoint x: 664, endPoint y: 483, distance: 13.3
click at [675, 486] on button at bounding box center [674, 486] width 31 height 29
click at [179, 392] on div "on" at bounding box center [129, 409] width 142 height 107
click at [672, 494] on button at bounding box center [674, 486] width 31 height 29
click at [672, 491] on button at bounding box center [674, 486] width 31 height 29
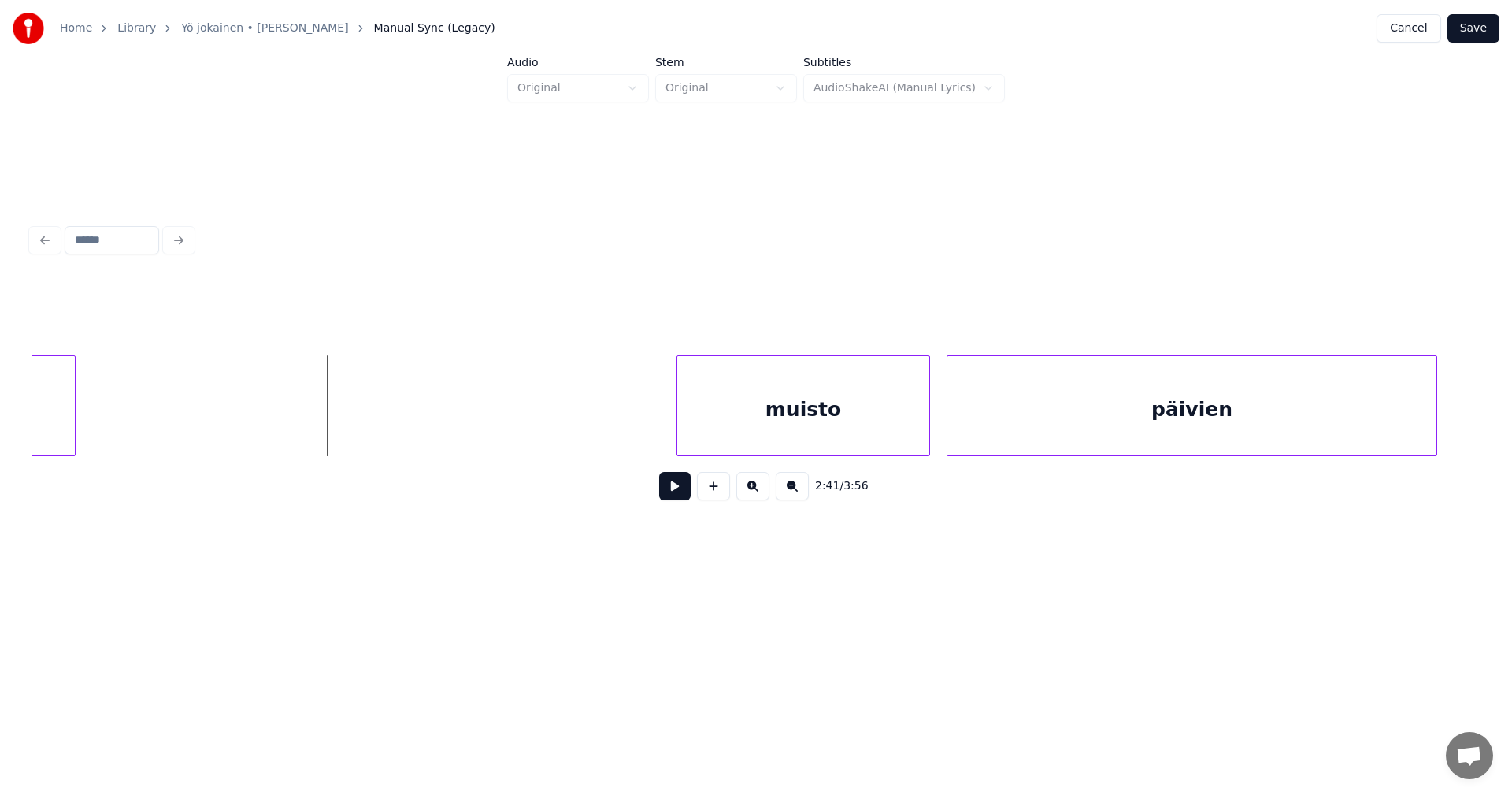
scroll to position [0, 44303]
click at [856, 409] on div "muisto" at bounding box center [779, 409] width 252 height 107
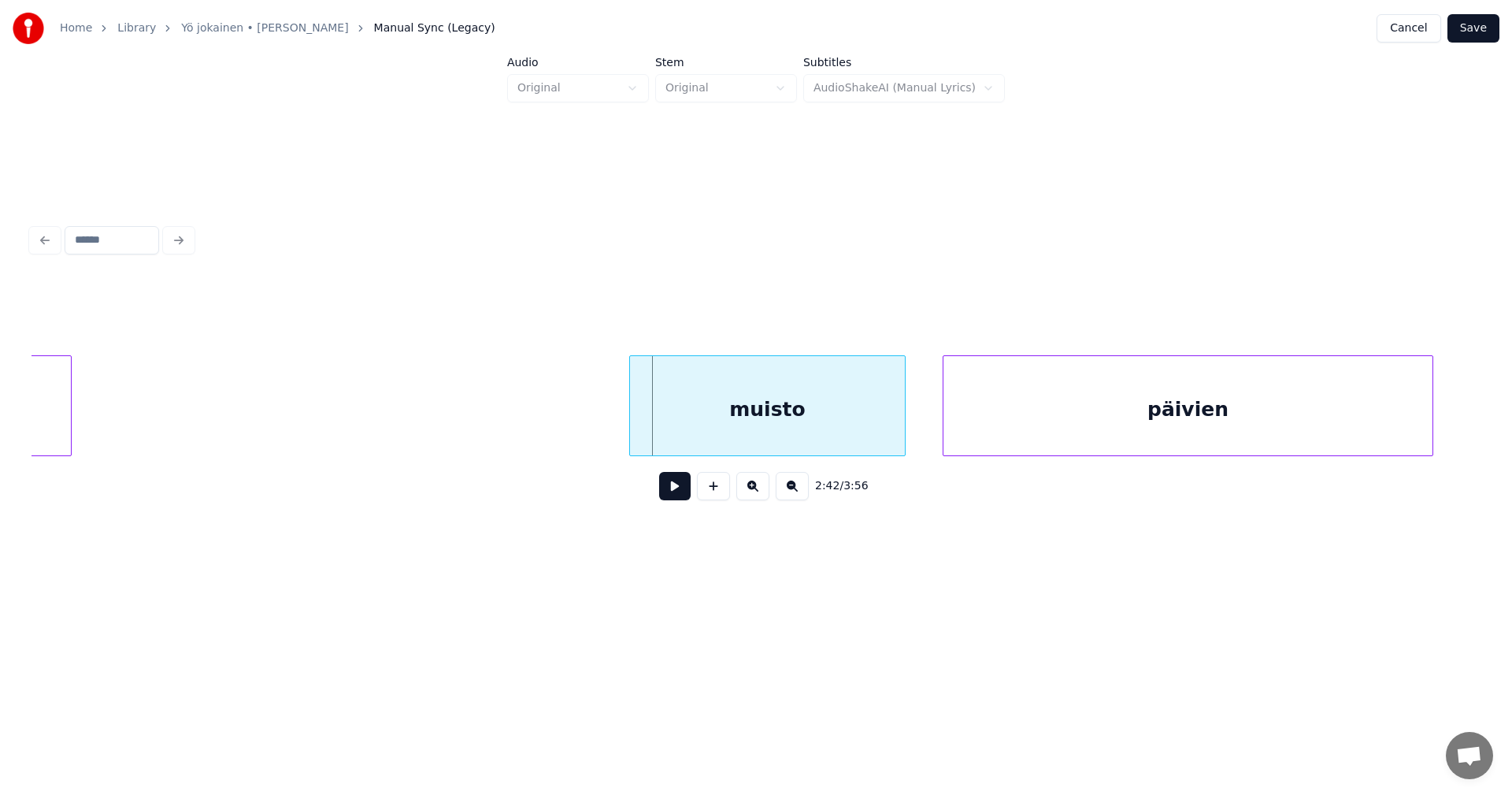
click at [631, 412] on div at bounding box center [632, 406] width 5 height 99
click at [678, 493] on button at bounding box center [674, 486] width 31 height 29
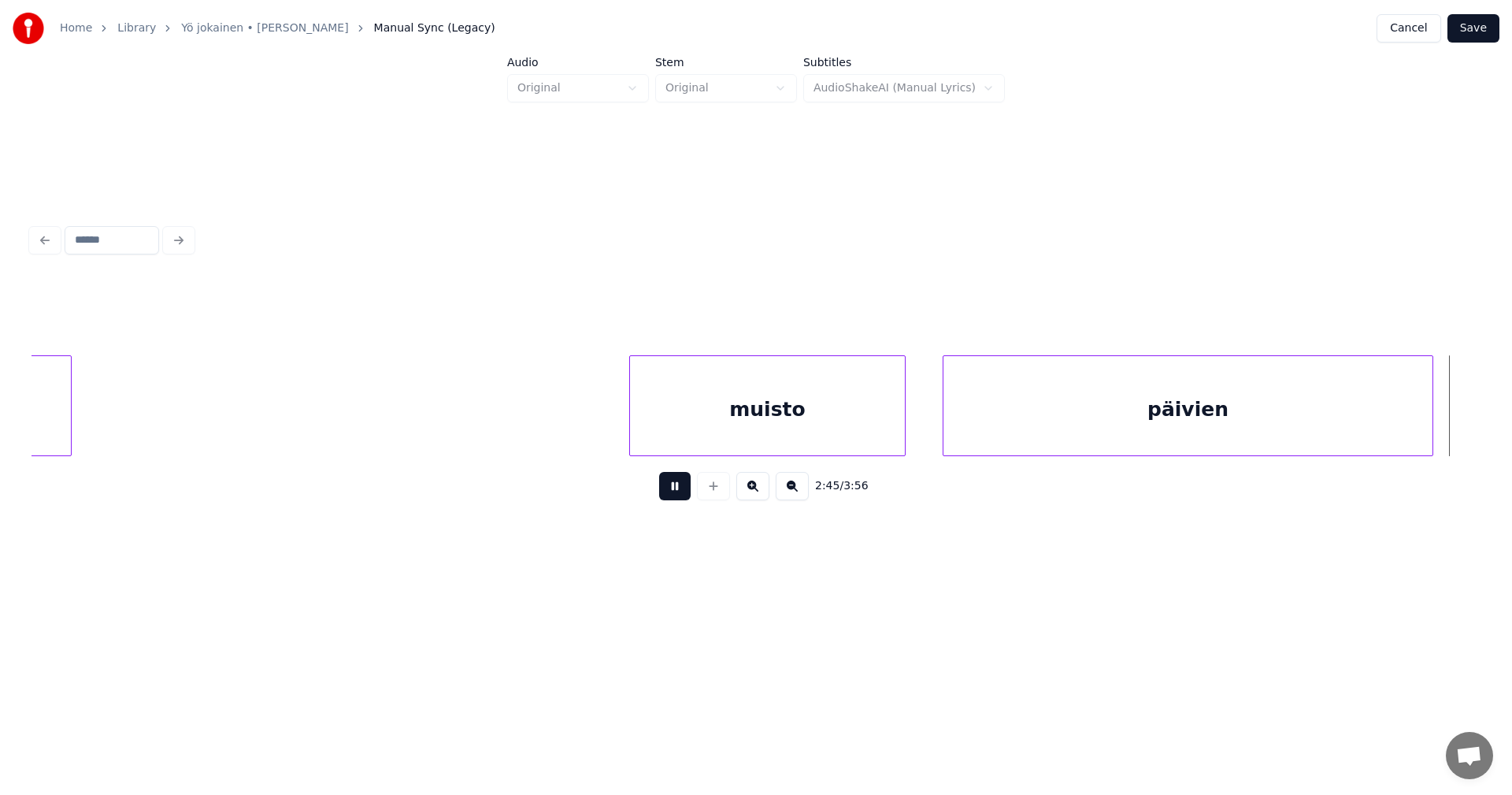
scroll to position [0, 45753]
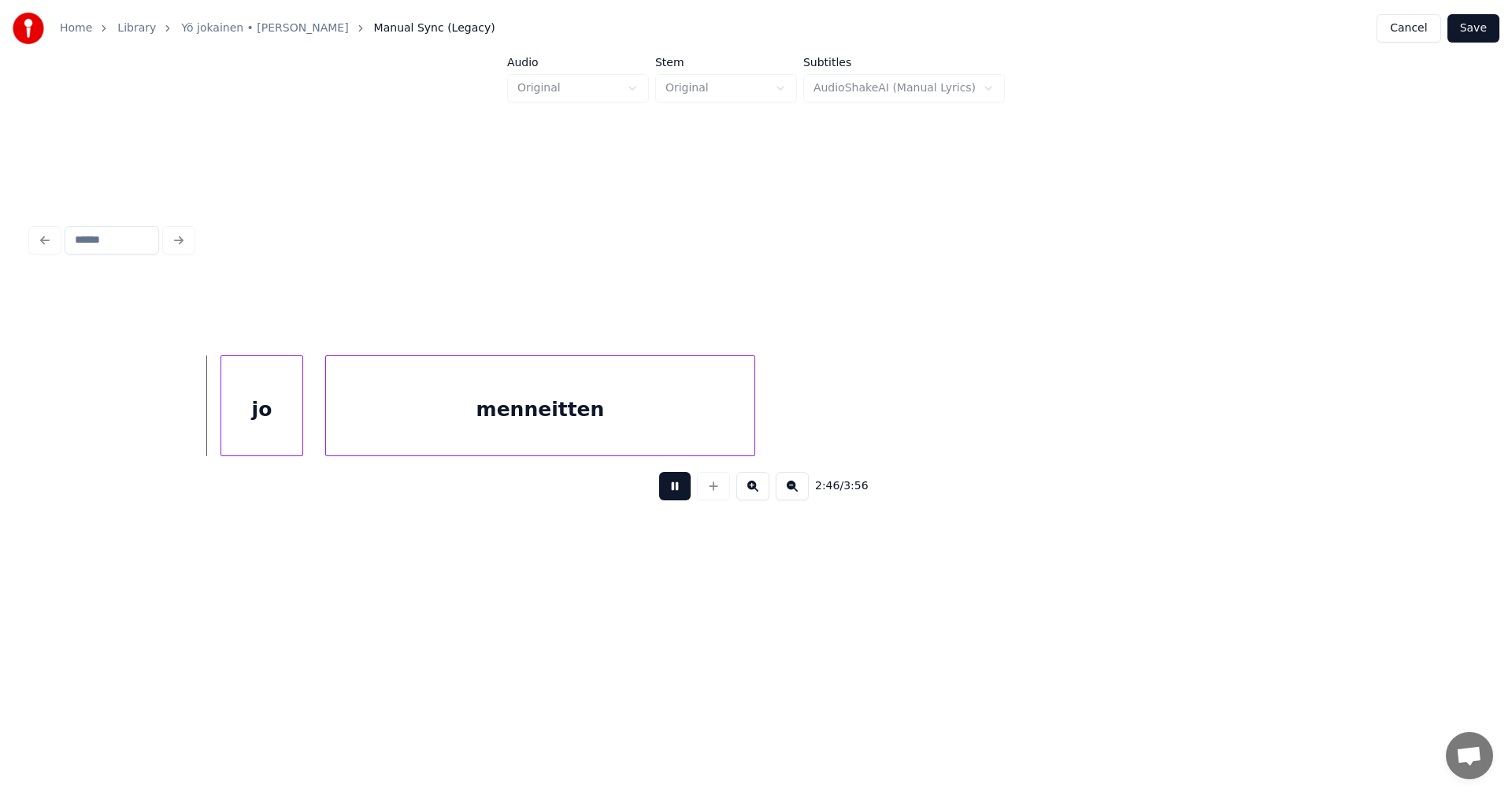
click at [678, 490] on button at bounding box center [674, 486] width 31 height 29
click at [250, 411] on div "jo" at bounding box center [249, 409] width 81 height 107
click at [192, 415] on div at bounding box center [192, 406] width 5 height 99
click at [176, 409] on div at bounding box center [177, 406] width 5 height 99
click at [671, 494] on button at bounding box center [674, 486] width 31 height 29
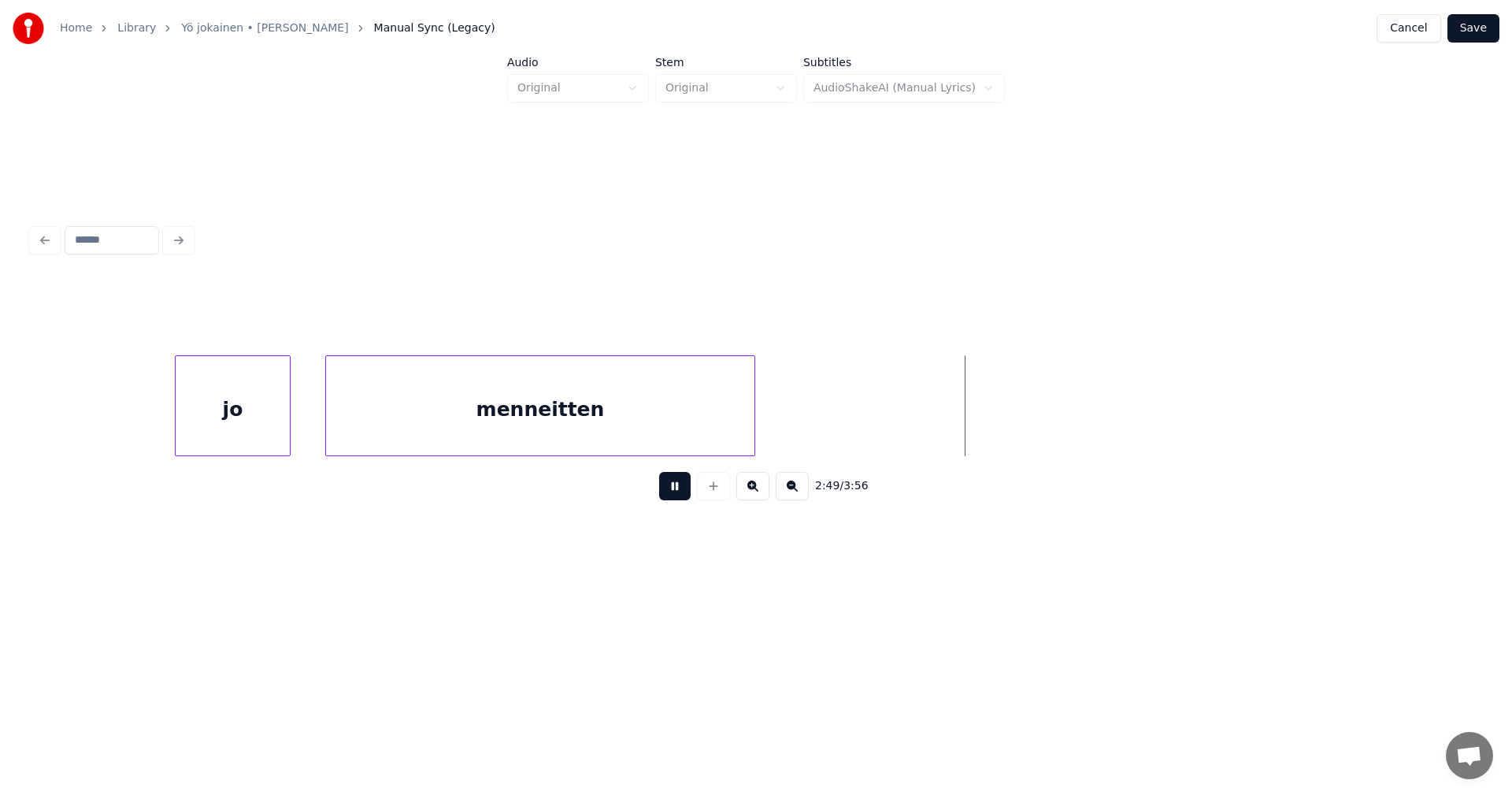
click at [677, 487] on button at bounding box center [674, 486] width 31 height 29
click at [994, 424] on div at bounding box center [993, 406] width 5 height 99
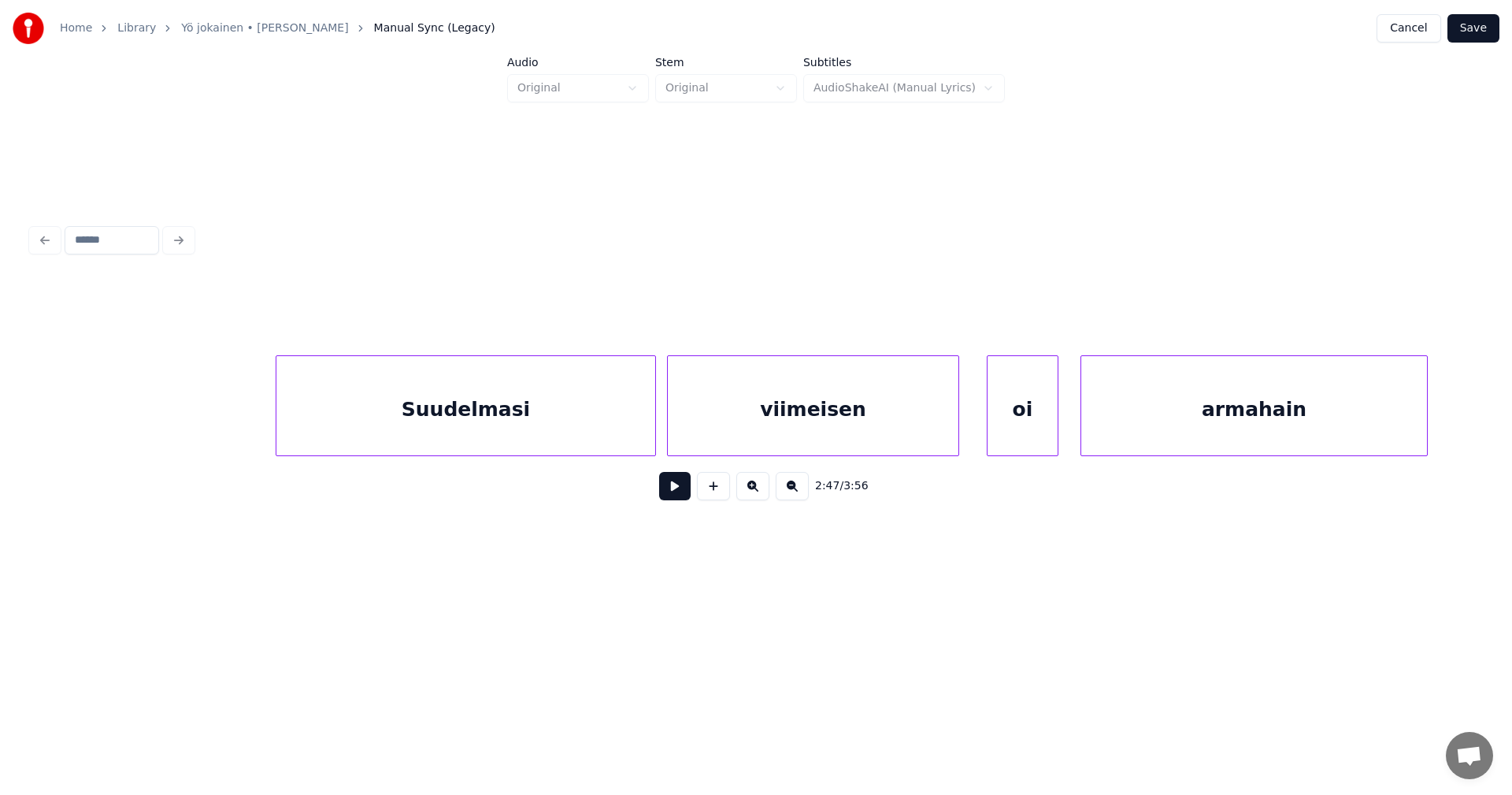
scroll to position [0, 47126]
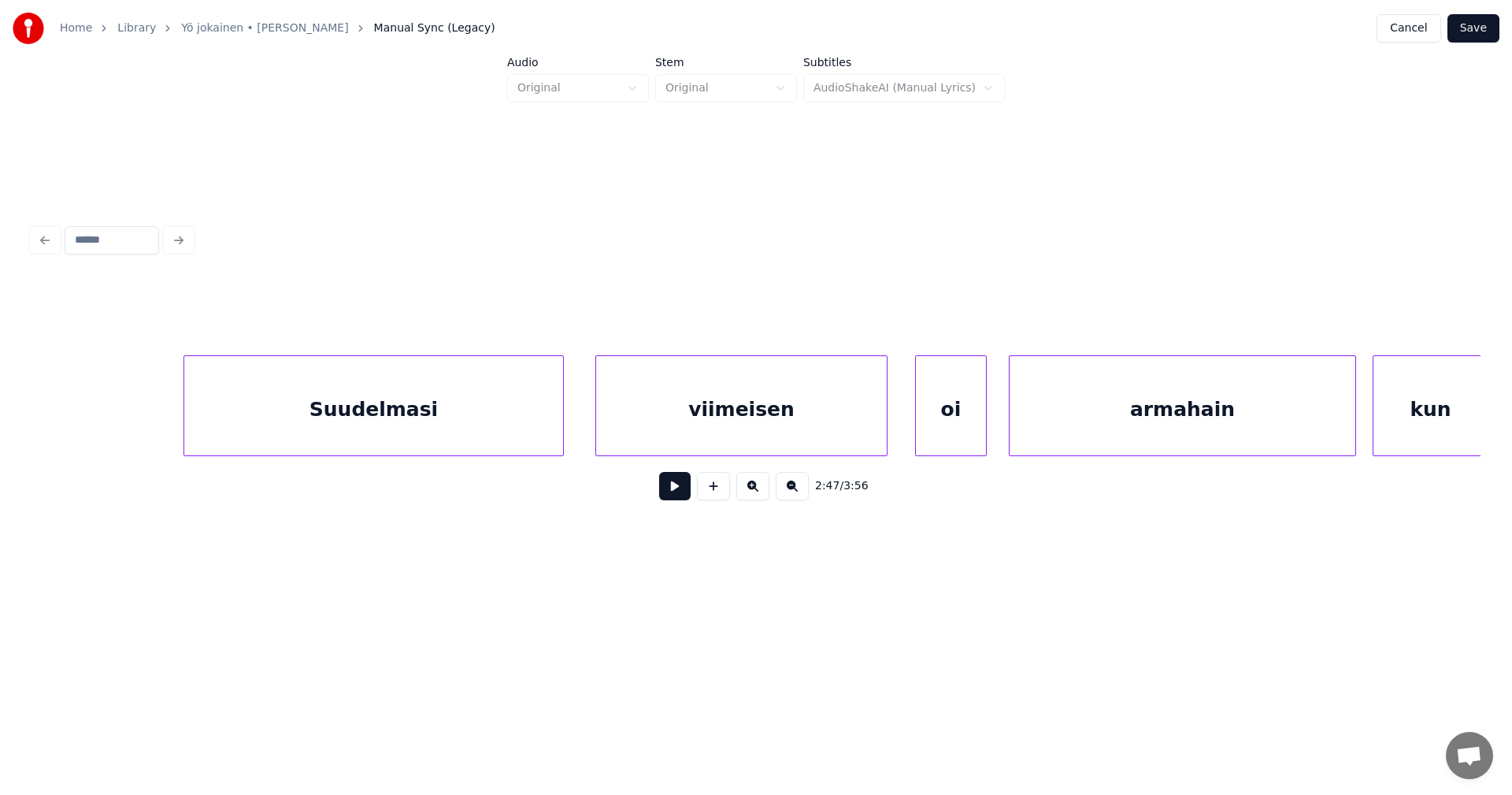
click at [526, 406] on div "Suudelmasi" at bounding box center [374, 409] width 379 height 107
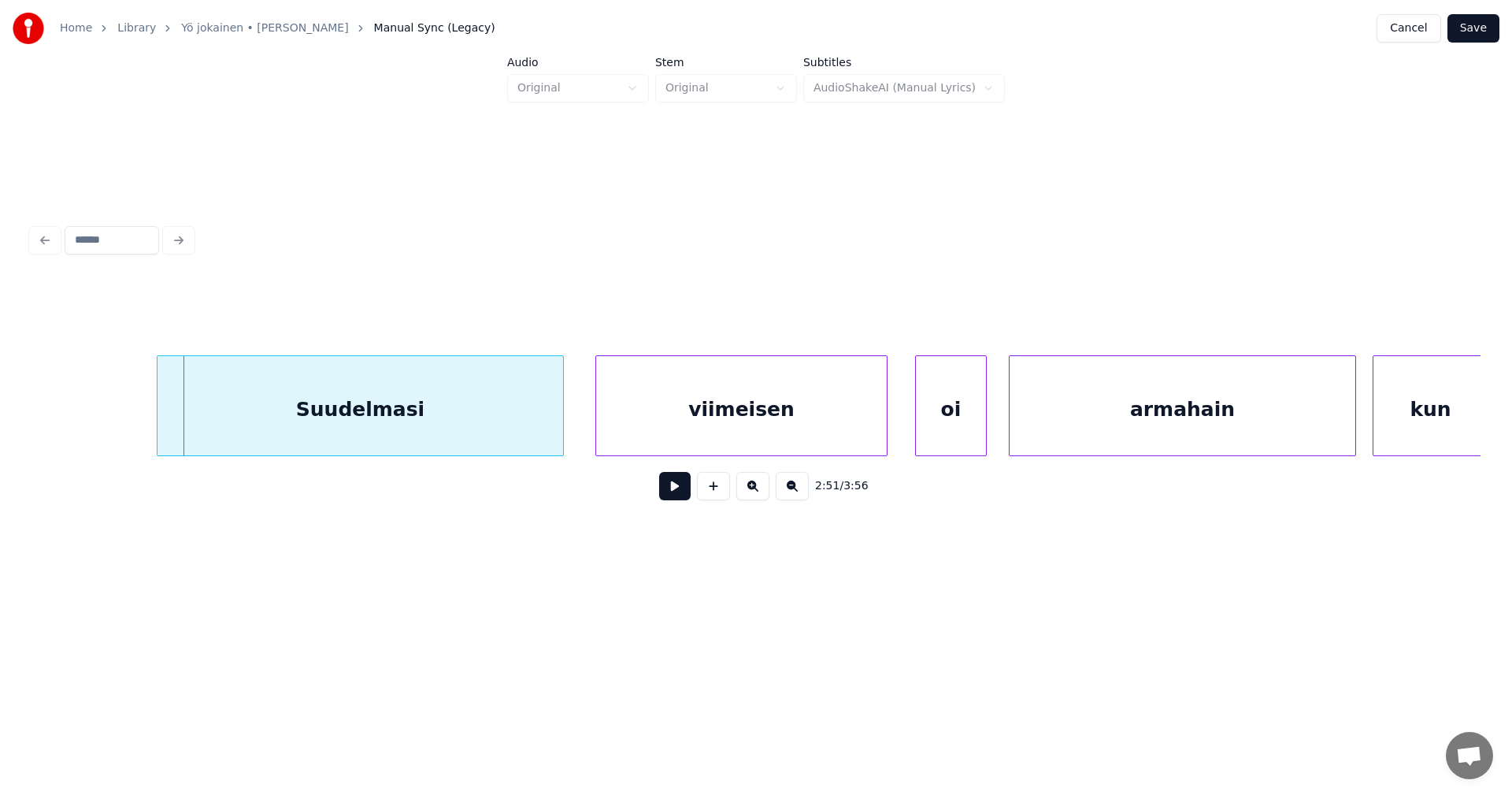
click at [162, 407] on div at bounding box center [159, 406] width 5 height 99
click at [669, 499] on button at bounding box center [674, 486] width 31 height 29
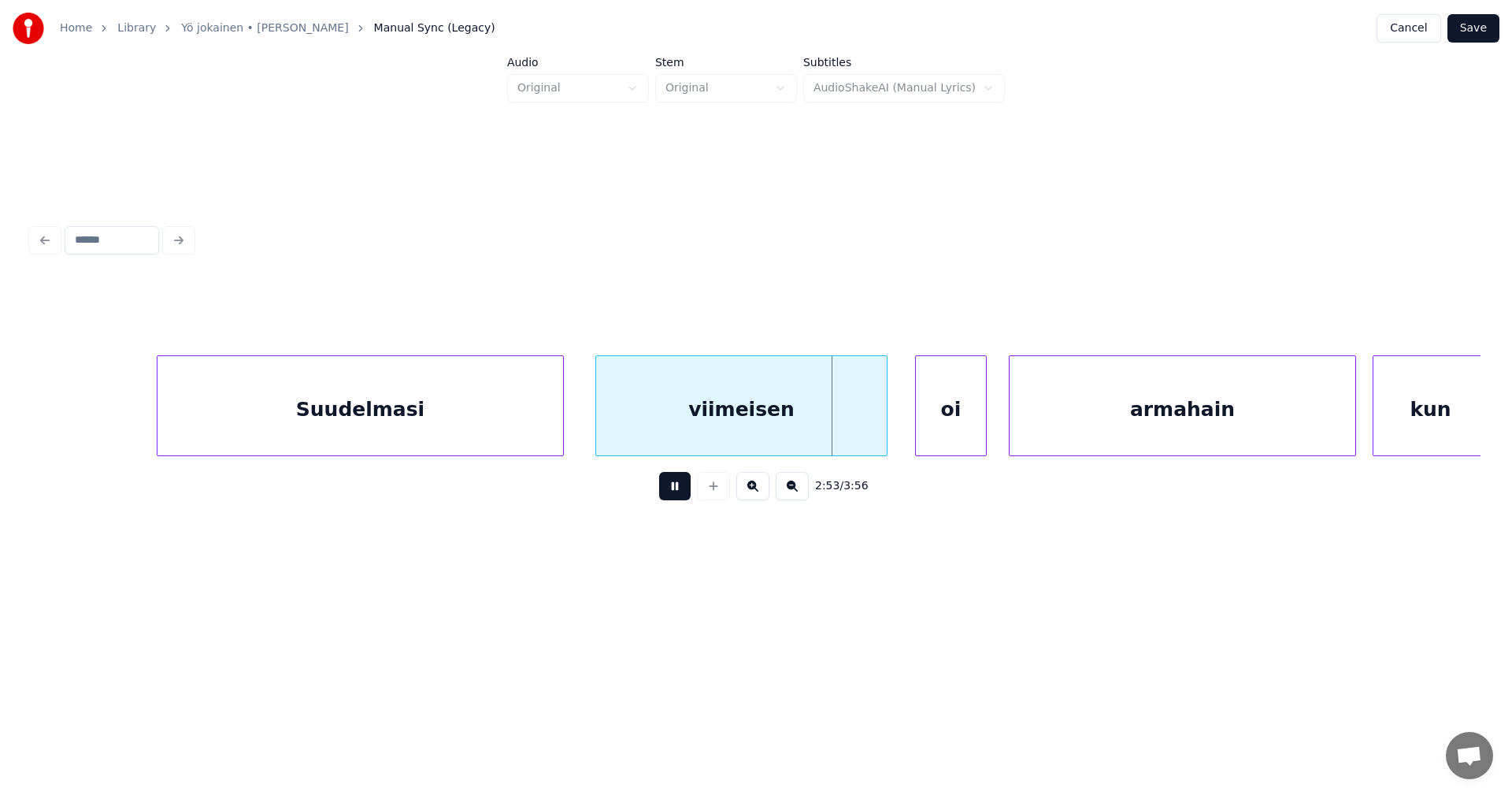
click at [670, 497] on button at bounding box center [674, 486] width 31 height 29
click at [943, 433] on div "oi" at bounding box center [945, 409] width 70 height 107
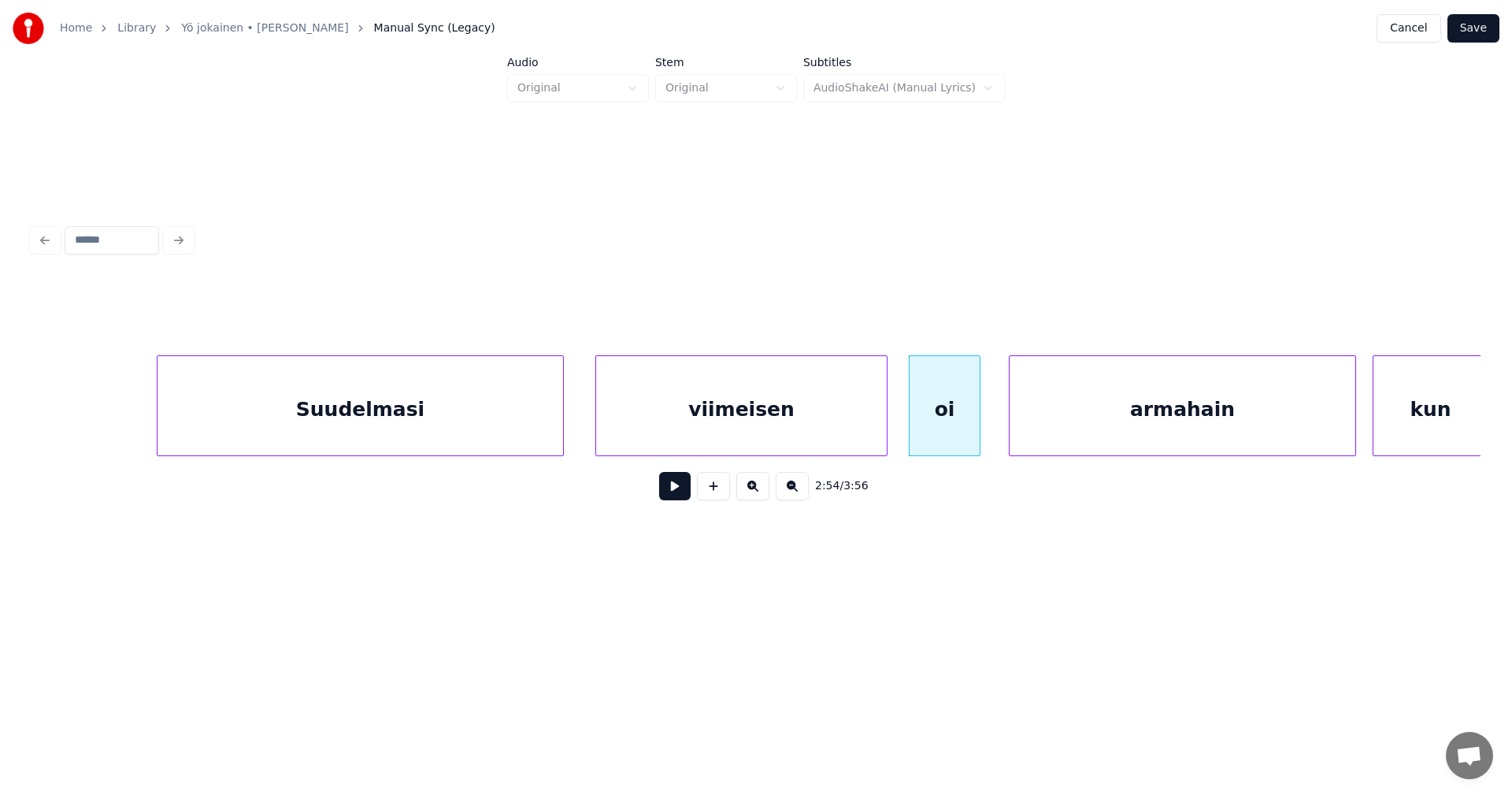
click at [675, 500] on button at bounding box center [674, 486] width 31 height 29
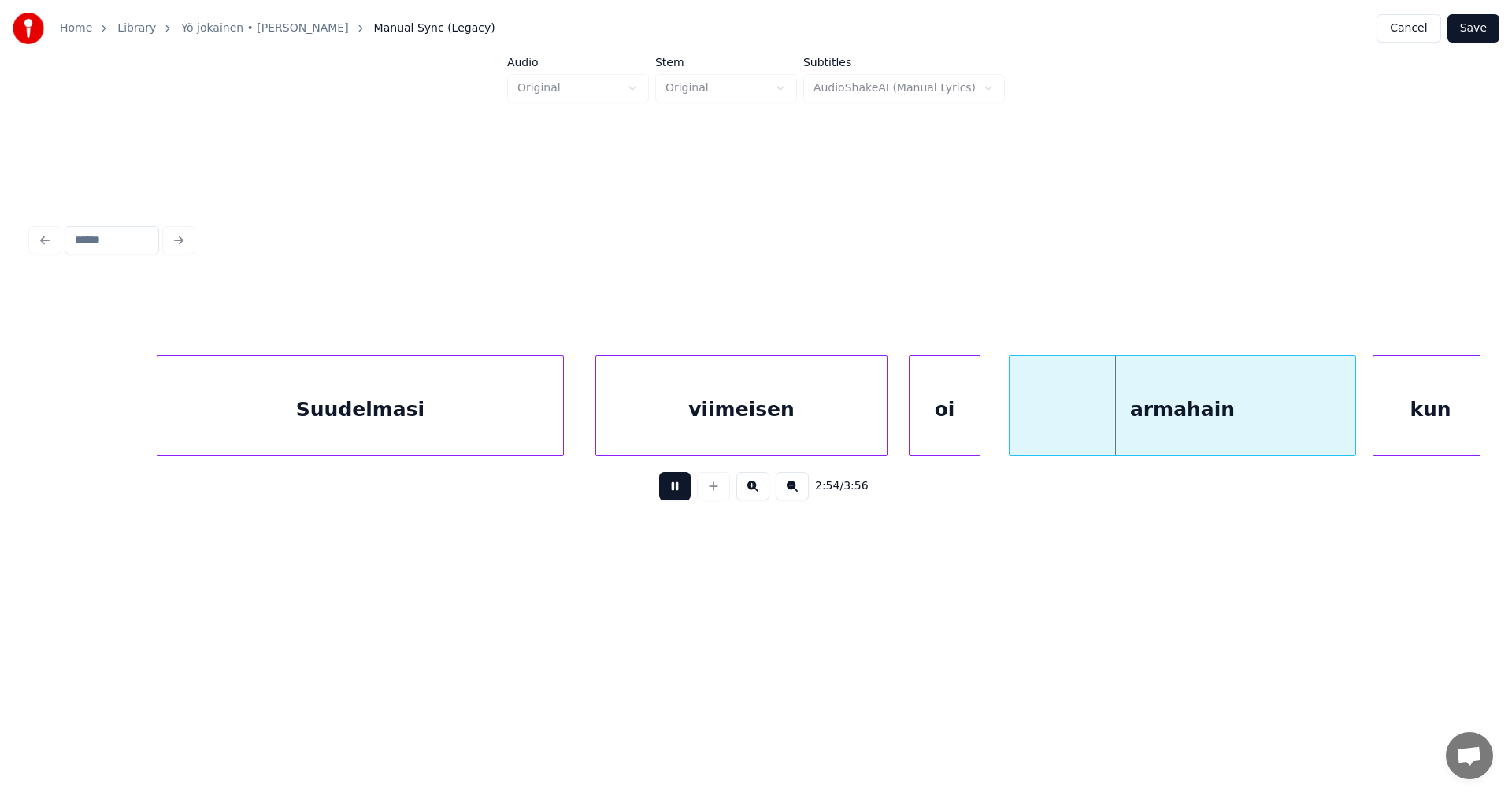
click at [675, 499] on button at bounding box center [674, 486] width 31 height 29
click at [1068, 440] on div "armahain" at bounding box center [1173, 409] width 346 height 107
click at [679, 490] on button at bounding box center [674, 486] width 31 height 29
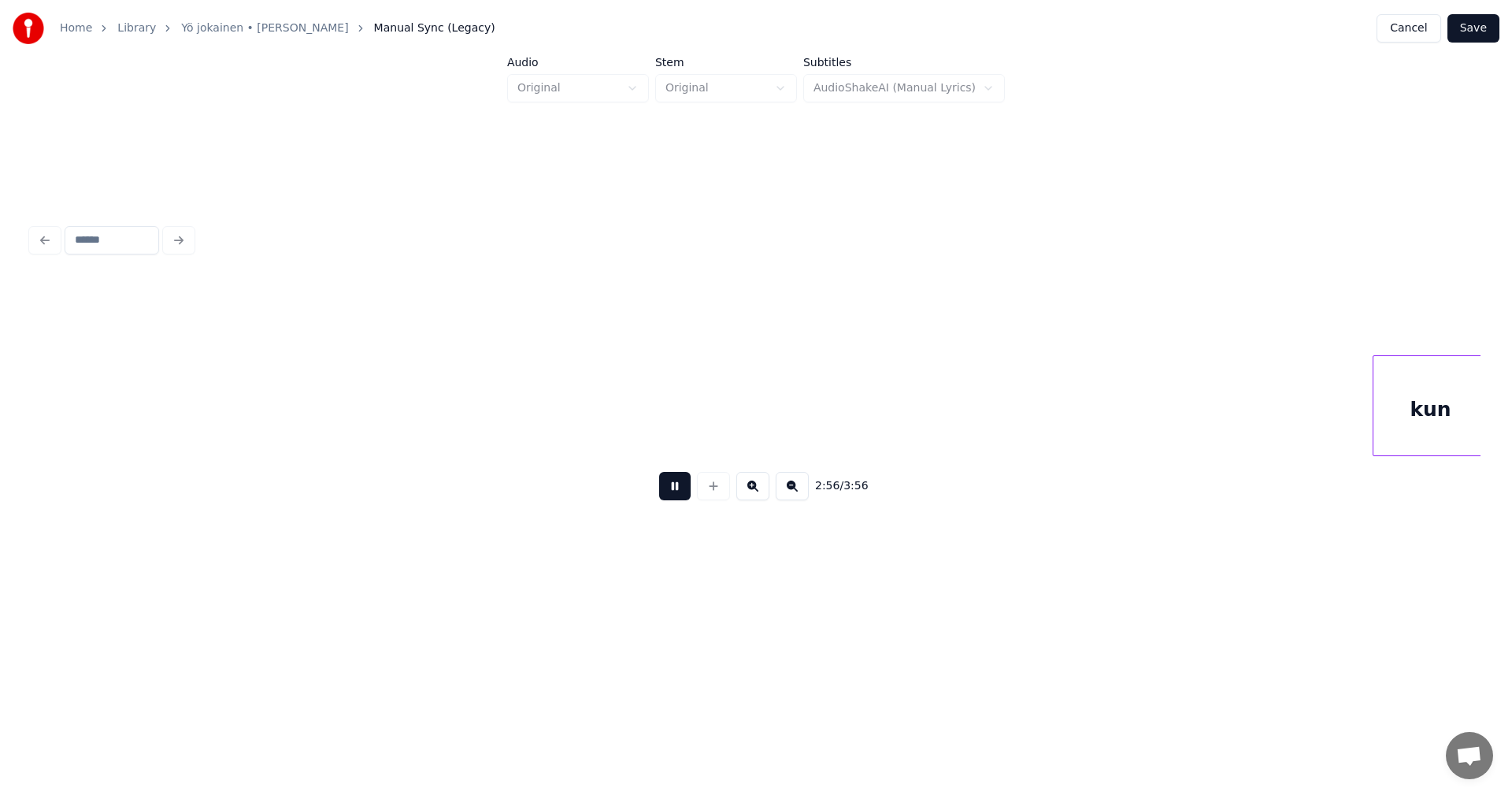
scroll to position [0, 48577]
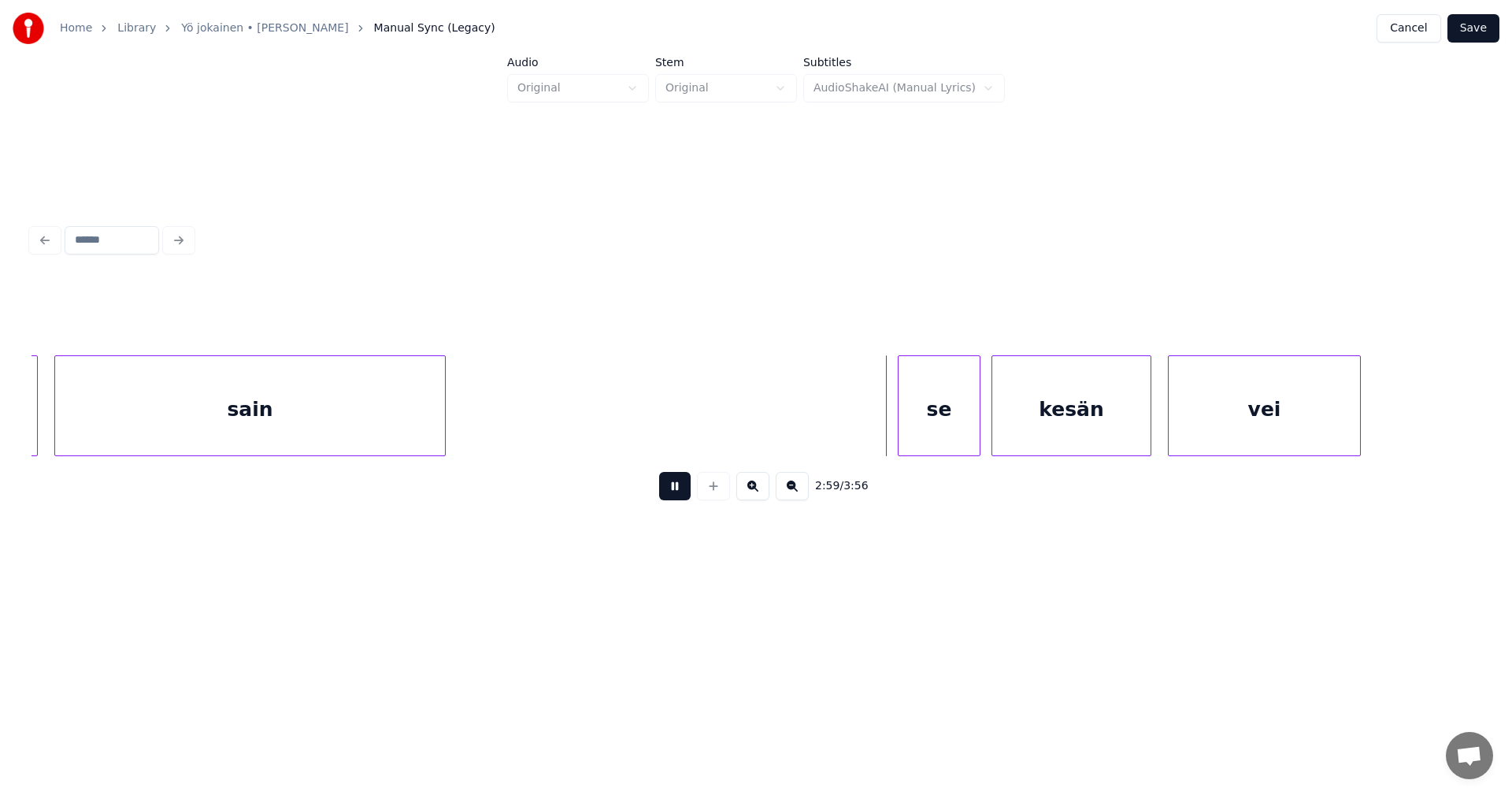
click at [679, 490] on button at bounding box center [674, 486] width 31 height 29
click at [932, 440] on div "se" at bounding box center [923, 409] width 81 height 107
click at [870, 435] on div at bounding box center [872, 406] width 5 height 99
click at [676, 494] on button at bounding box center [674, 486] width 31 height 29
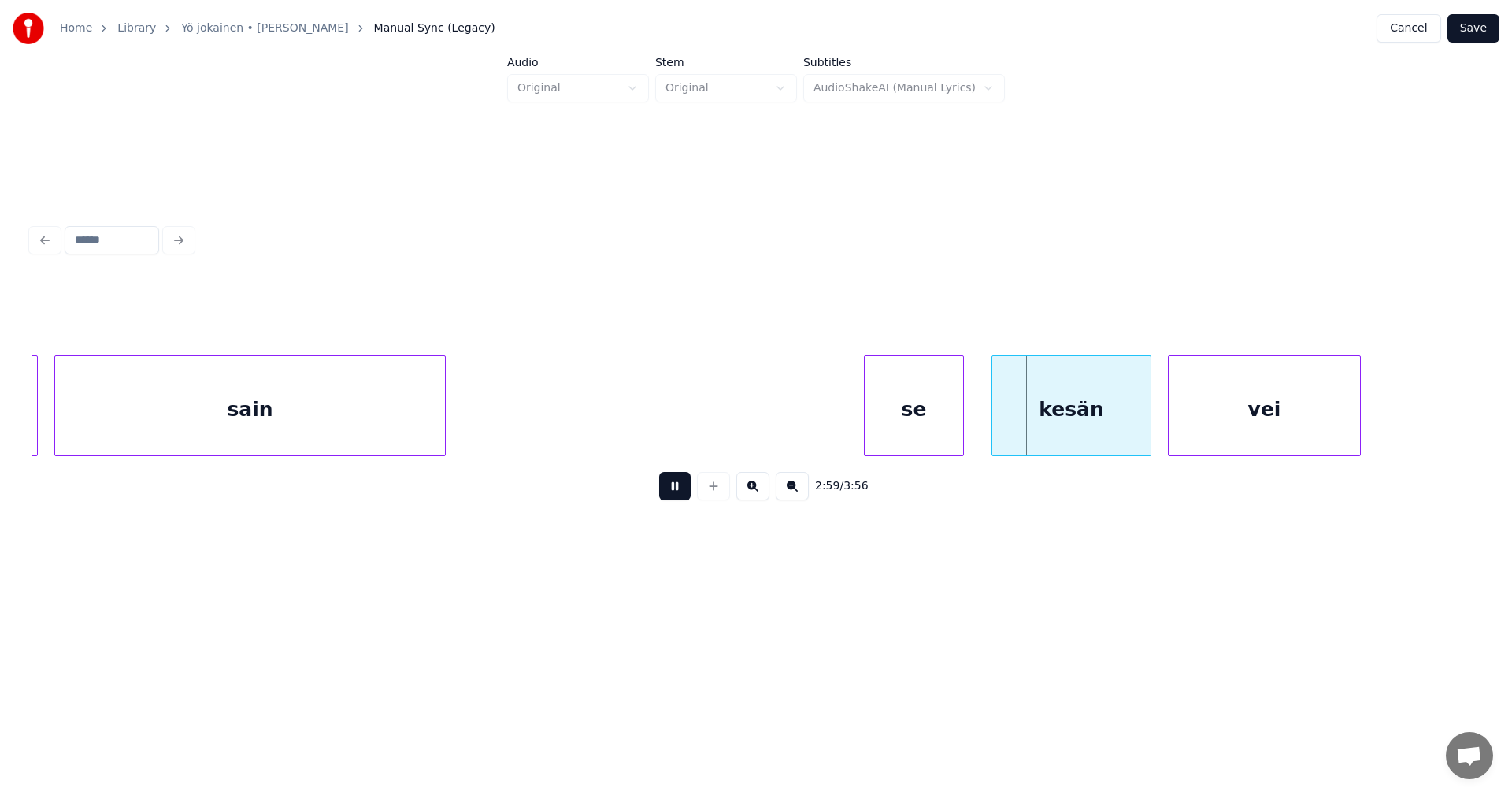
click at [682, 492] on button at bounding box center [674, 486] width 31 height 29
click at [1050, 440] on div "kesän" at bounding box center [1064, 409] width 158 height 107
click at [1221, 438] on div "vei" at bounding box center [1256, 409] width 191 height 107
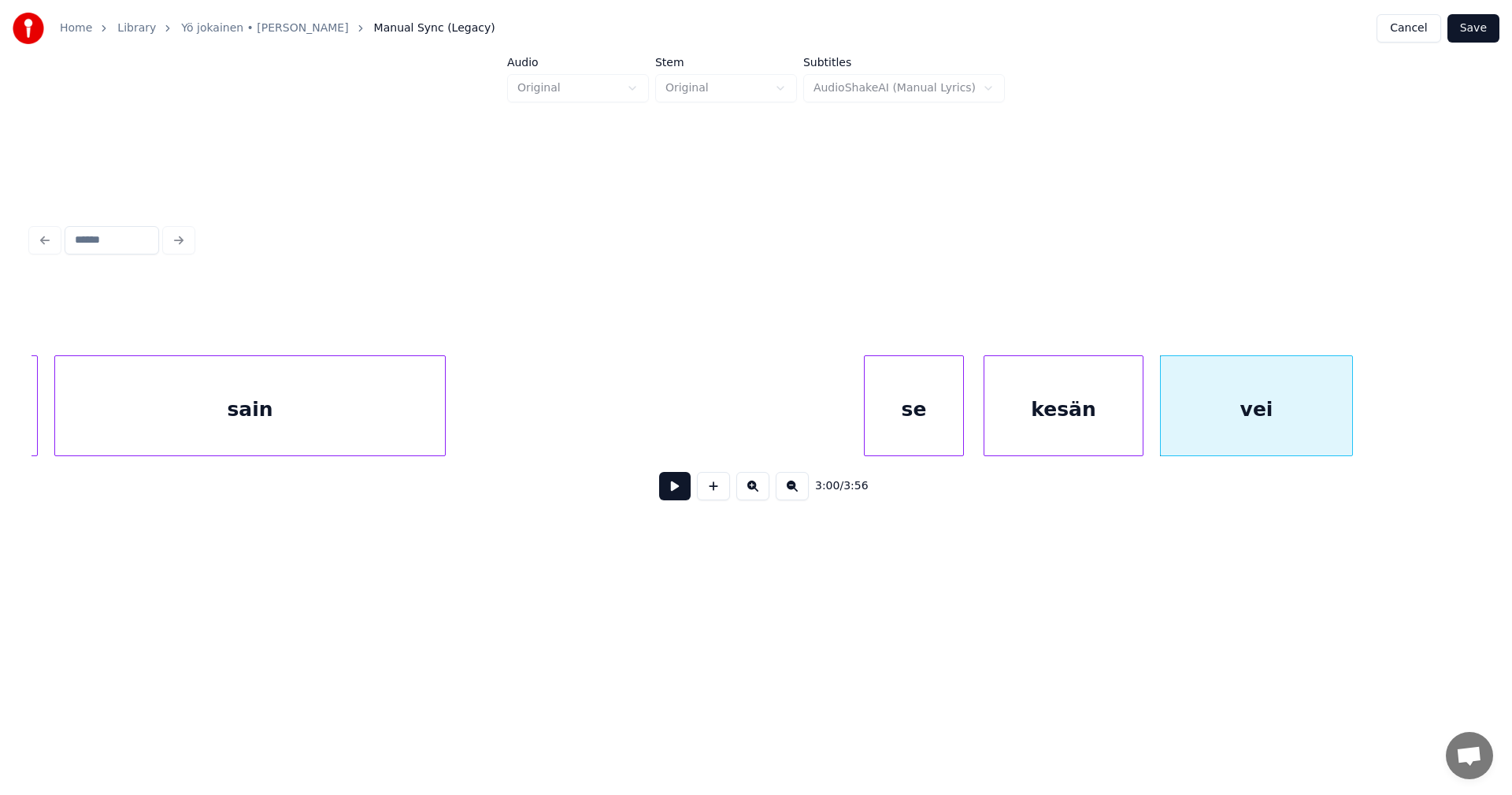
click at [684, 500] on button at bounding box center [674, 486] width 31 height 29
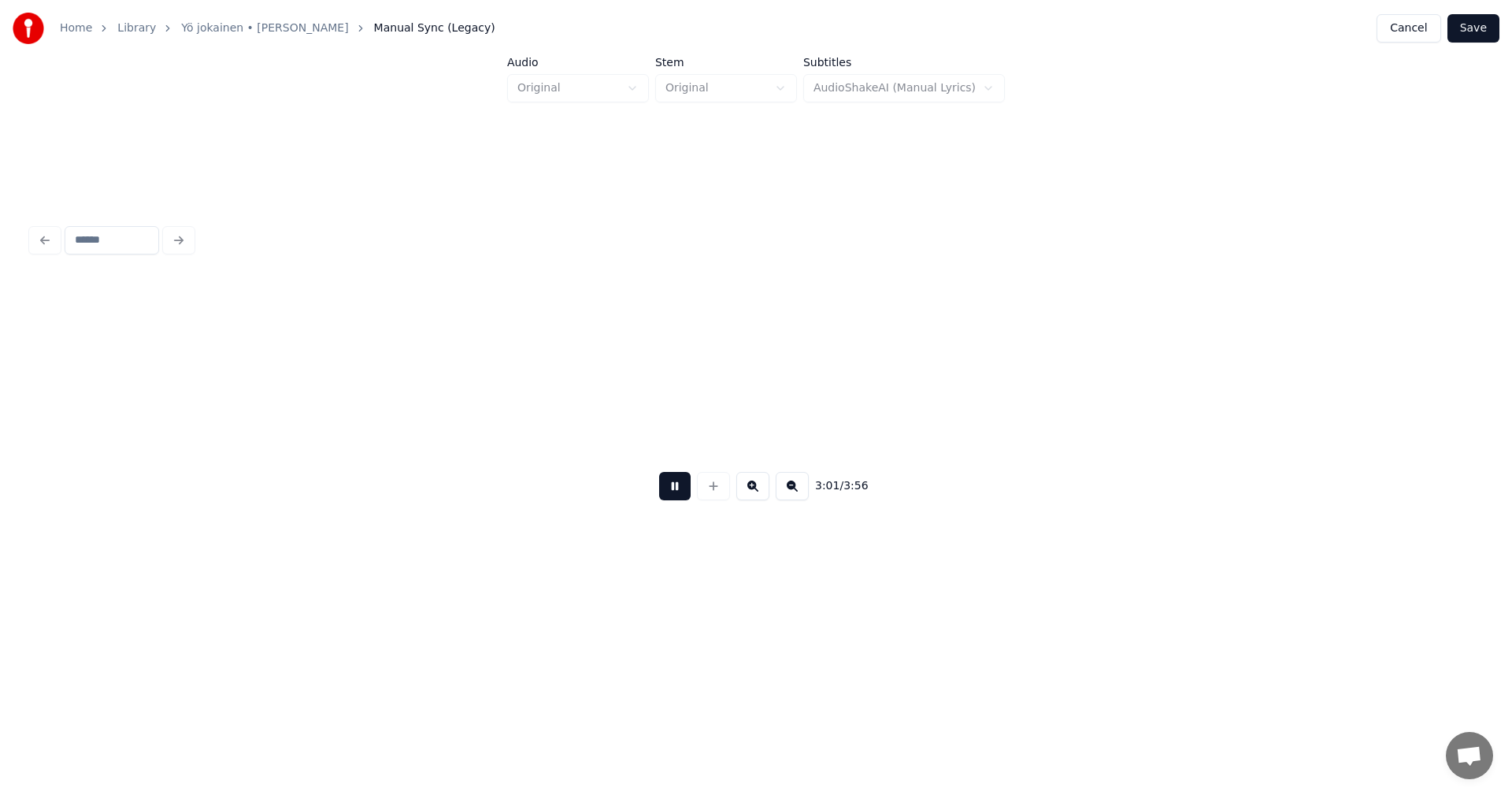
scroll to position [0, 50026]
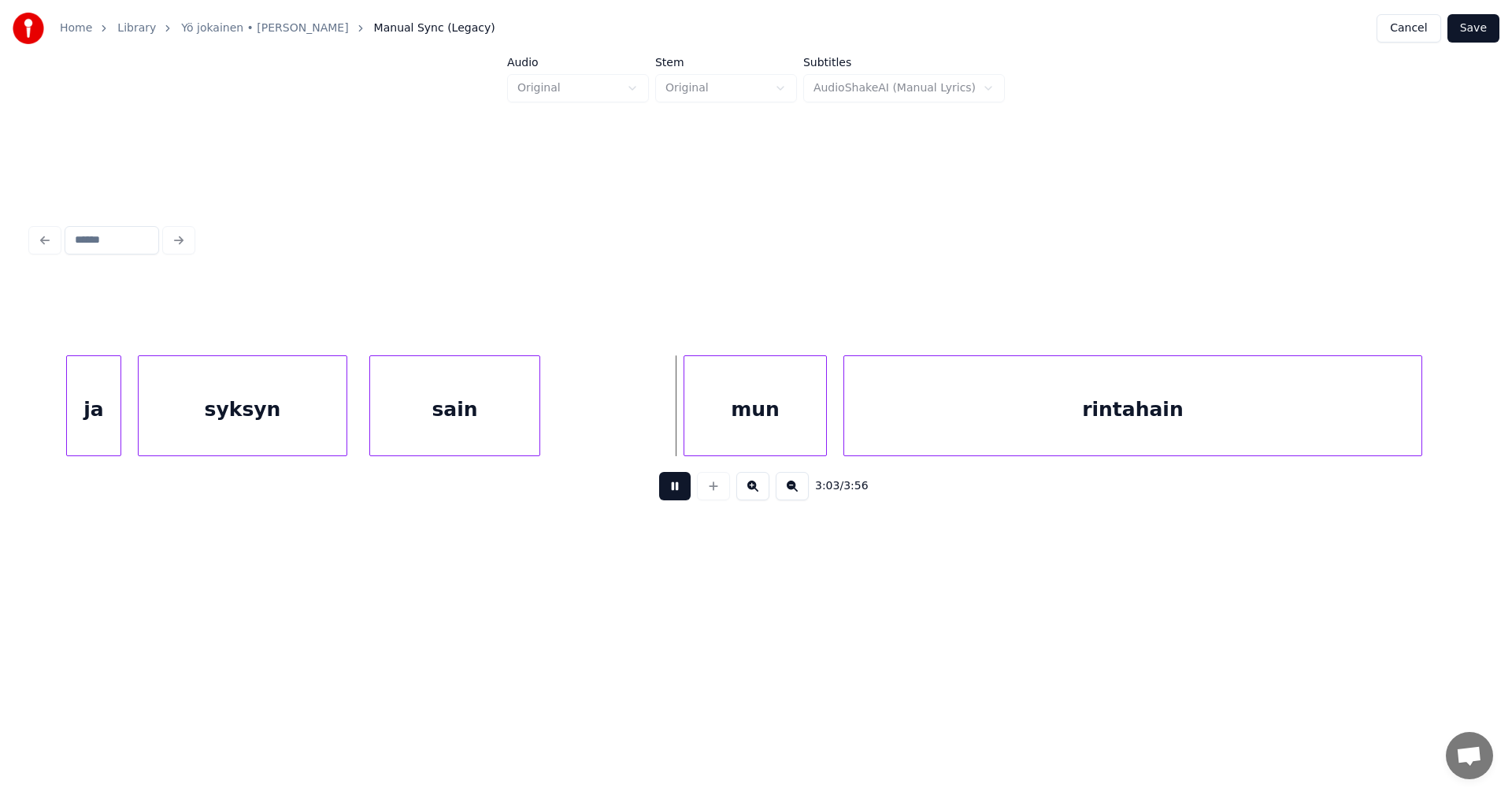
click at [682, 499] on button at bounding box center [674, 486] width 31 height 29
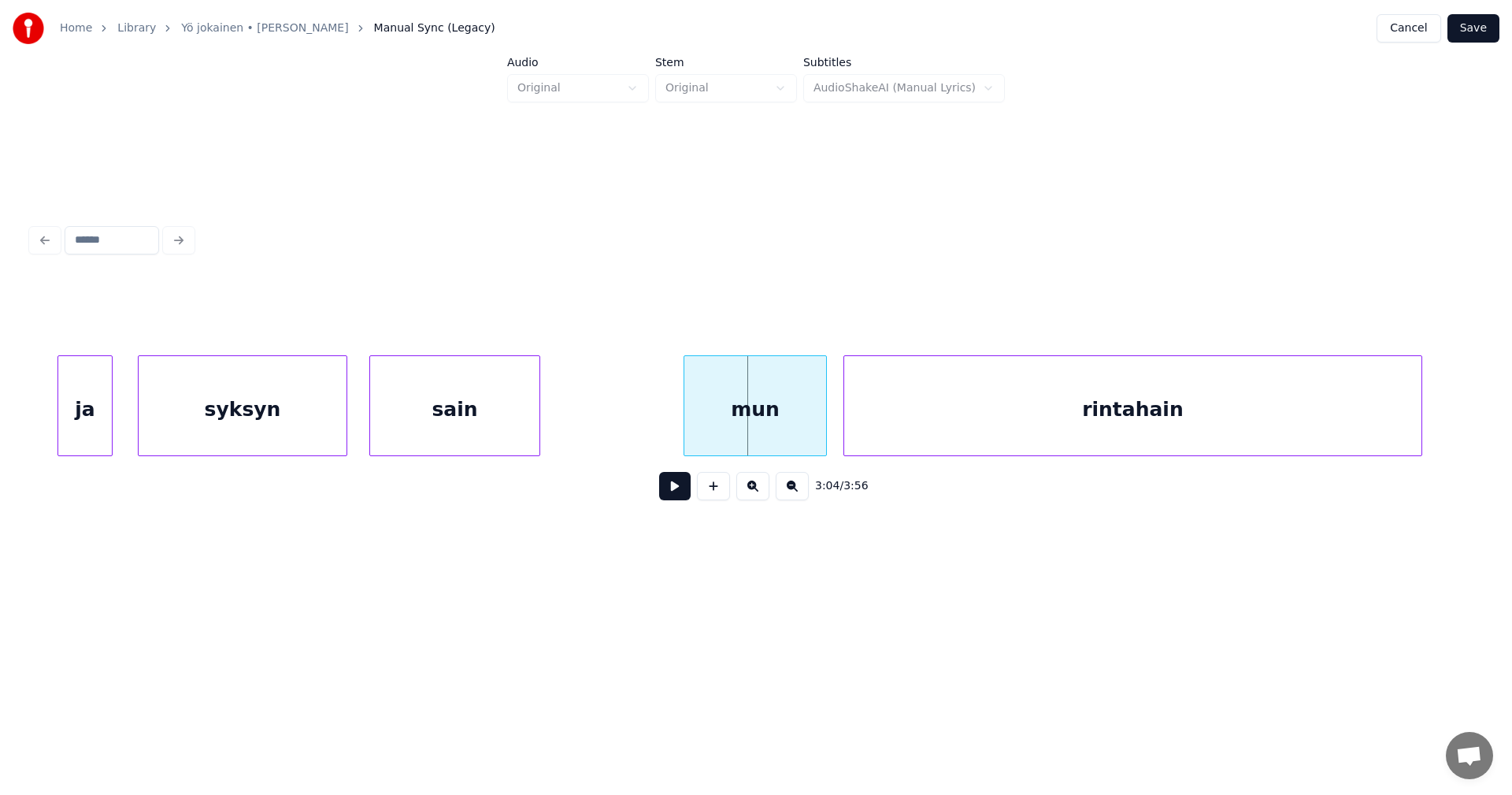
click at [88, 417] on div "ja" at bounding box center [85, 409] width 53 height 107
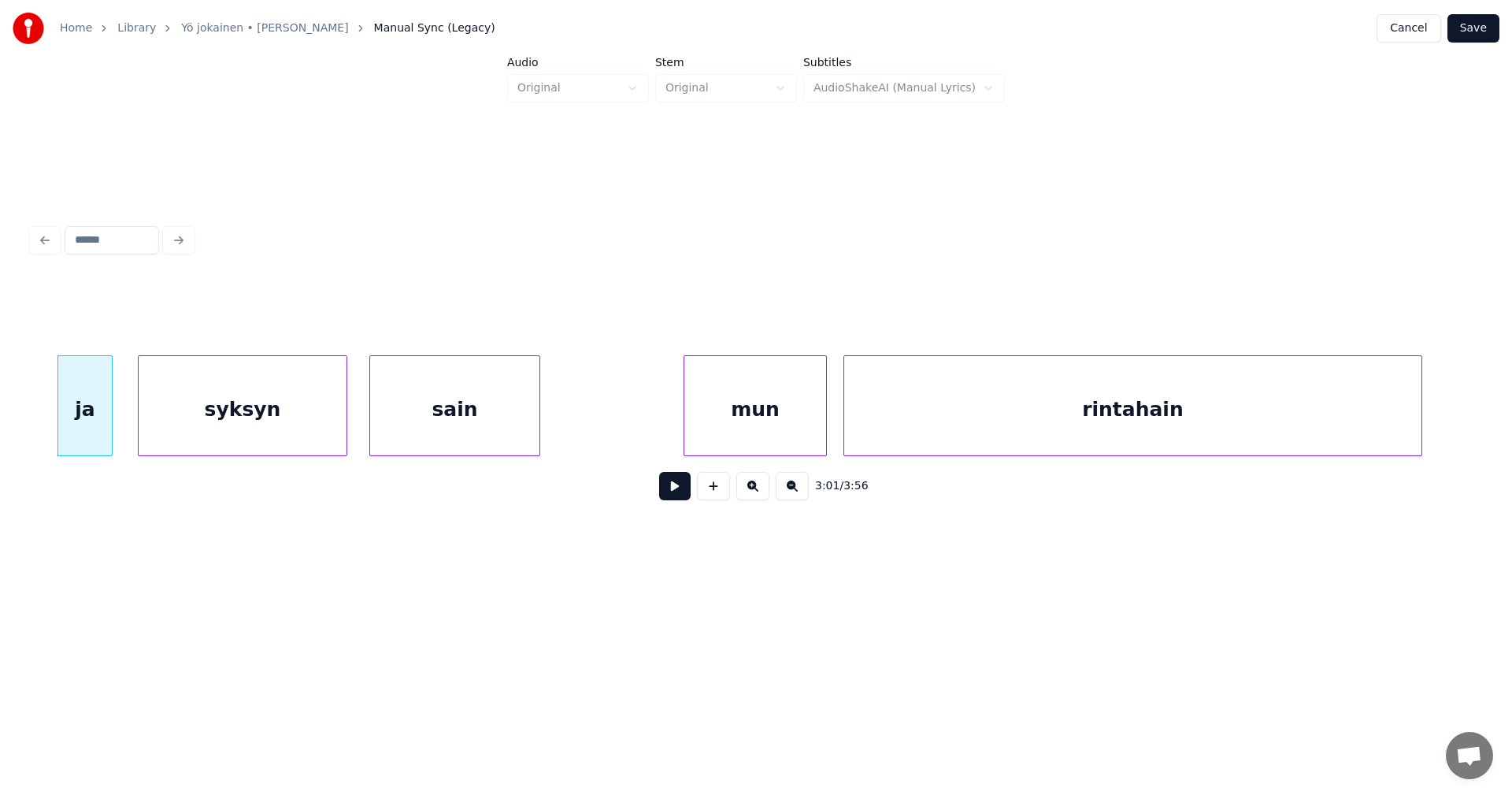
click at [672, 497] on button at bounding box center [674, 486] width 31 height 29
click at [672, 496] on button at bounding box center [674, 486] width 31 height 29
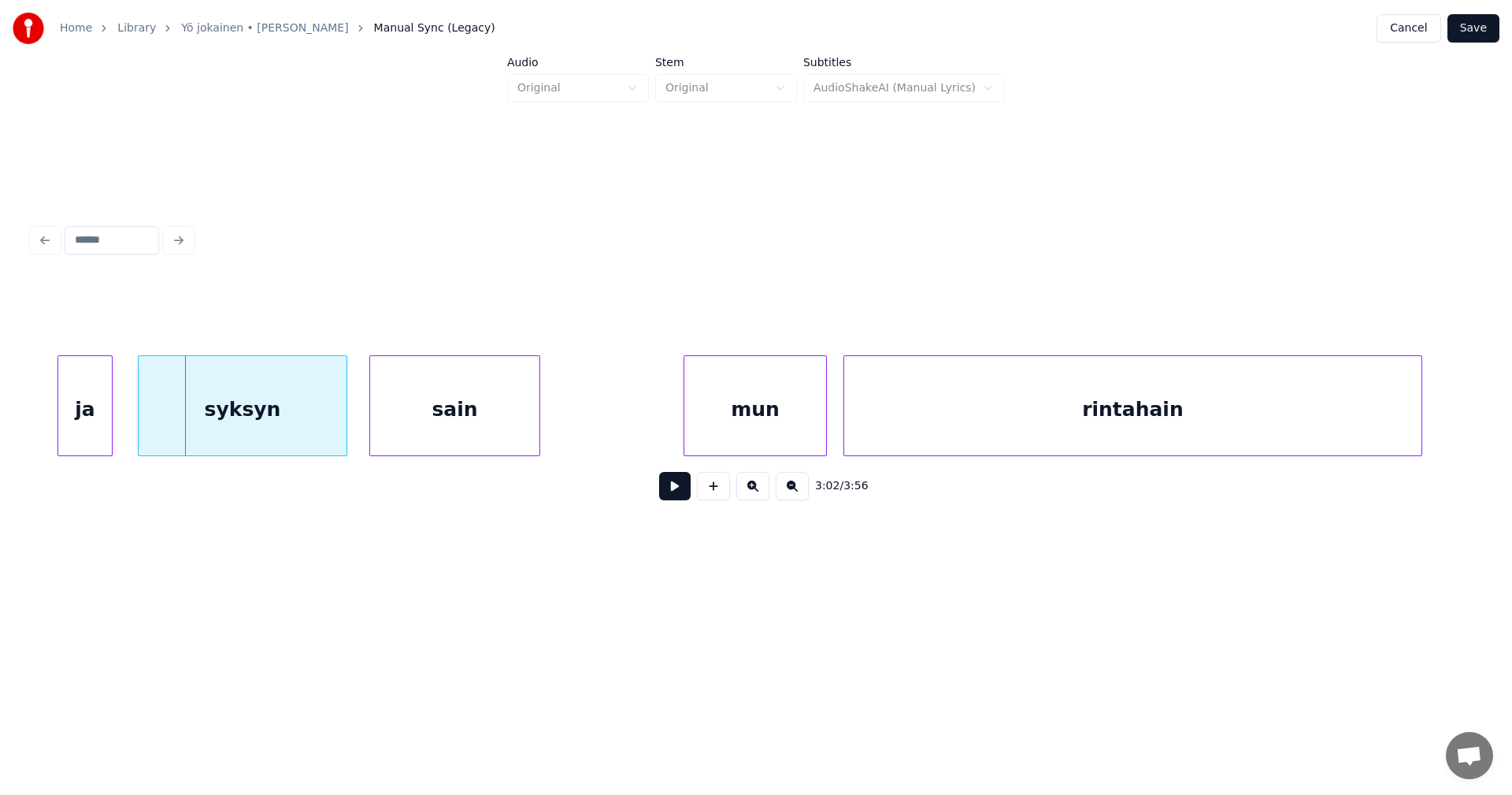
click at [309, 430] on div "syksyn" at bounding box center [243, 409] width 208 height 107
click at [675, 499] on button at bounding box center [674, 486] width 31 height 29
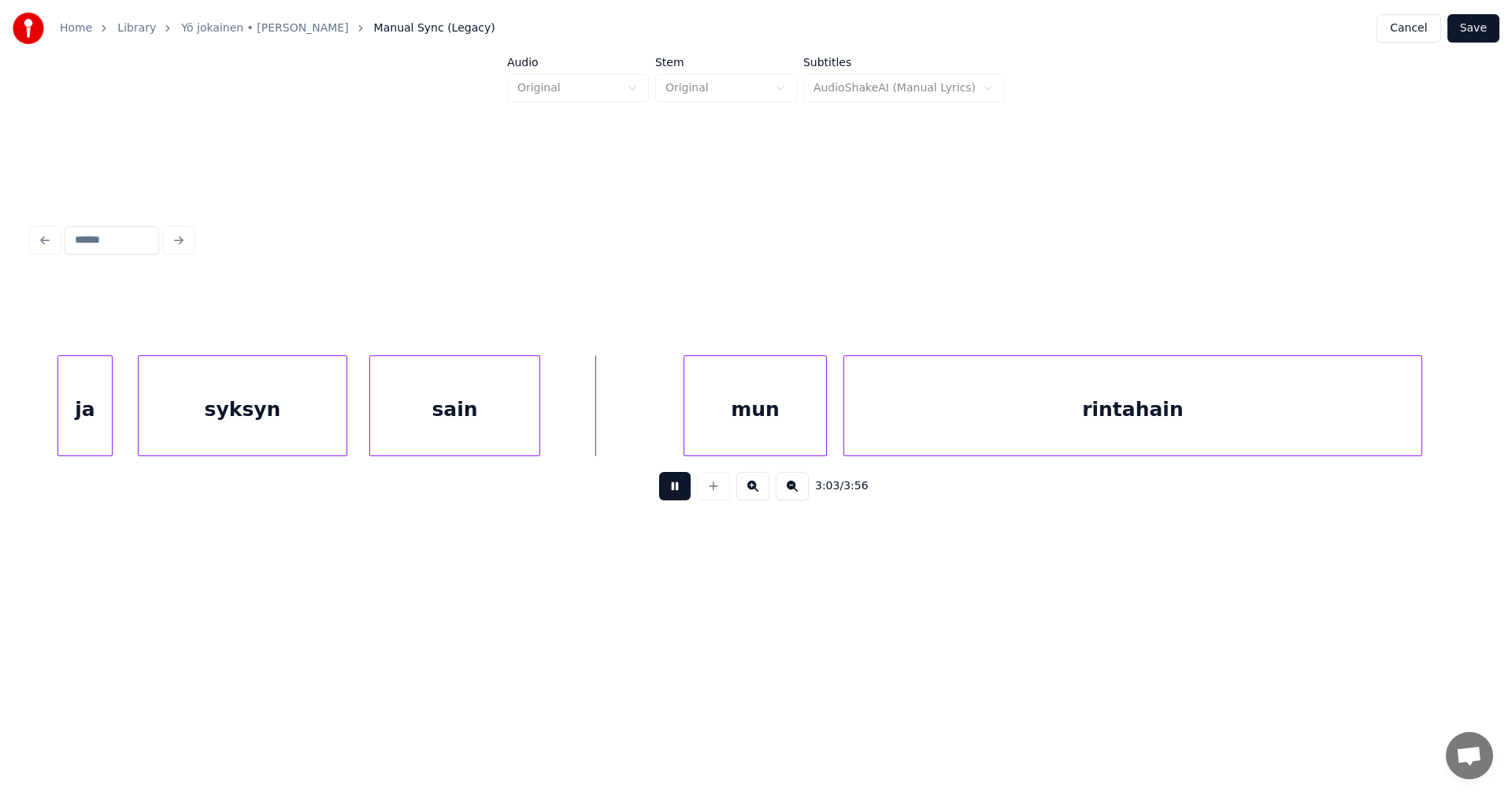
click at [675, 499] on button at bounding box center [674, 486] width 31 height 29
click at [747, 444] on div "mun" at bounding box center [729, 409] width 142 height 107
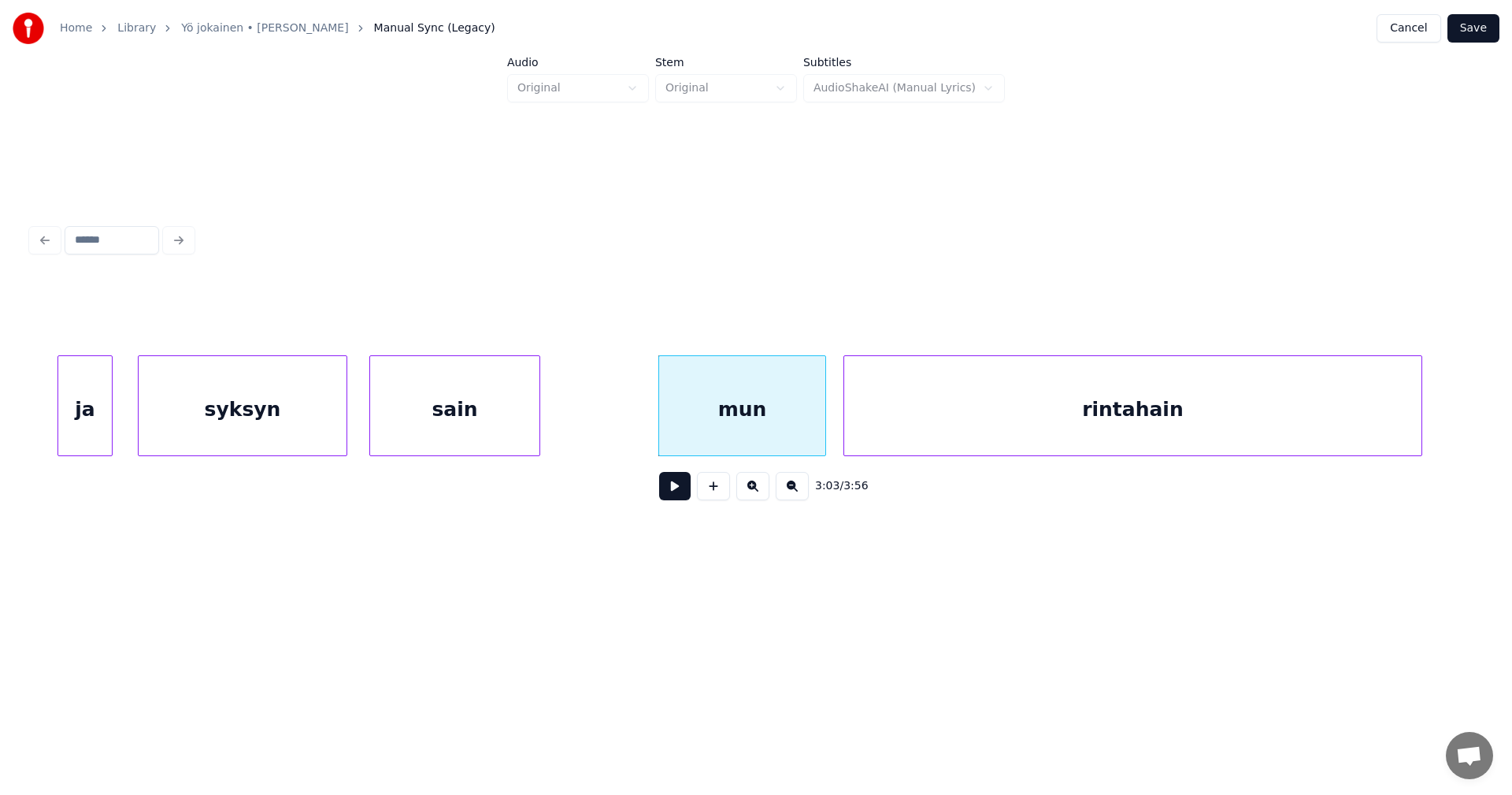
click at [823, 443] on div at bounding box center [823, 406] width 5 height 99
click at [668, 500] on button at bounding box center [674, 486] width 31 height 29
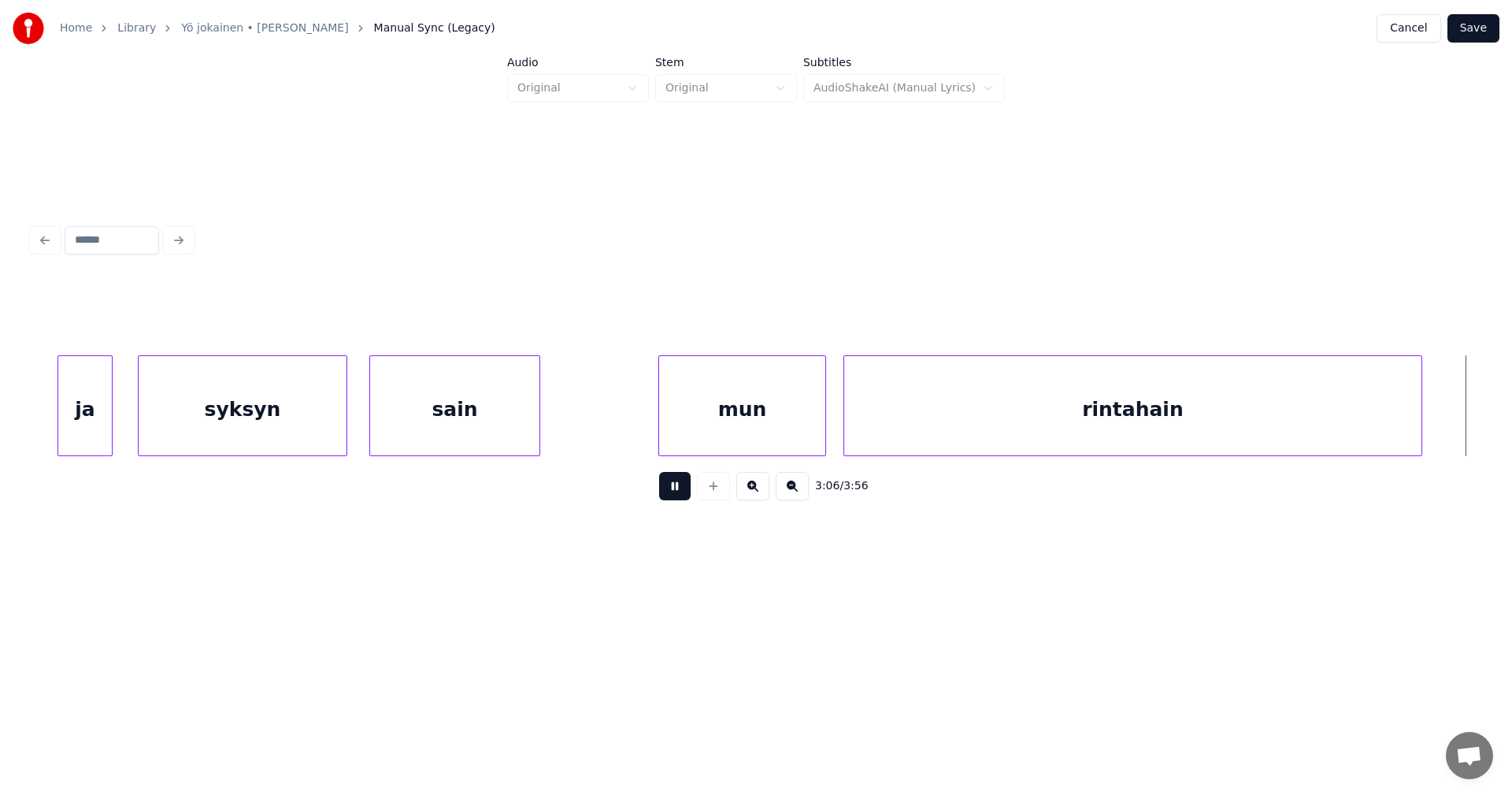
scroll to position [0, 51478]
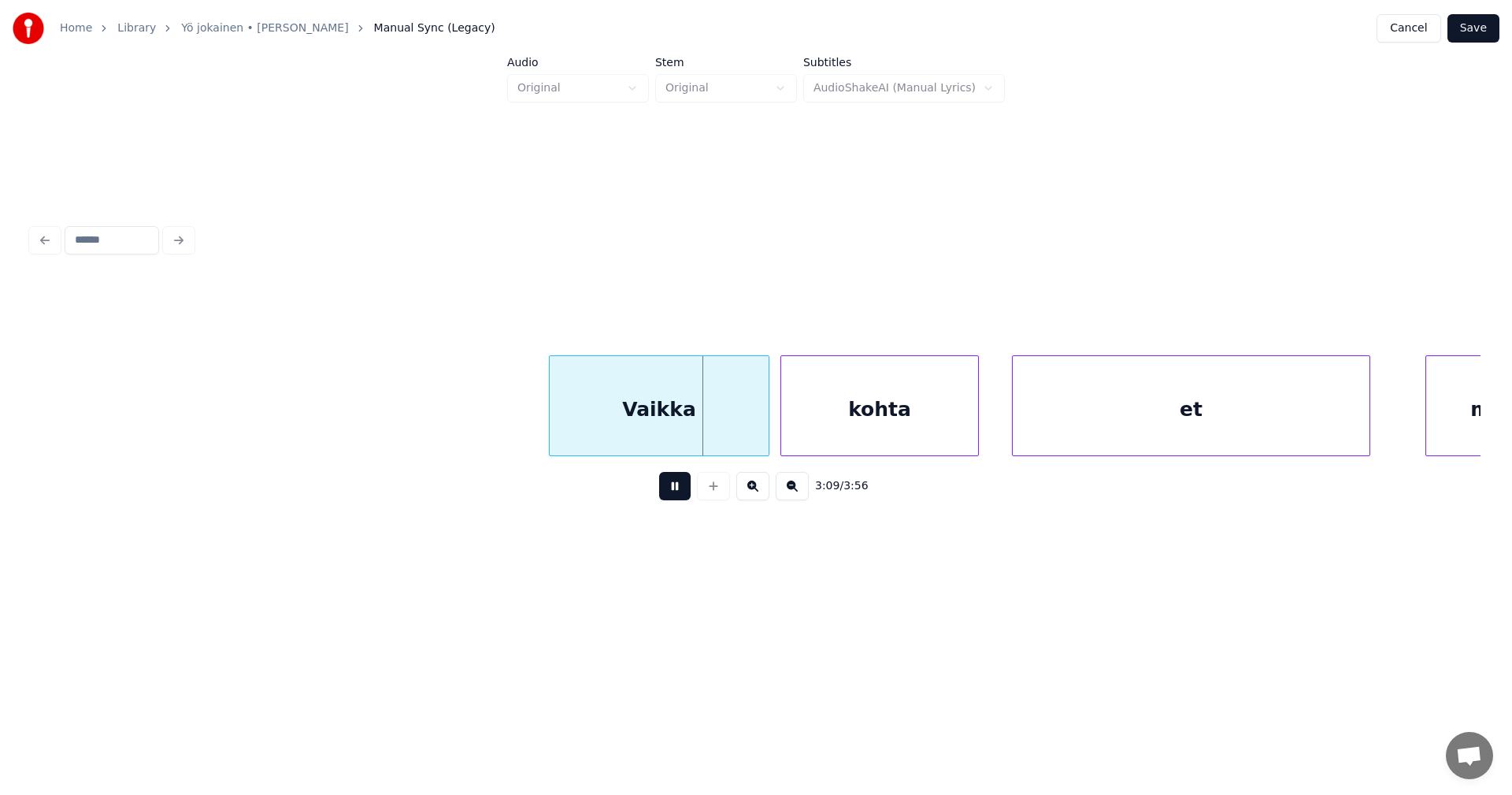
click at [682, 497] on button at bounding box center [674, 486] width 31 height 29
click at [756, 421] on div at bounding box center [757, 406] width 5 height 99
click at [823, 422] on div "kohta" at bounding box center [874, 409] width 197 height 107
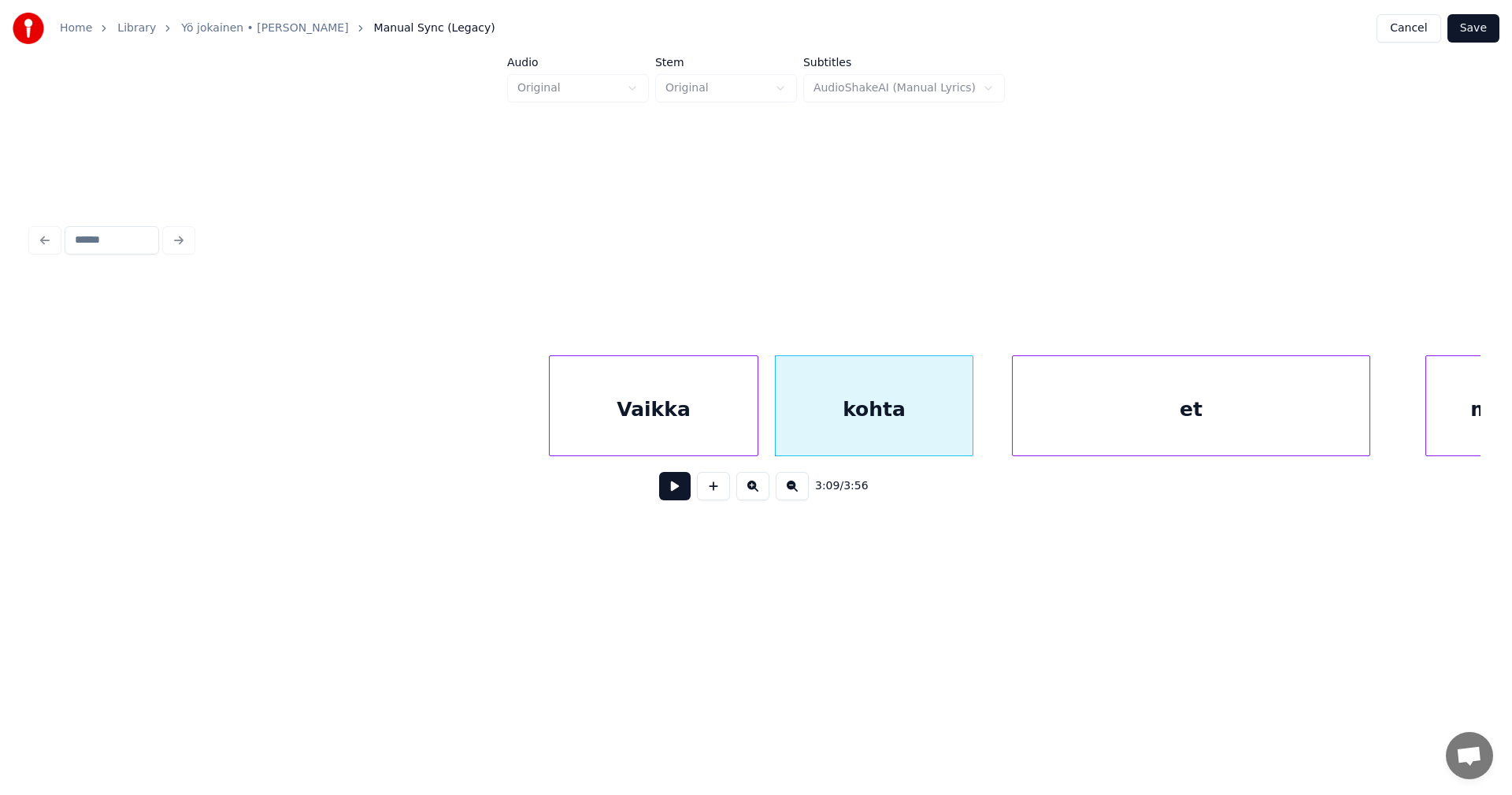
click at [683, 499] on button at bounding box center [674, 486] width 31 height 29
click at [684, 496] on button at bounding box center [674, 486] width 31 height 29
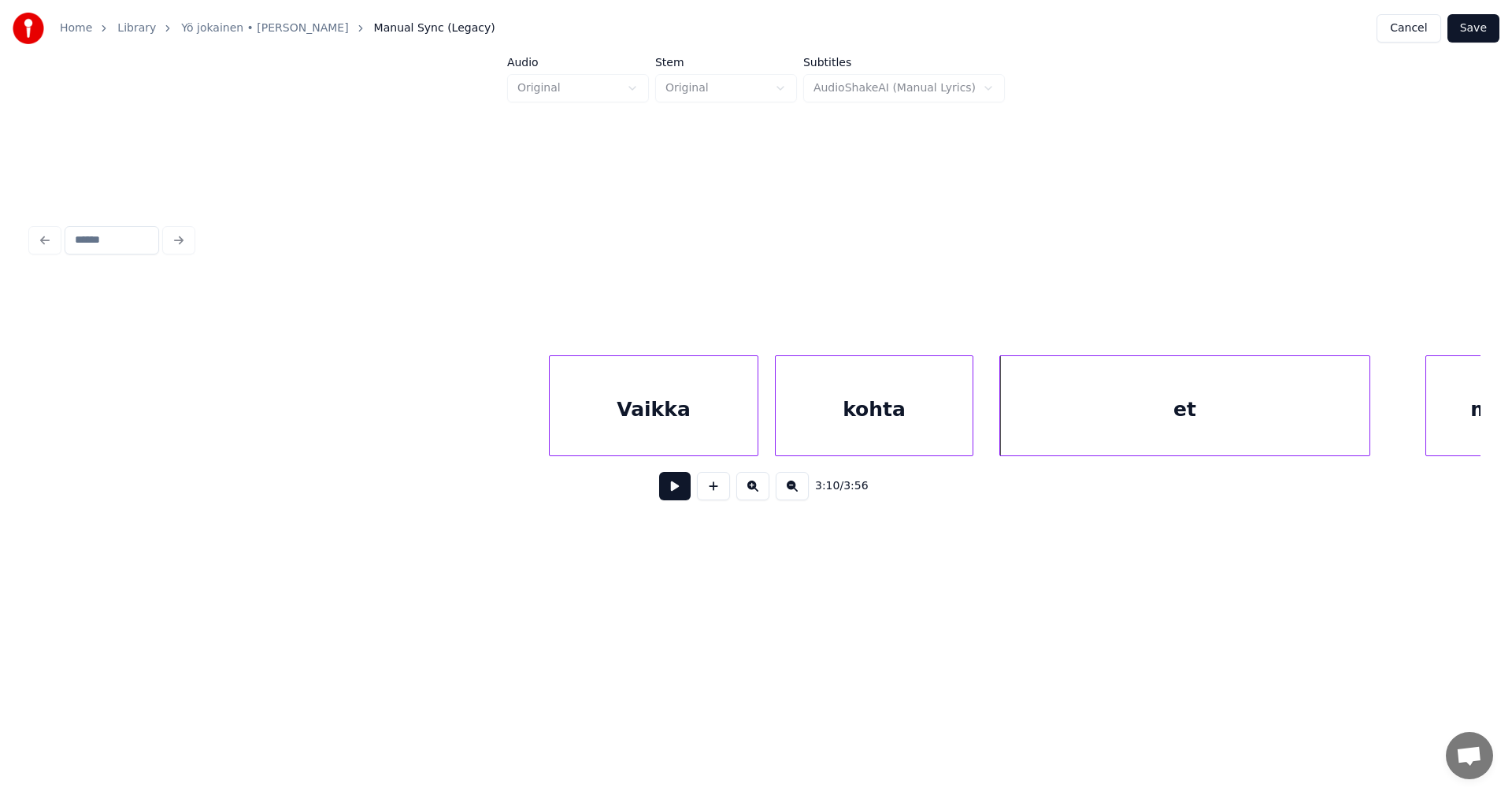
click at [1003, 418] on div at bounding box center [1003, 406] width 5 height 99
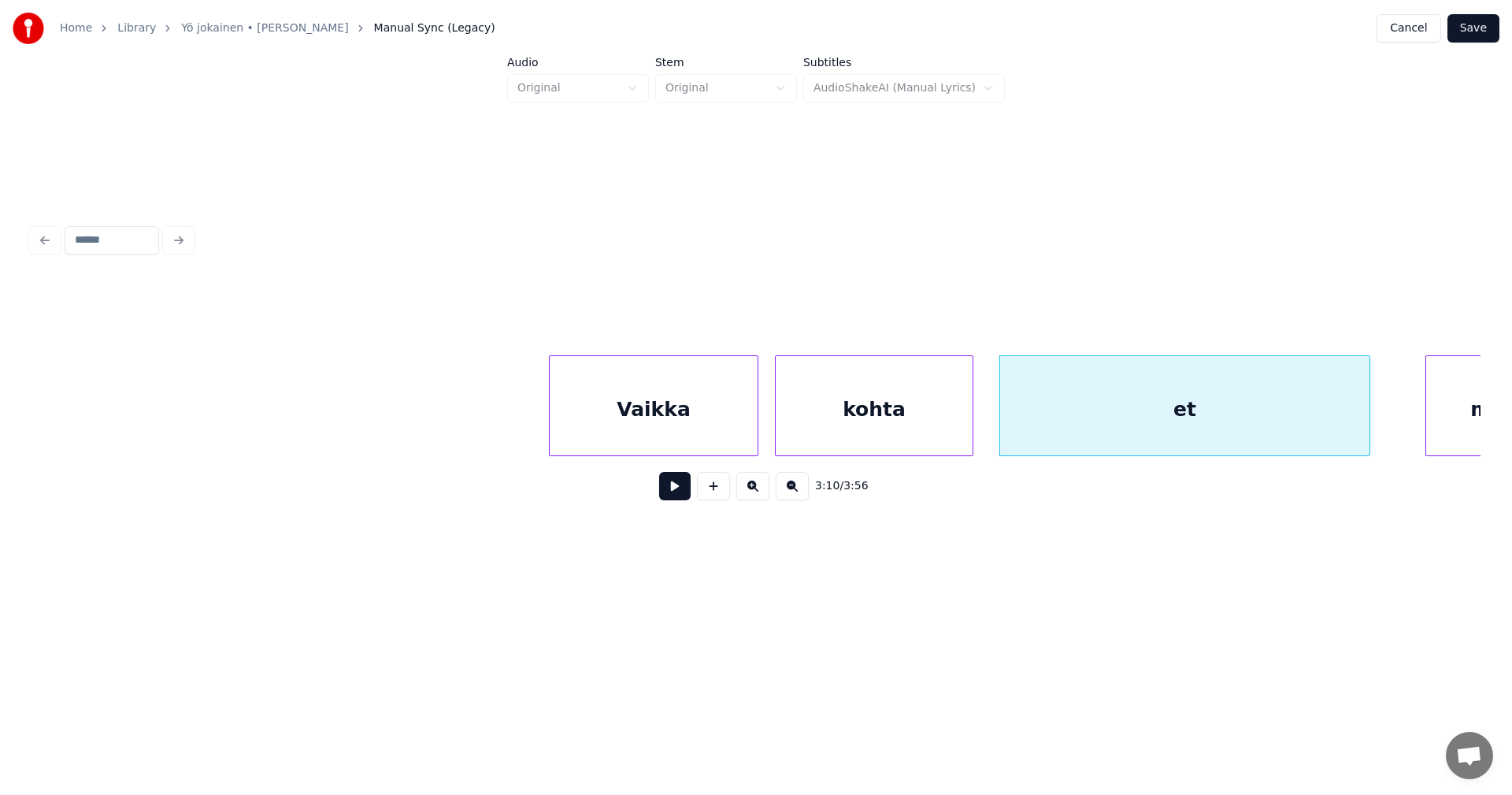
click at [667, 491] on button at bounding box center [674, 486] width 31 height 29
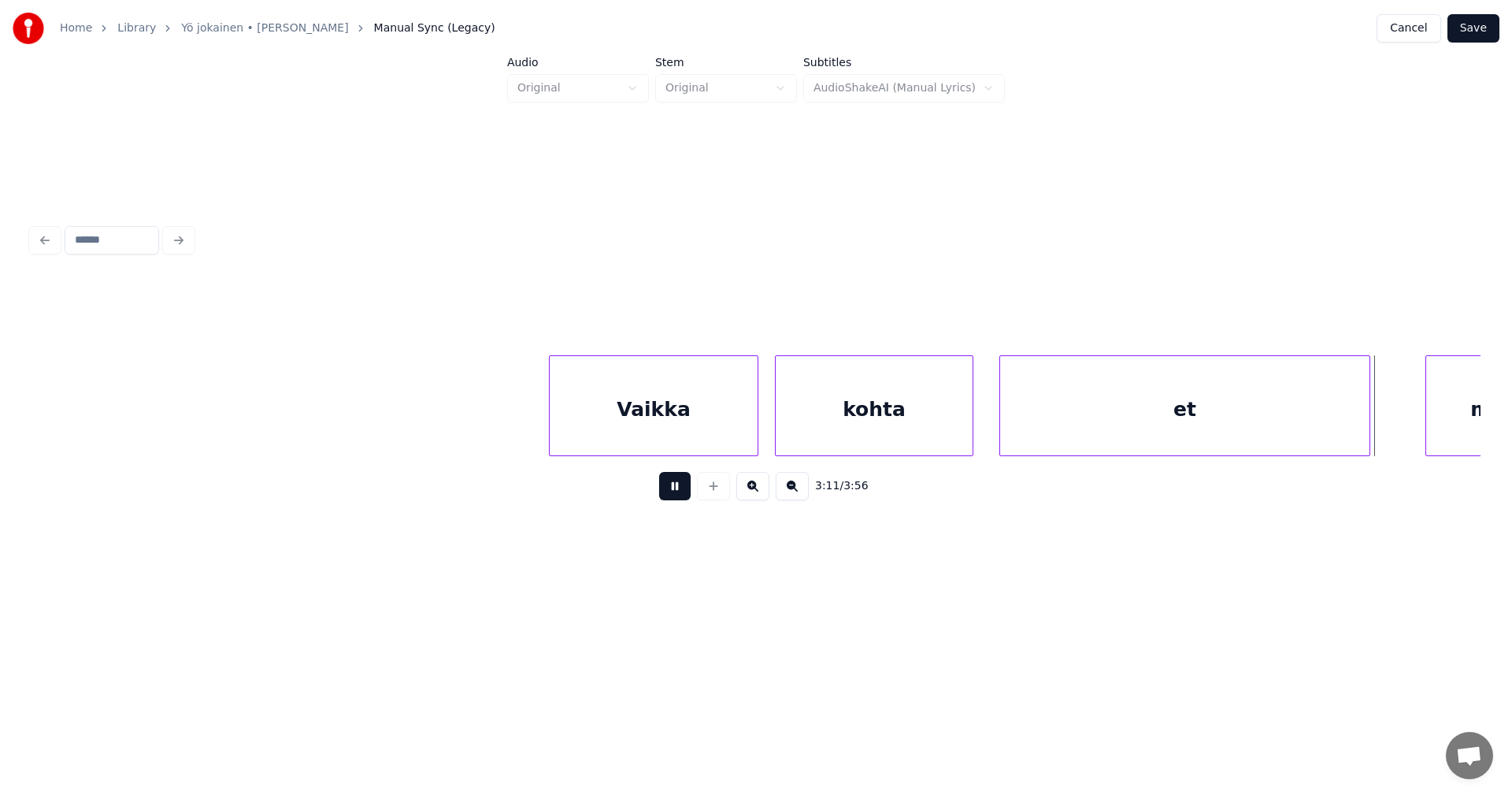
drag, startPoint x: 667, startPoint y: 491, endPoint x: 932, endPoint y: 510, distance: 265.7
click at [668, 491] on button at bounding box center [674, 486] width 31 height 29
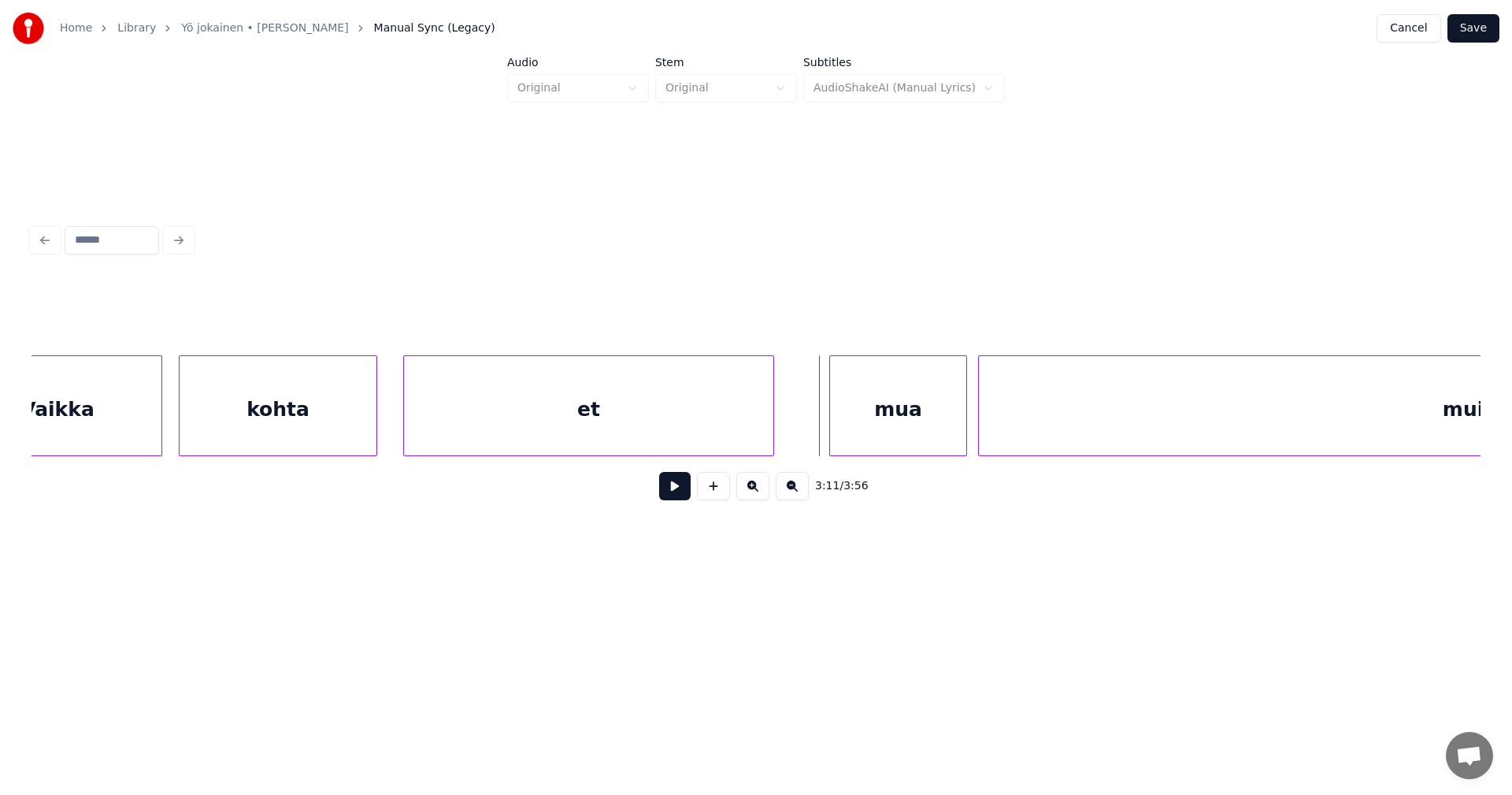
scroll to position [0, 52077]
click at [923, 433] on div "mua" at bounding box center [886, 409] width 136 height 107
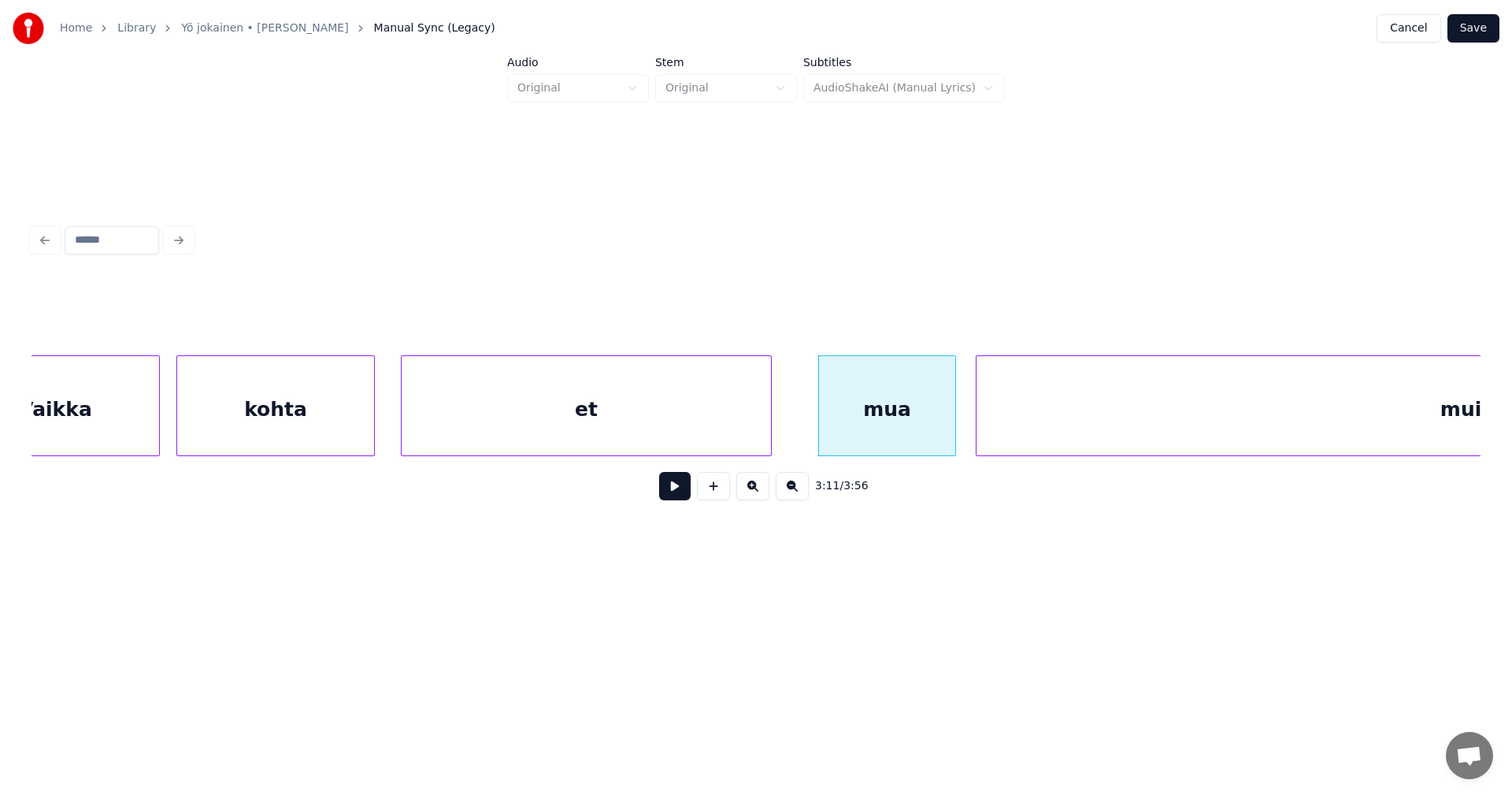
click at [684, 496] on button at bounding box center [674, 486] width 31 height 29
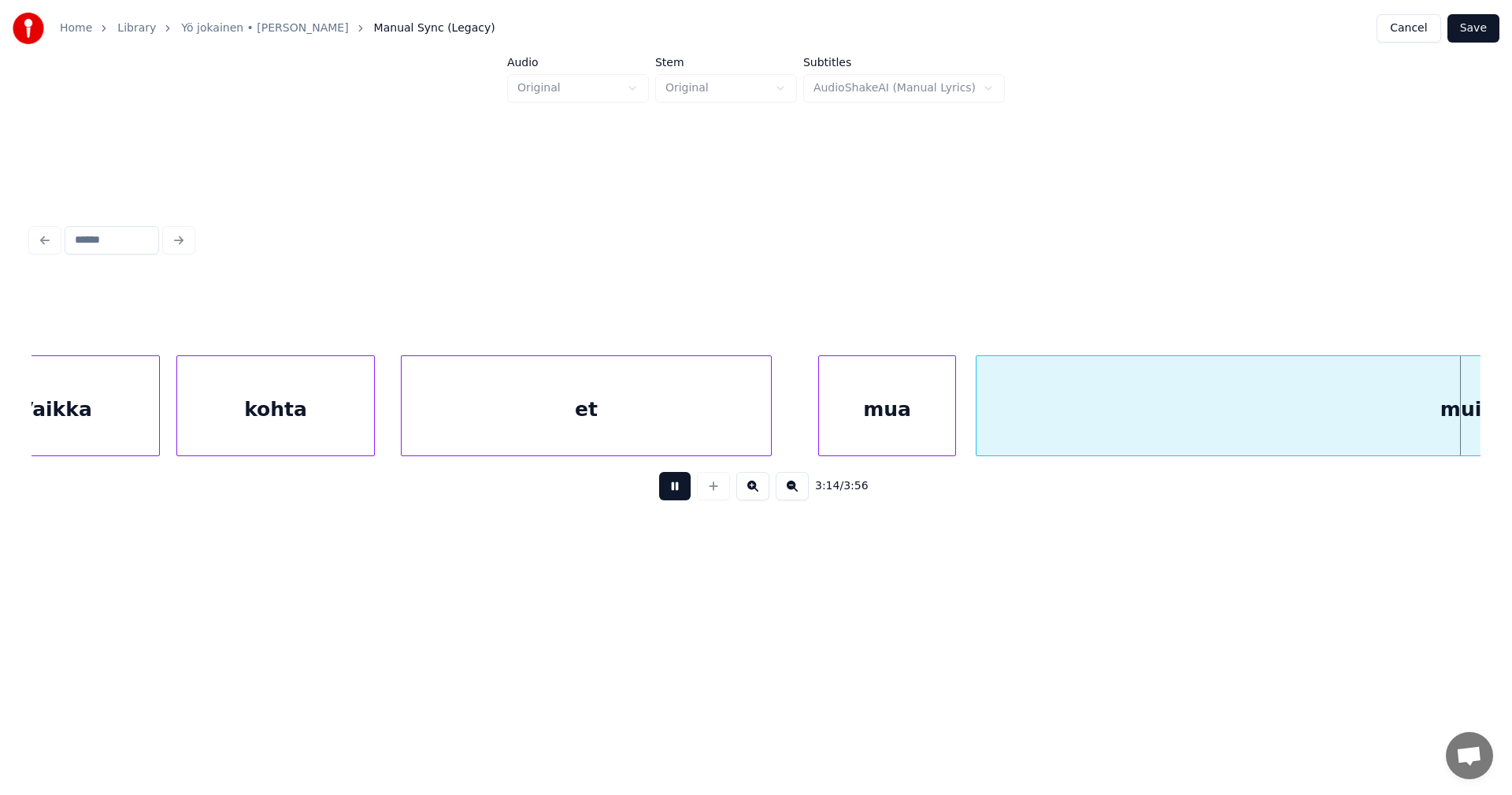
scroll to position [0, 53528]
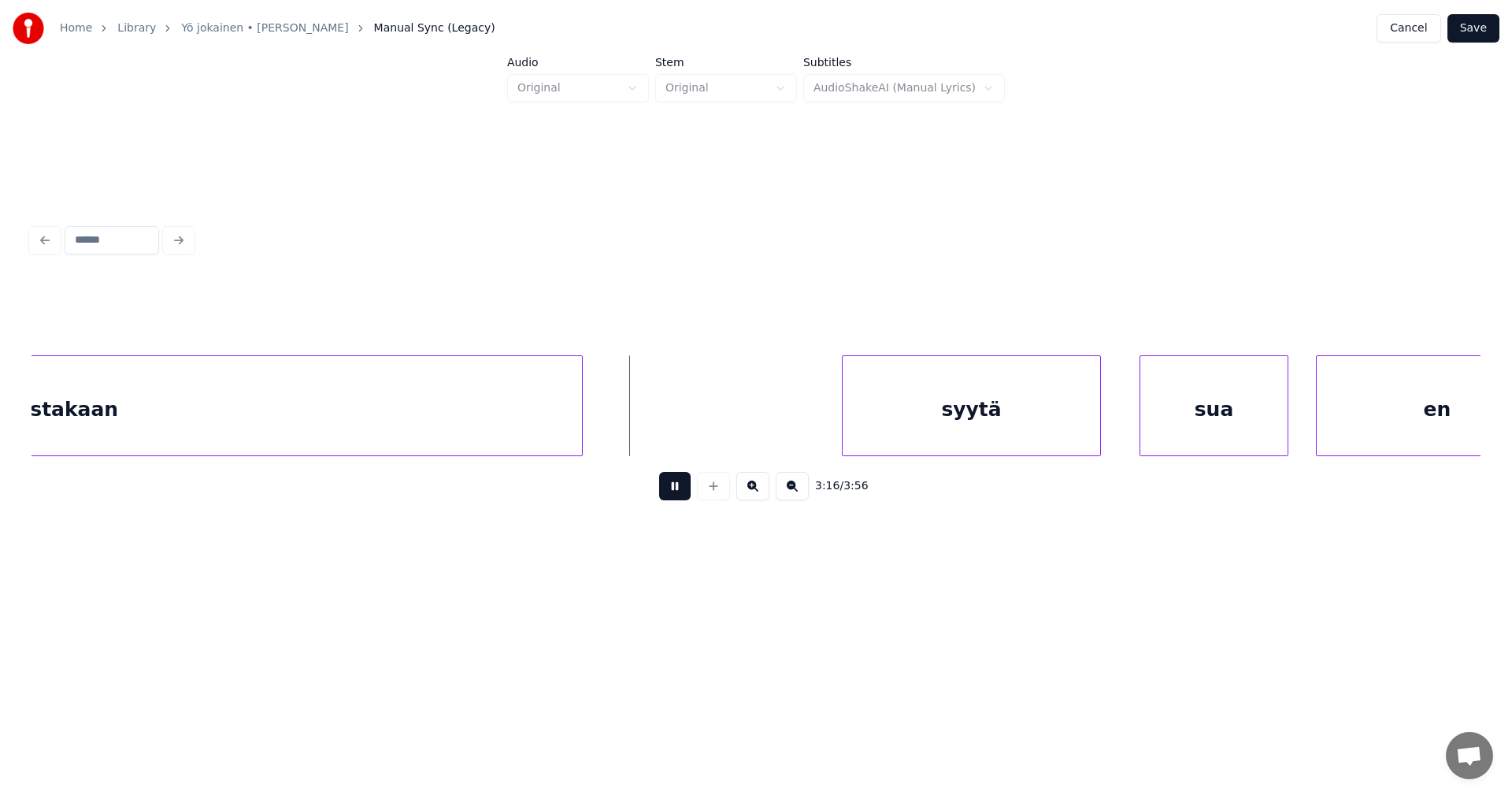
click at [679, 494] on button at bounding box center [674, 486] width 31 height 29
click at [855, 435] on div "syytä" at bounding box center [924, 409] width 257 height 107
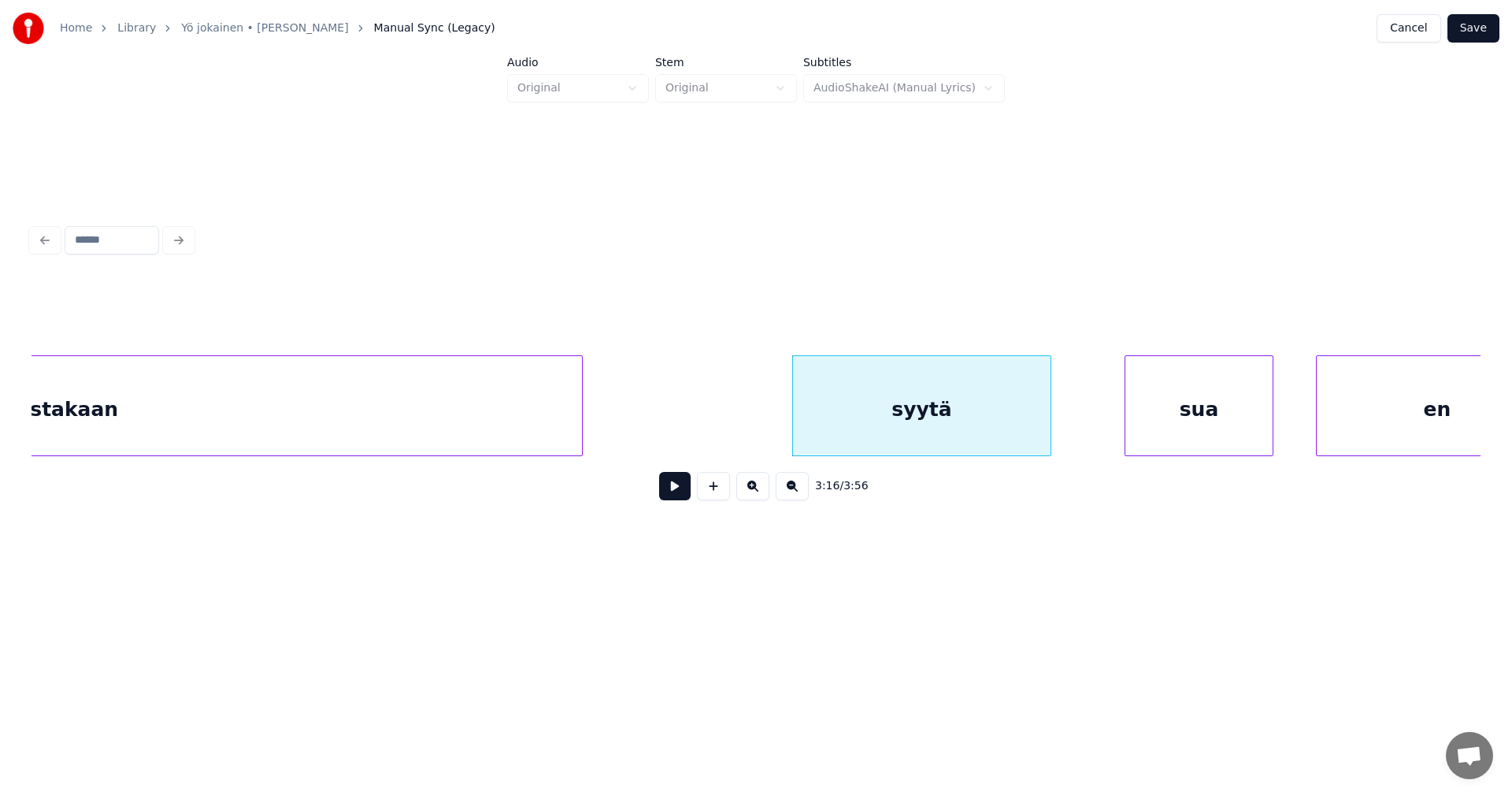
click at [1144, 427] on div "sua" at bounding box center [1199, 409] width 148 height 107
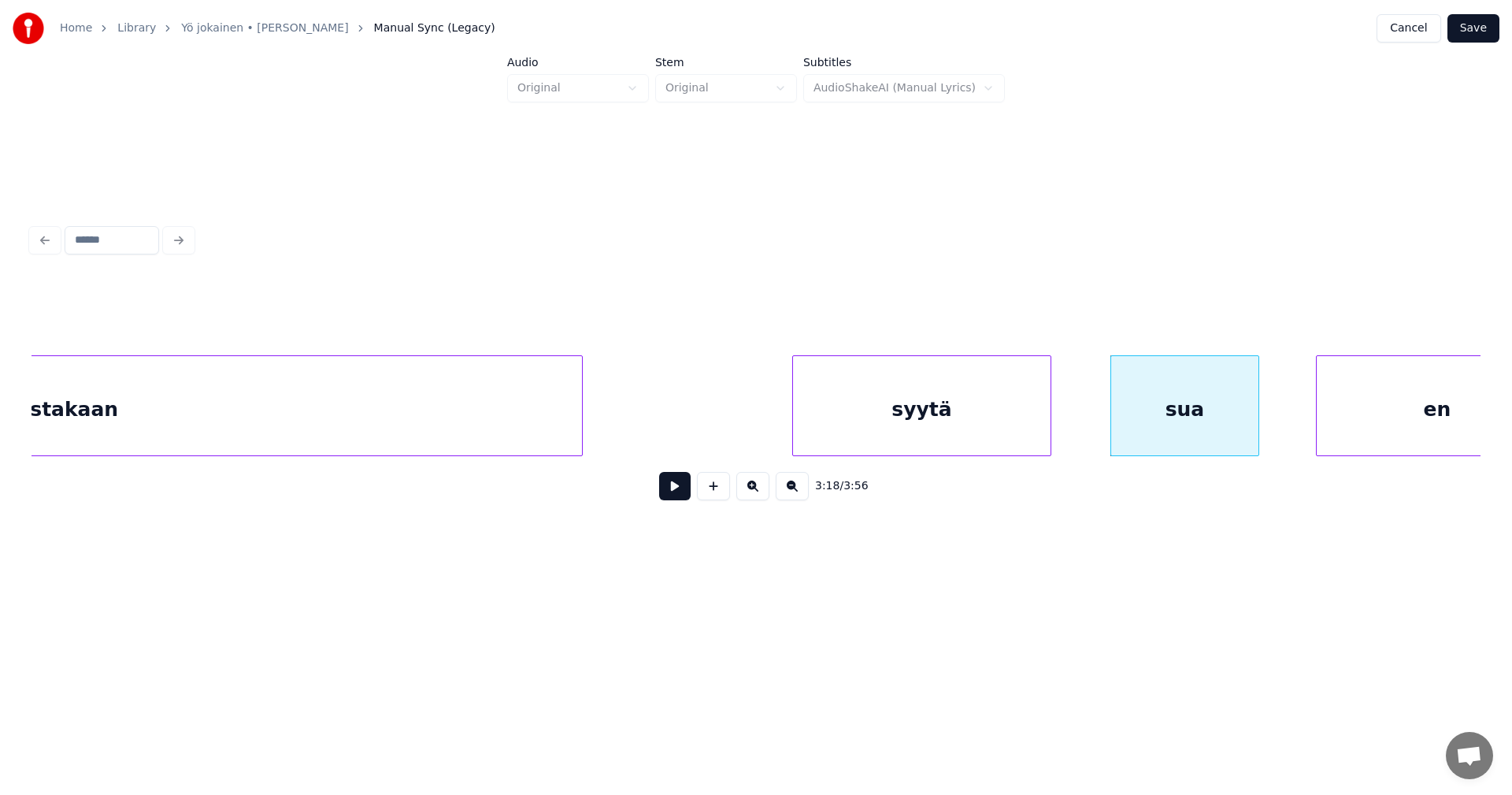
click at [681, 489] on button at bounding box center [674, 486] width 31 height 29
click at [687, 487] on button at bounding box center [674, 486] width 31 height 29
click at [968, 402] on div "syytä" at bounding box center [922, 409] width 257 height 107
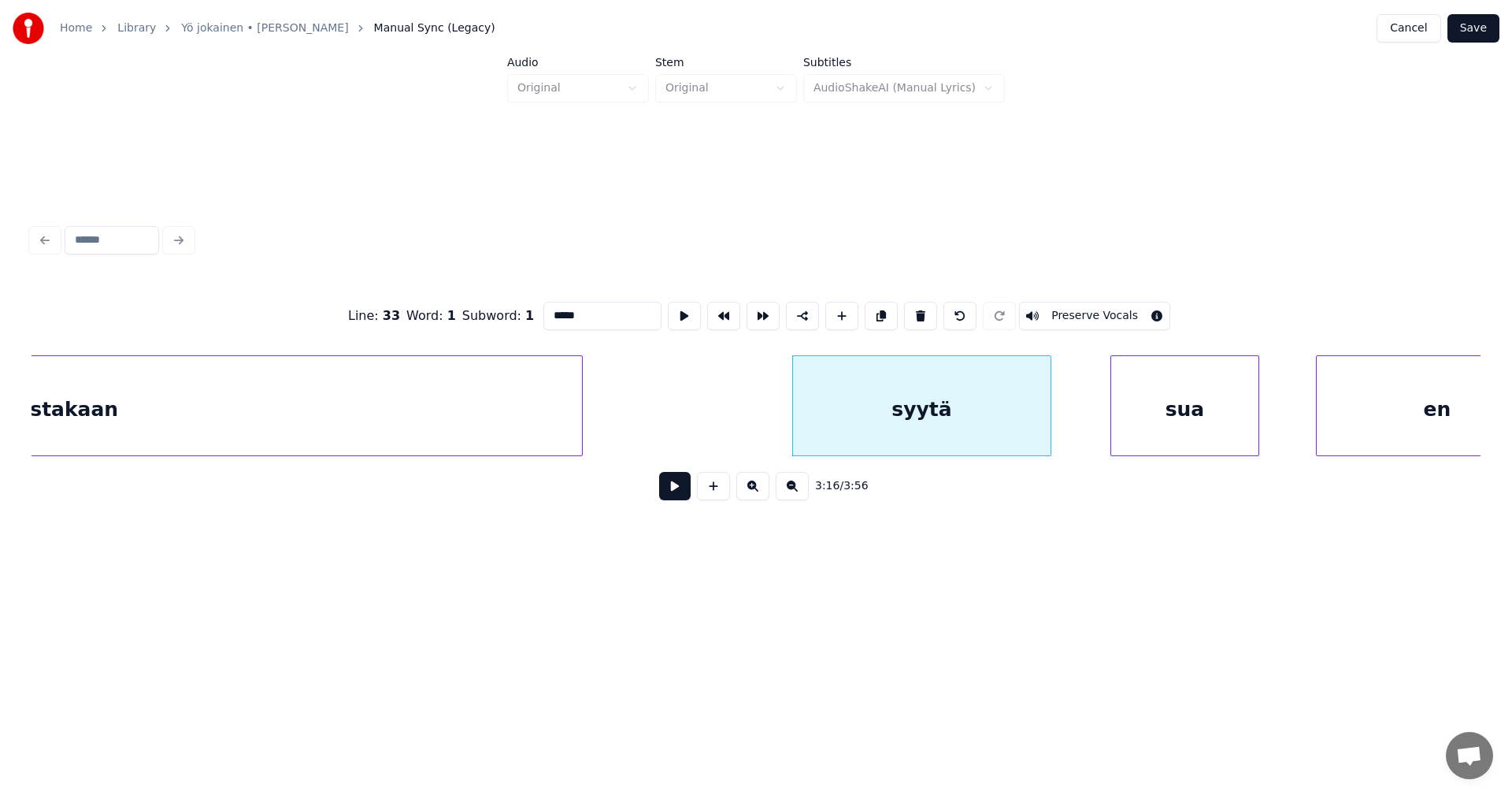
click at [685, 495] on button at bounding box center [674, 486] width 31 height 29
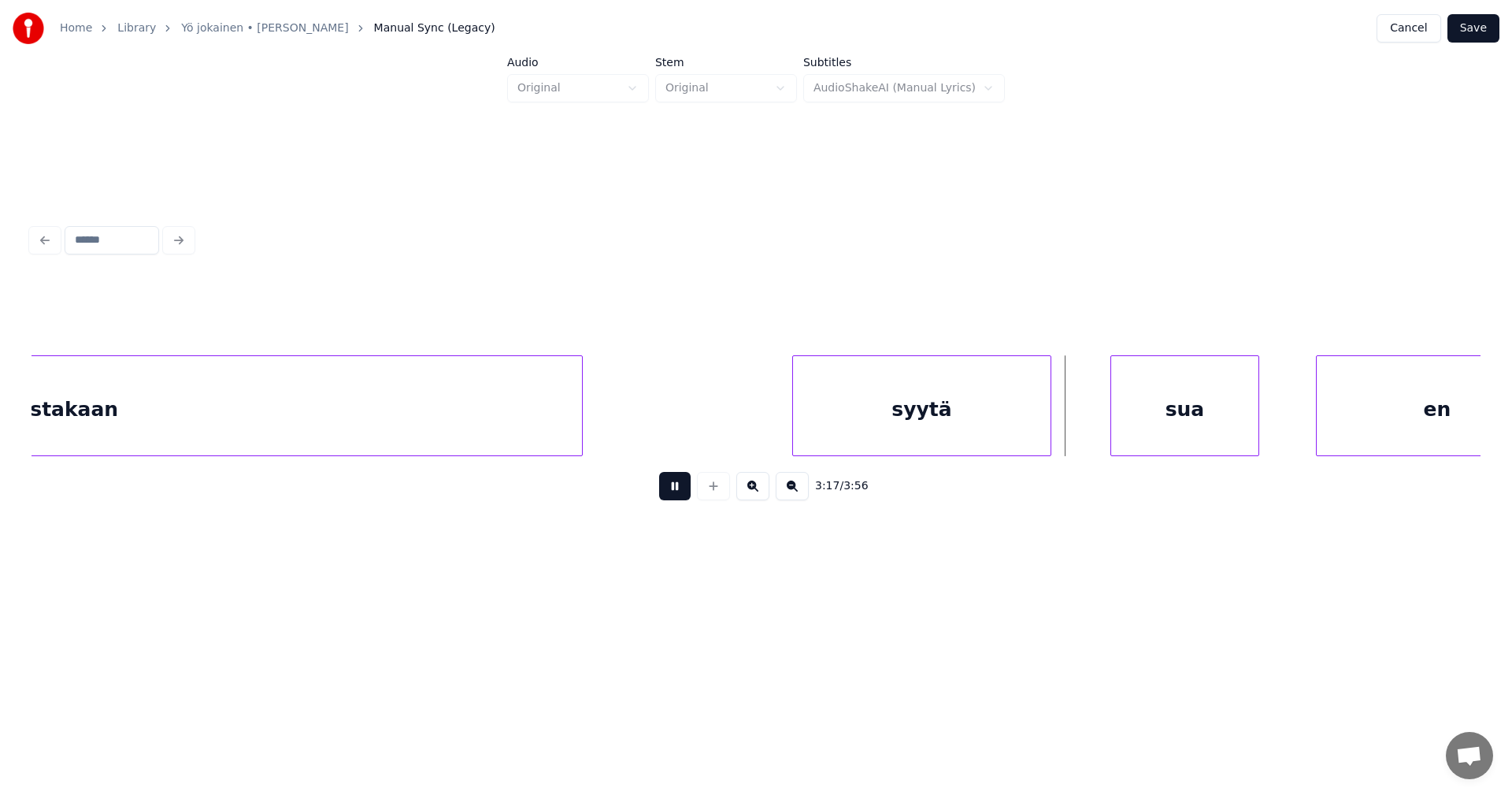
click at [689, 494] on button at bounding box center [674, 486] width 31 height 29
click at [1078, 430] on div at bounding box center [1076, 406] width 5 height 99
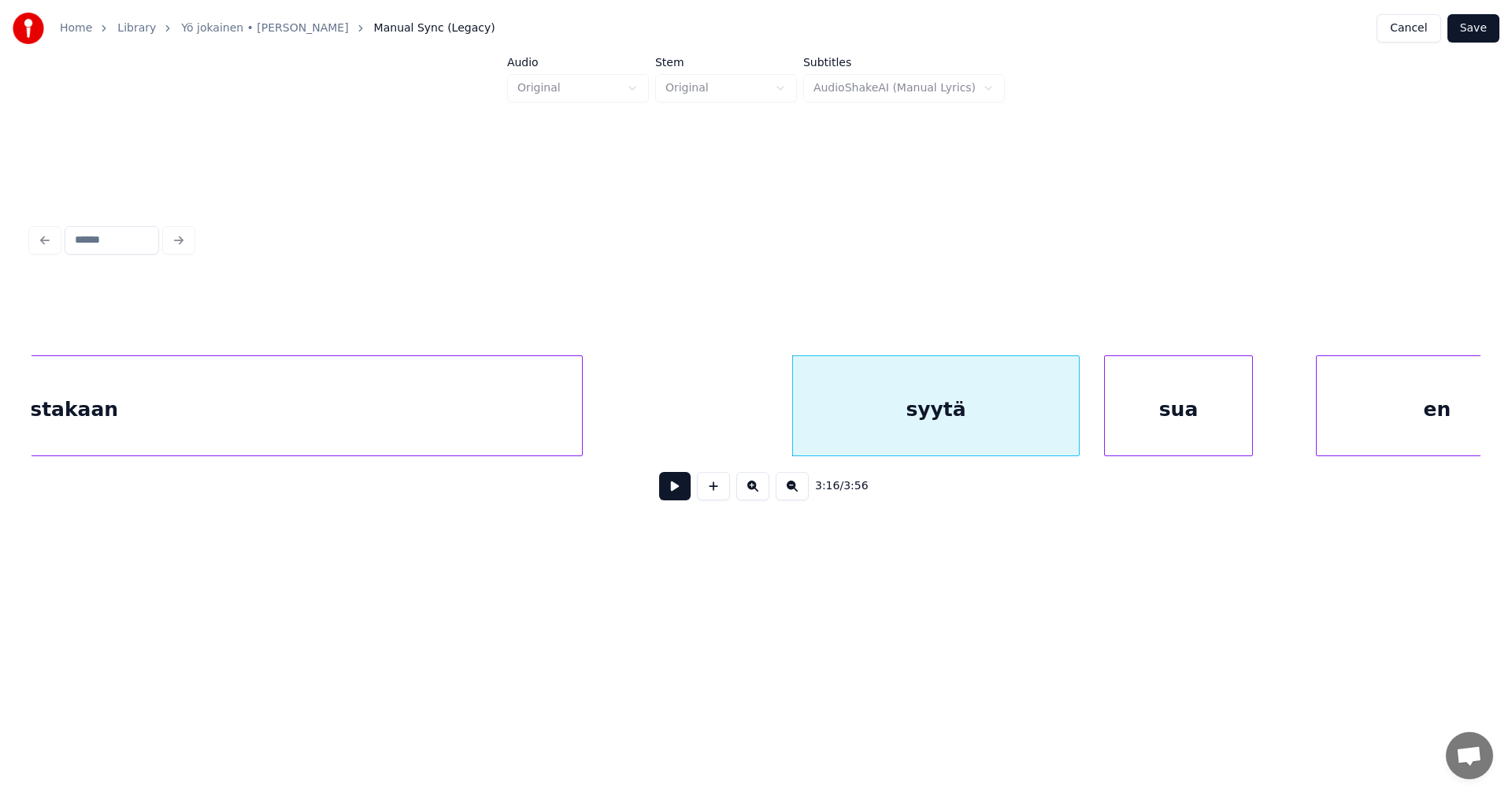
click at [1134, 430] on div "sua" at bounding box center [1179, 409] width 148 height 107
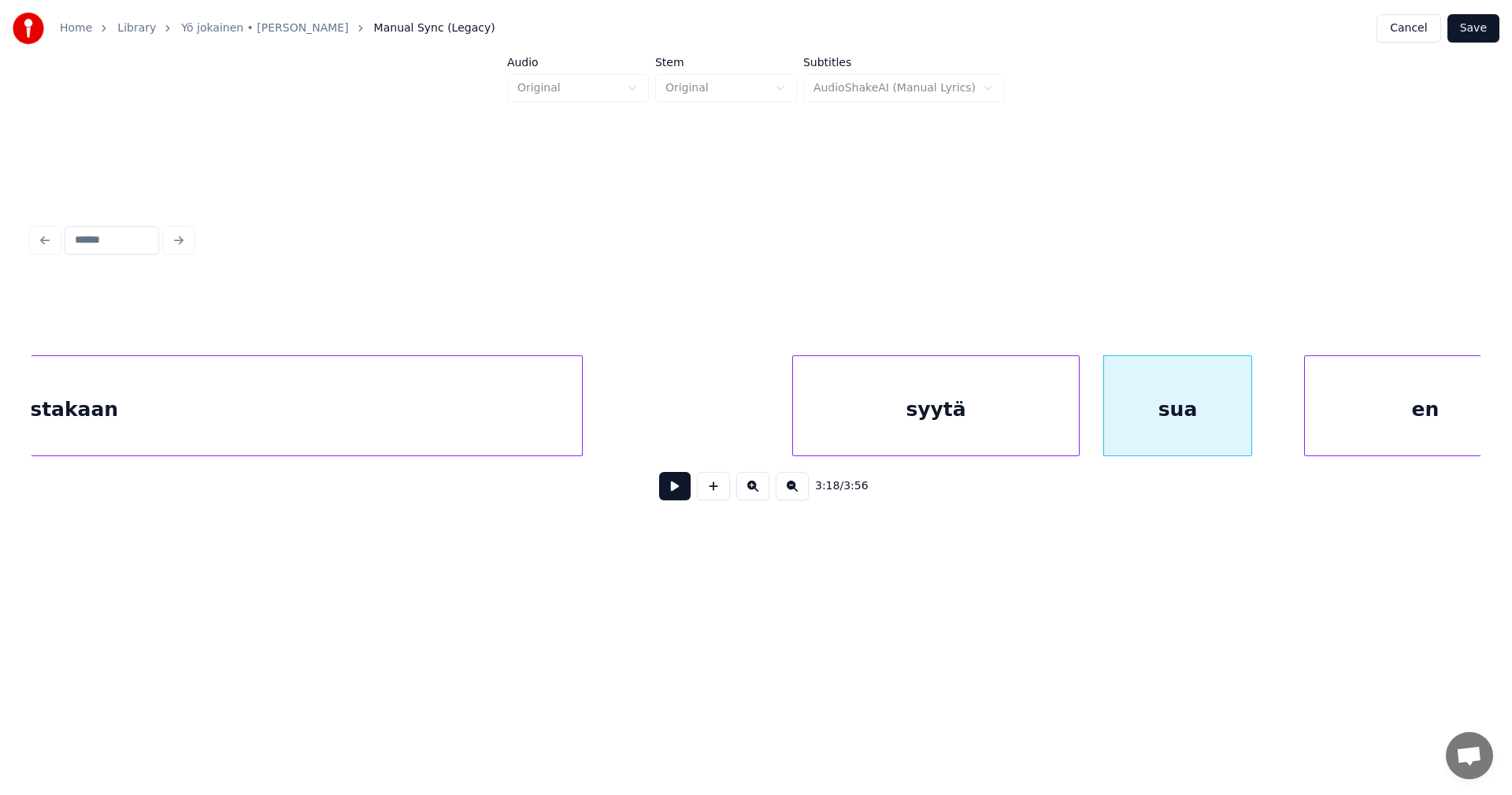
scroll to position [0, 53604]
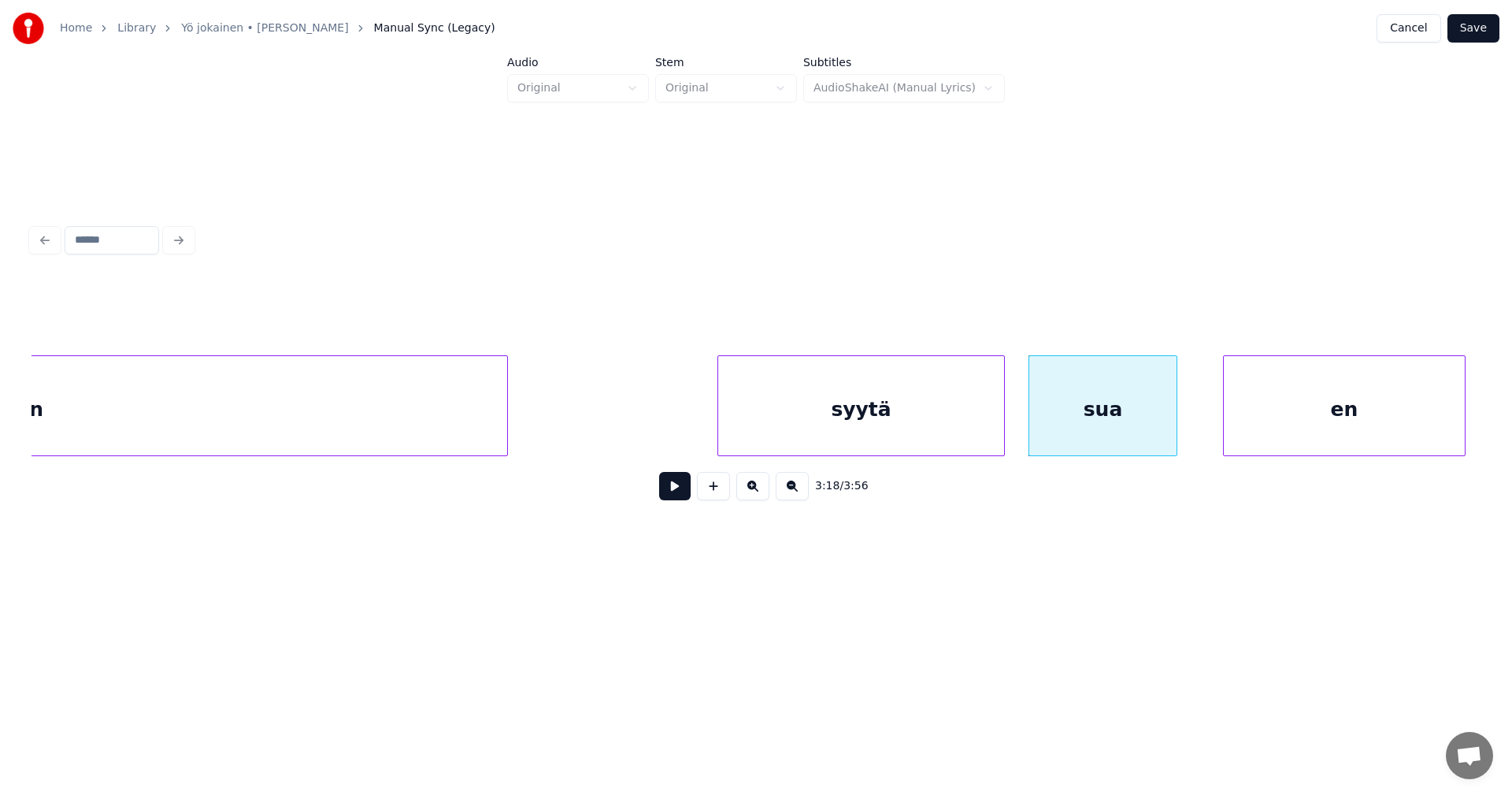
click at [1318, 435] on div "en" at bounding box center [1343, 409] width 241 height 107
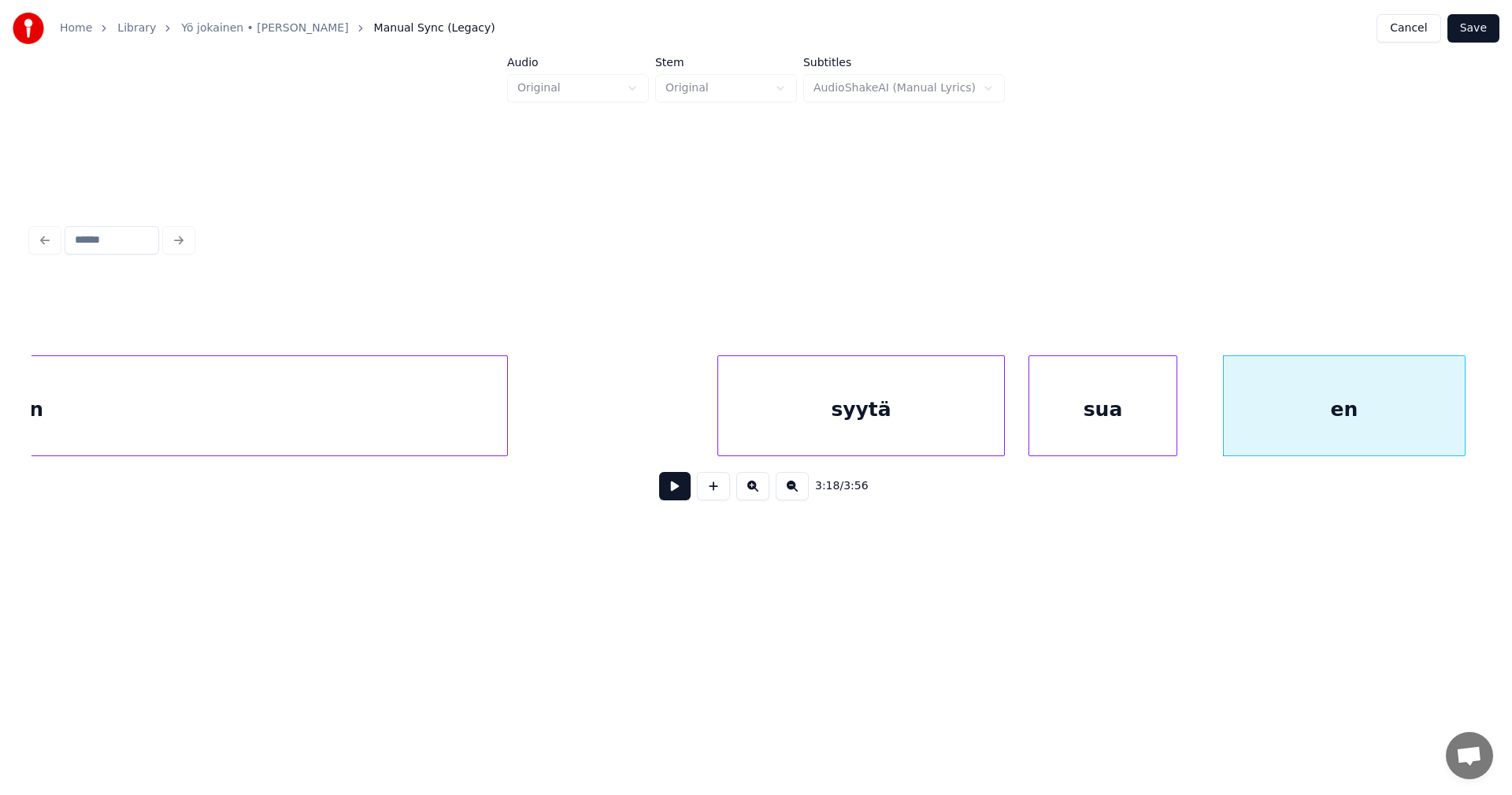
click at [882, 444] on div "syytä" at bounding box center [861, 409] width 286 height 107
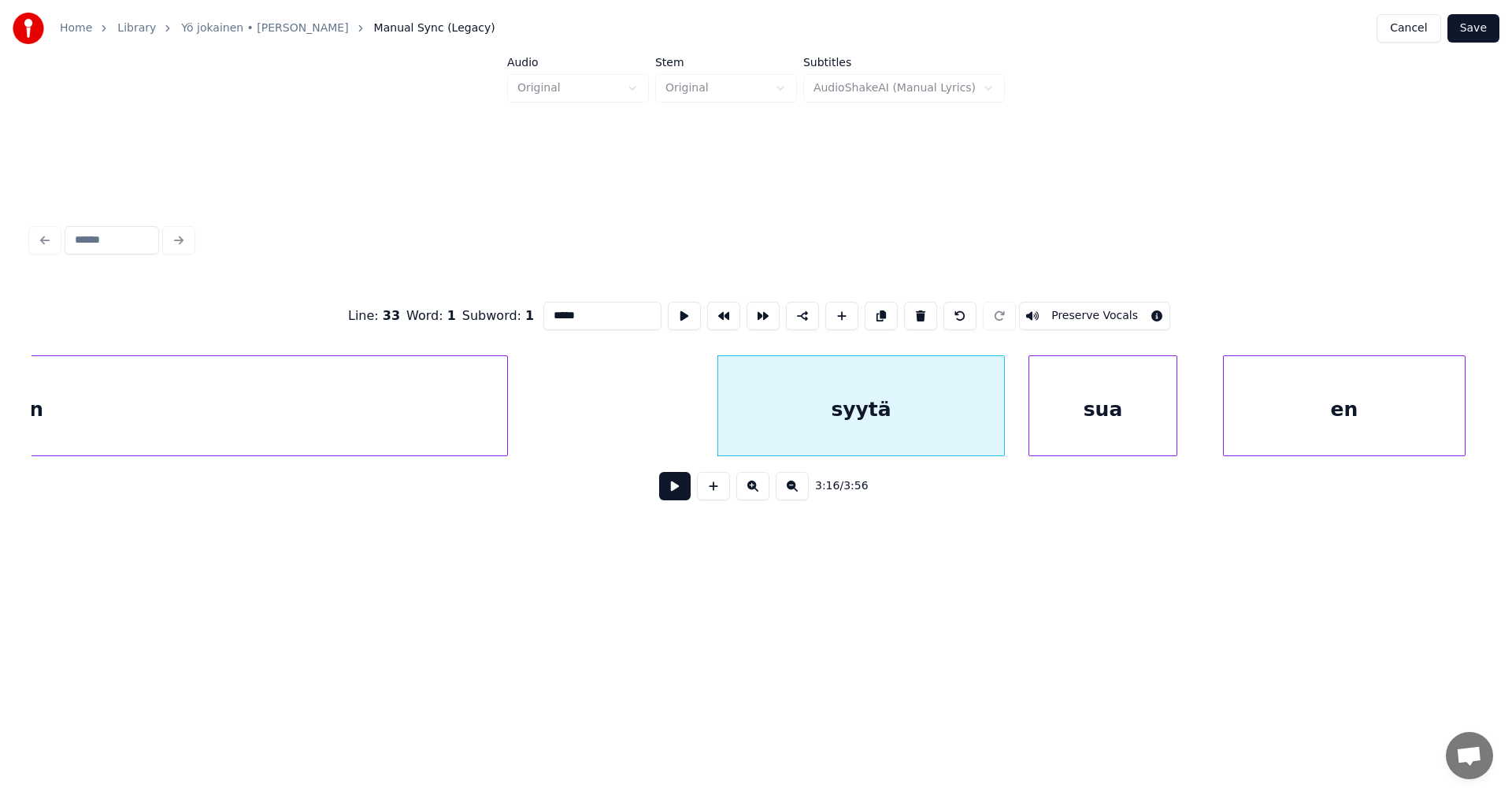
click at [682, 499] on button at bounding box center [674, 486] width 31 height 29
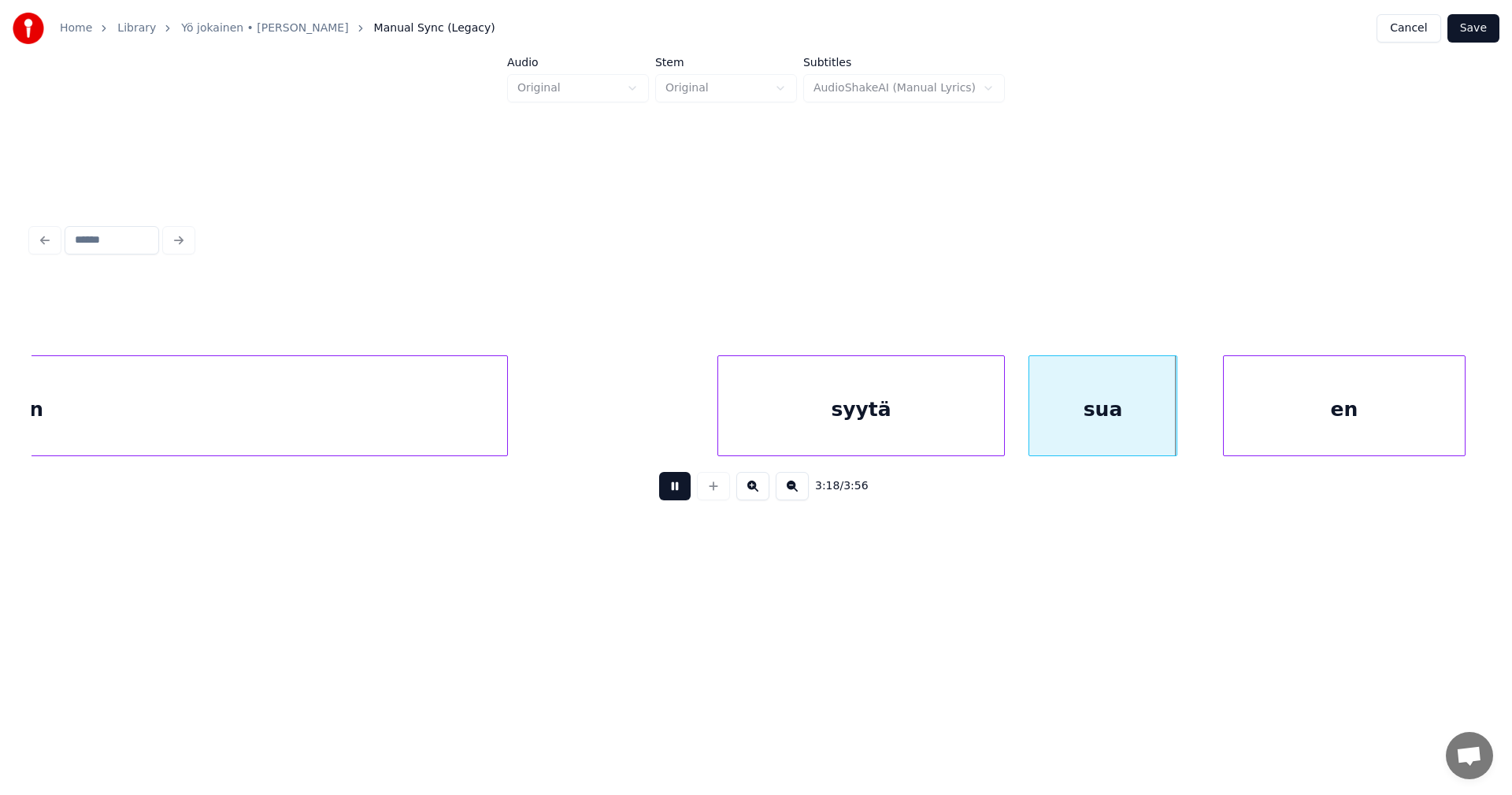
click at [683, 499] on button at bounding box center [674, 486] width 31 height 29
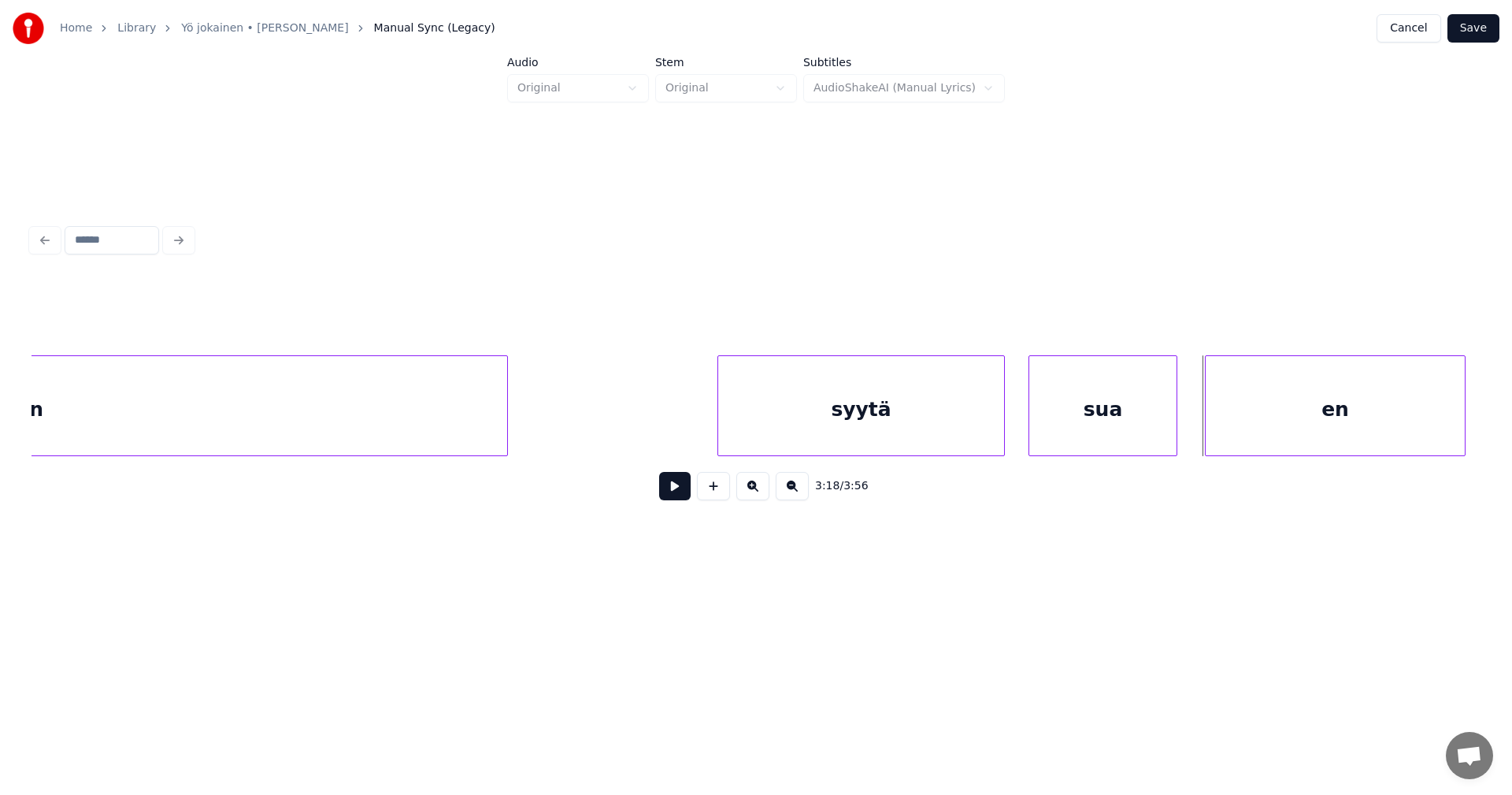
click at [1210, 435] on div at bounding box center [1207, 406] width 5 height 99
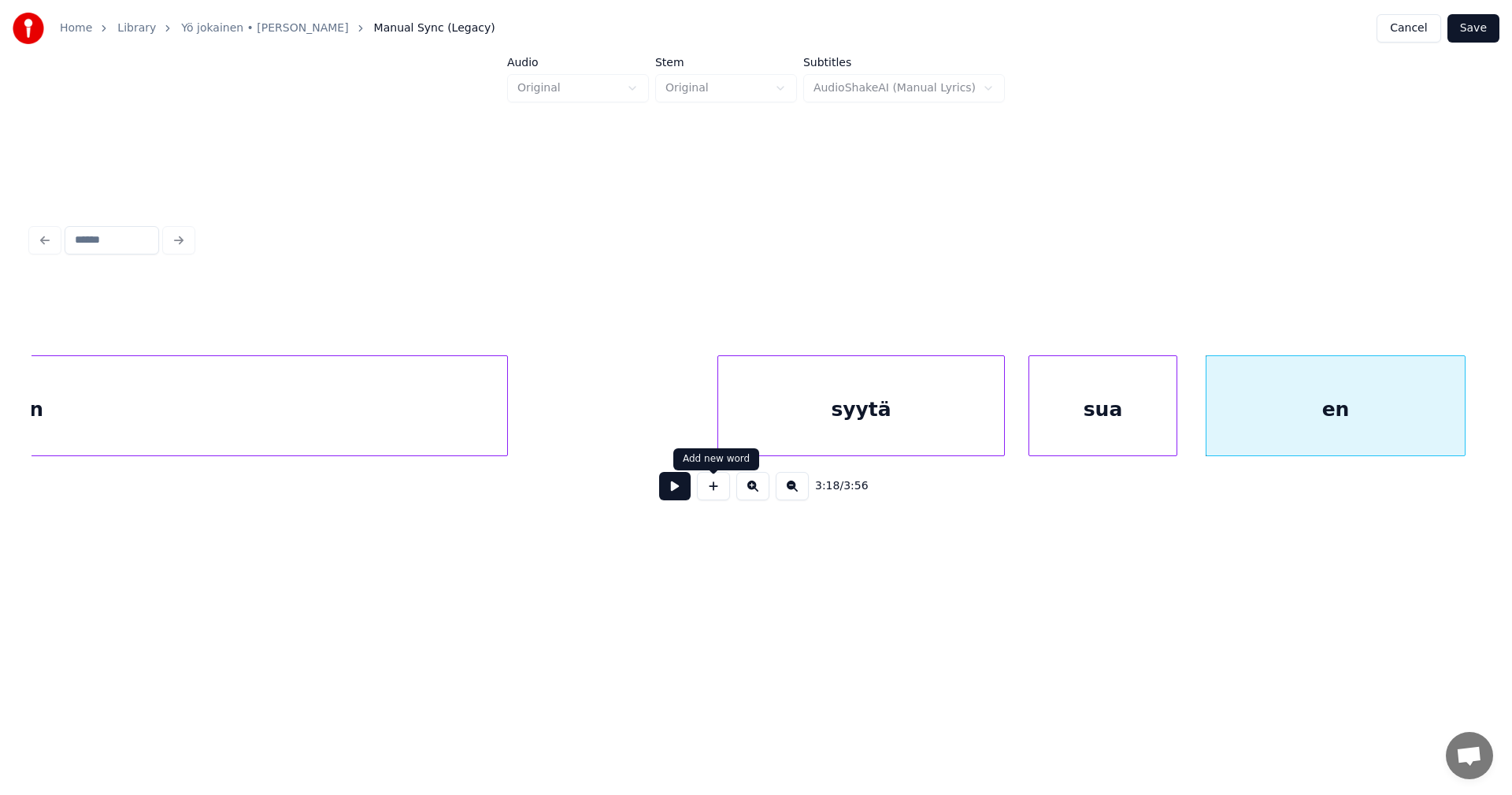
click at [677, 495] on button at bounding box center [674, 486] width 31 height 29
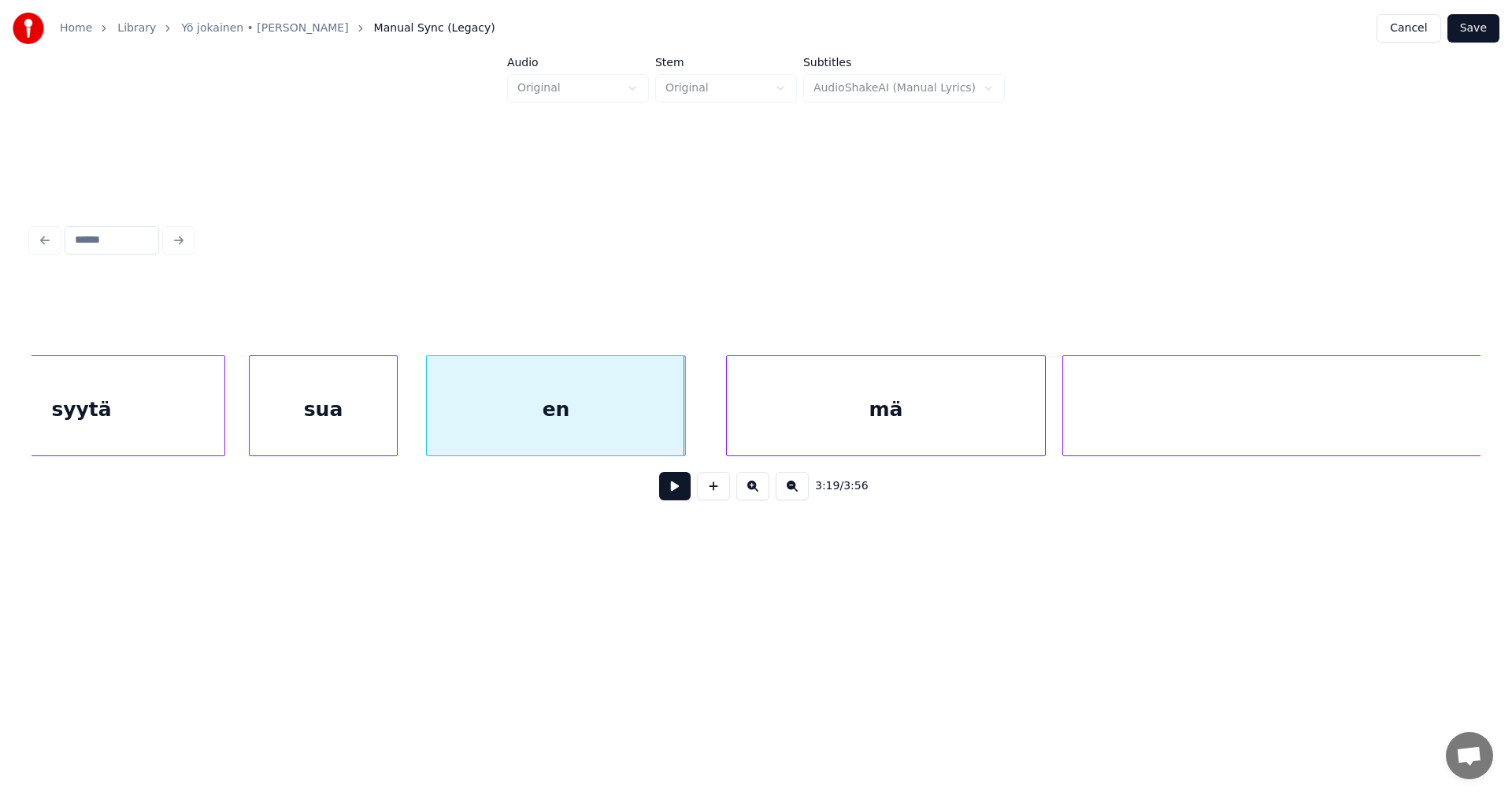
scroll to position [0, 54485]
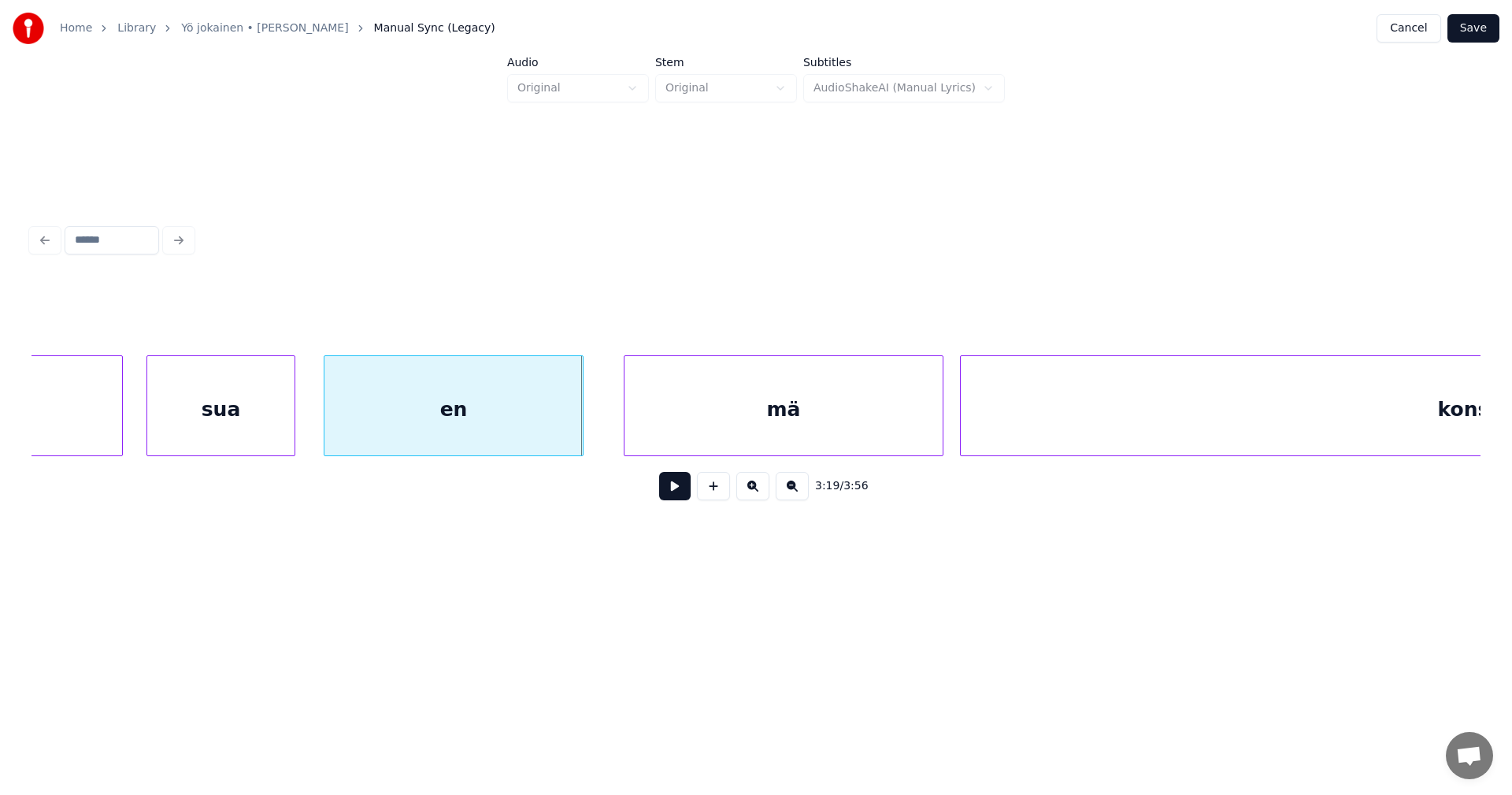
click at [527, 431] on div "en" at bounding box center [453, 409] width 258 height 107
click at [681, 494] on button at bounding box center [674, 486] width 31 height 29
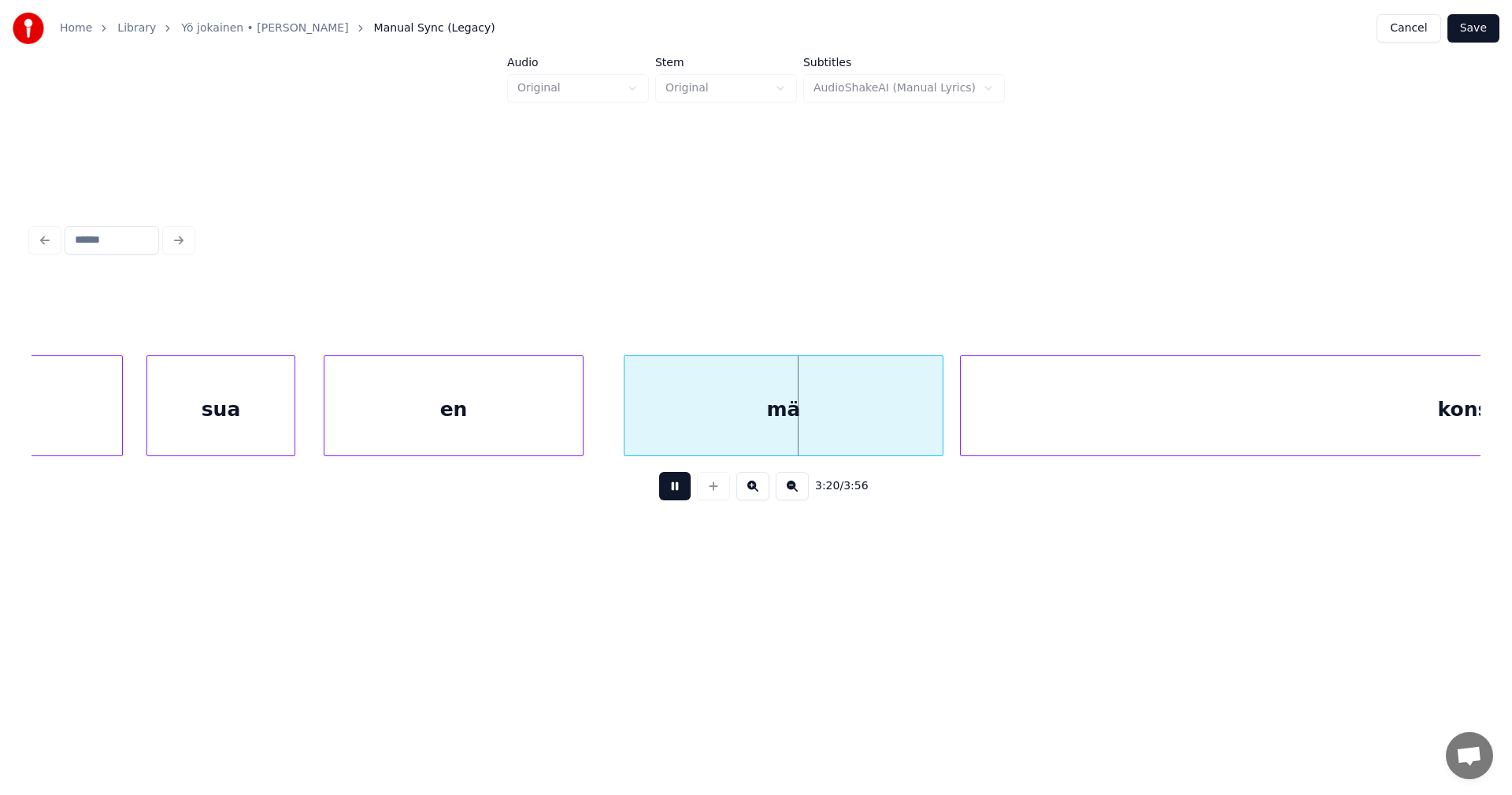
drag, startPoint x: 680, startPoint y: 494, endPoint x: 680, endPoint y: 483, distance: 11.0
click at [680, 490] on button at bounding box center [674, 486] width 31 height 29
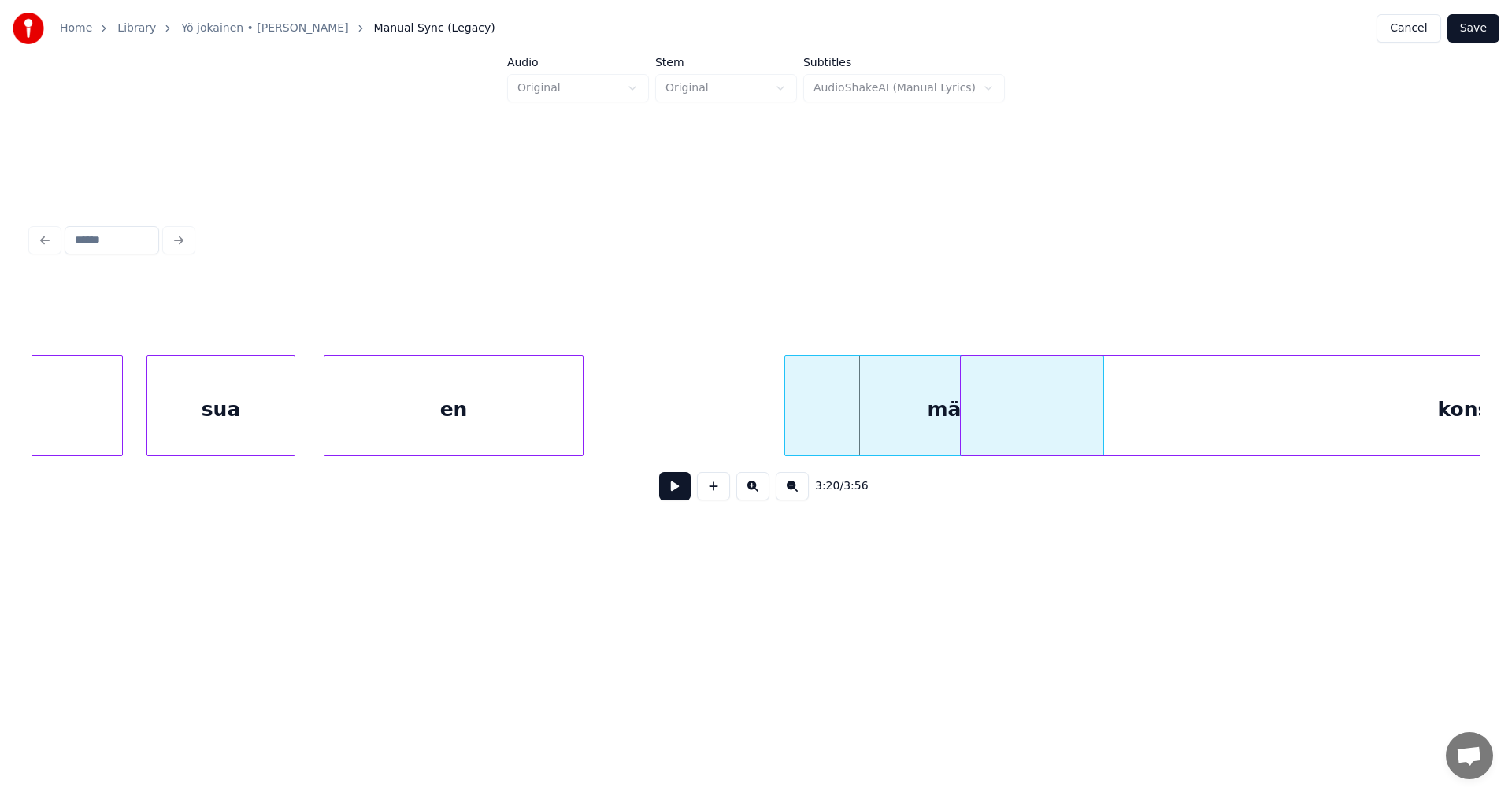
click at [785, 421] on div "mä" at bounding box center [945, 406] width 320 height 101
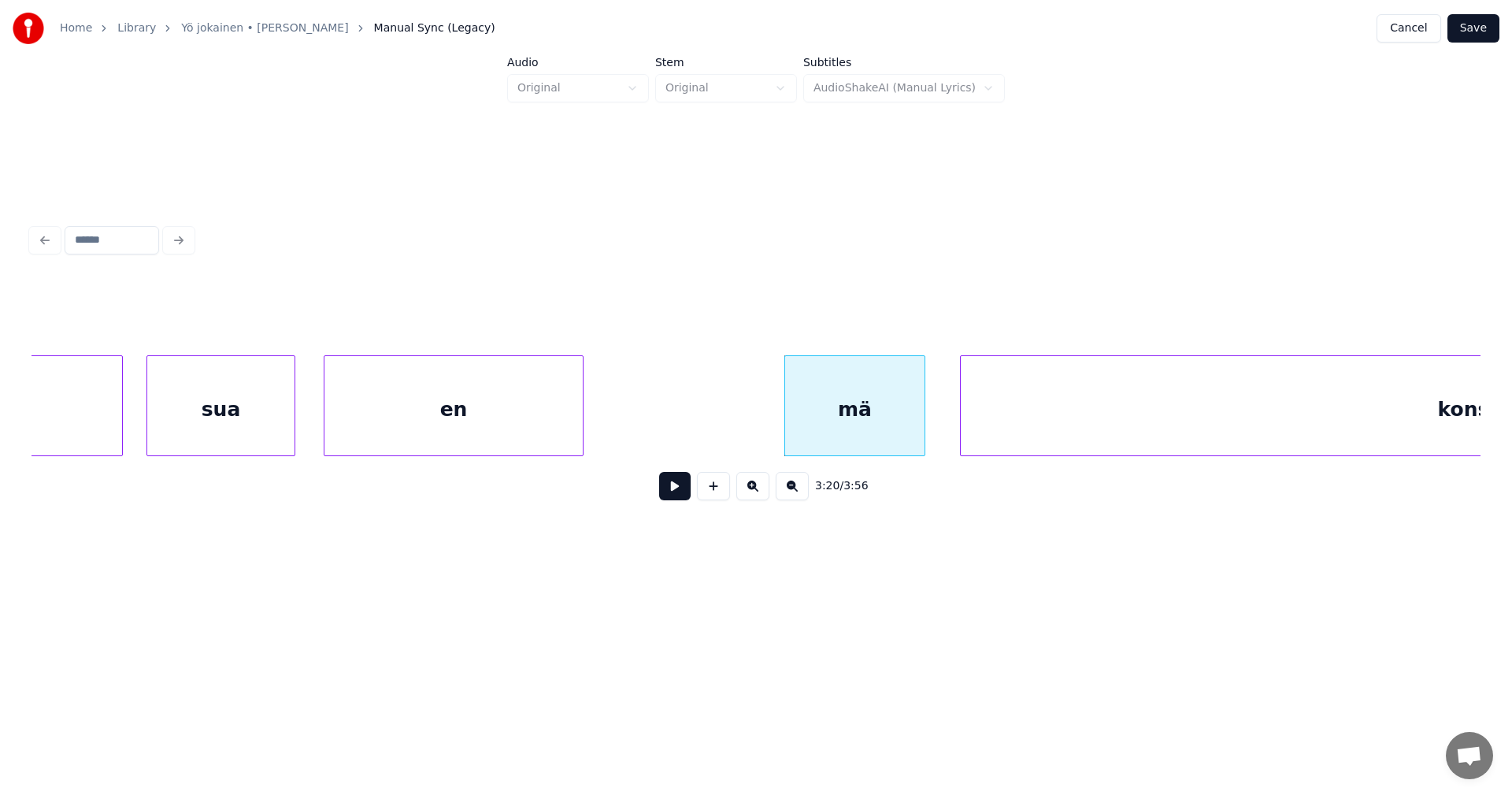
click at [920, 430] on div at bounding box center [922, 406] width 5 height 99
click at [714, 417] on div at bounding box center [711, 406] width 5 height 99
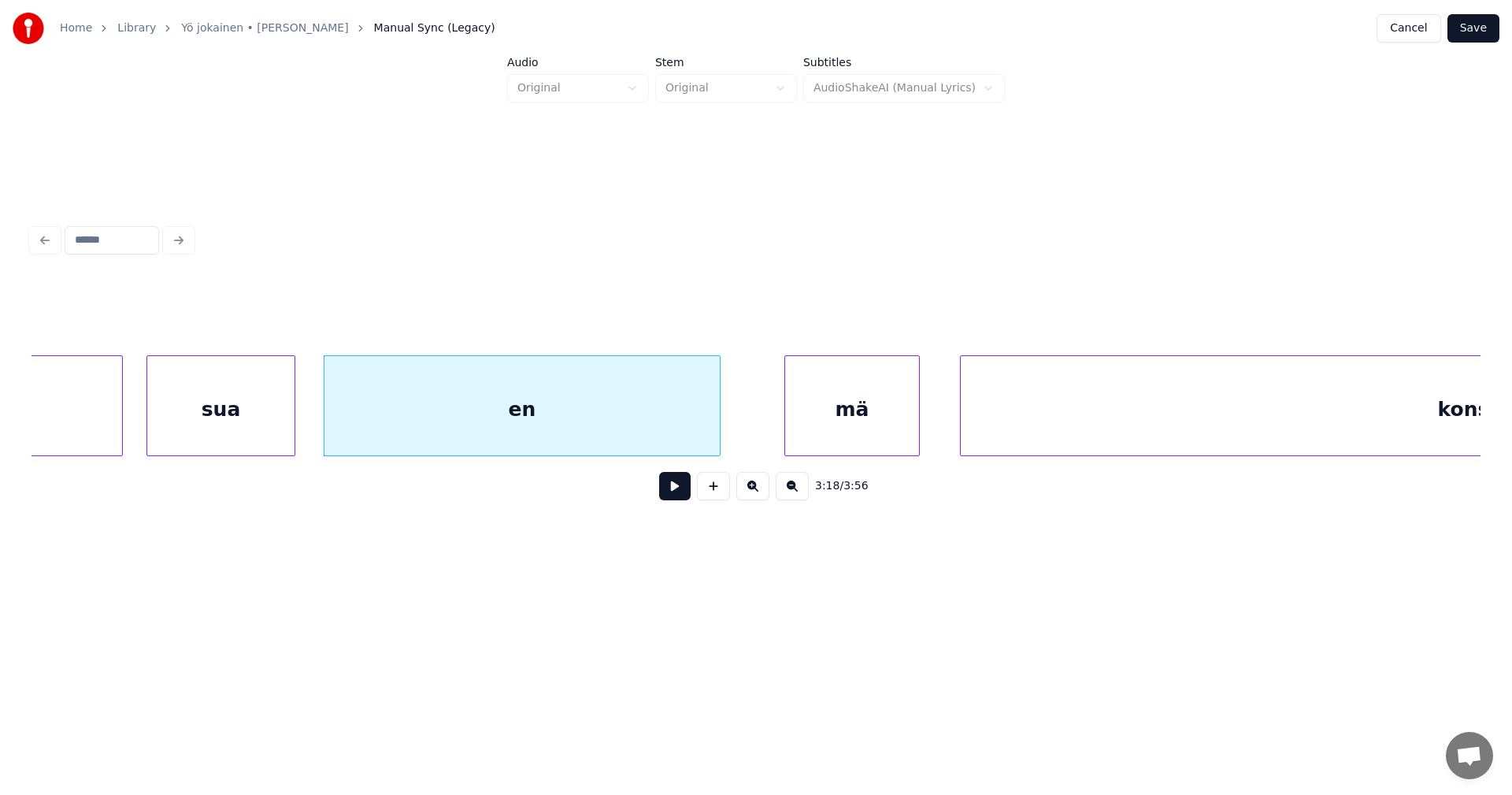
click at [641, 422] on div "en" at bounding box center [522, 409] width 395 height 107
click at [679, 497] on button at bounding box center [674, 486] width 31 height 29
click at [681, 494] on button at bounding box center [674, 486] width 31 height 29
click at [812, 436] on div "mä" at bounding box center [847, 409] width 134 height 107
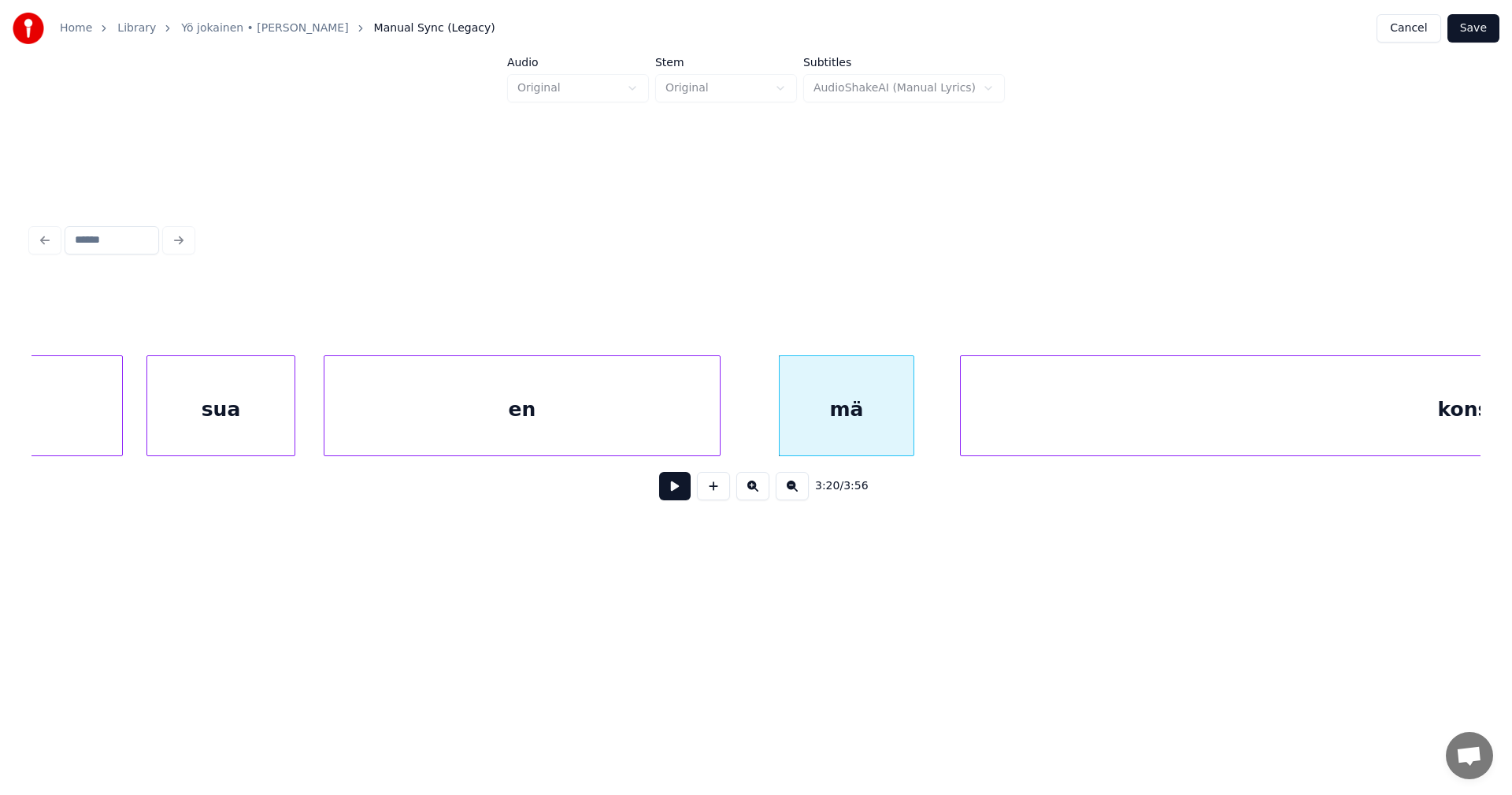
click at [680, 499] on button at bounding box center [674, 486] width 31 height 29
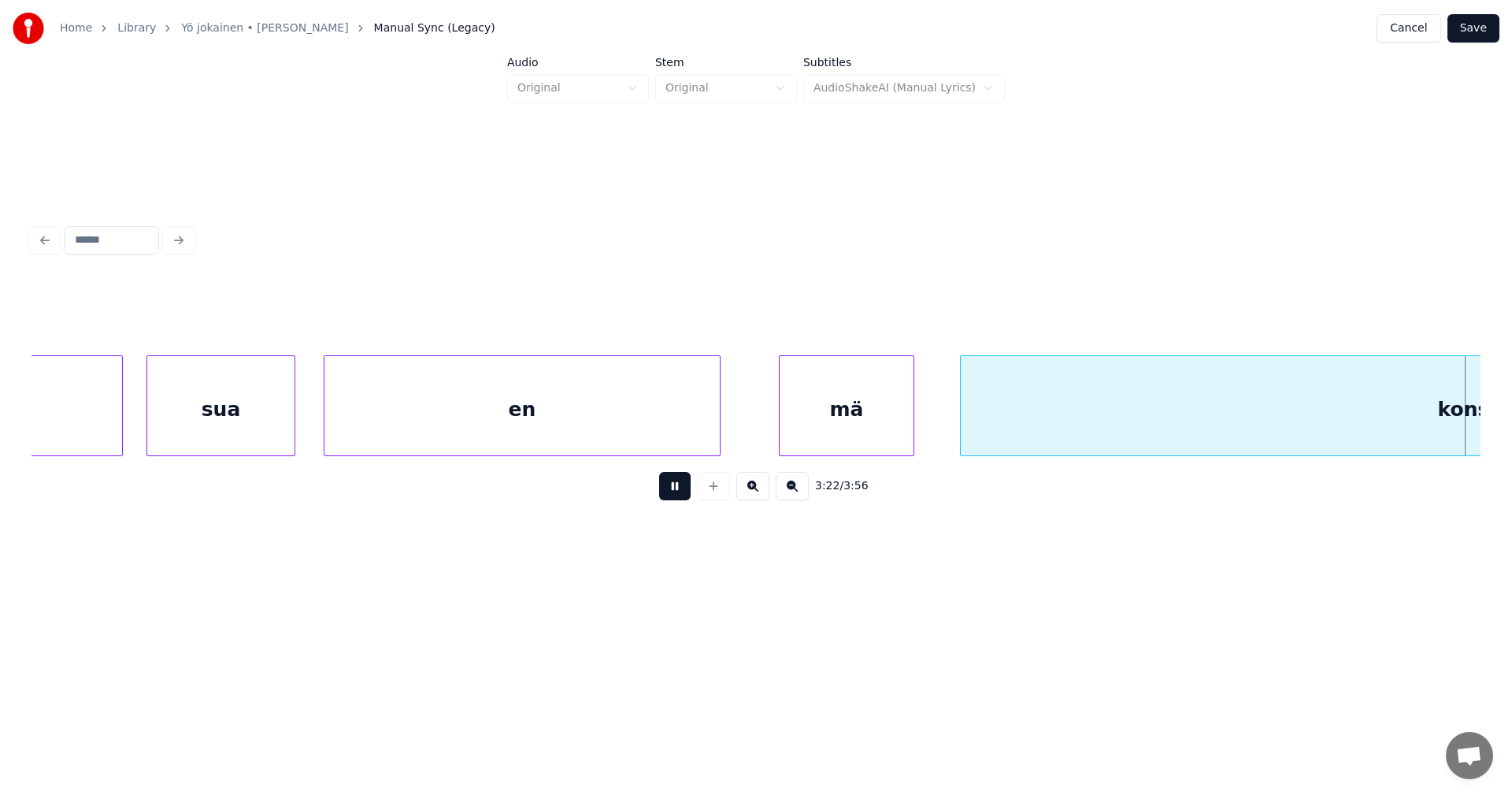
scroll to position [0, 55937]
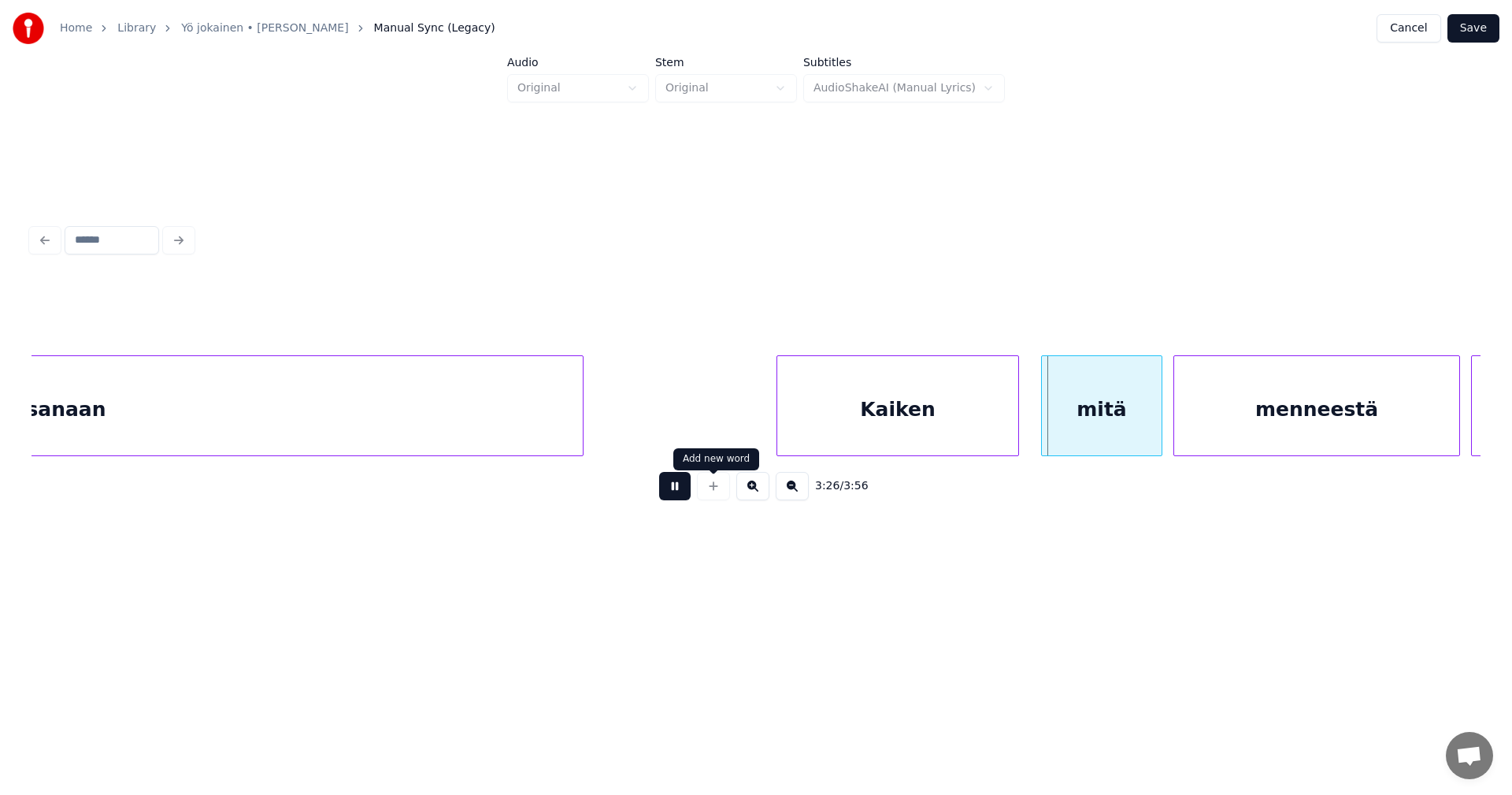
click at [699, 496] on div at bounding box center [713, 486] width 39 height 29
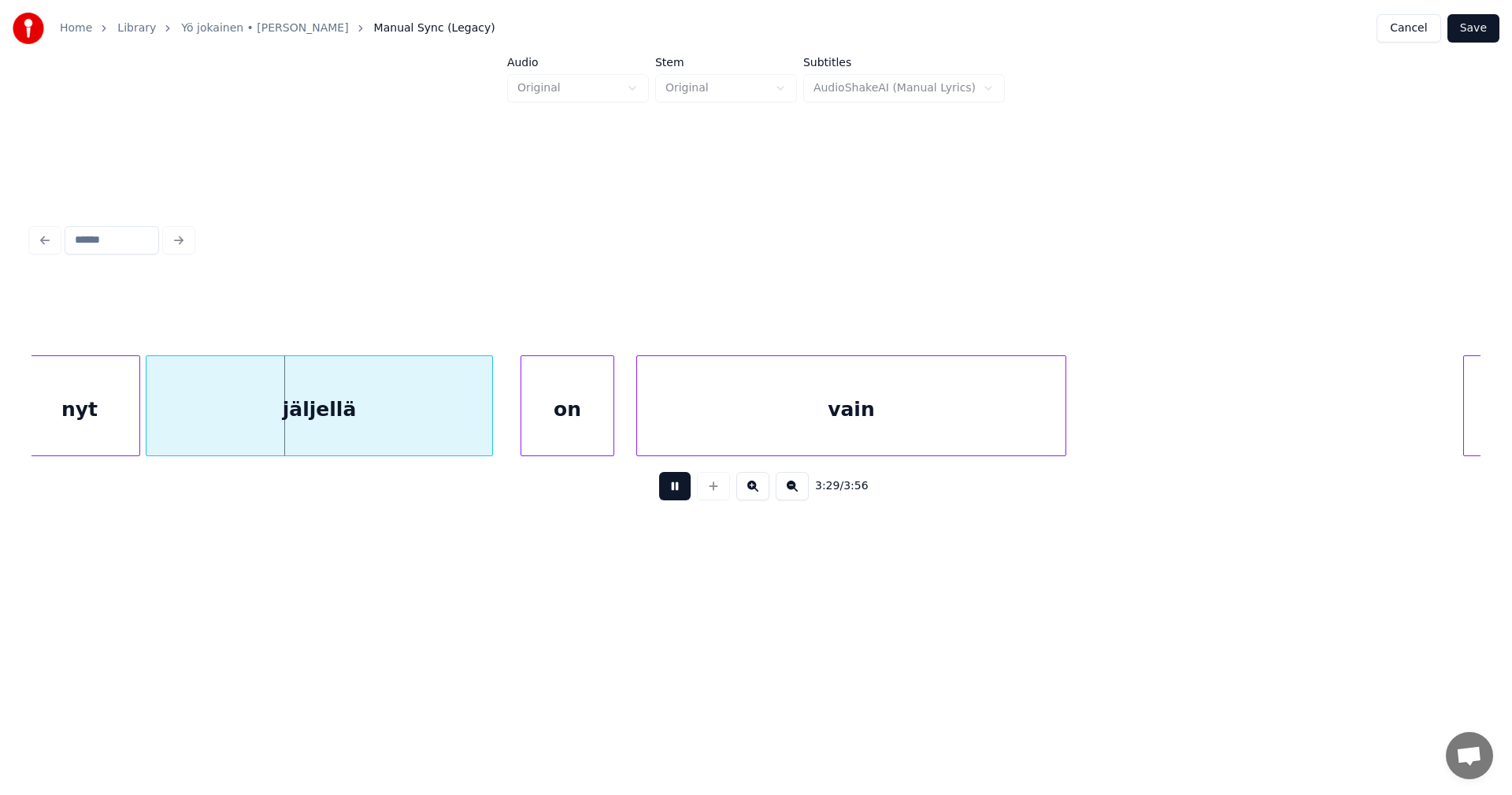
drag, startPoint x: 701, startPoint y: 495, endPoint x: 504, endPoint y: 485, distance: 197.3
click at [695, 495] on div at bounding box center [713, 486] width 39 height 29
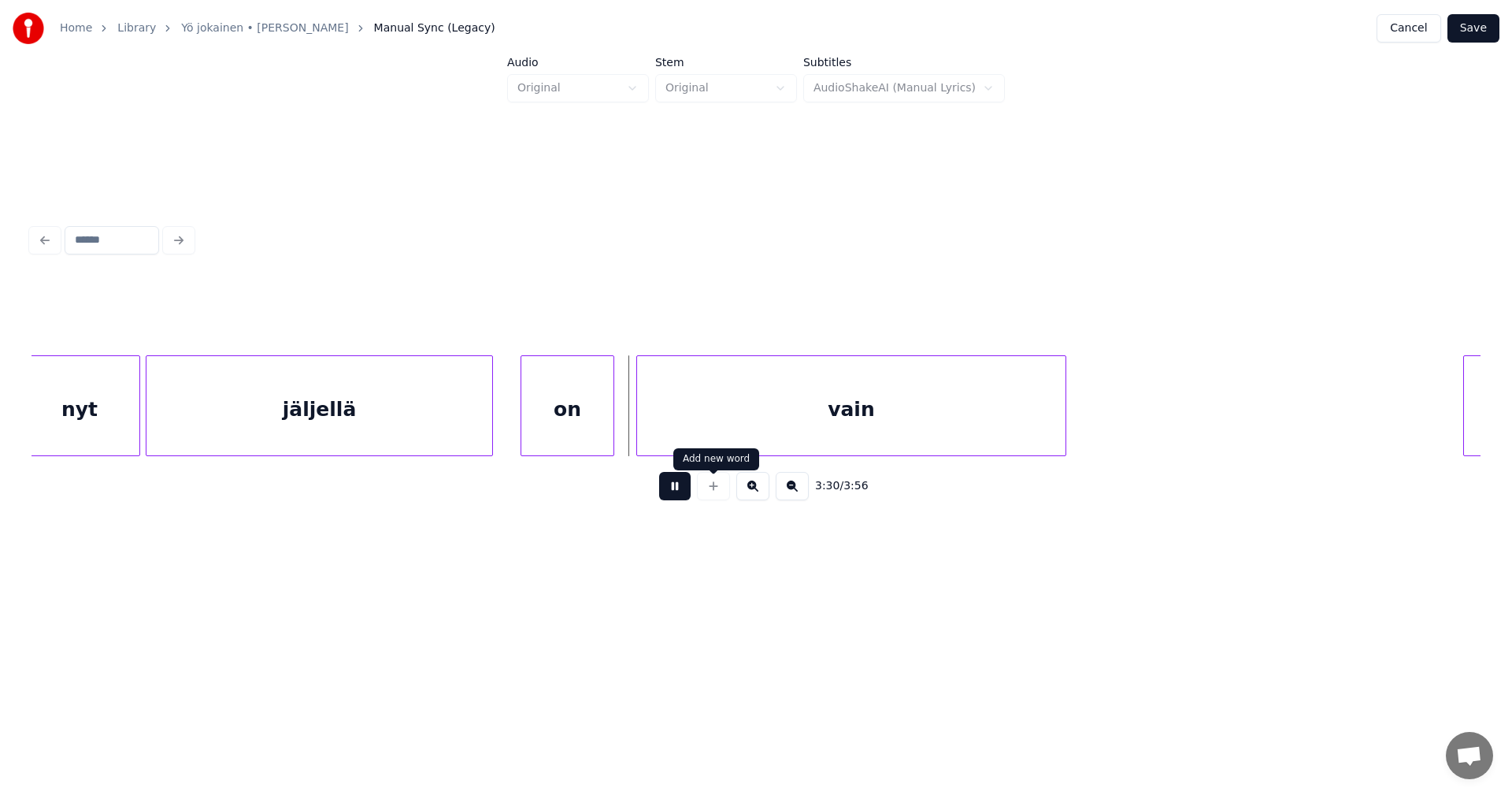
click at [670, 493] on button at bounding box center [674, 486] width 31 height 29
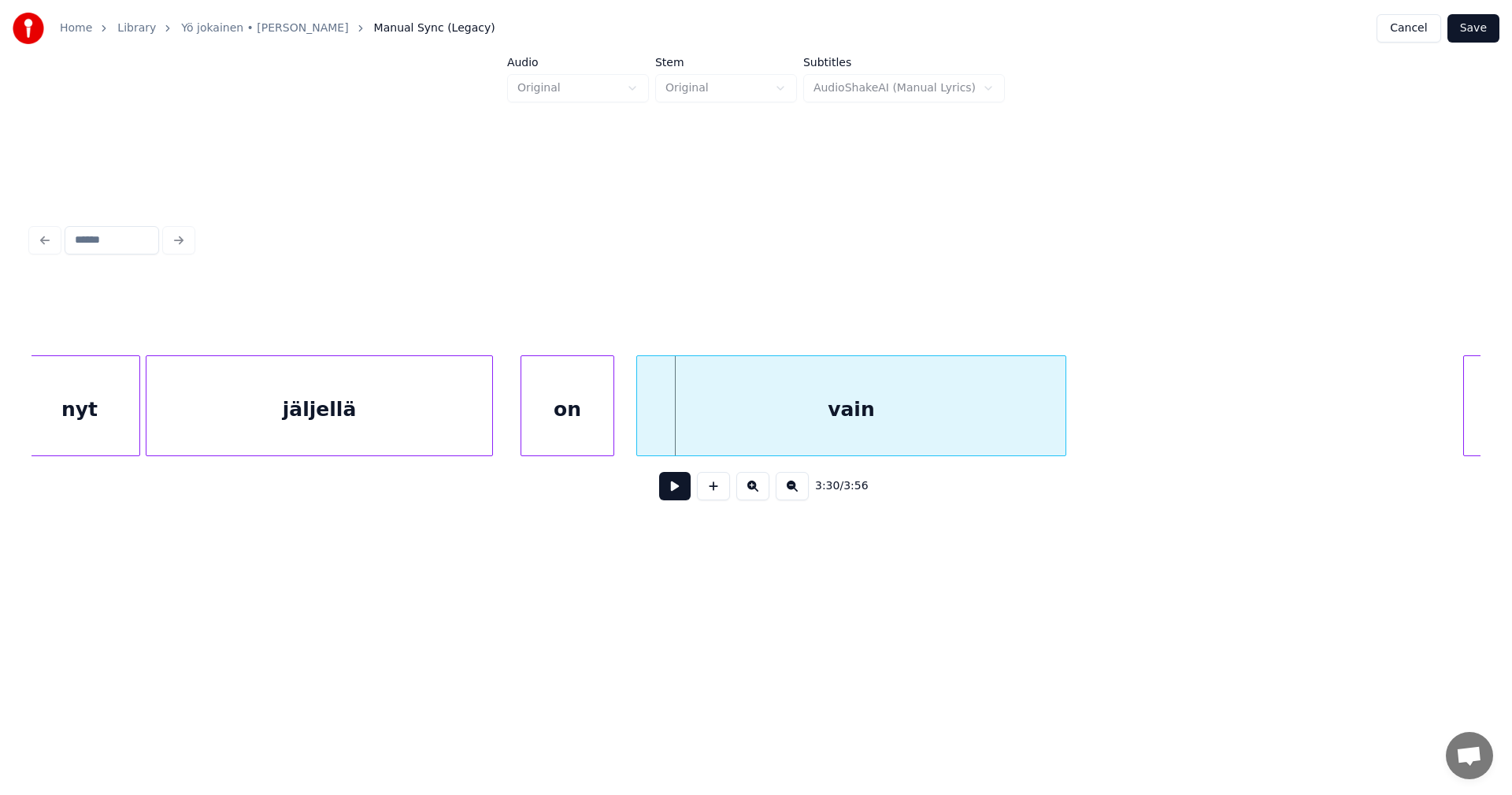
click at [111, 427] on div "nyt" at bounding box center [80, 409] width 120 height 107
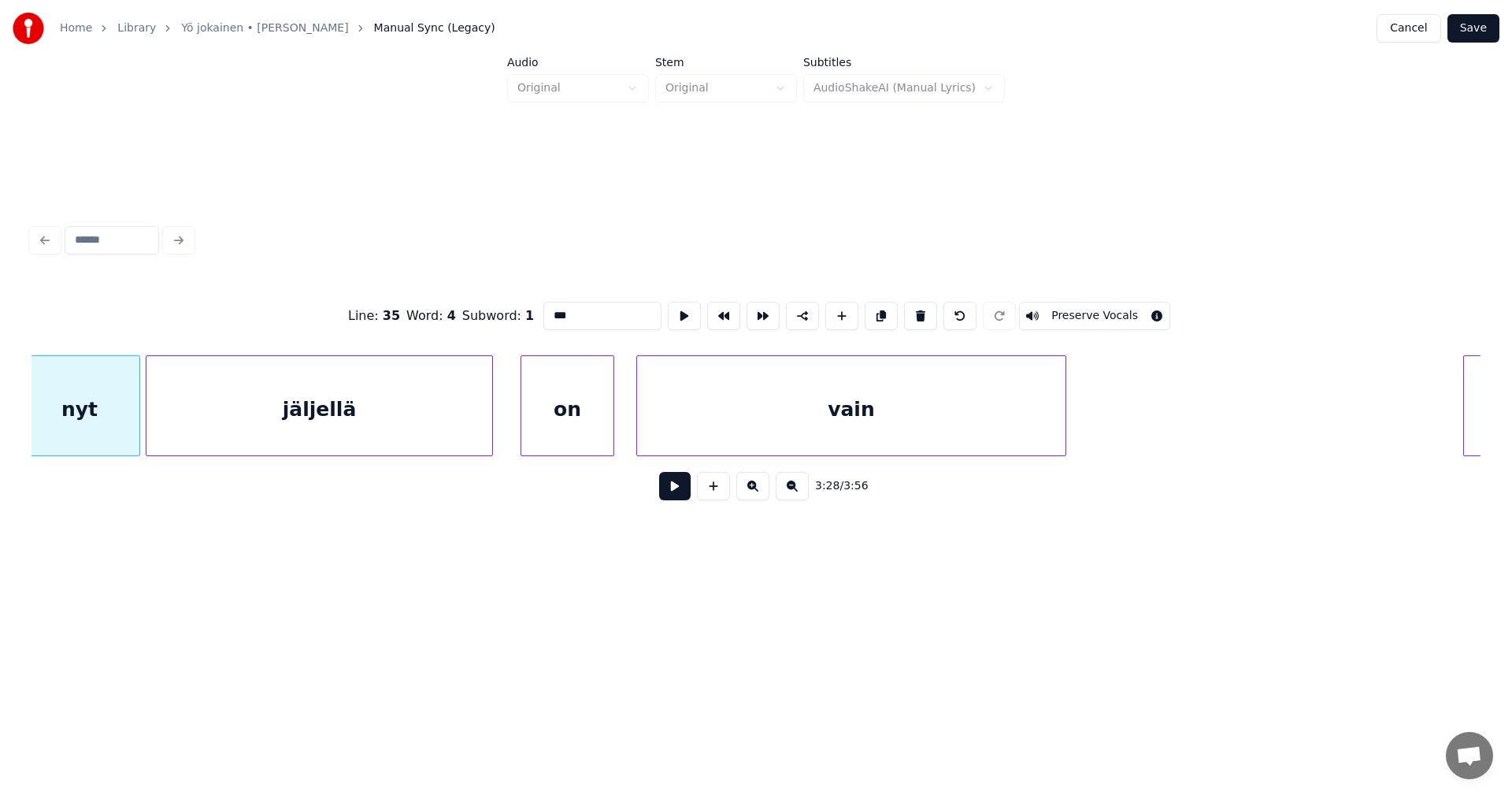
scroll to position [0, 57377]
click at [672, 494] on button at bounding box center [674, 486] width 31 height 29
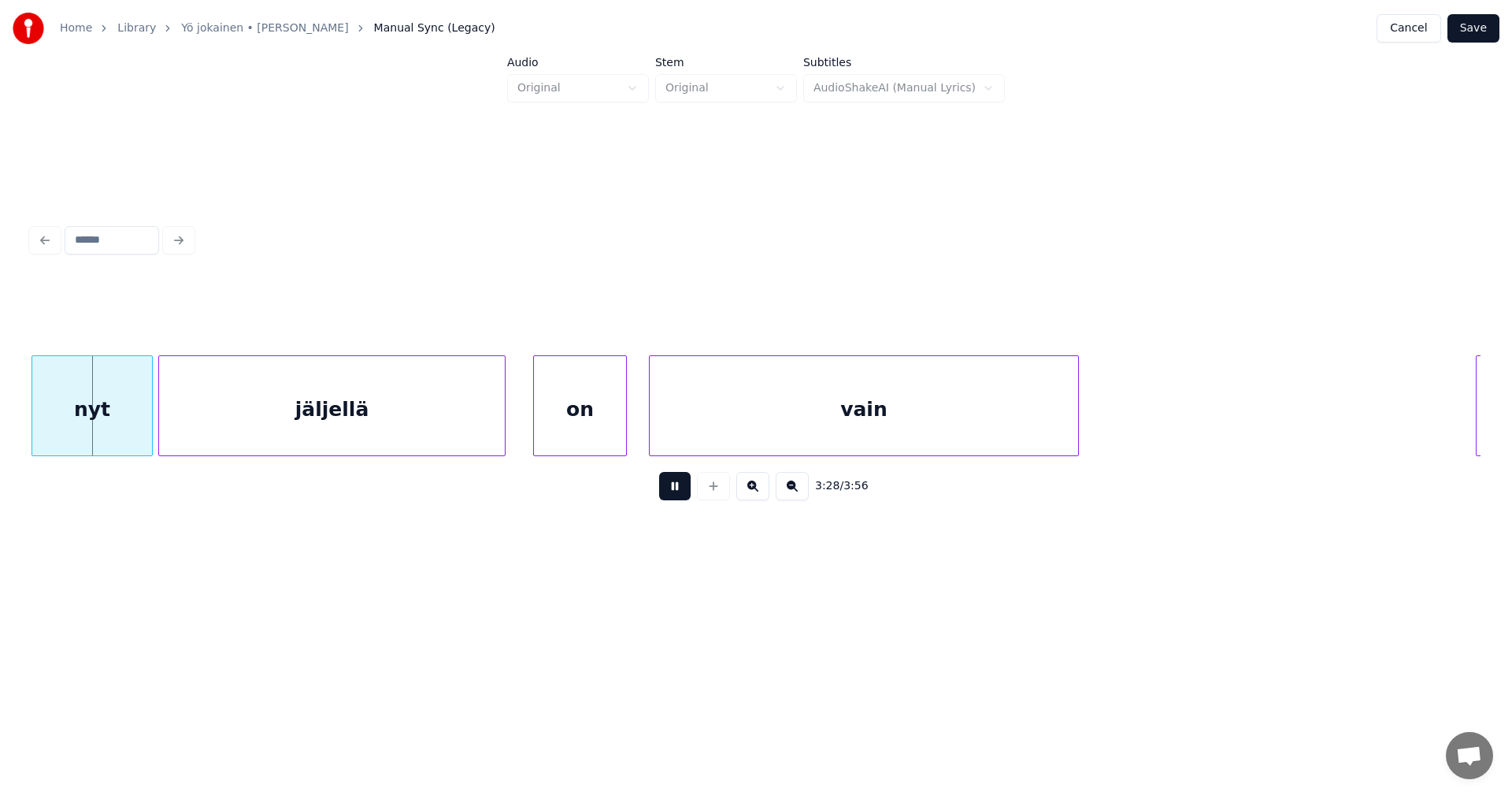
click at [672, 494] on button at bounding box center [674, 486] width 31 height 29
click at [119, 430] on div at bounding box center [118, 406] width 5 height 99
click at [145, 425] on div at bounding box center [142, 406] width 5 height 99
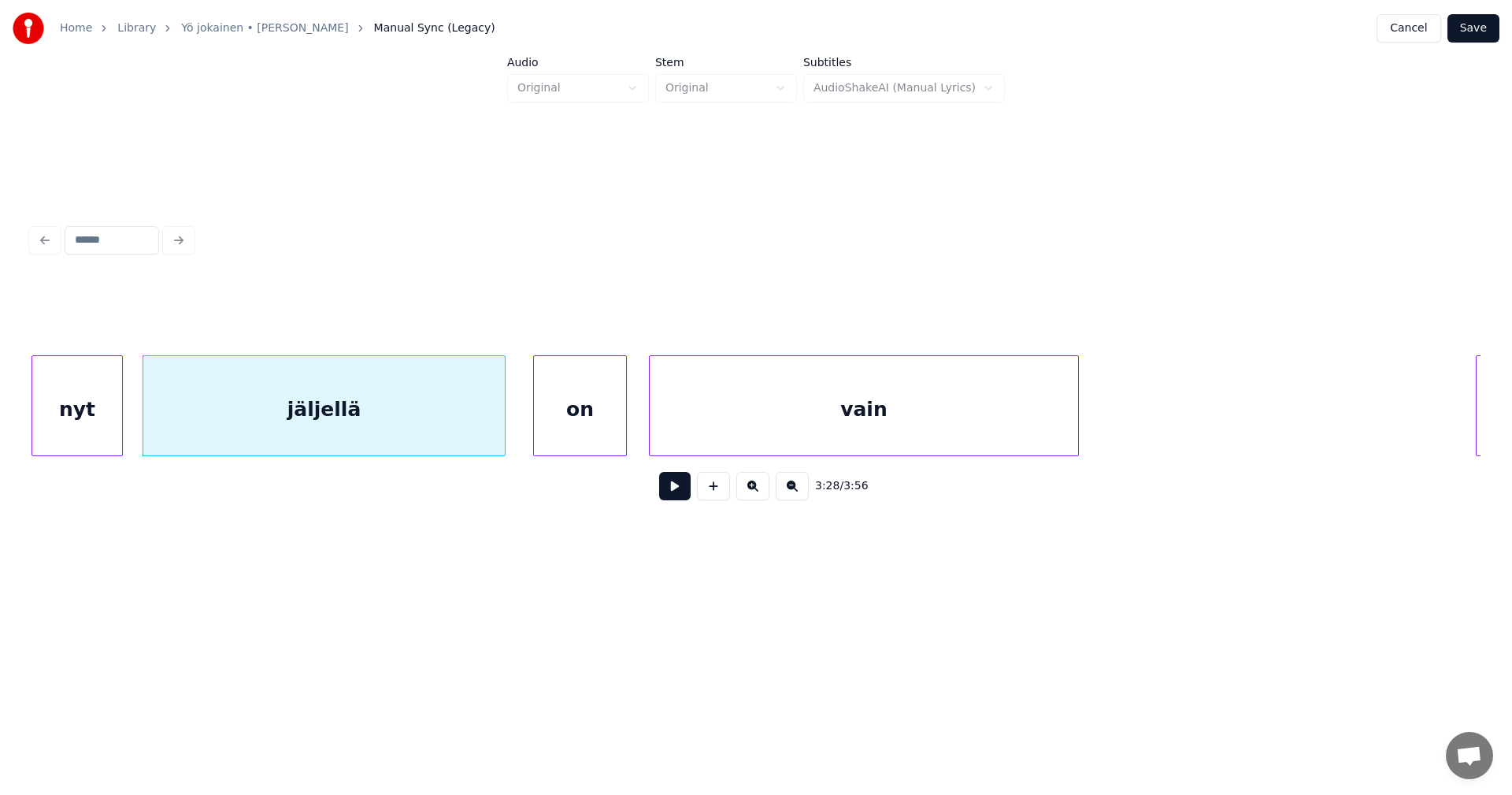
click at [672, 494] on button at bounding box center [674, 486] width 31 height 29
click at [580, 438] on div "on" at bounding box center [569, 409] width 92 height 107
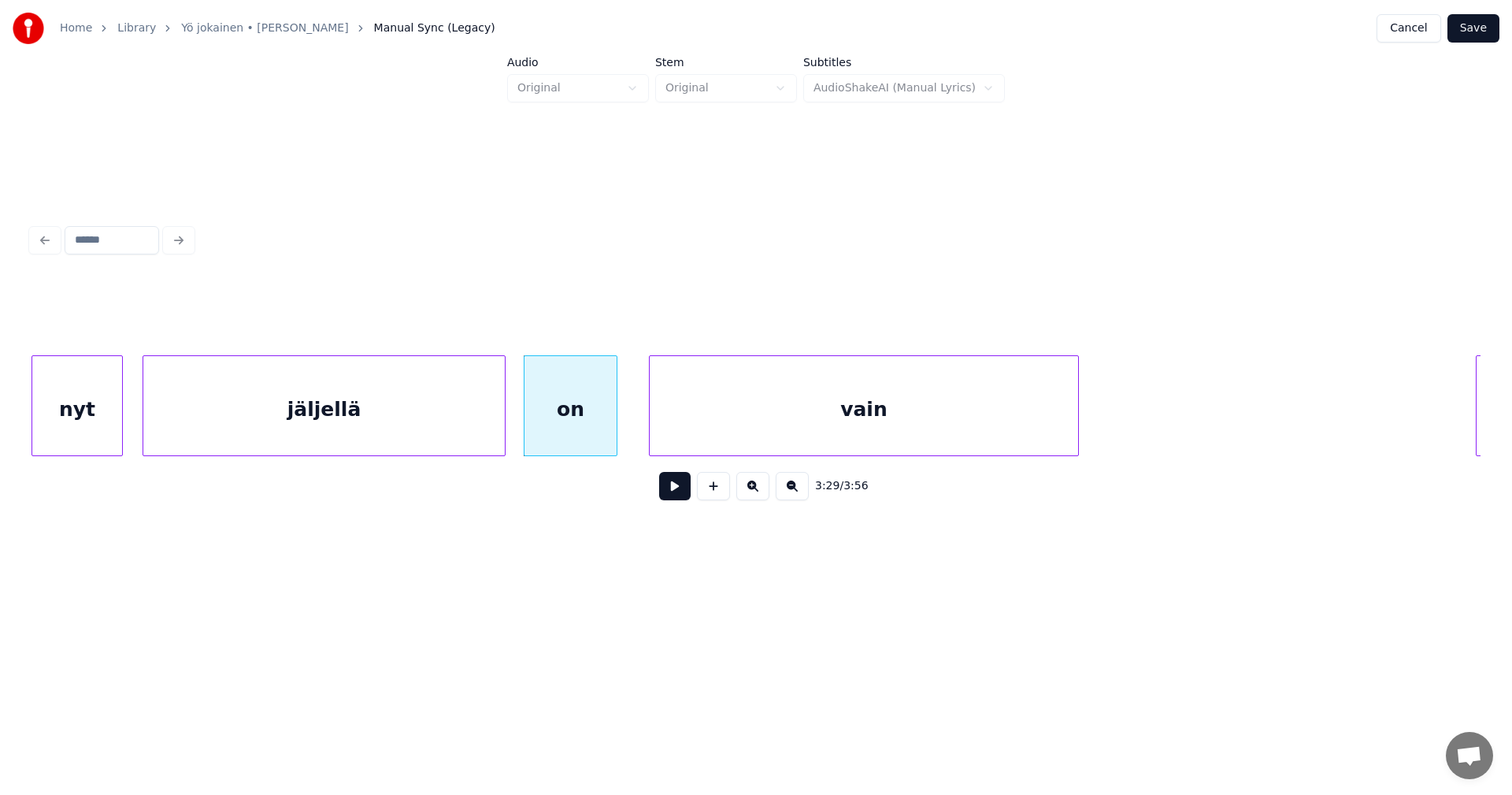
click at [679, 494] on button at bounding box center [674, 486] width 31 height 29
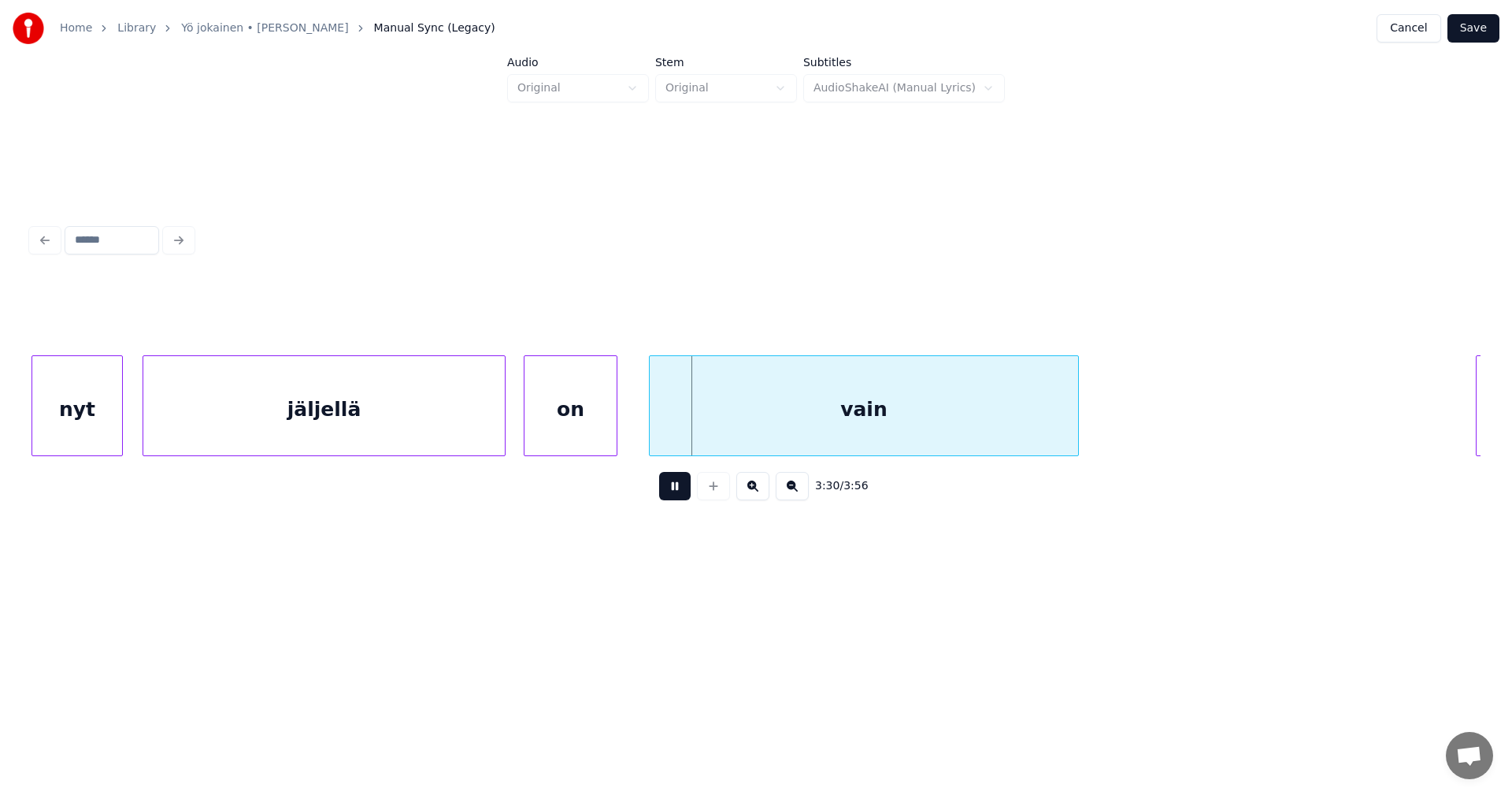
click at [679, 493] on button at bounding box center [674, 486] width 31 height 29
click at [622, 439] on div at bounding box center [621, 406] width 5 height 99
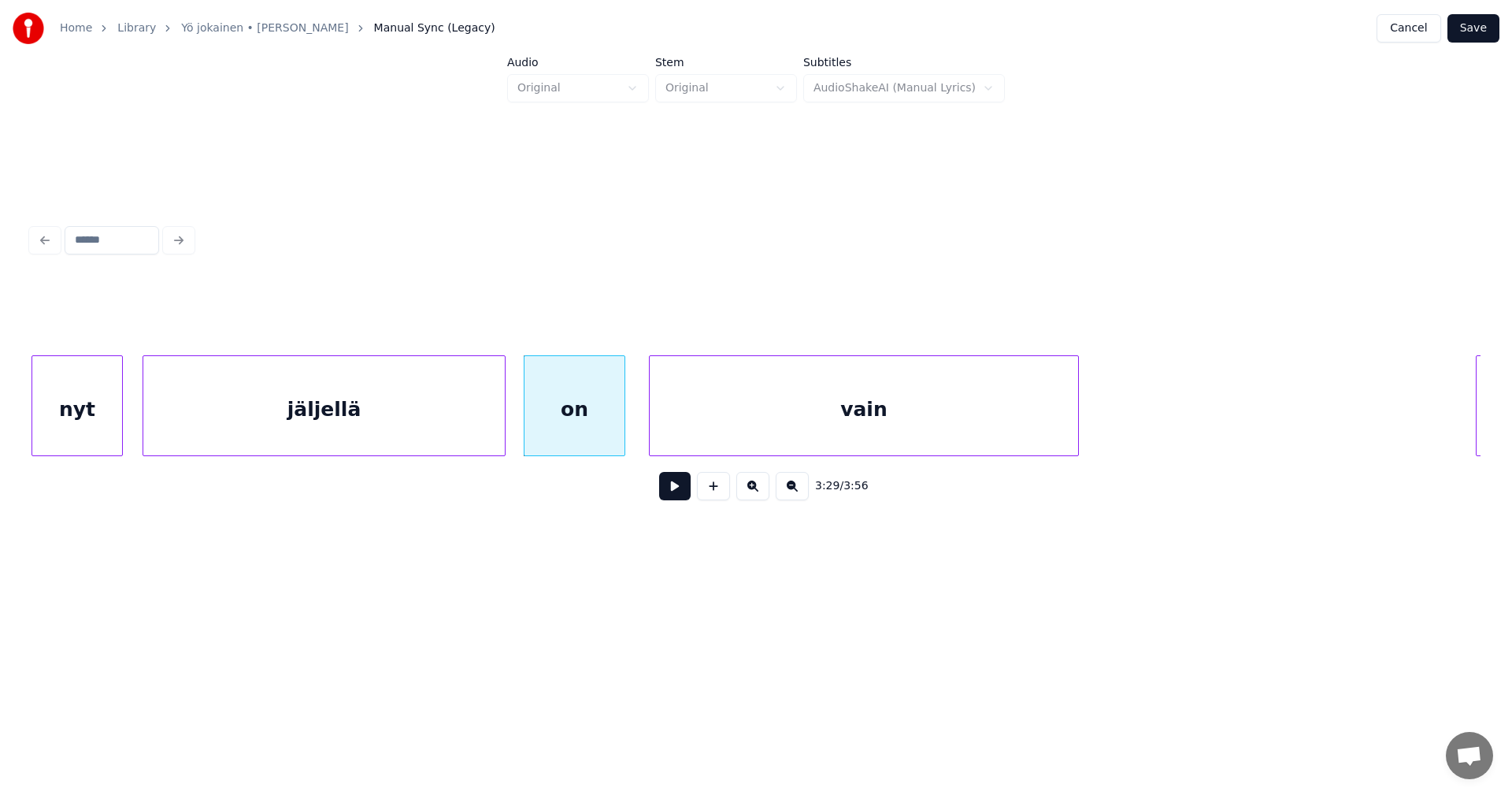
click at [680, 500] on button at bounding box center [674, 486] width 31 height 29
click at [684, 500] on button at bounding box center [674, 486] width 31 height 29
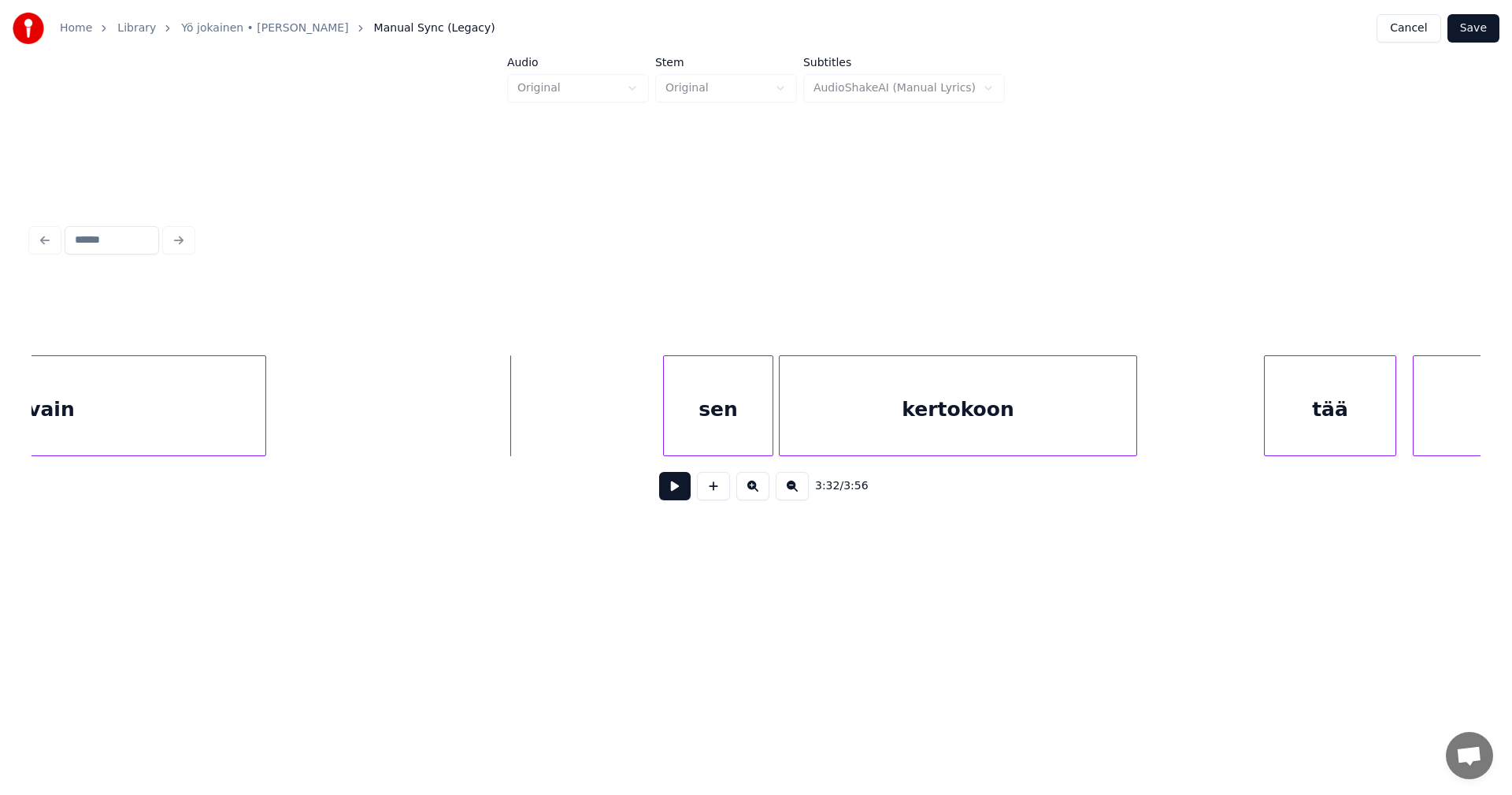
scroll to position [0, 58196]
click at [739, 424] on div "sen" at bounding box center [704, 409] width 109 height 107
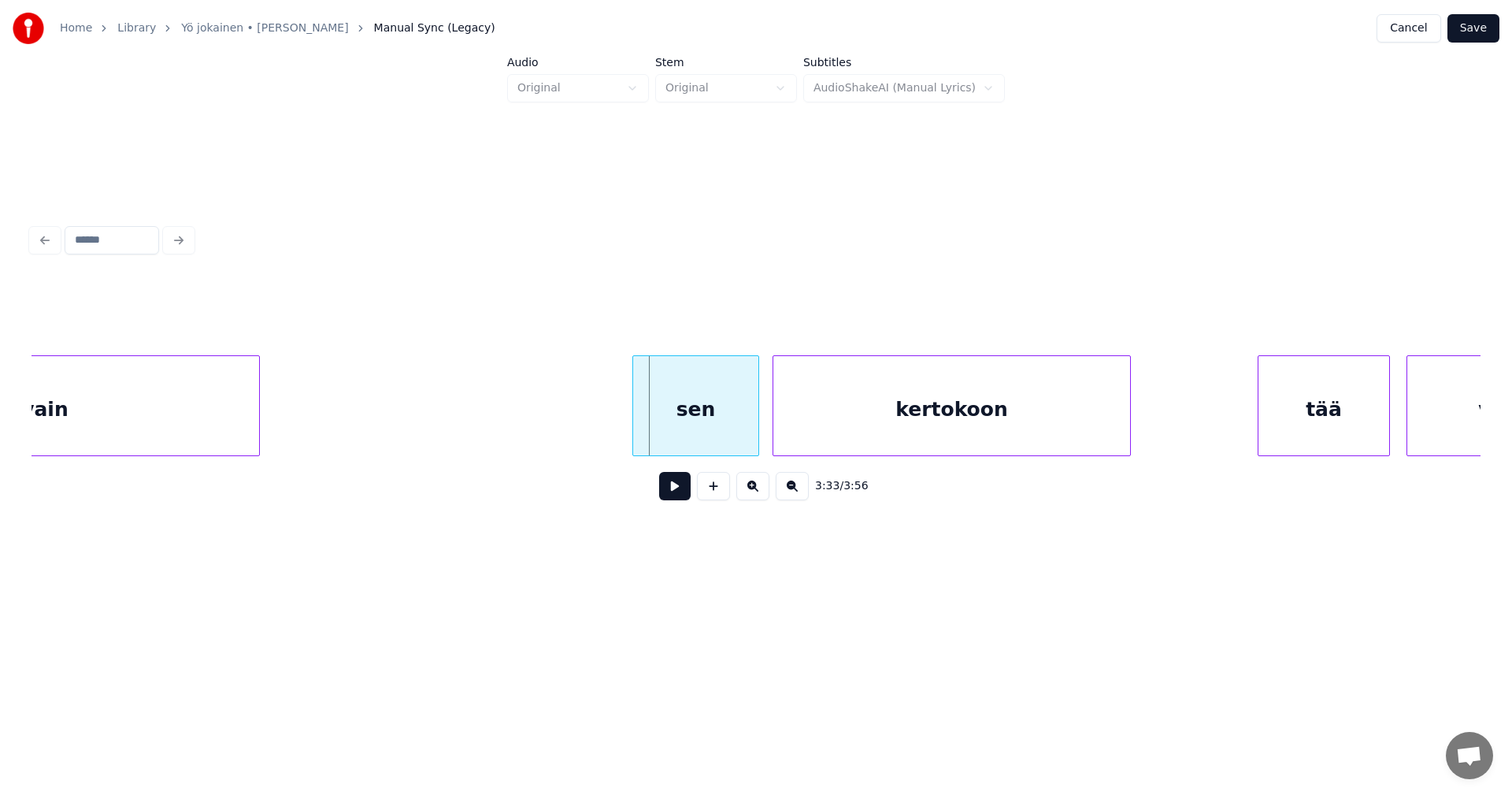
click at [635, 428] on div at bounding box center [635, 406] width 5 height 99
click at [677, 488] on button at bounding box center [674, 486] width 31 height 29
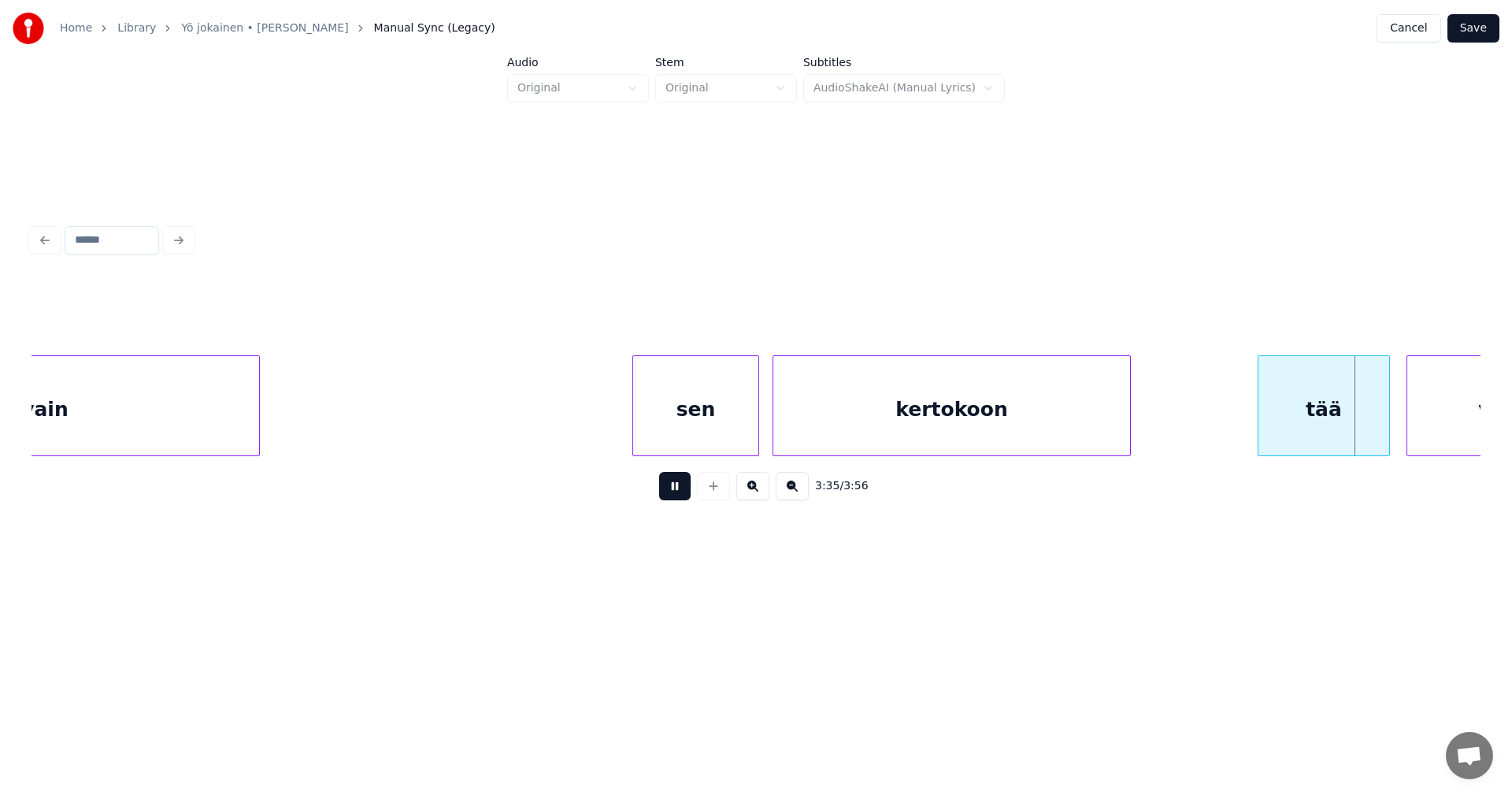
click at [681, 488] on button at bounding box center [674, 486] width 31 height 29
click at [1385, 426] on div at bounding box center [1384, 406] width 5 height 99
click at [689, 487] on button at bounding box center [674, 486] width 31 height 29
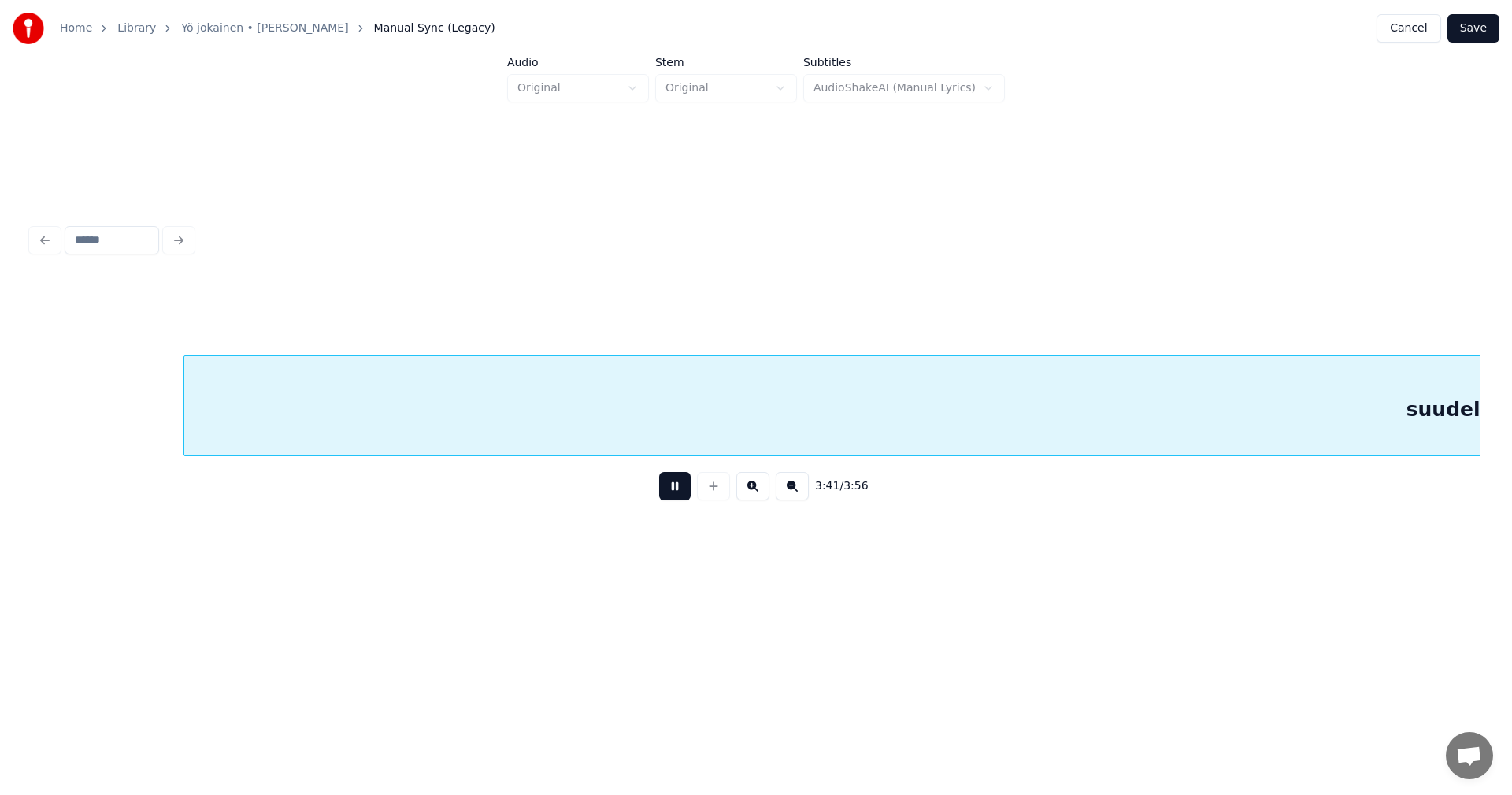
scroll to position [0, 61097]
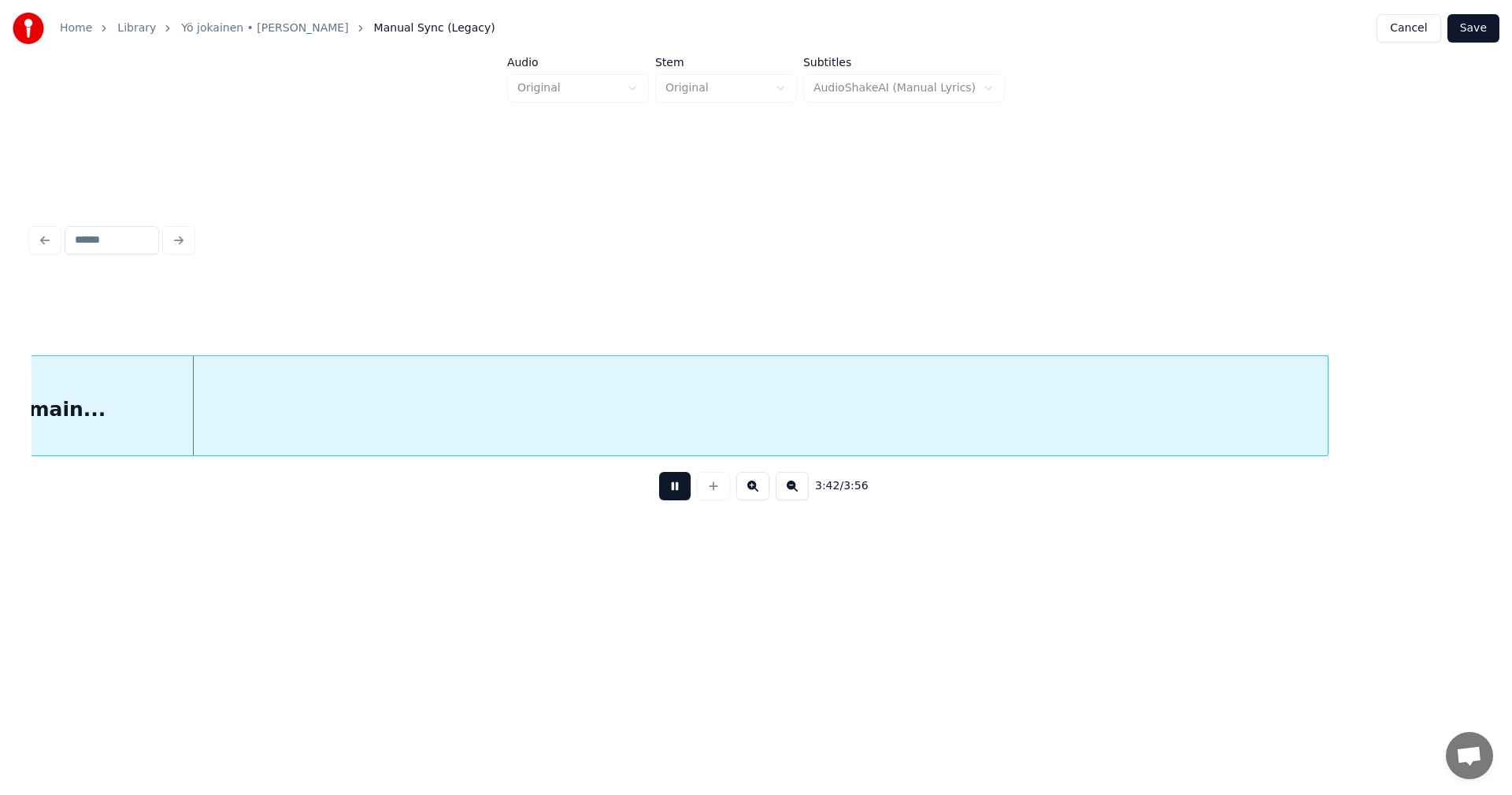
click at [693, 488] on div "3:42 / 3:56" at bounding box center [756, 486] width 1424 height 34
click at [678, 494] on button at bounding box center [674, 486] width 31 height 29
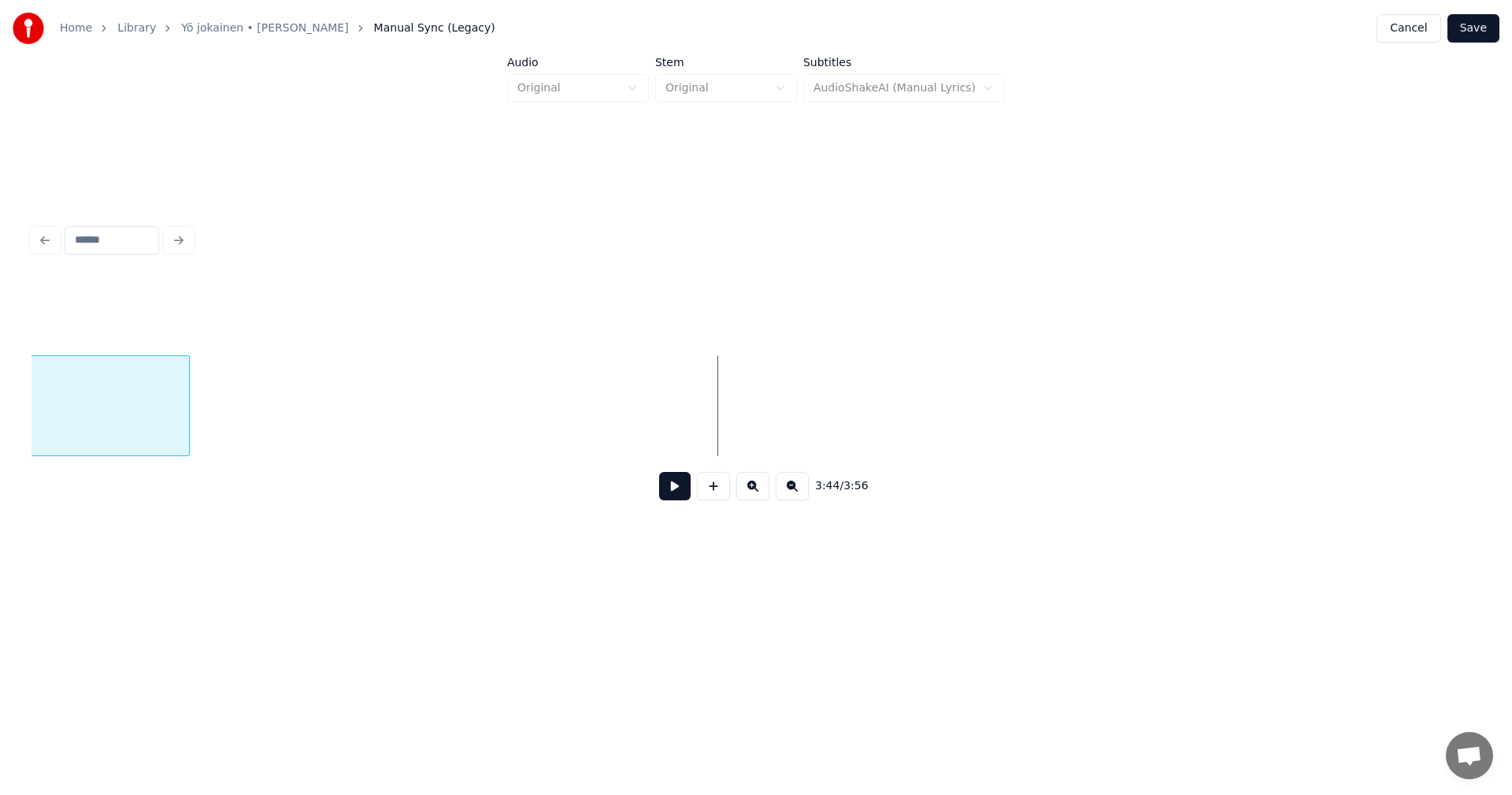
click at [189, 394] on div at bounding box center [187, 406] width 5 height 99
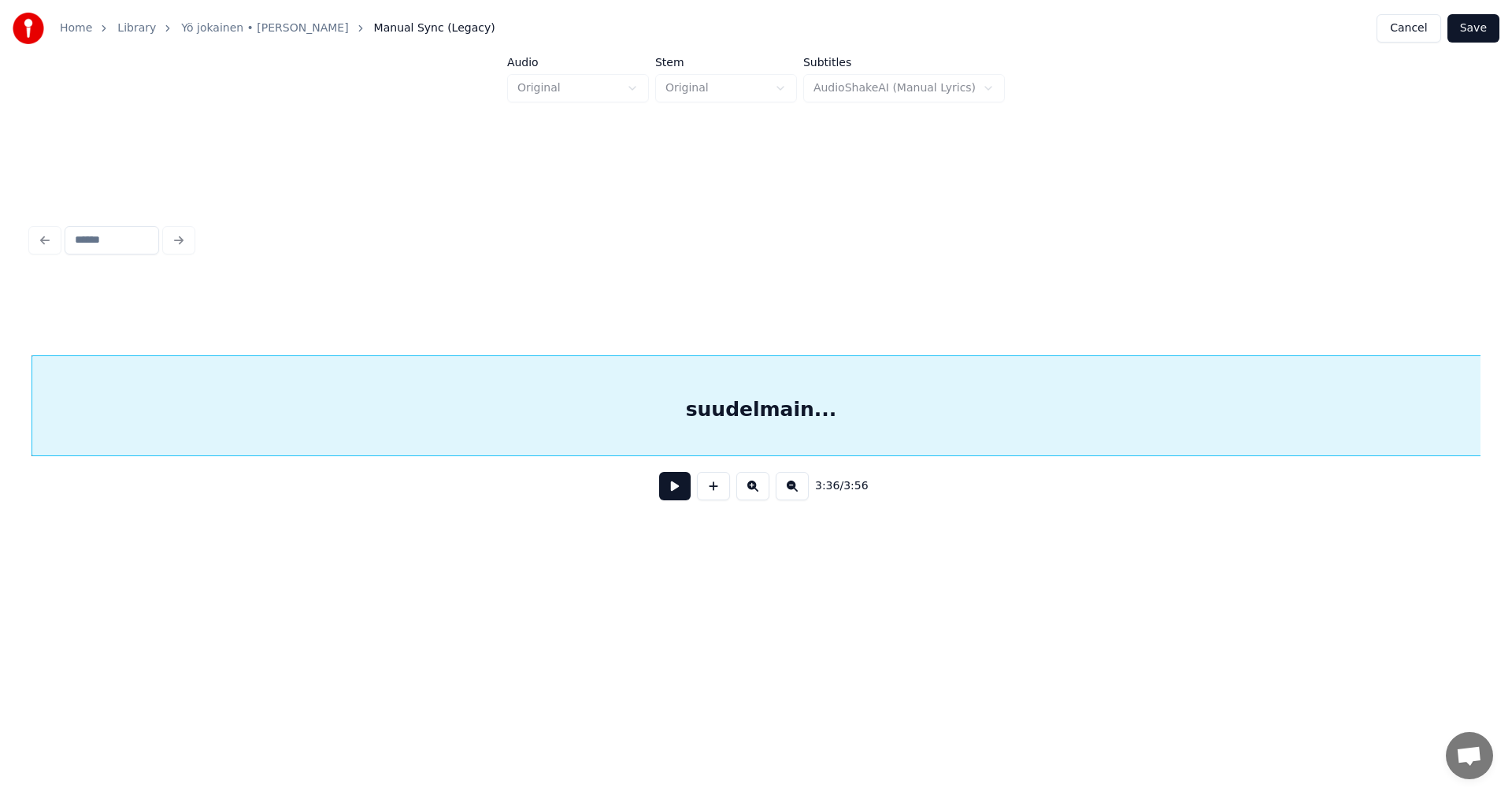
click at [544, 436] on div "suudelmain..." at bounding box center [761, 409] width 1458 height 107
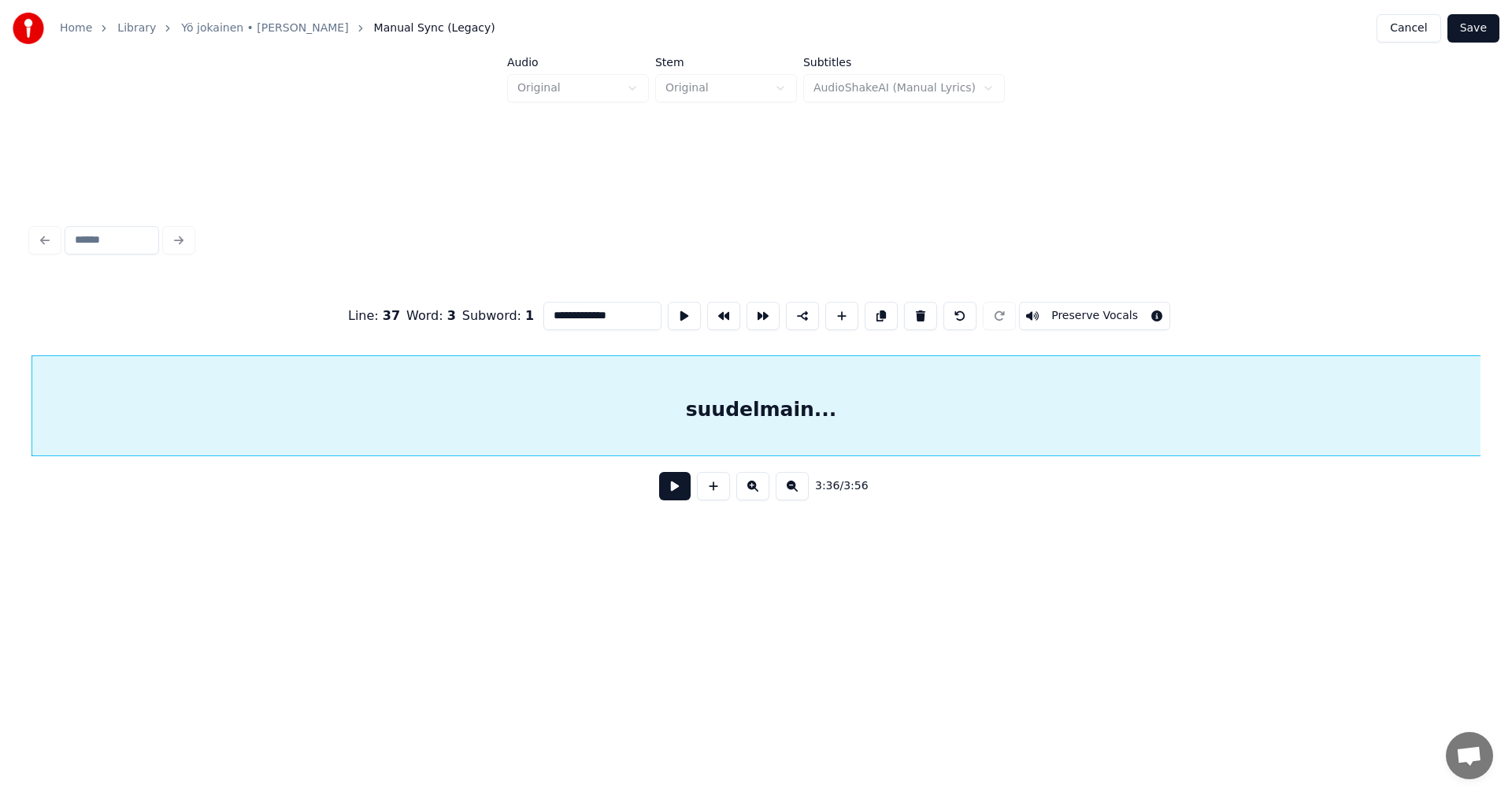
click at [677, 497] on button at bounding box center [674, 486] width 31 height 29
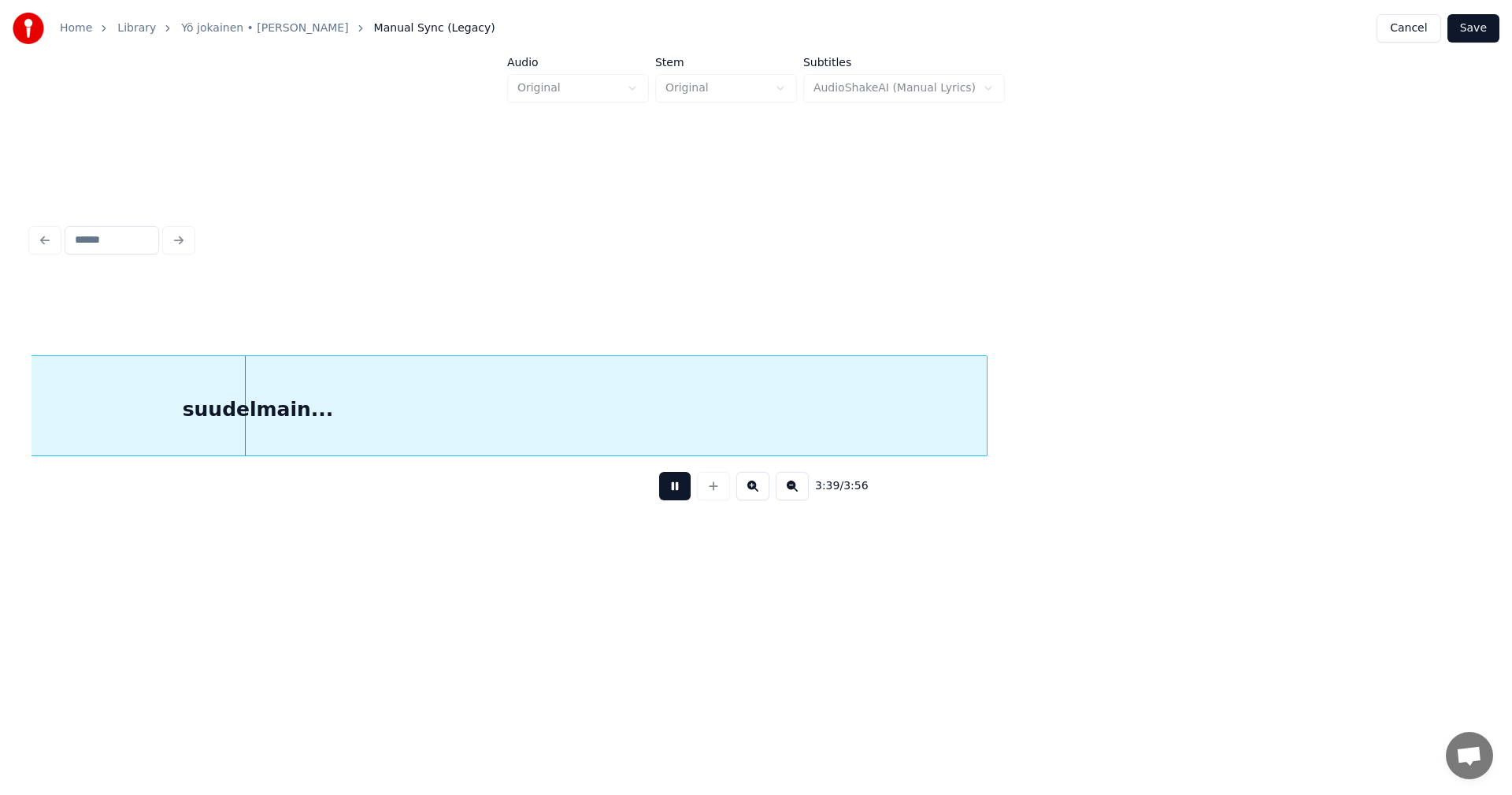
scroll to position [0, 60301]
click at [677, 491] on button at bounding box center [674, 486] width 31 height 29
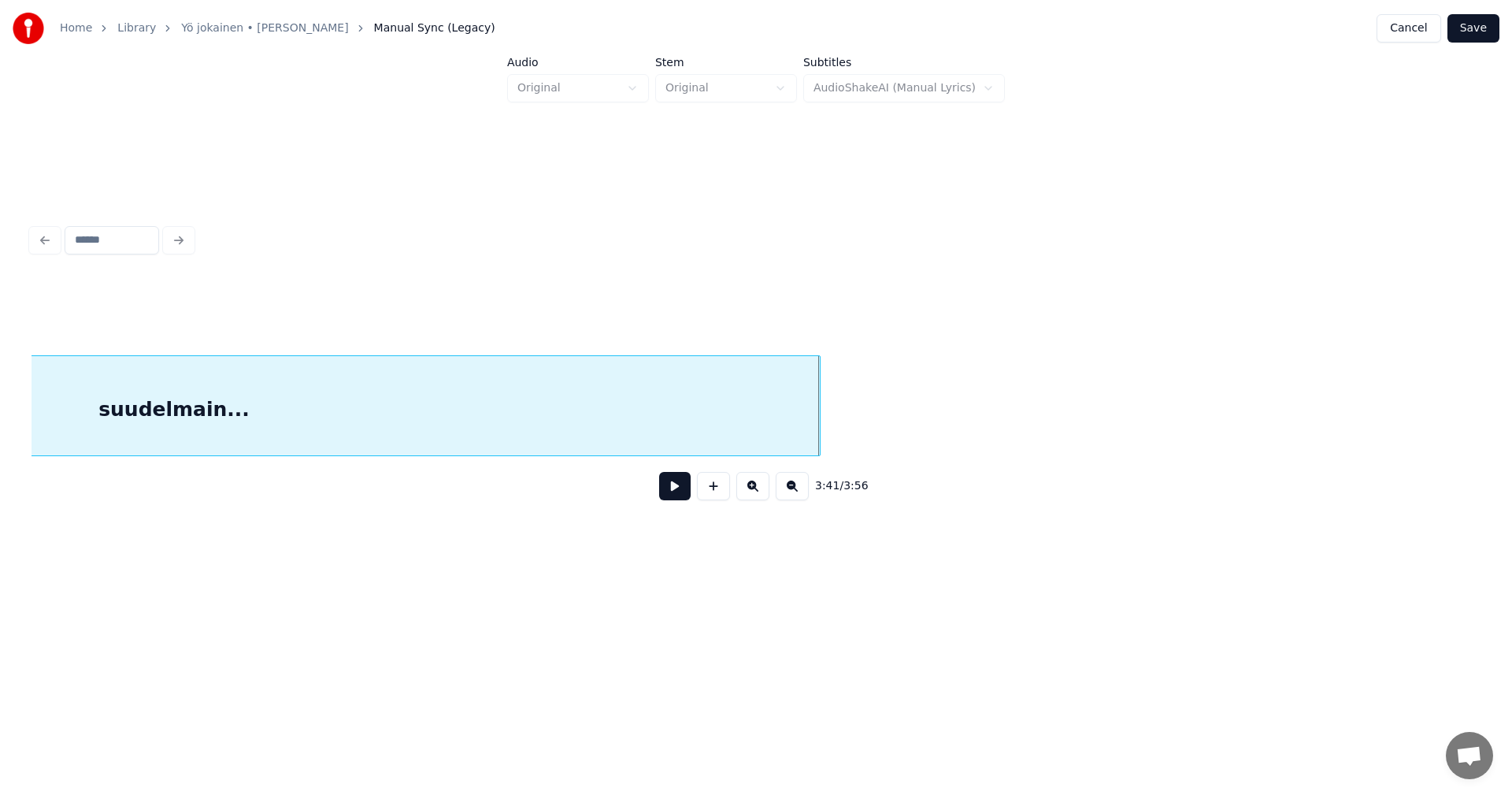
click at [818, 426] on div at bounding box center [817, 406] width 5 height 99
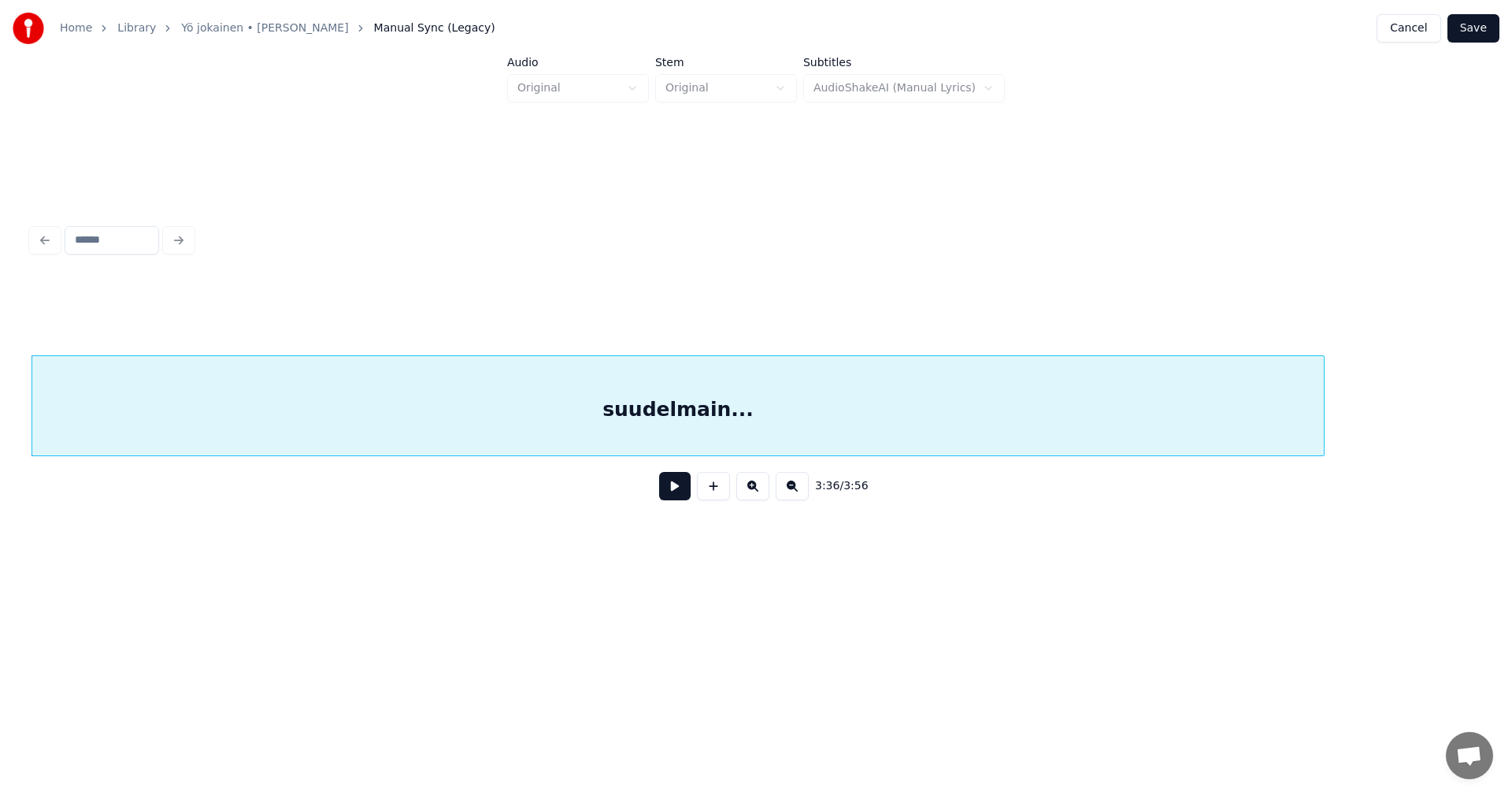
click at [1105, 393] on div "suudelmain..." at bounding box center [678, 409] width 1292 height 107
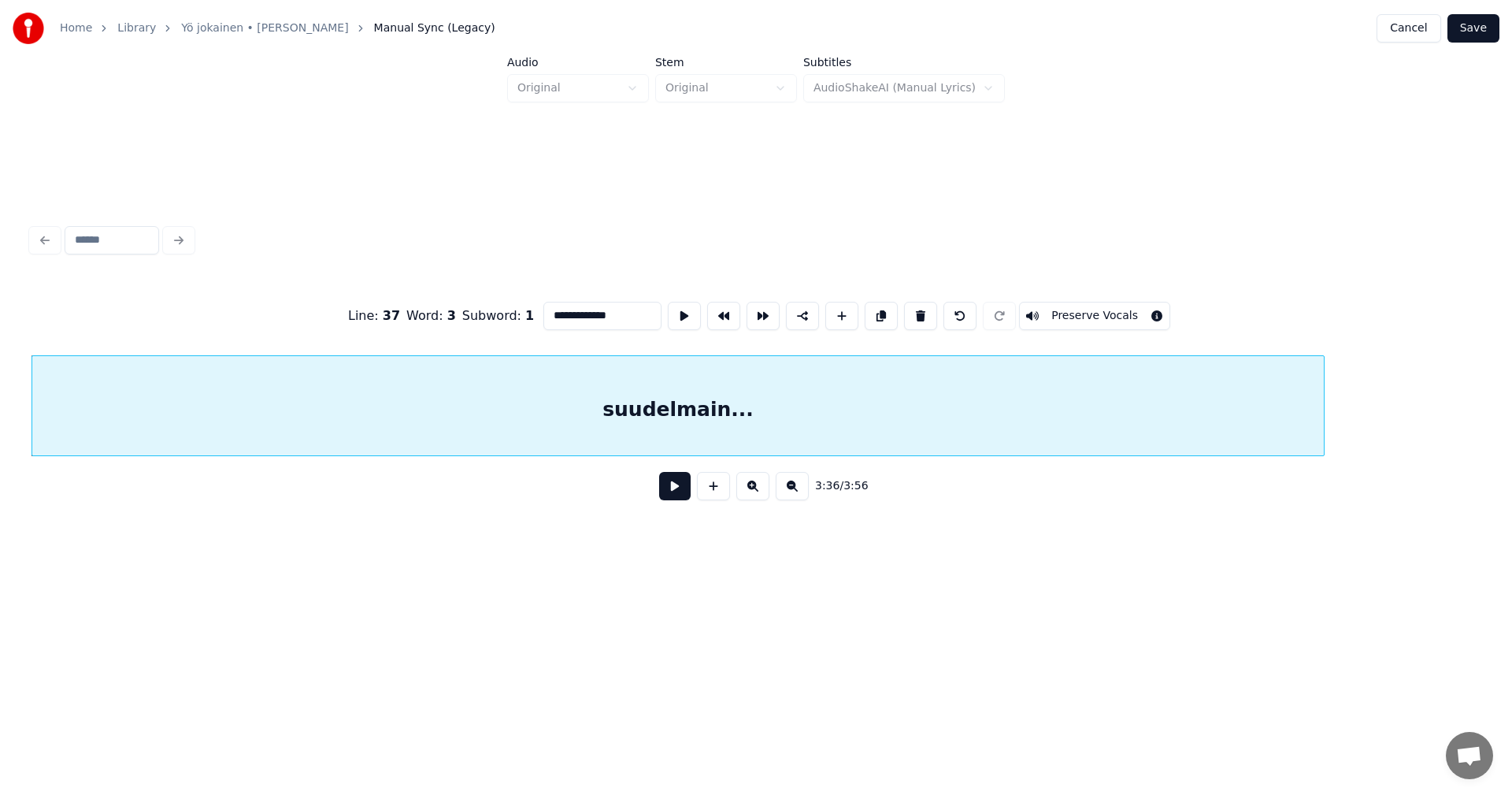
click at [671, 498] on button at bounding box center [674, 486] width 31 height 29
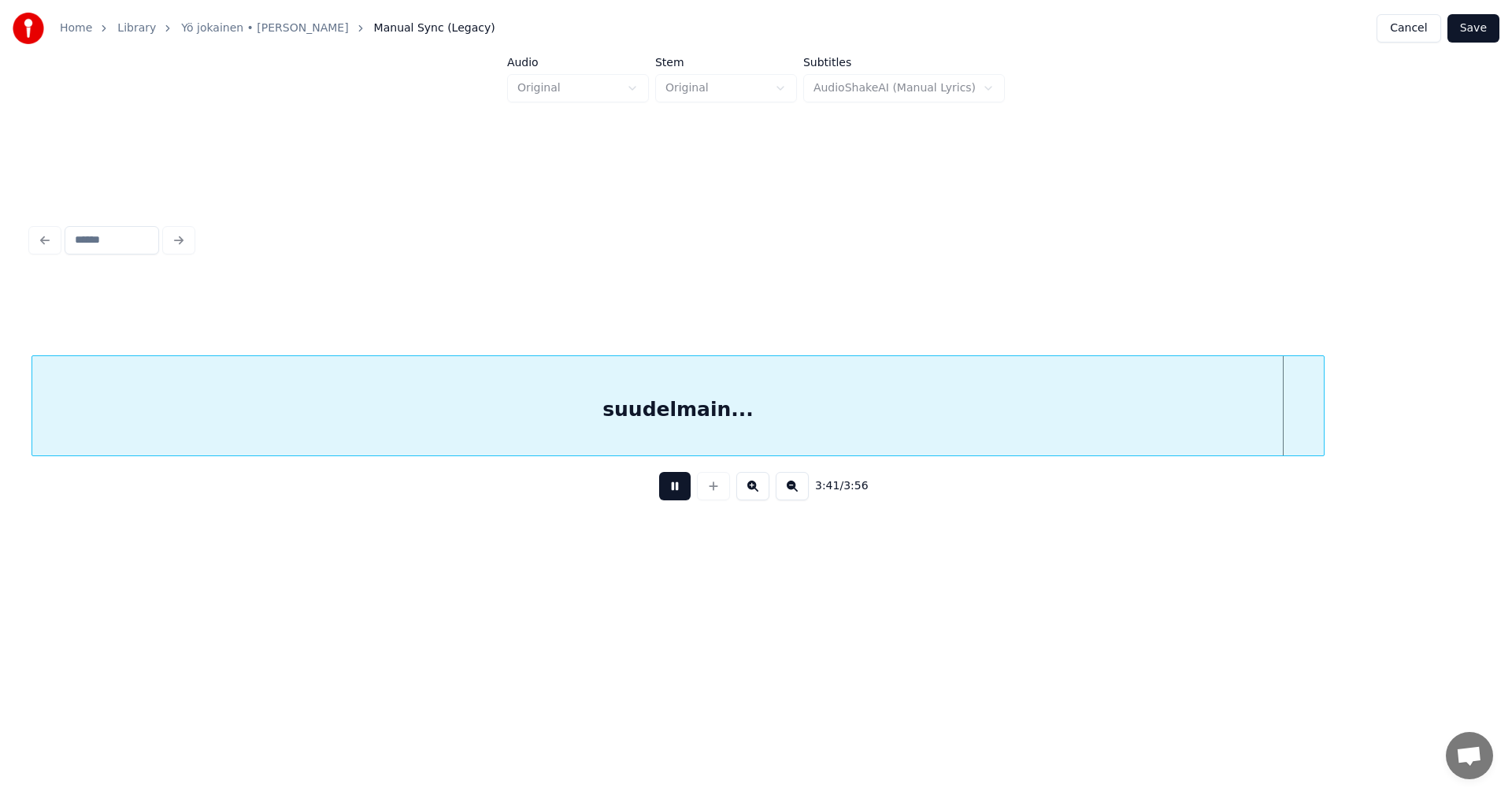
click at [671, 490] on button at bounding box center [674, 486] width 31 height 29
click at [1297, 427] on div at bounding box center [1297, 406] width 5 height 99
click at [1479, 24] on button "Save" at bounding box center [1473, 29] width 52 height 29
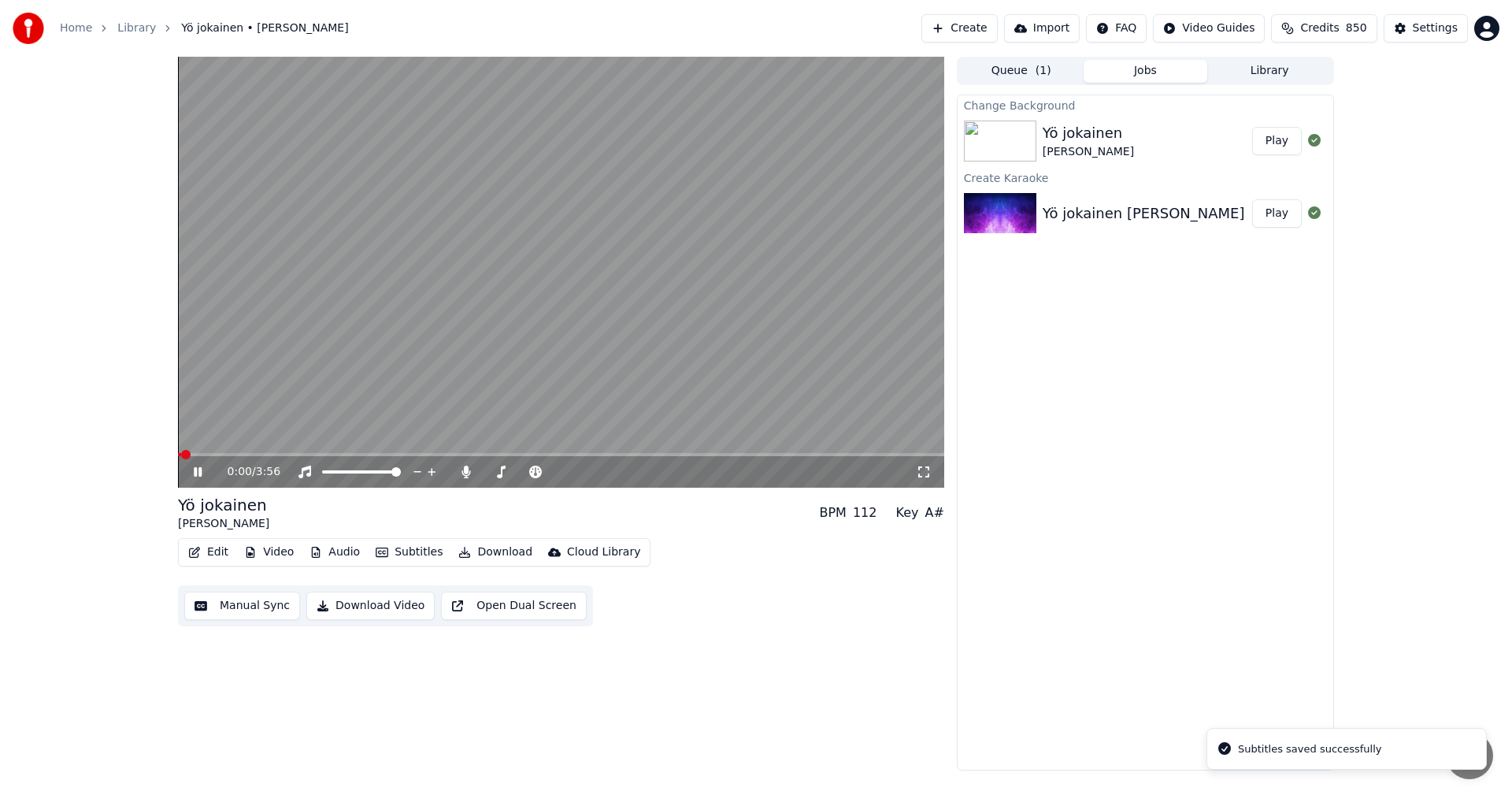
click at [225, 552] on button "Edit" at bounding box center [208, 551] width 52 height 22
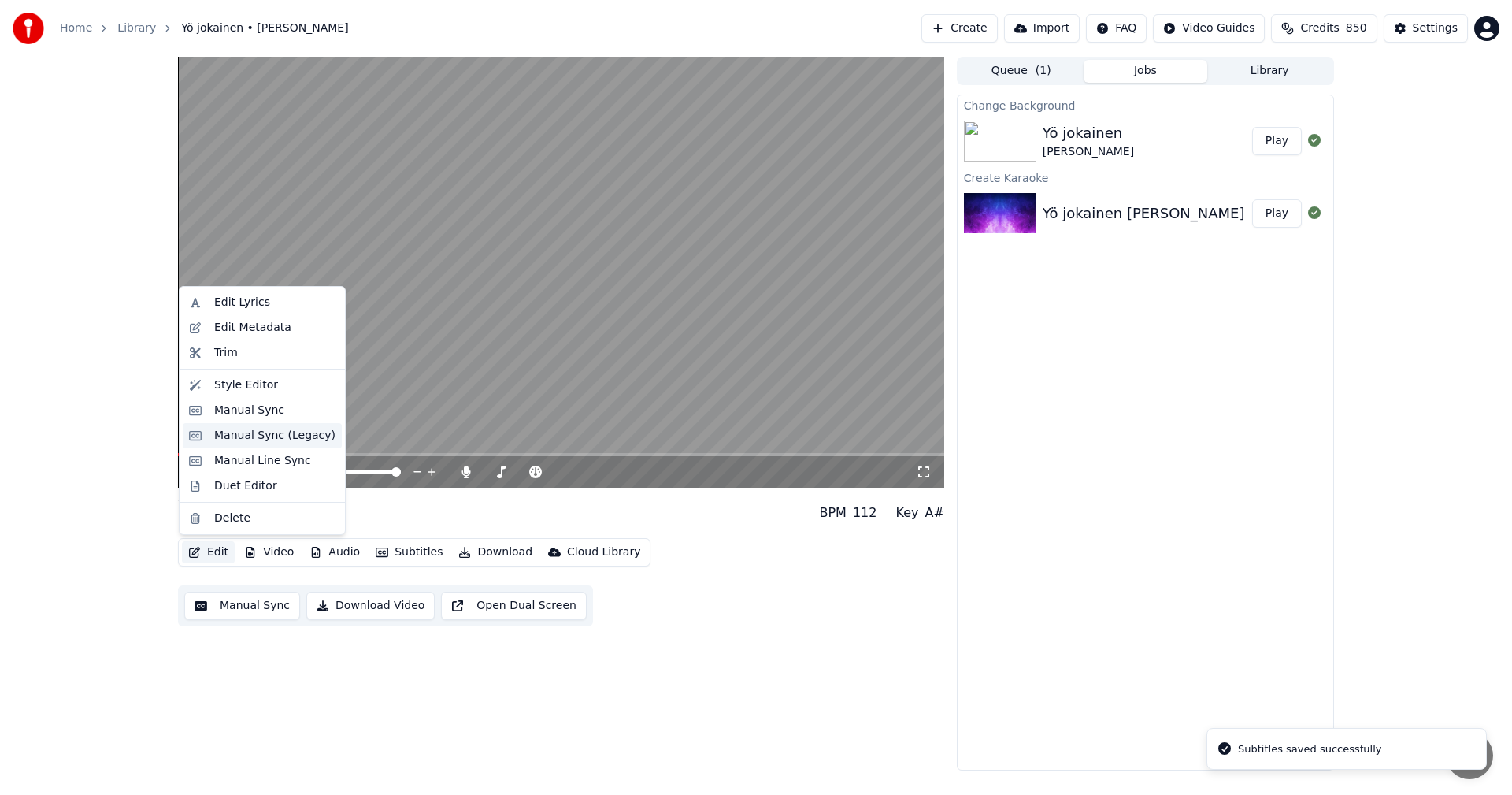
click at [298, 440] on div "Manual Sync (Legacy)" at bounding box center [274, 435] width 121 height 16
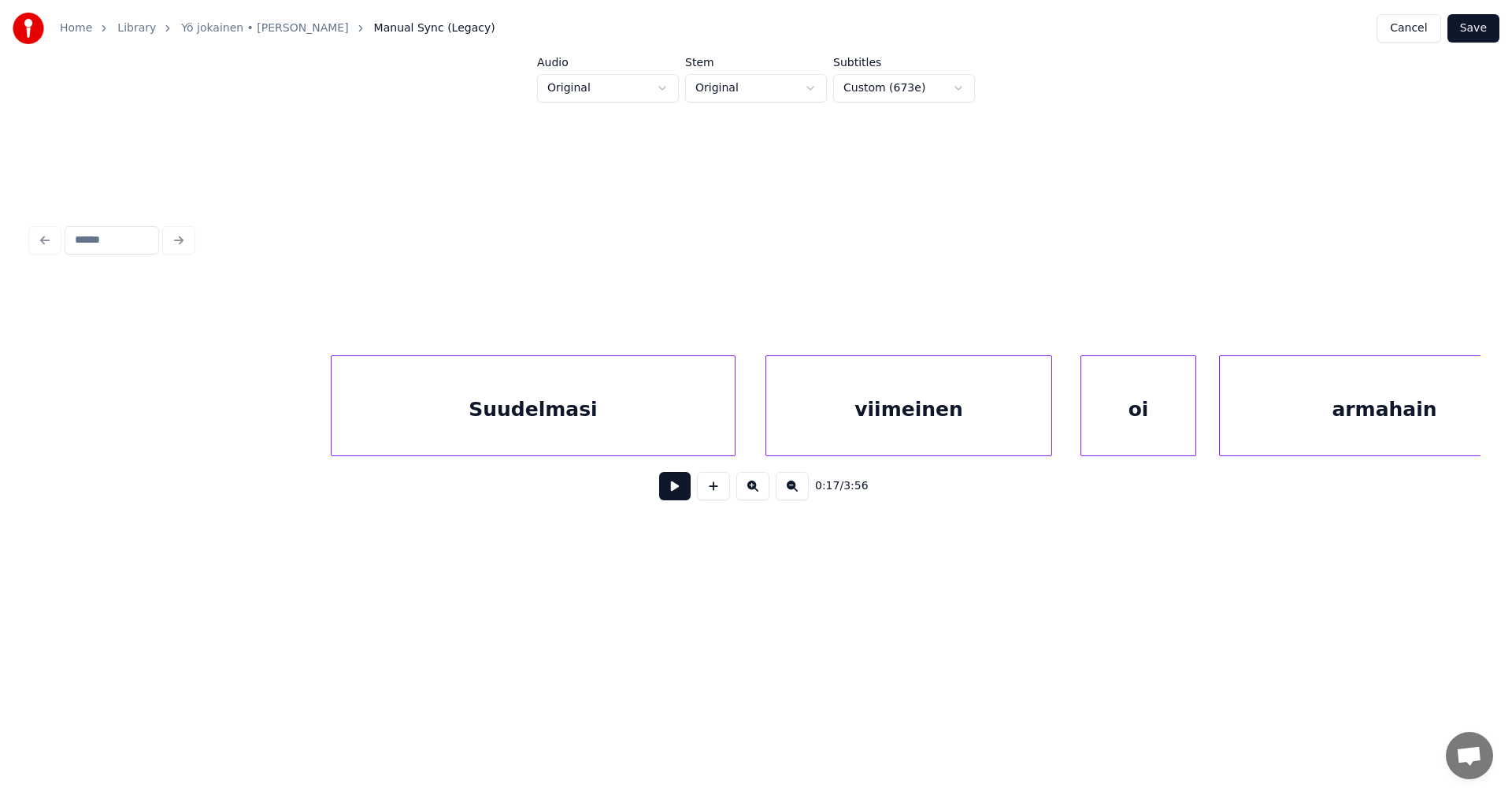
scroll to position [0, 19298]
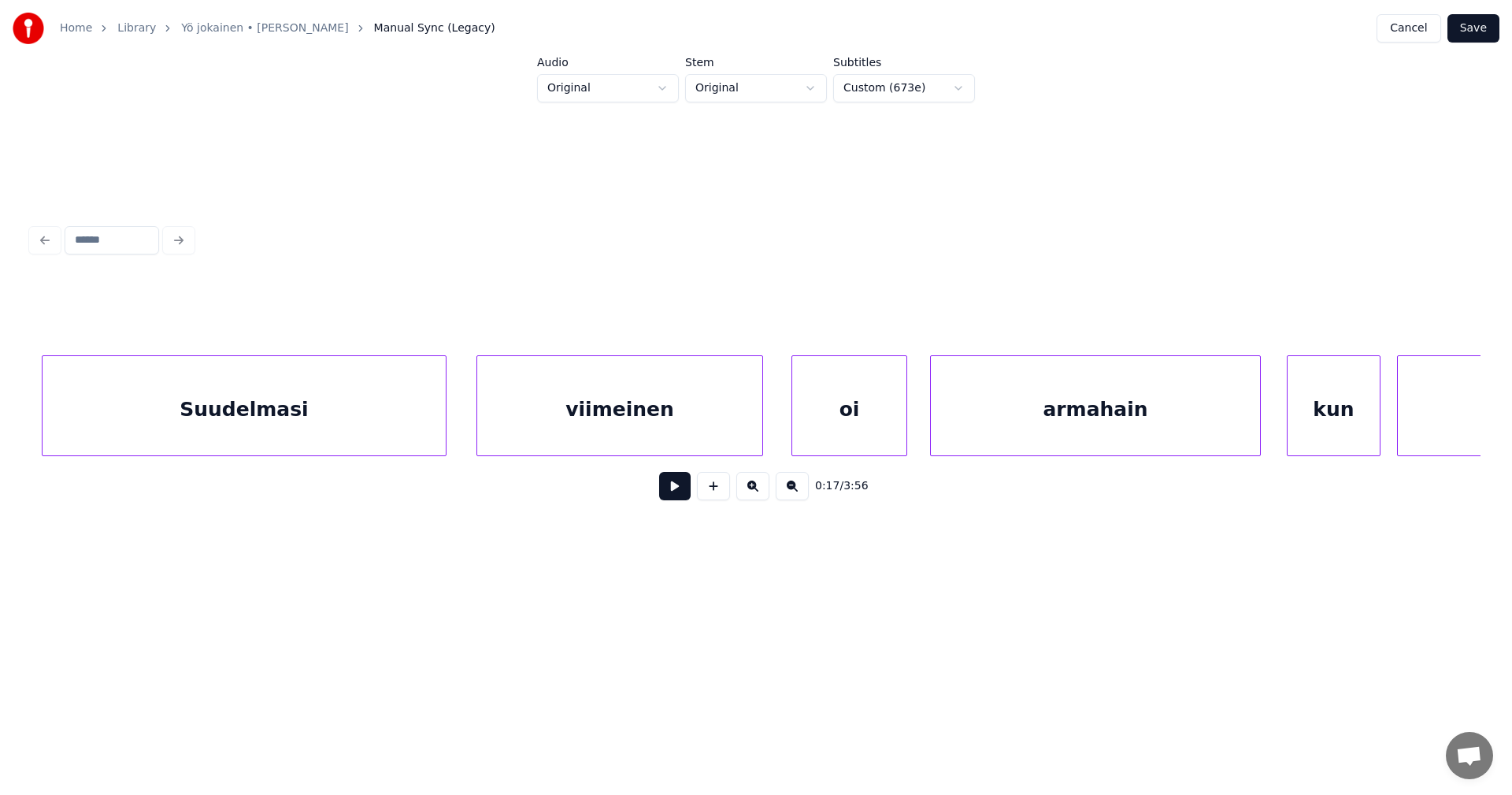
click at [390, 417] on div "Suudelmasi" at bounding box center [245, 409] width 404 height 107
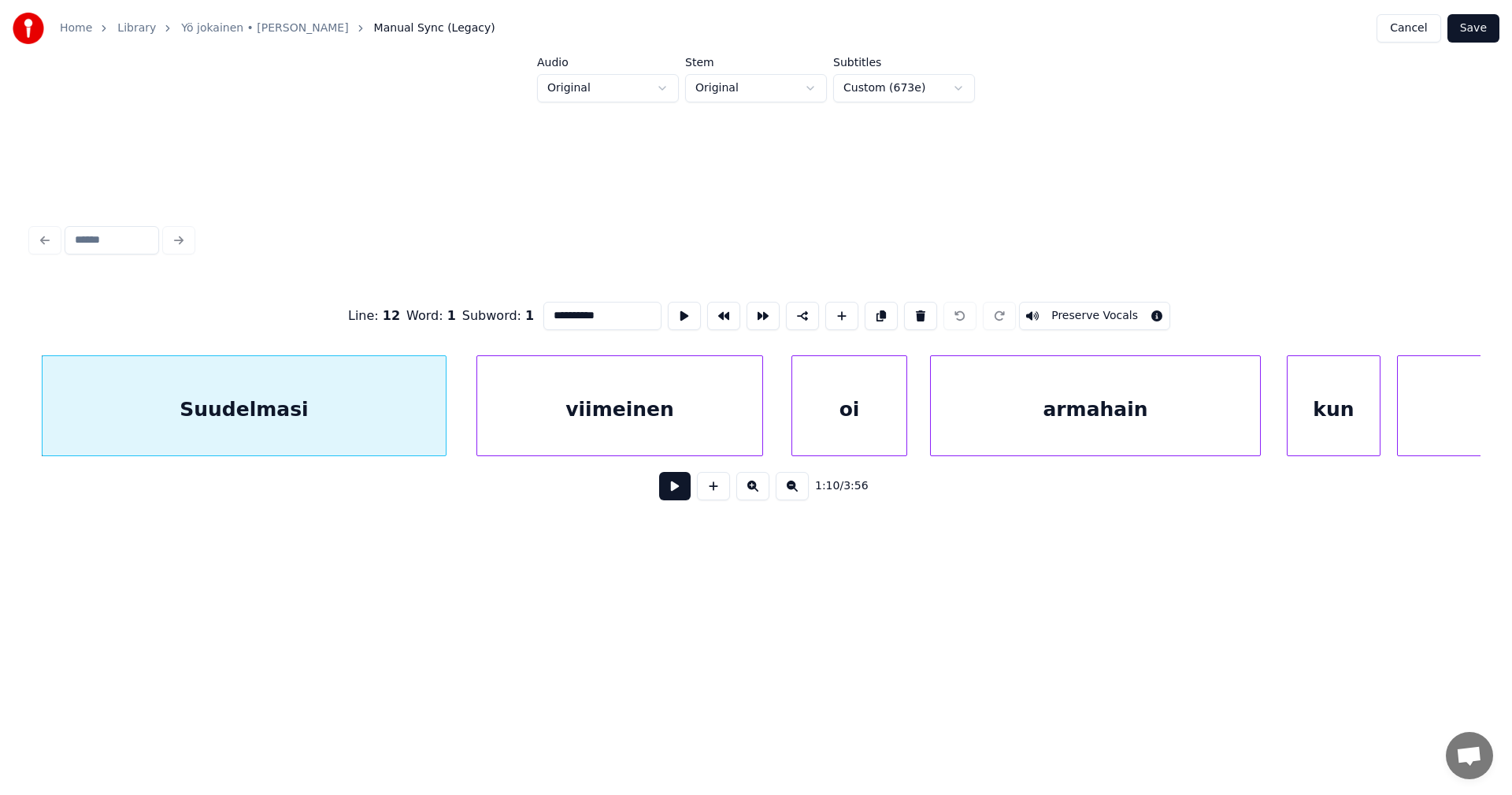
click at [670, 489] on button at bounding box center [674, 486] width 31 height 29
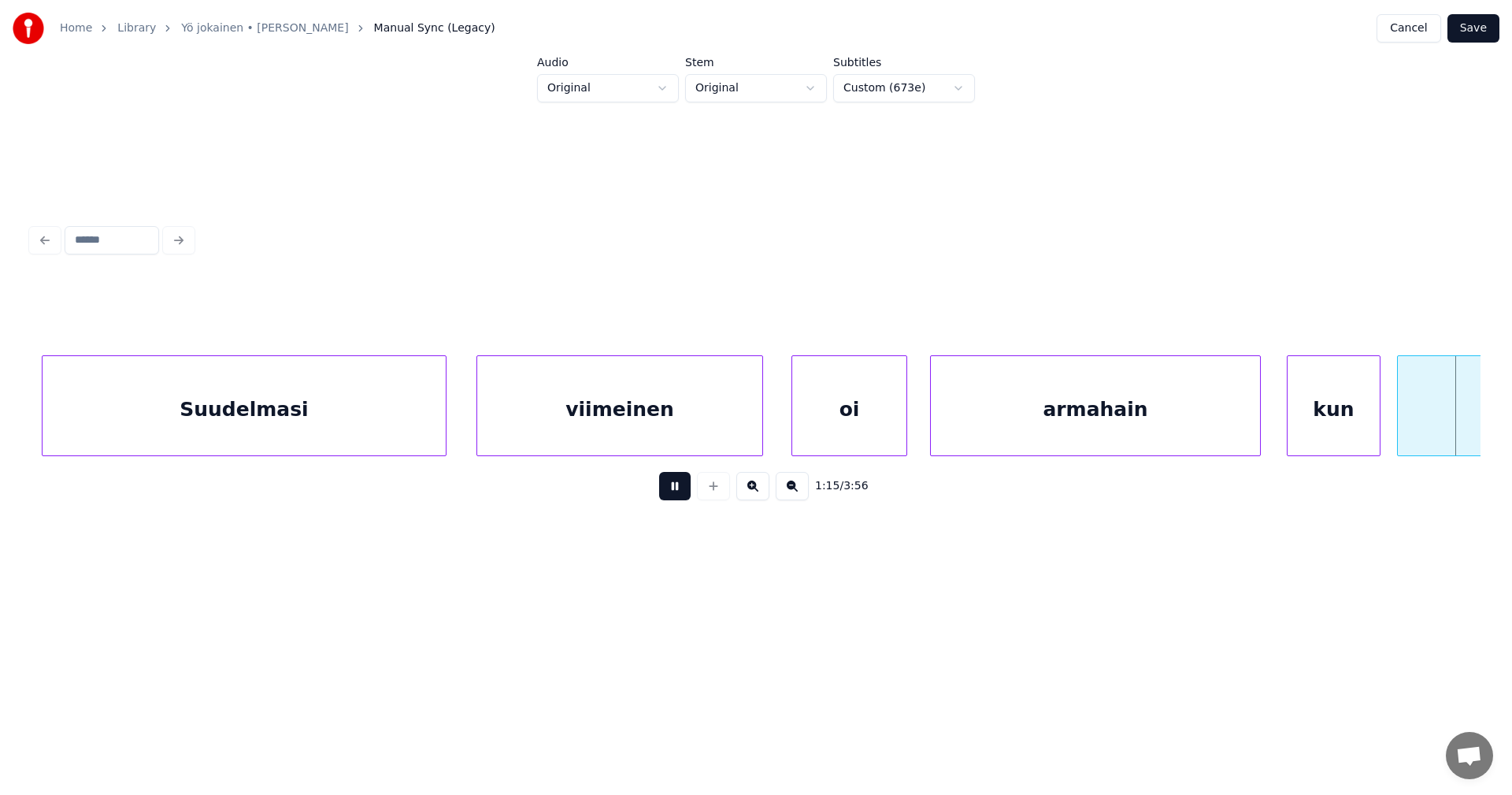
scroll to position [0, 20750]
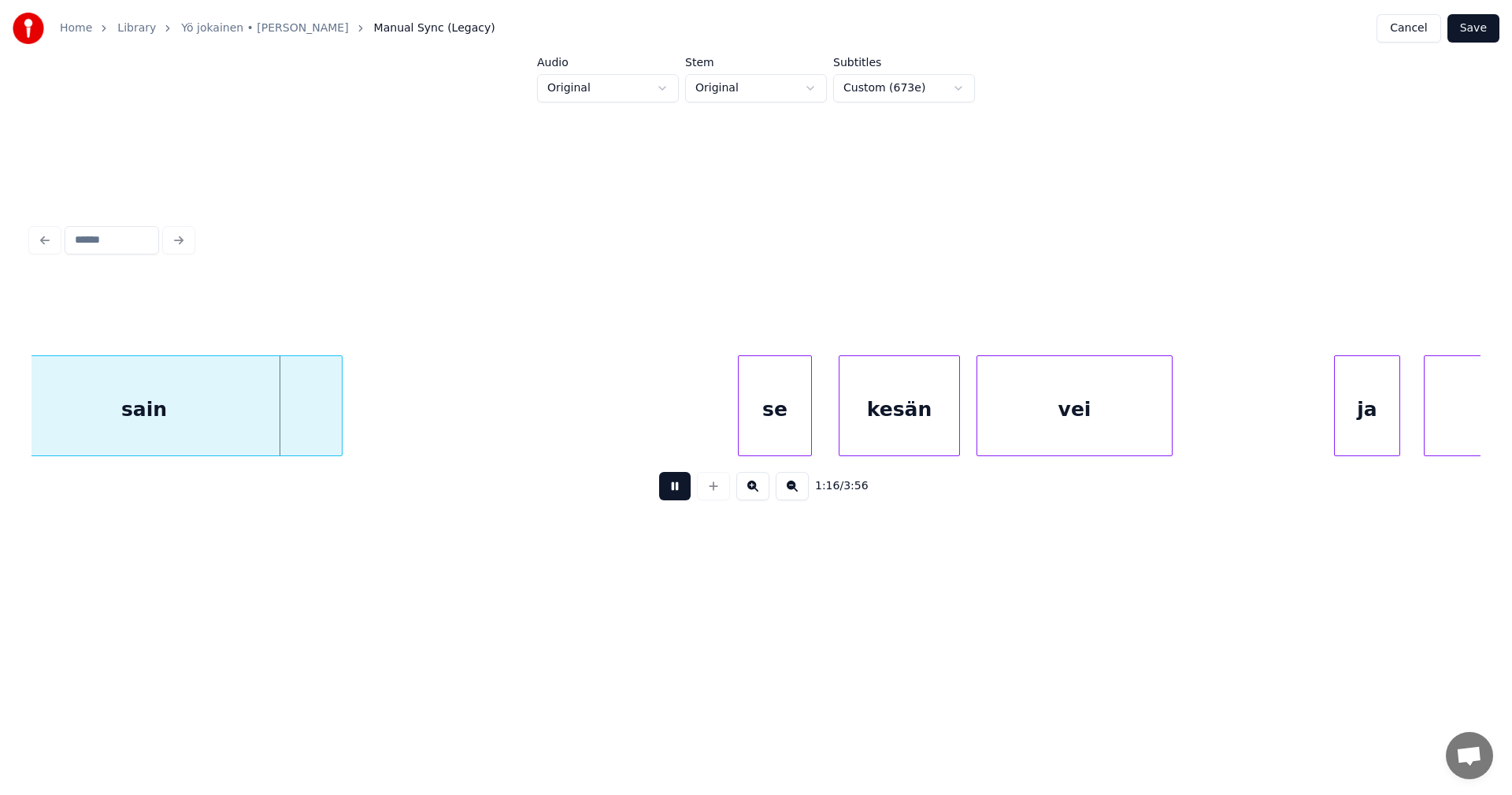
click at [672, 490] on button at bounding box center [674, 486] width 31 height 29
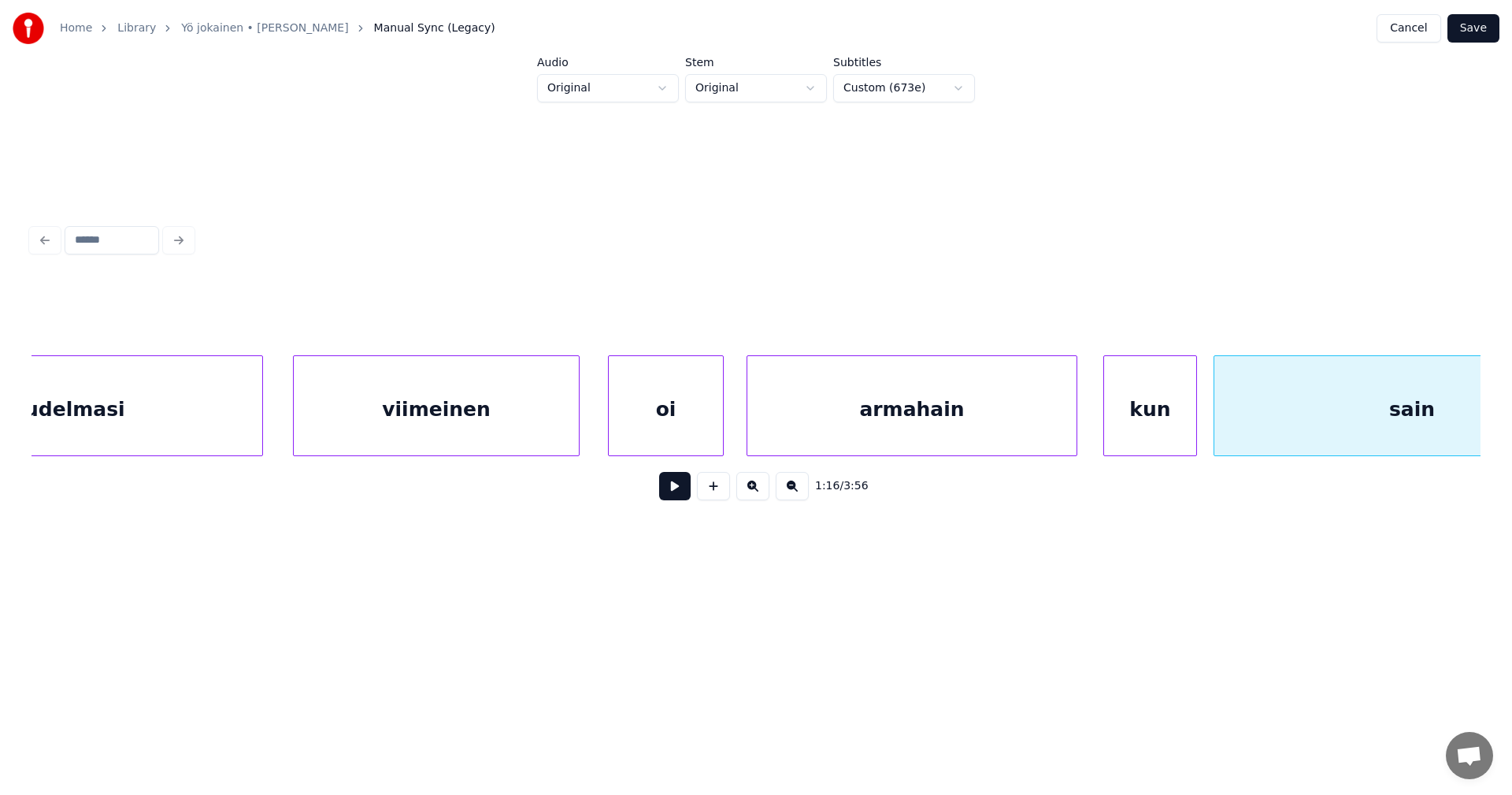
click at [405, 423] on div "viimeinen" at bounding box center [436, 409] width 285 height 107
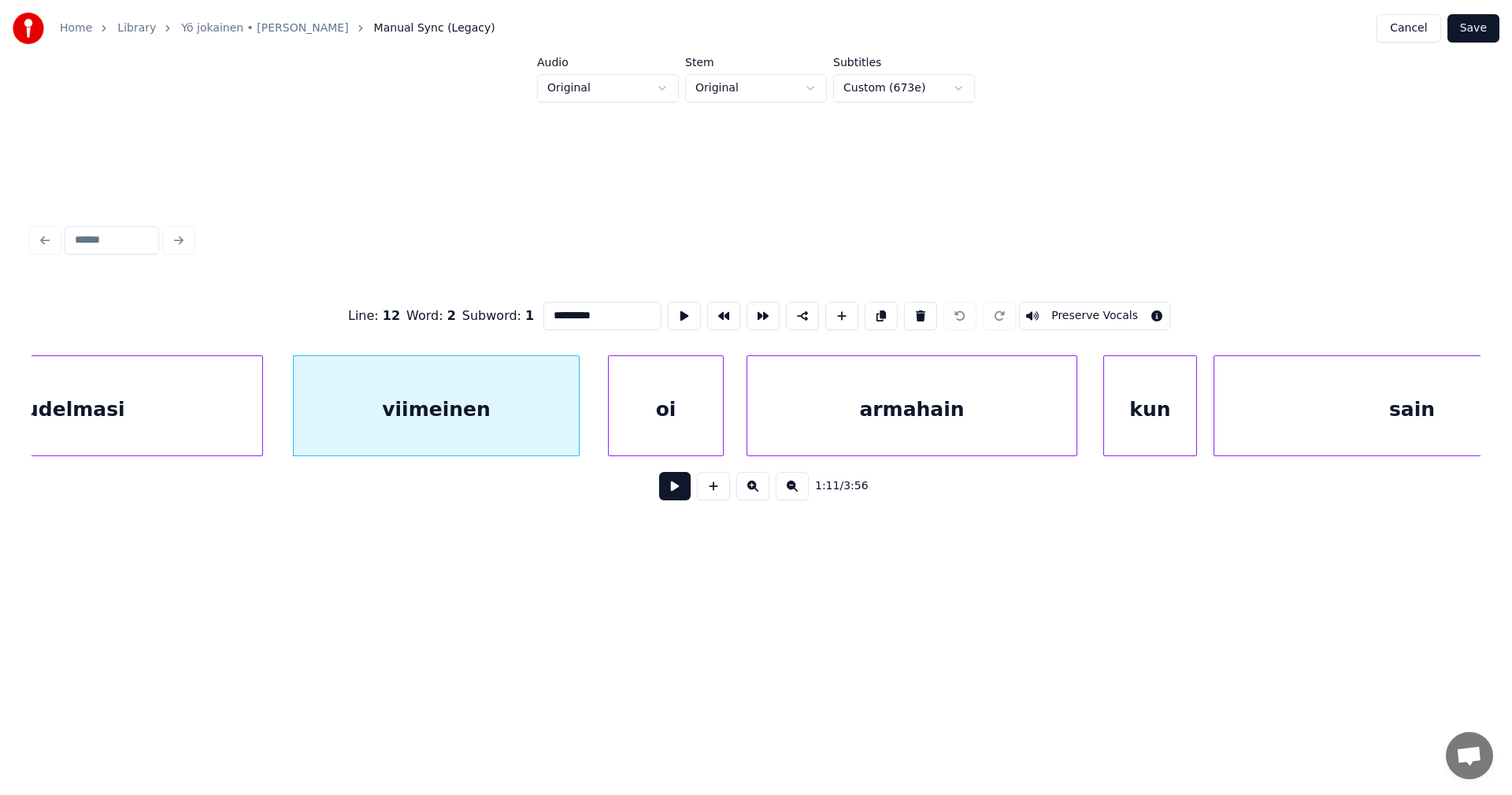
click at [581, 309] on input "*********" at bounding box center [603, 316] width 118 height 29
click at [505, 404] on div "viimeisen" at bounding box center [436, 409] width 285 height 107
type input "*********"
click at [670, 490] on button at bounding box center [674, 486] width 31 height 29
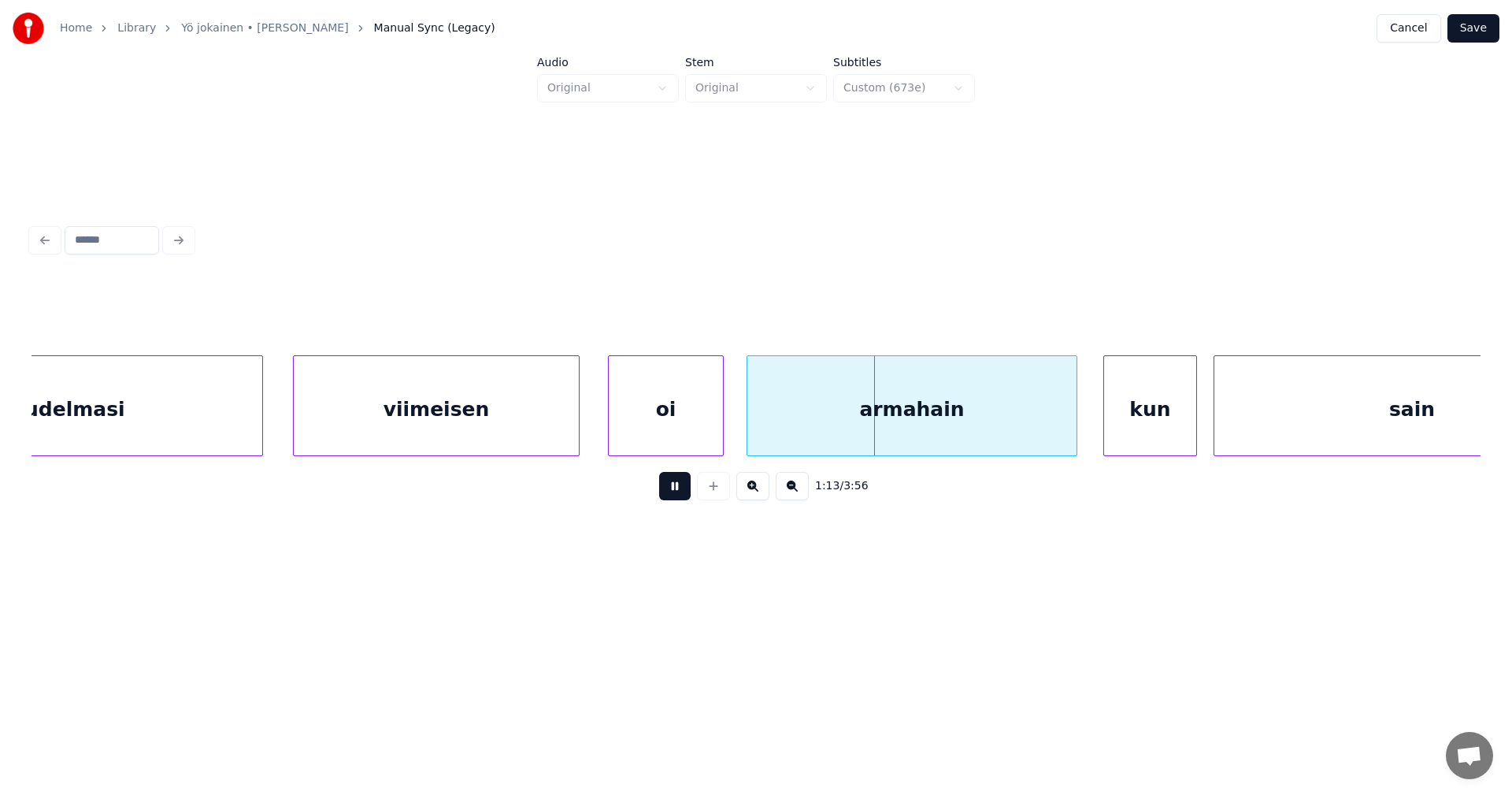
click at [495, 399] on div "viimeisen" at bounding box center [436, 409] width 285 height 107
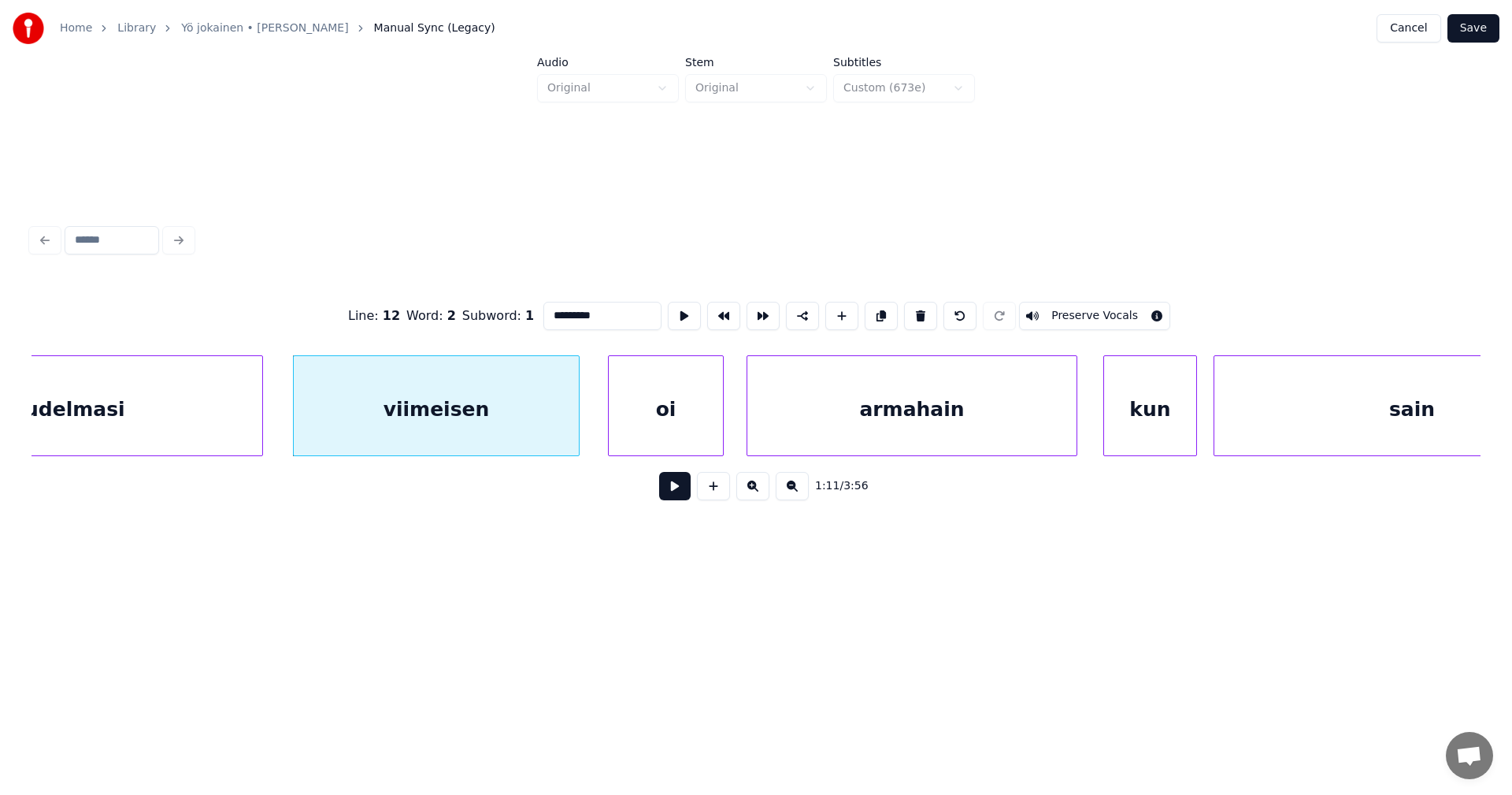
click at [672, 493] on button at bounding box center [674, 486] width 31 height 29
drag, startPoint x: 668, startPoint y: 496, endPoint x: 558, endPoint y: 487, distance: 110.4
click at [668, 495] on button at bounding box center [674, 486] width 31 height 29
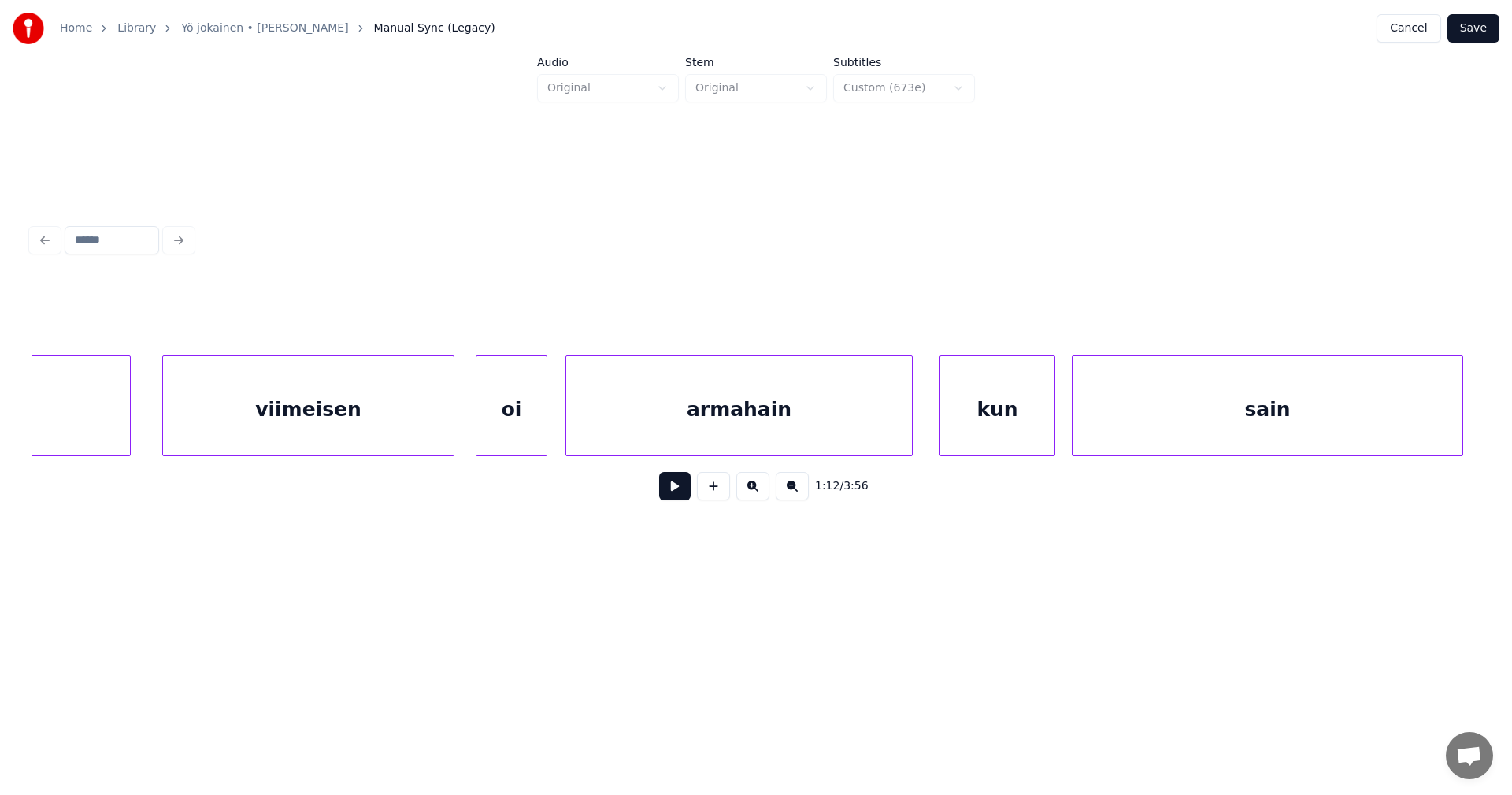
scroll to position [0, 47452]
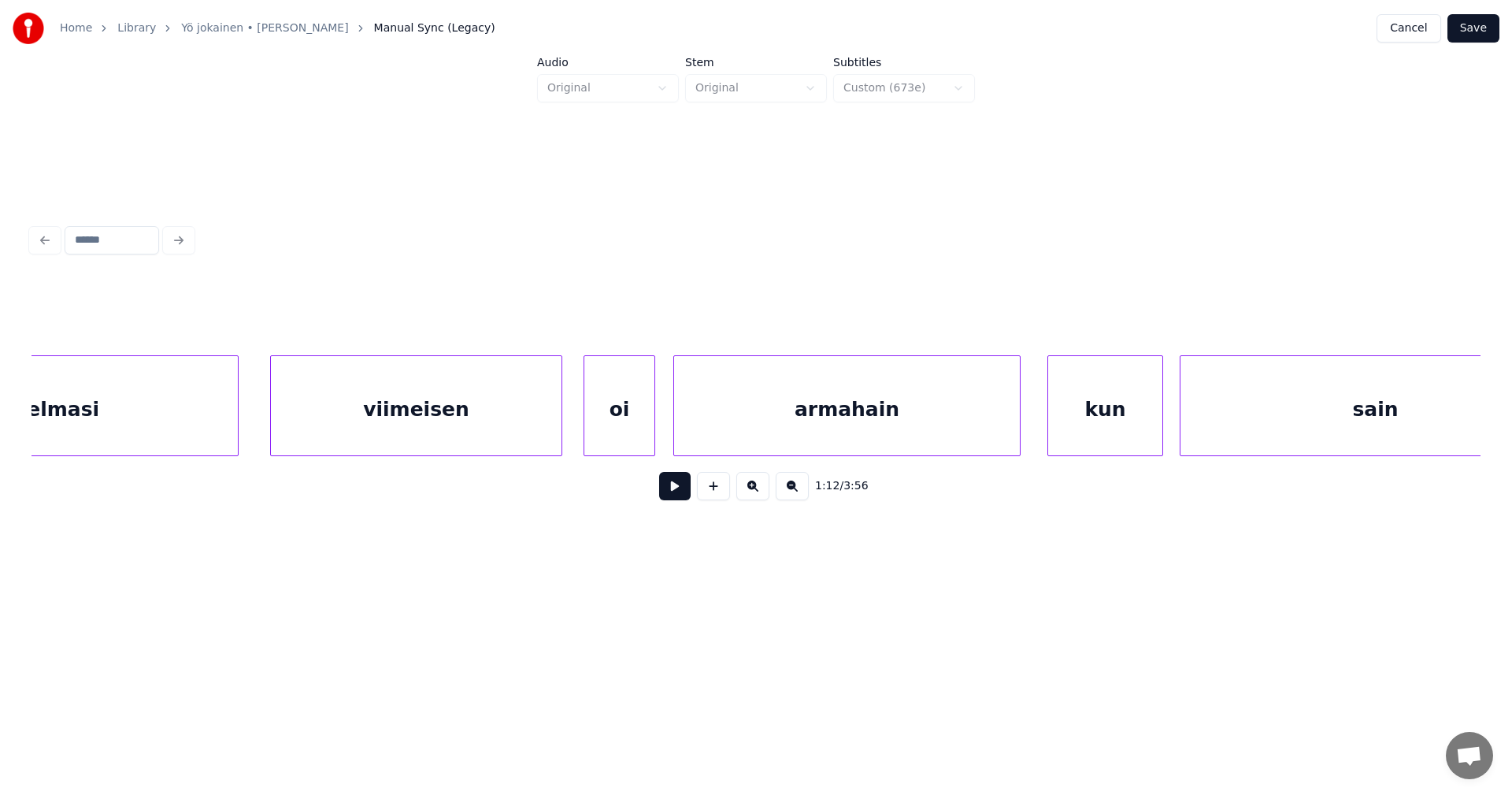
click at [128, 399] on div "Suudelmasi" at bounding box center [35, 409] width 406 height 107
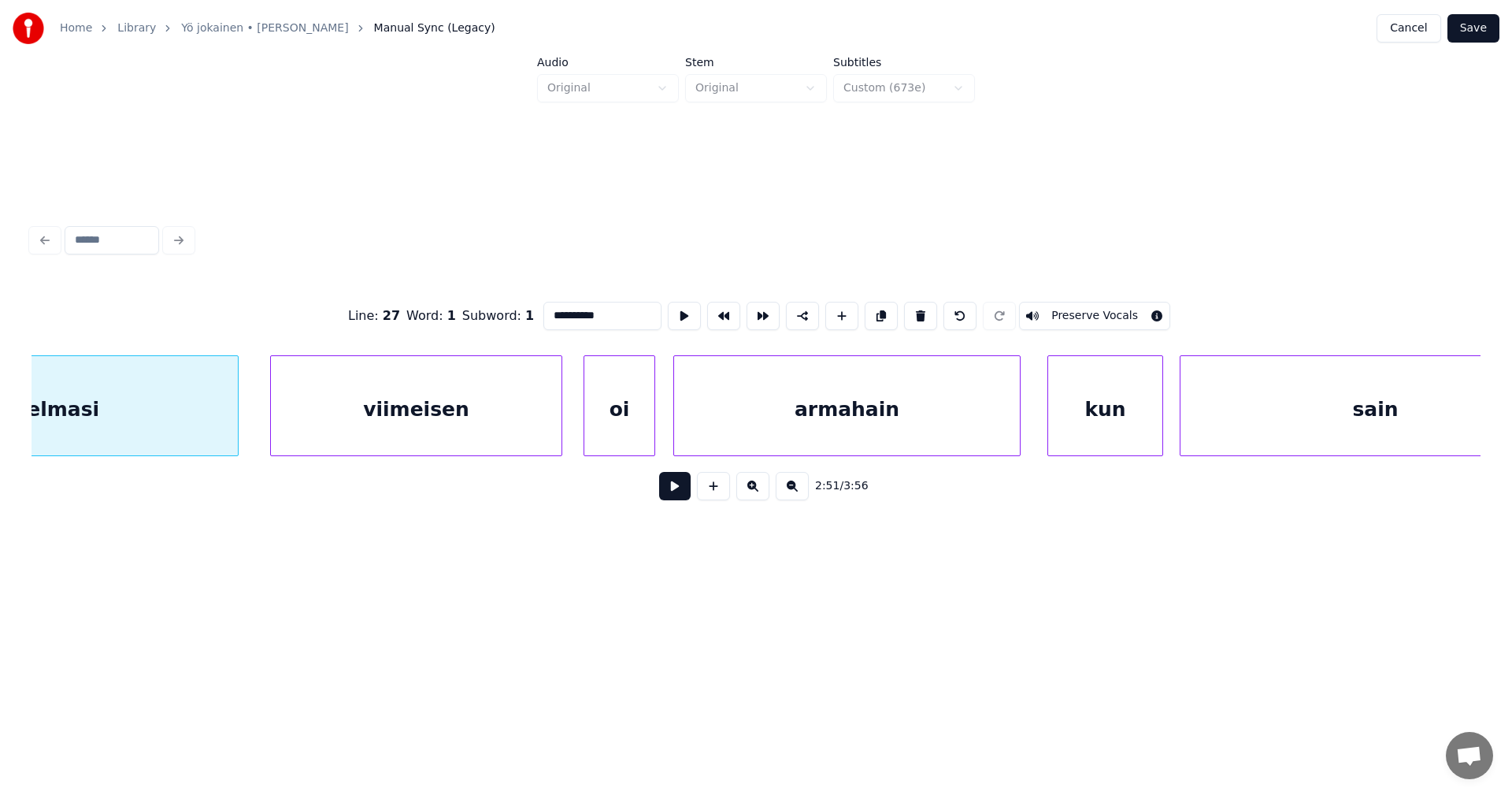
scroll to position [0, 47252]
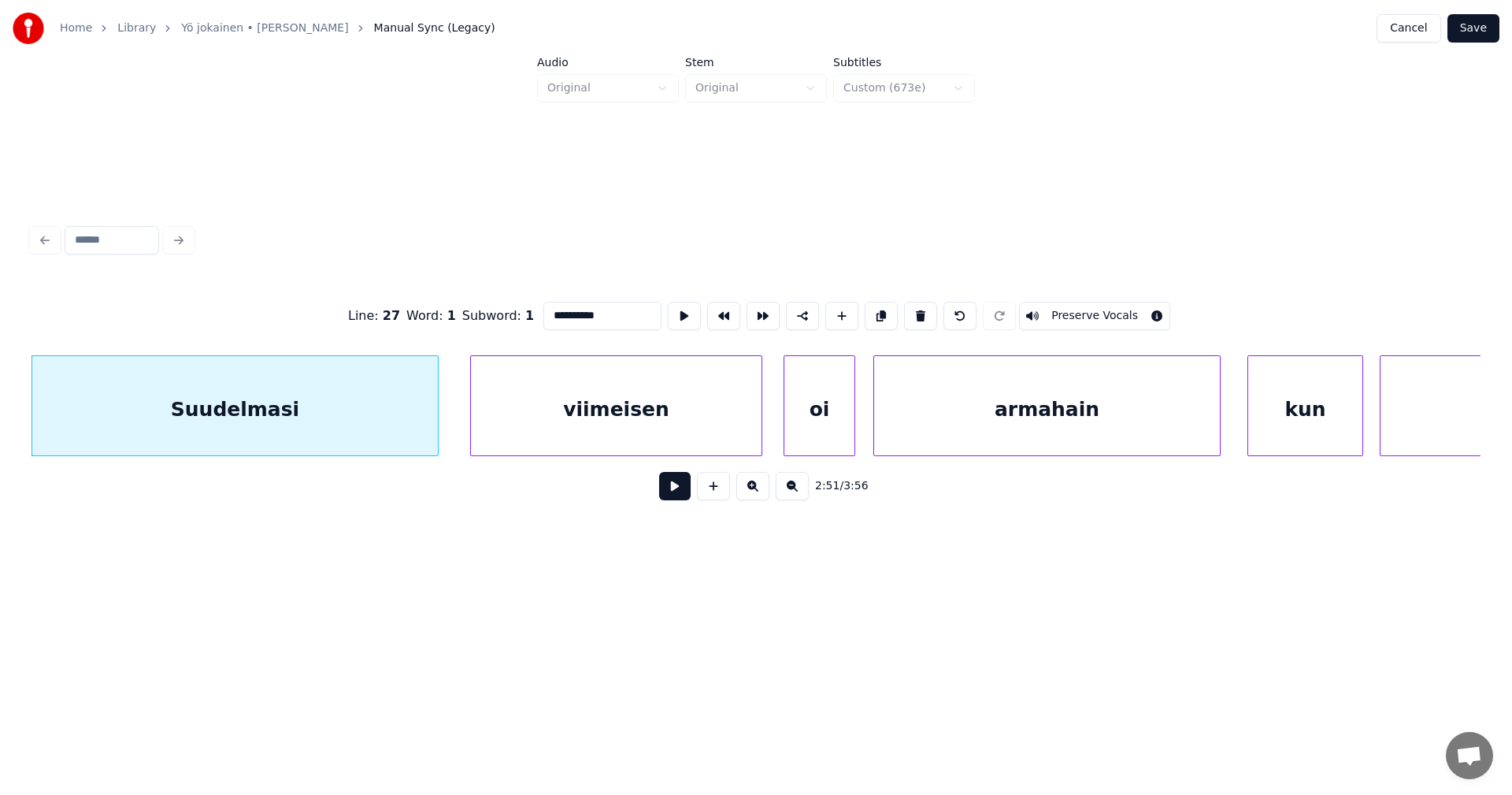
click at [682, 490] on button at bounding box center [674, 486] width 31 height 29
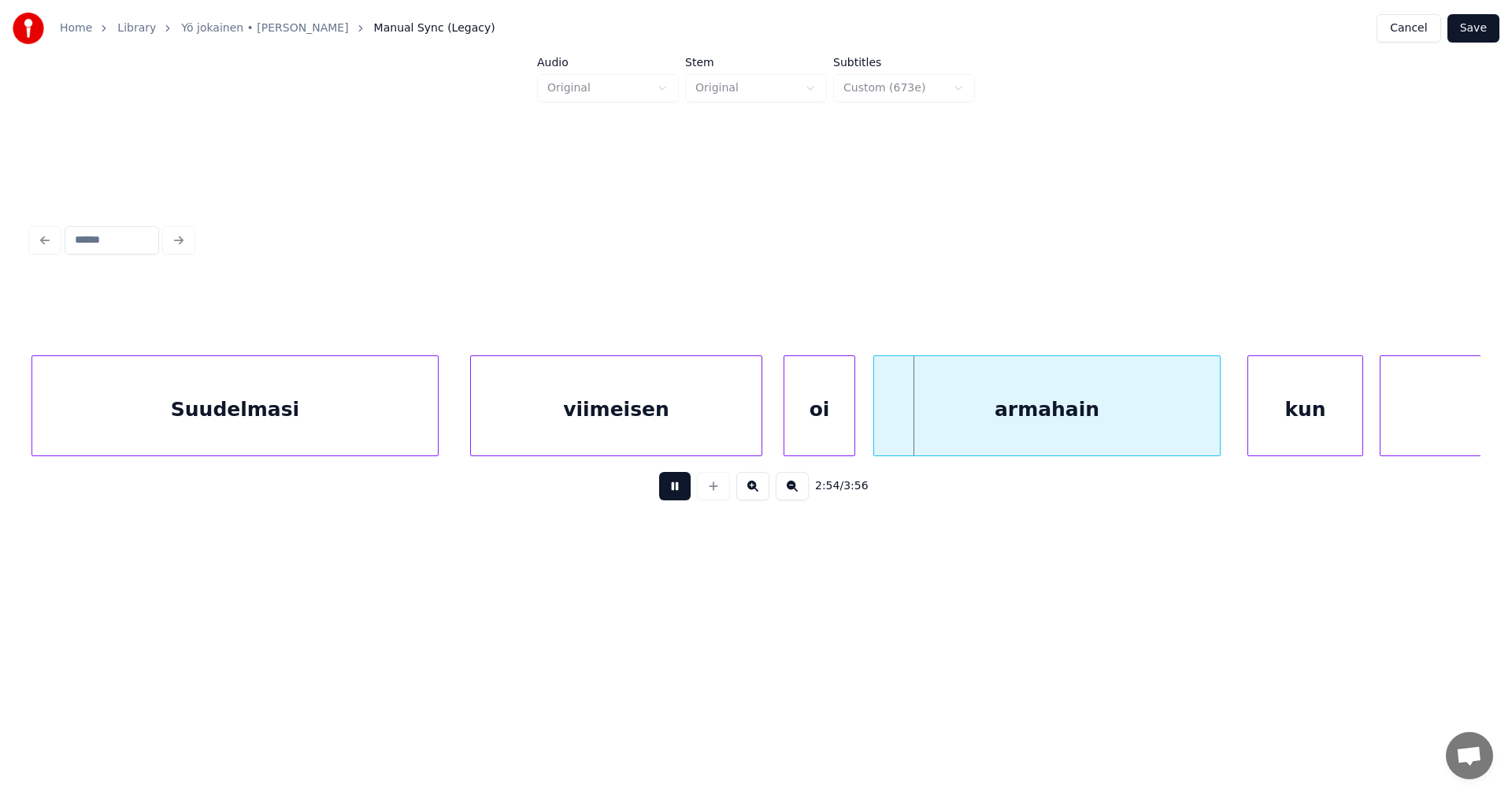
click at [677, 489] on button at bounding box center [674, 486] width 31 height 29
click at [1488, 34] on button "Save" at bounding box center [1473, 29] width 52 height 29
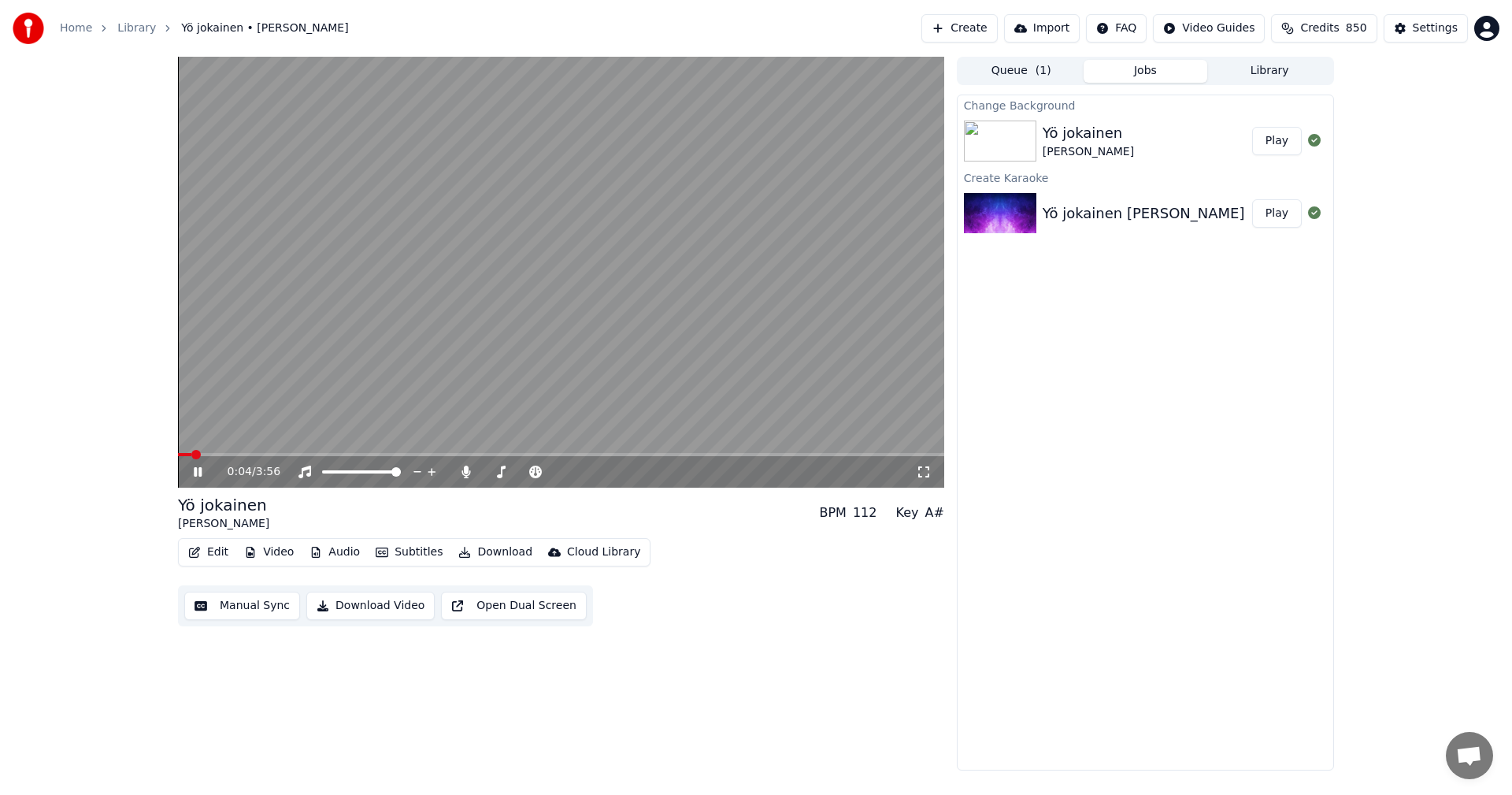
click at [212, 454] on span at bounding box center [561, 454] width 766 height 3
click at [198, 471] on icon at bounding box center [209, 471] width 37 height 12
click at [285, 555] on button "Video" at bounding box center [269, 551] width 62 height 22
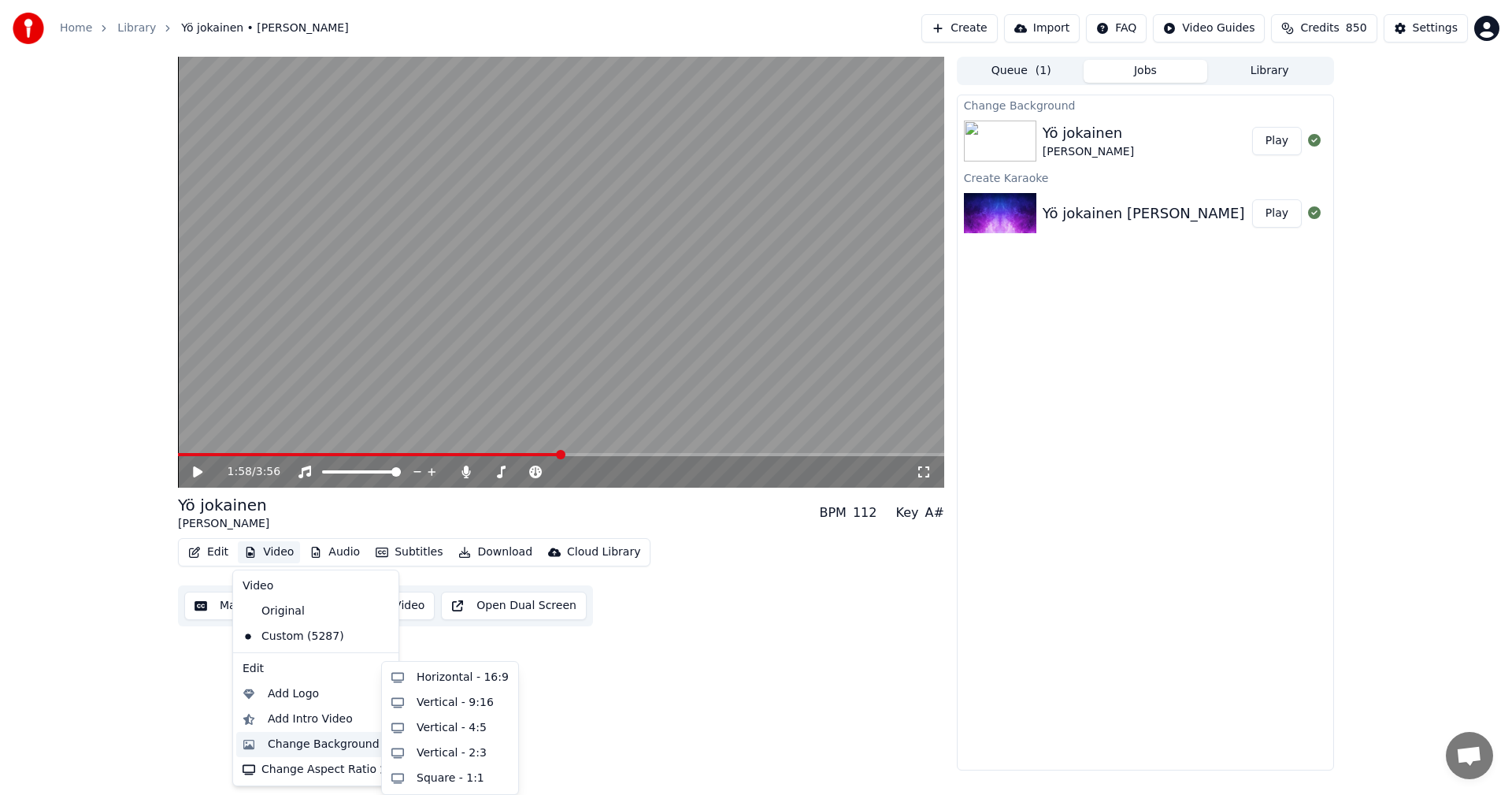
click at [324, 738] on div "Change Background" at bounding box center [323, 744] width 111 height 16
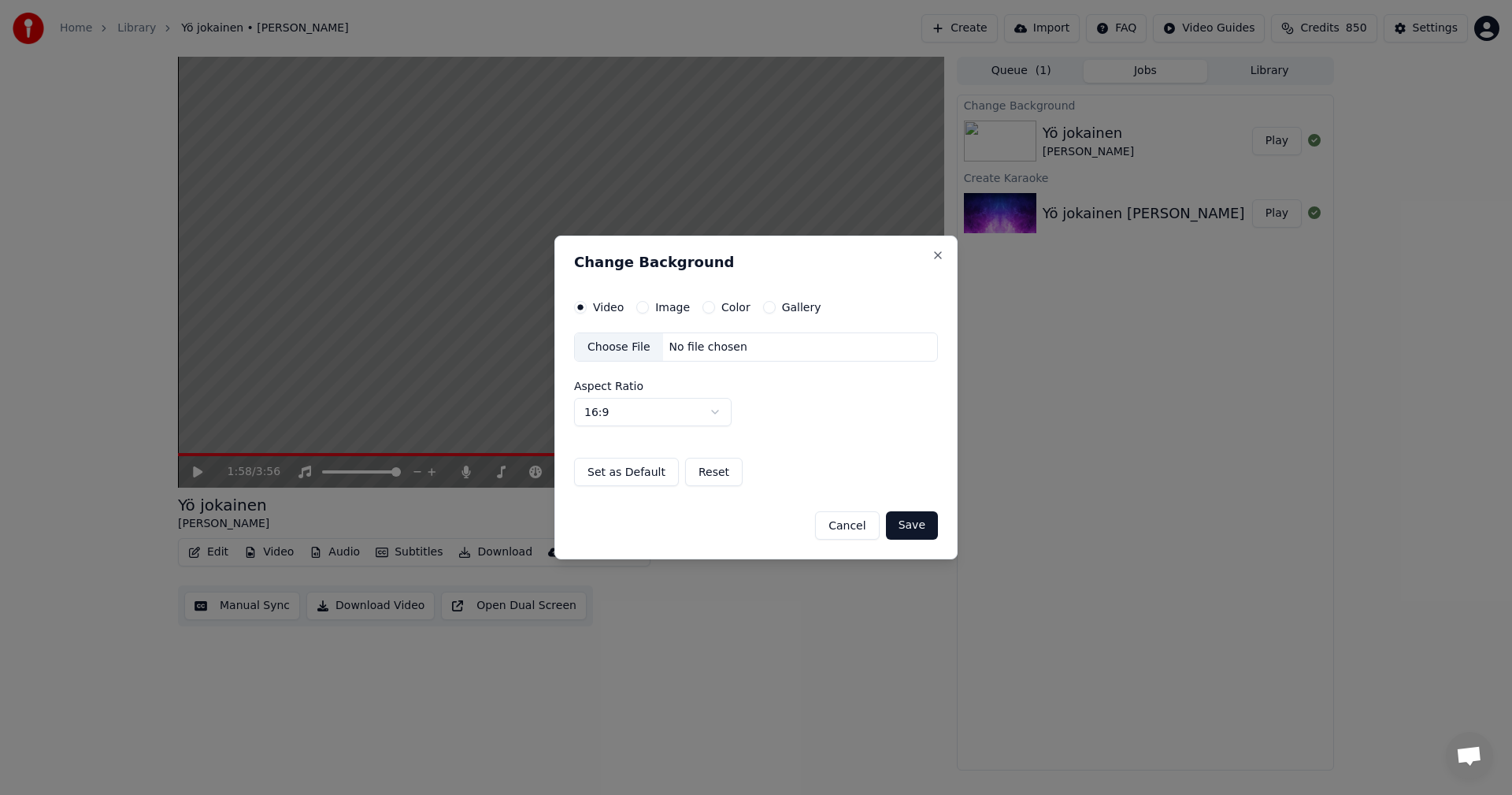
click at [646, 308] on button "Image" at bounding box center [642, 307] width 12 height 12
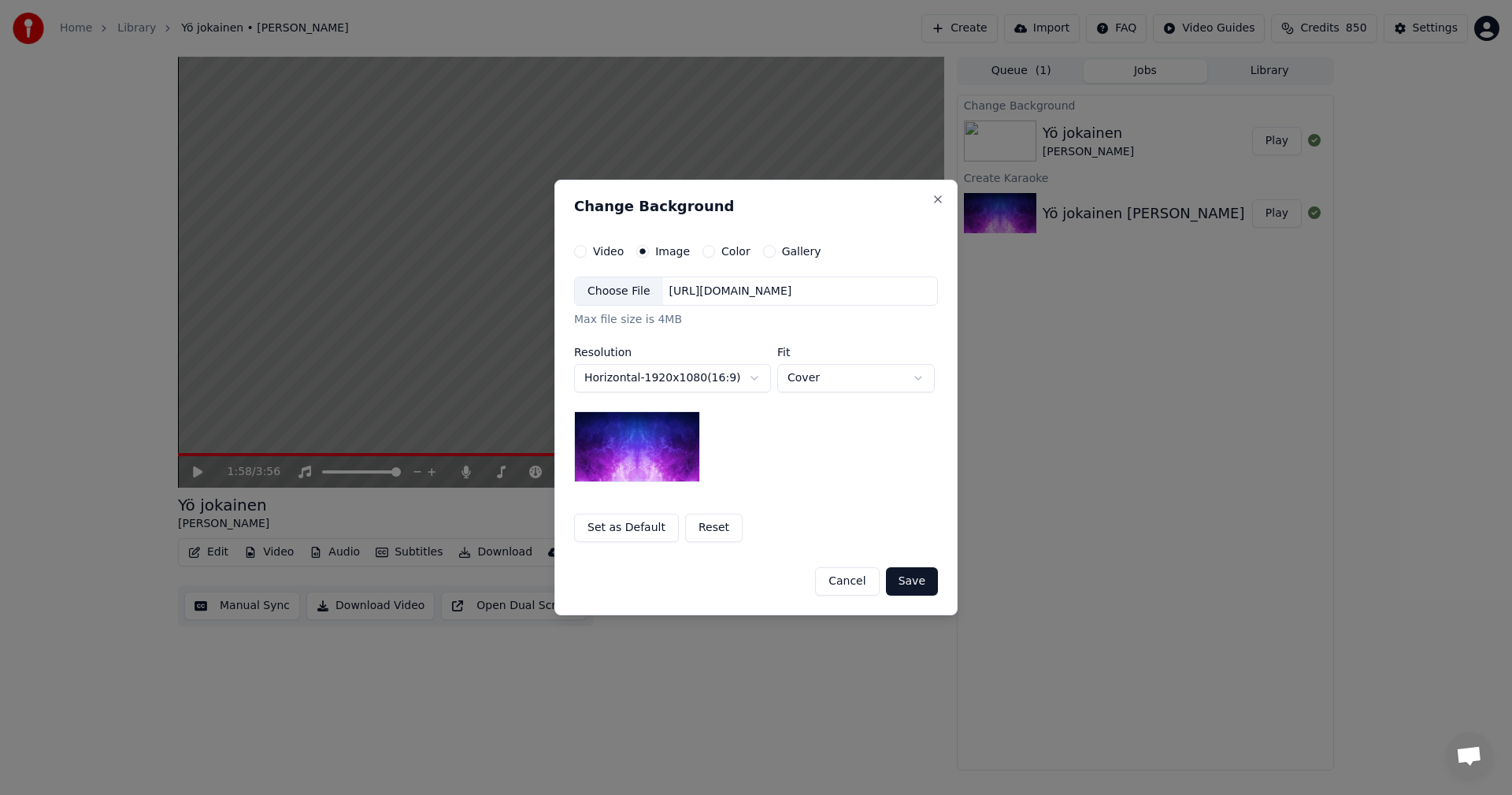
click at [645, 292] on div "Choose File" at bounding box center [619, 291] width 89 height 29
click at [913, 585] on button "Save" at bounding box center [912, 582] width 52 height 29
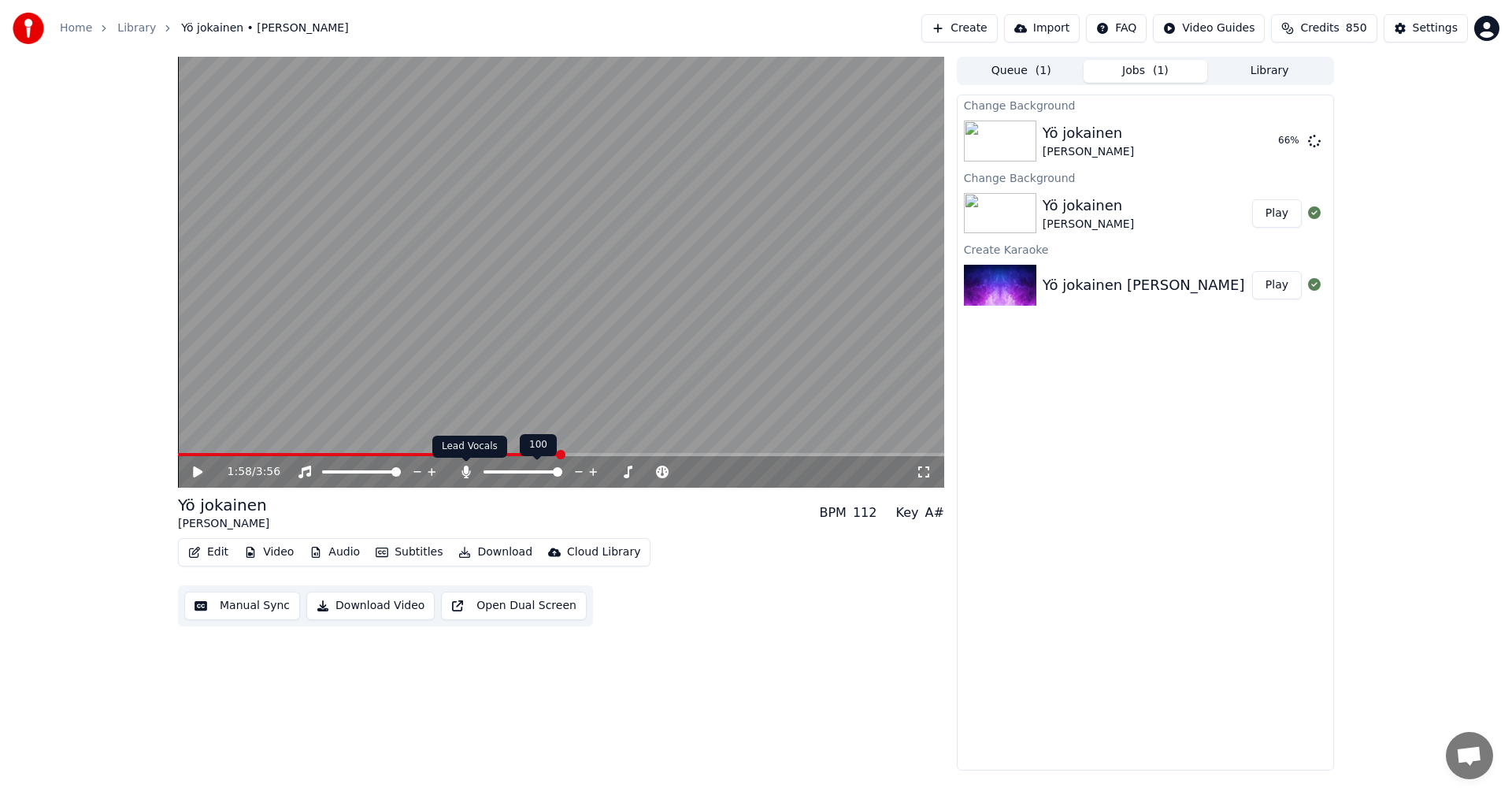
click at [461, 475] on icon at bounding box center [466, 471] width 16 height 12
click at [1292, 141] on button "Play" at bounding box center [1277, 141] width 50 height 29
click at [280, 550] on button "Video" at bounding box center [269, 551] width 62 height 22
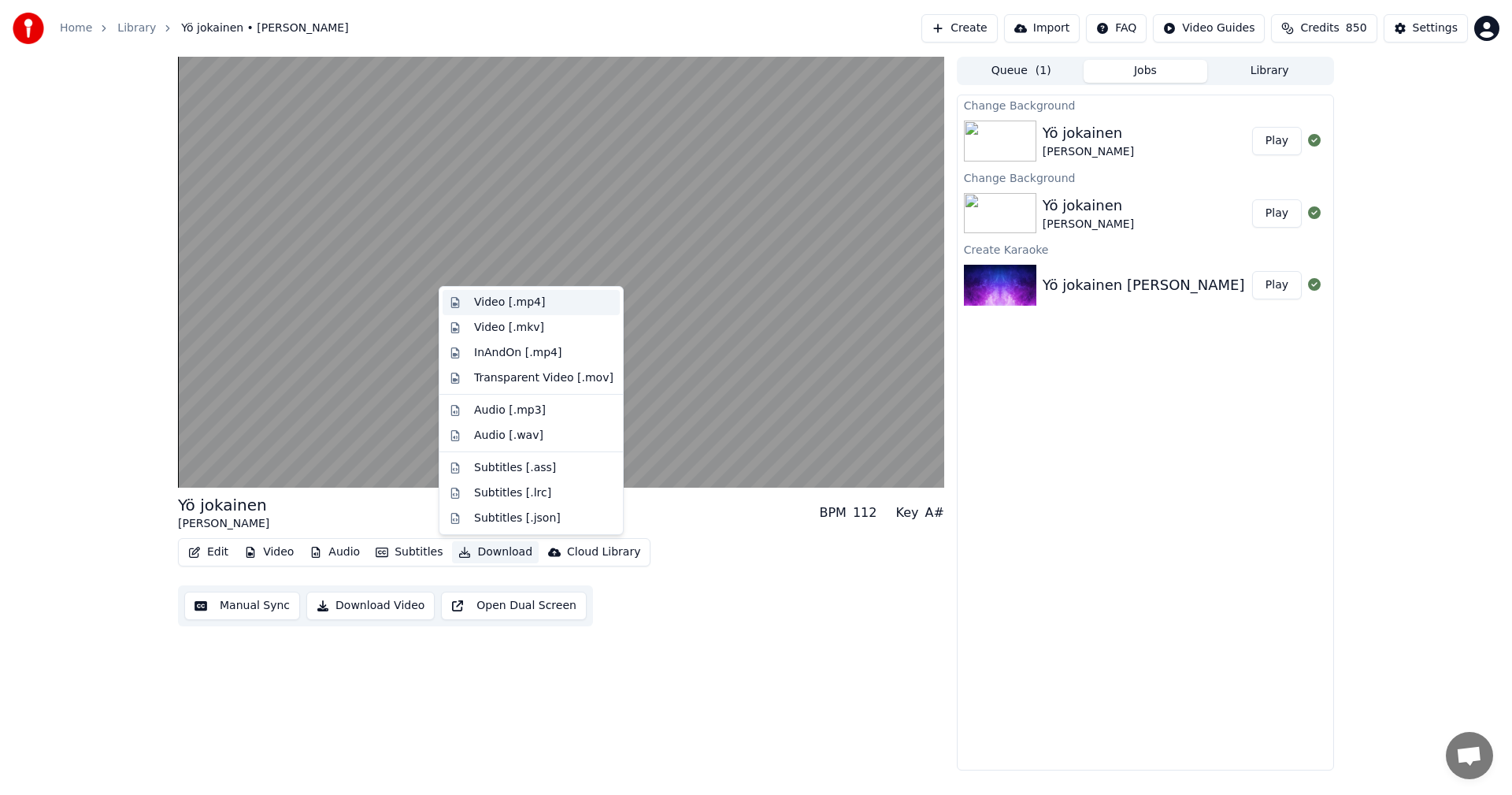
click at [509, 299] on div "Video [.mp4]" at bounding box center [509, 302] width 70 height 16
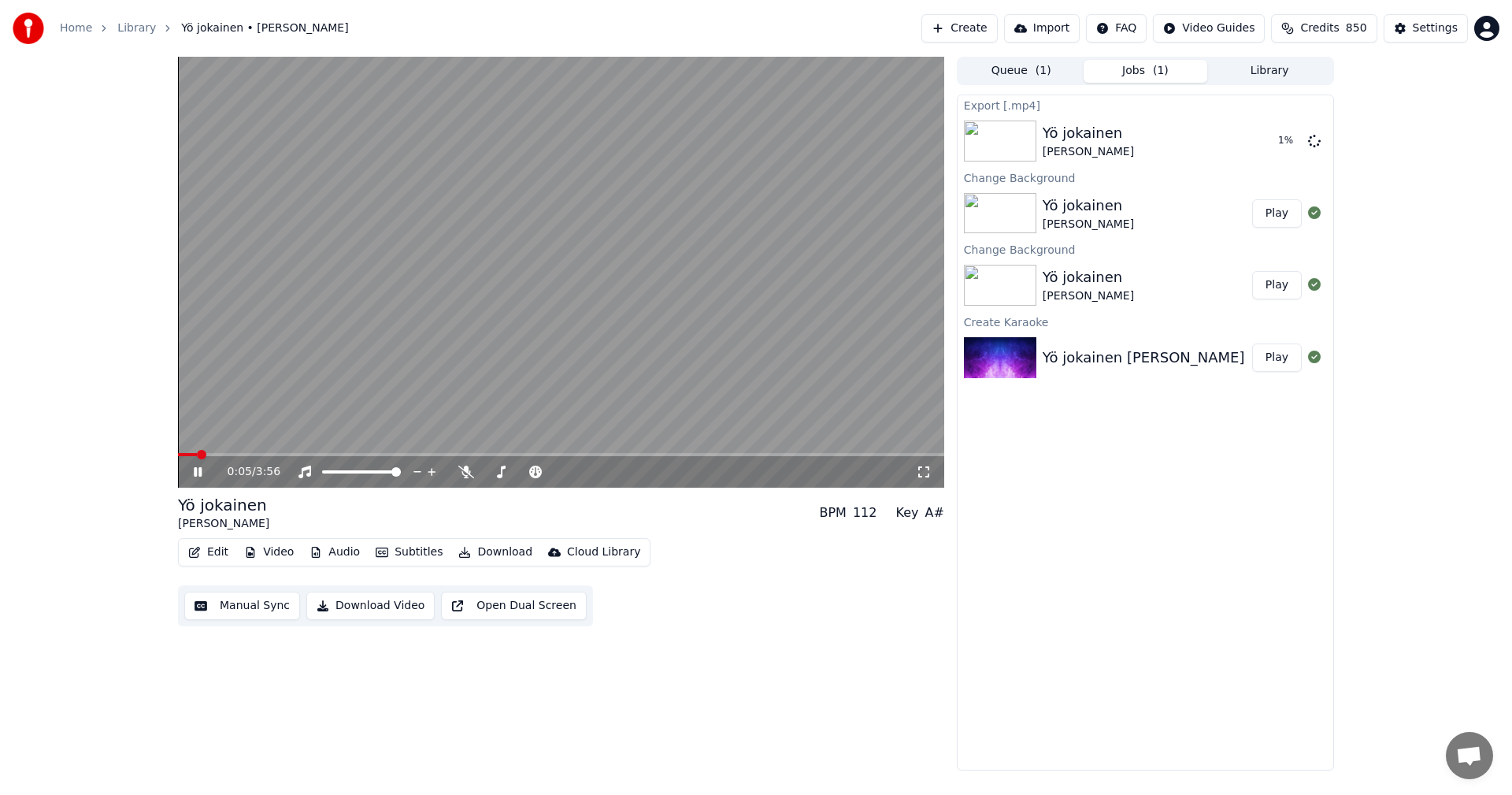
click at [198, 470] on icon at bounding box center [209, 471] width 37 height 12
click at [1289, 143] on button "Show" at bounding box center [1274, 141] width 57 height 29
click at [284, 551] on button "Video" at bounding box center [269, 551] width 62 height 22
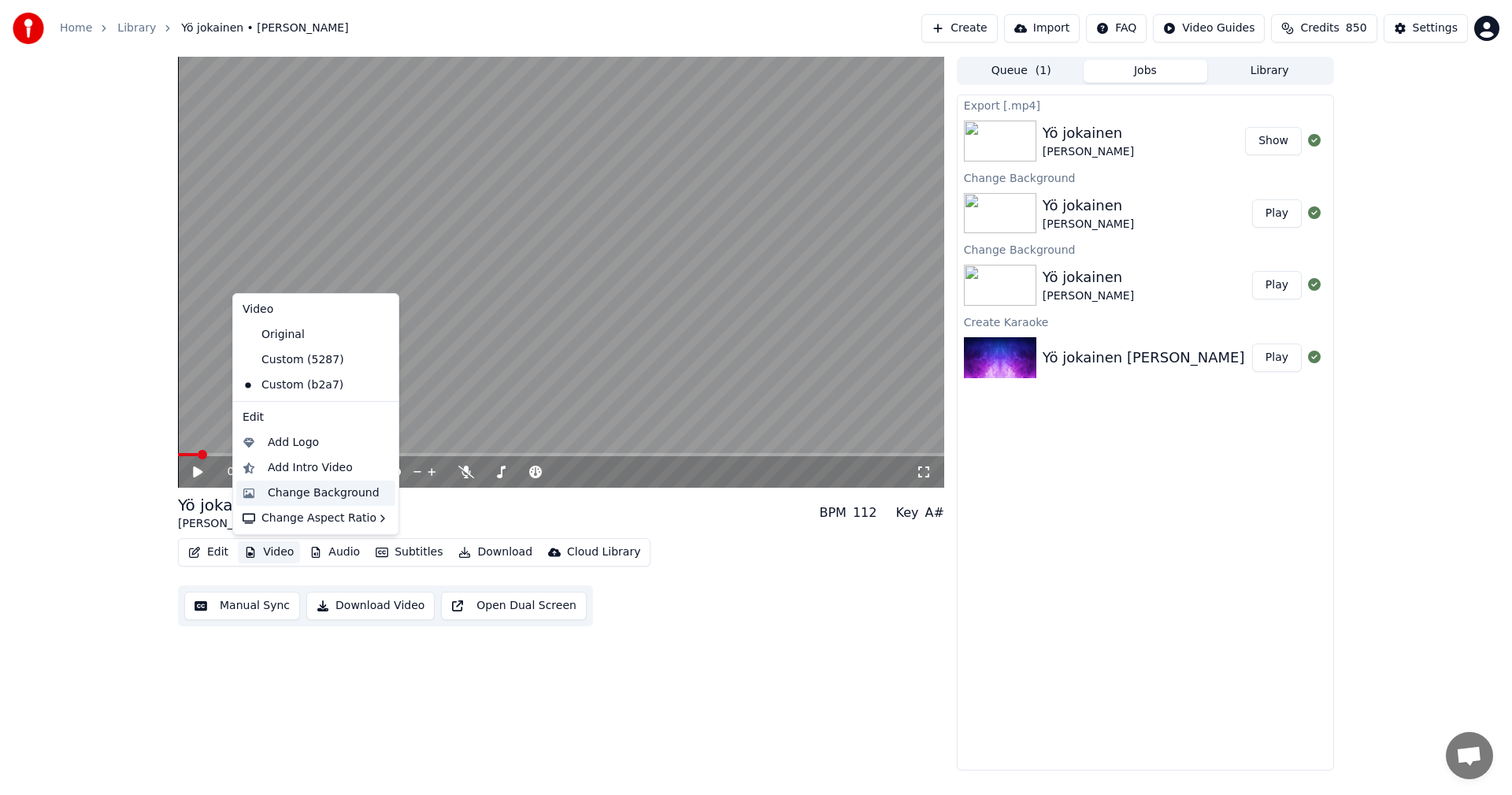
click at [308, 492] on div "Change Background" at bounding box center [323, 493] width 111 height 16
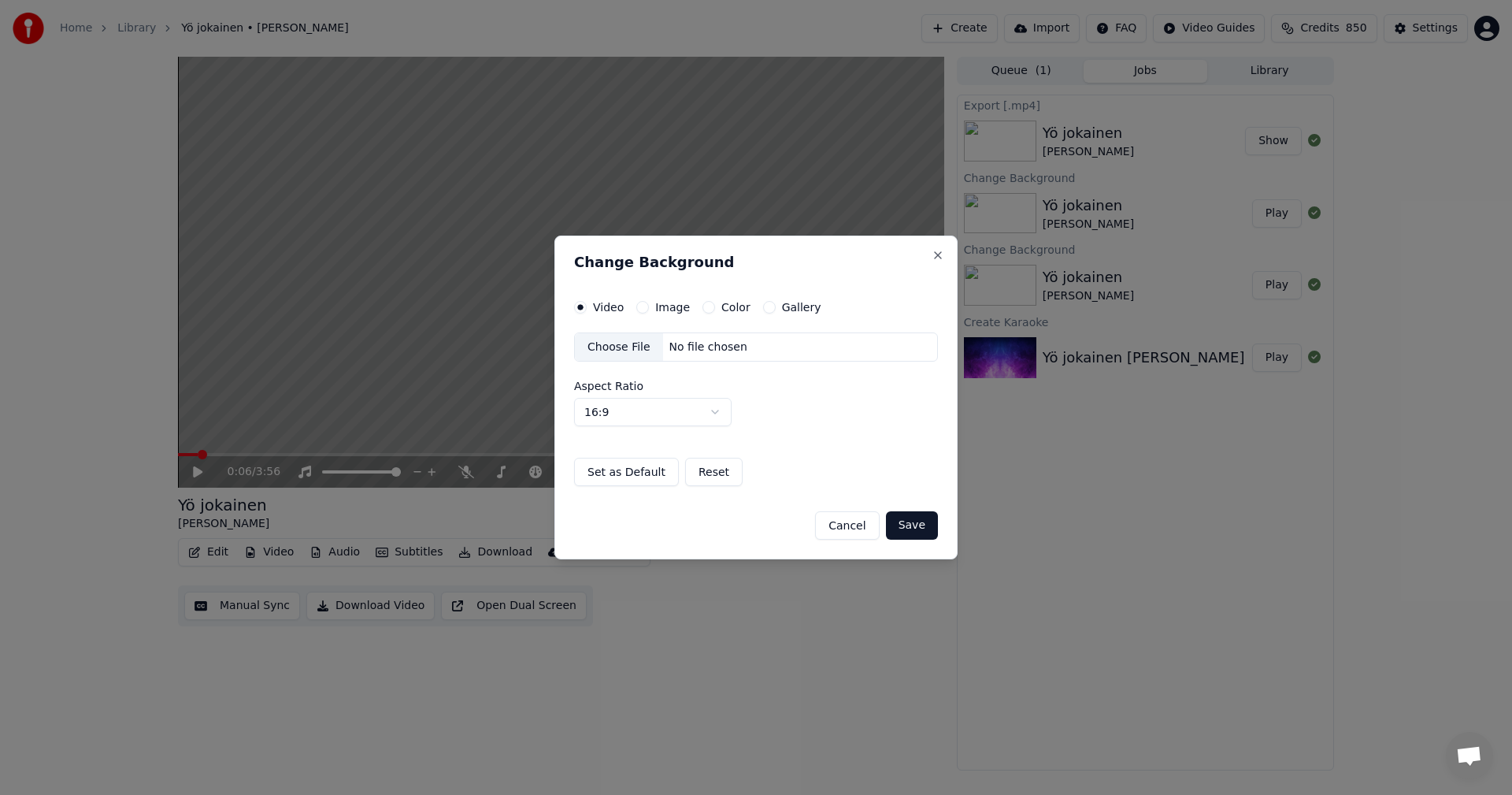
click at [646, 305] on button "Image" at bounding box center [642, 307] width 12 height 12
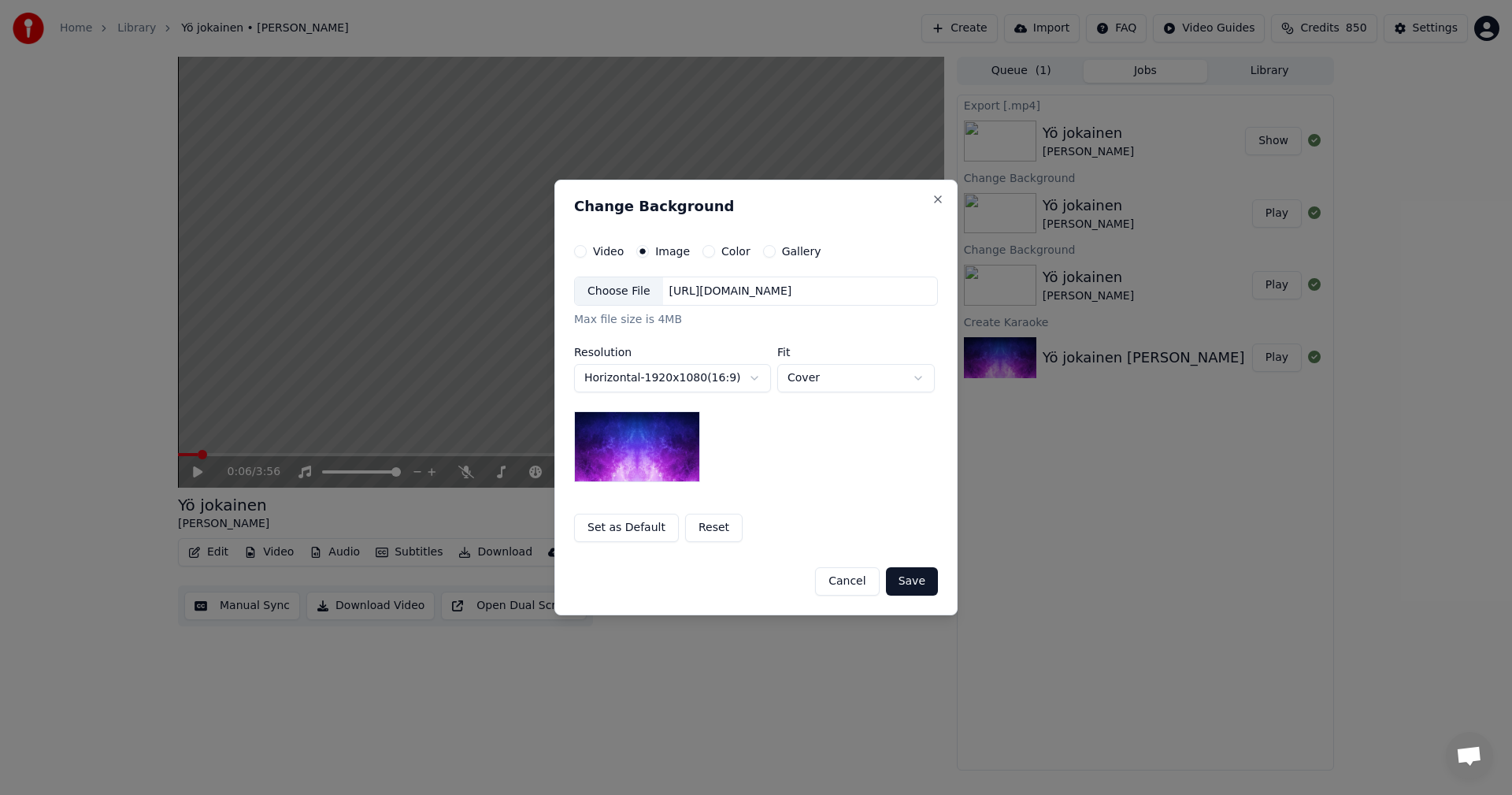
click at [639, 298] on div "Choose File" at bounding box center [619, 291] width 89 height 29
click at [928, 581] on button "Save" at bounding box center [912, 582] width 52 height 29
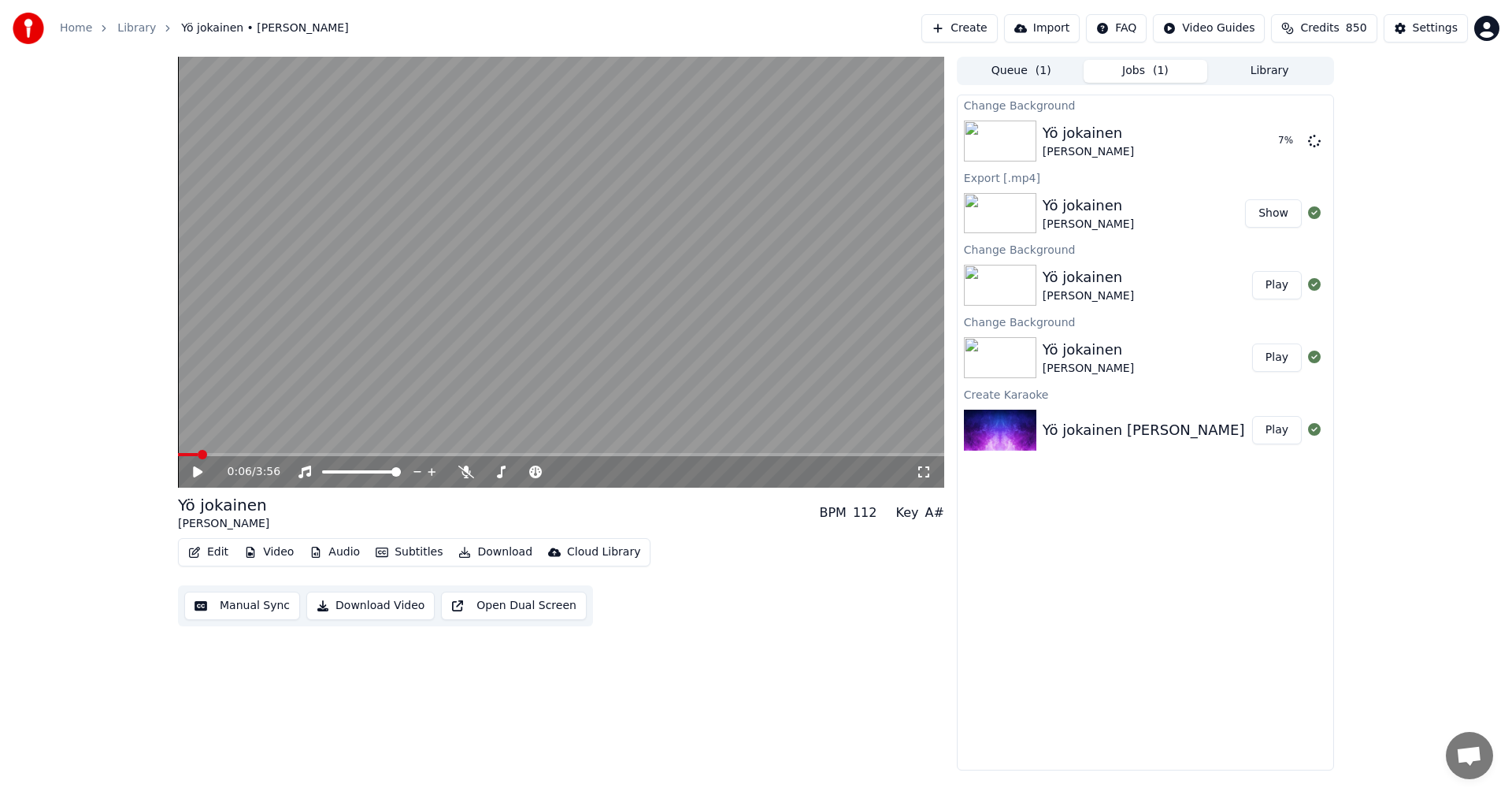
click at [927, 473] on icon at bounding box center [924, 471] width 16 height 12
click at [1283, 143] on button "Play" at bounding box center [1277, 141] width 50 height 29
click at [506, 549] on button "Download" at bounding box center [495, 551] width 87 height 22
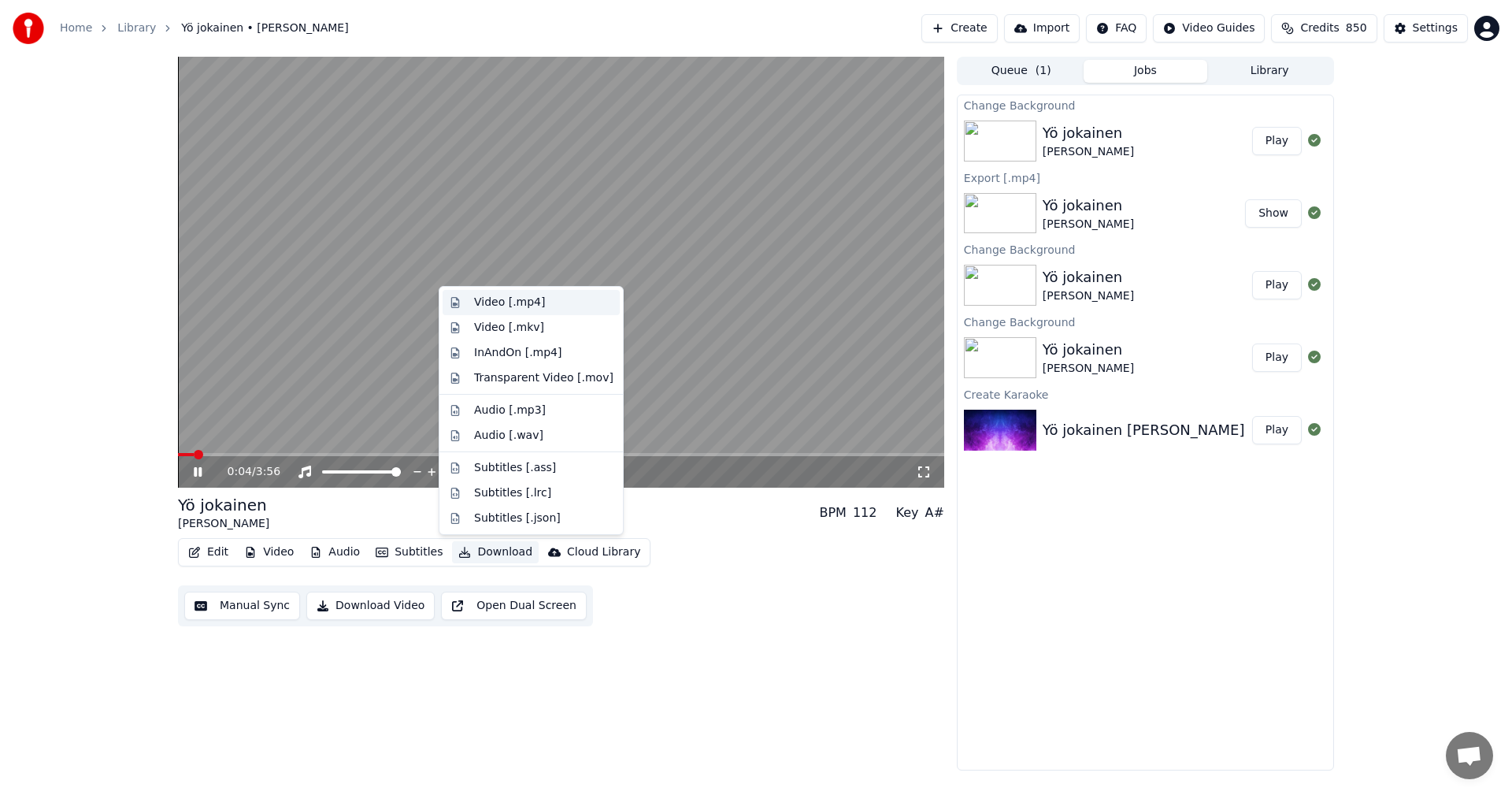
click at [529, 303] on div "Video [.mp4]" at bounding box center [509, 302] width 70 height 16
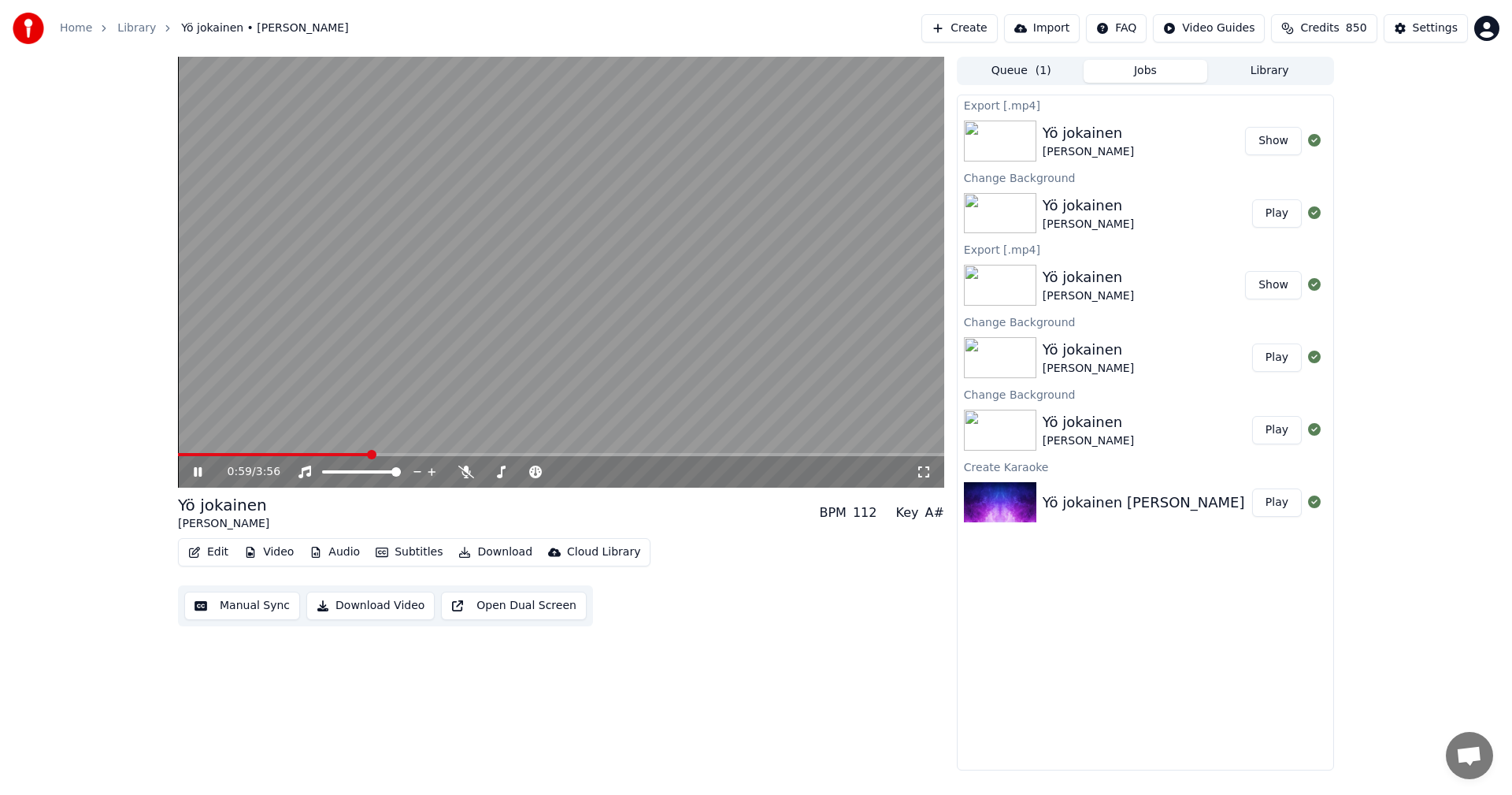
click at [1286, 142] on button "Show" at bounding box center [1274, 141] width 57 height 29
click at [464, 467] on icon at bounding box center [466, 471] width 16 height 12
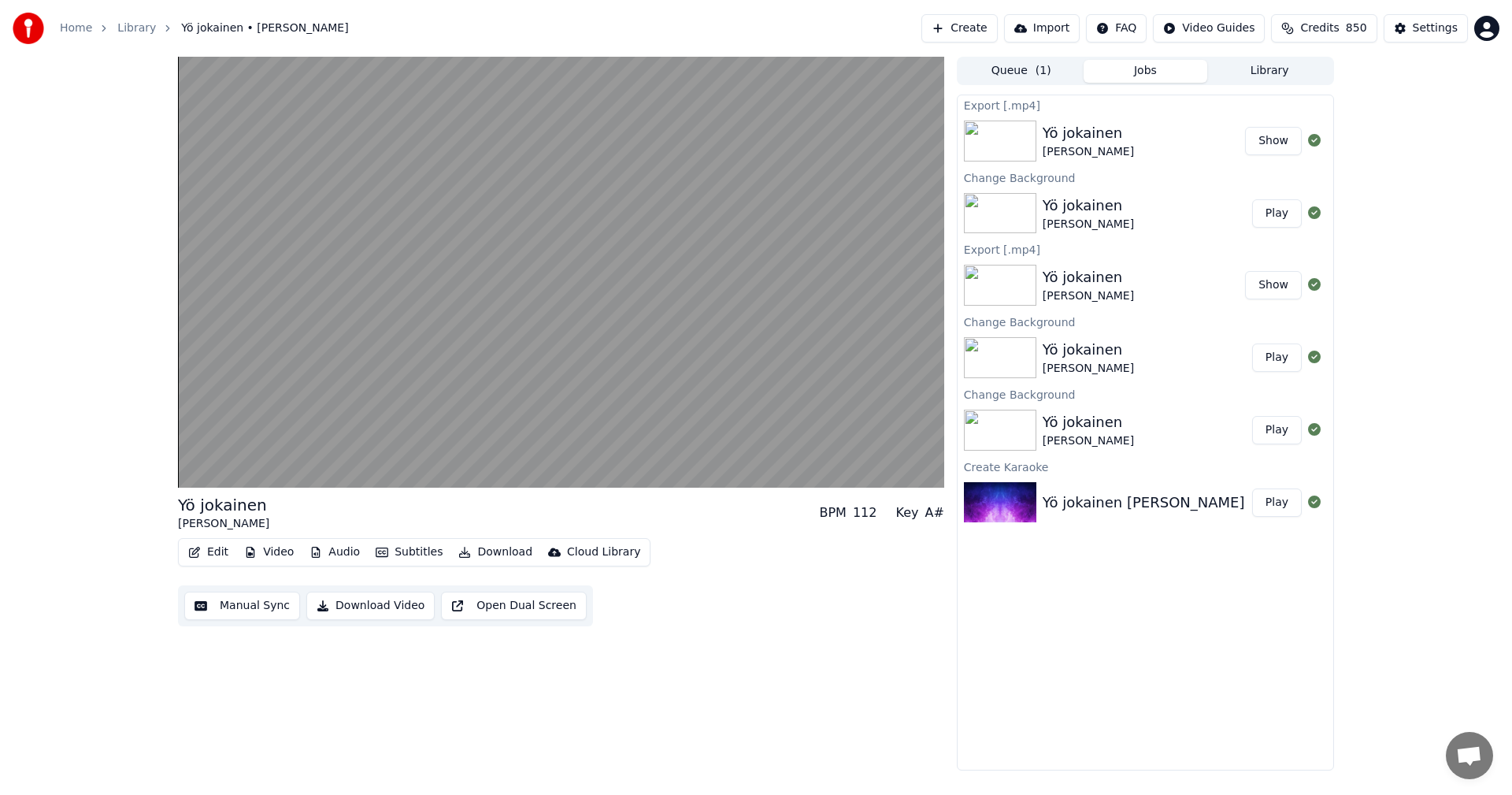
click at [223, 554] on button "Edit" at bounding box center [208, 551] width 52 height 22
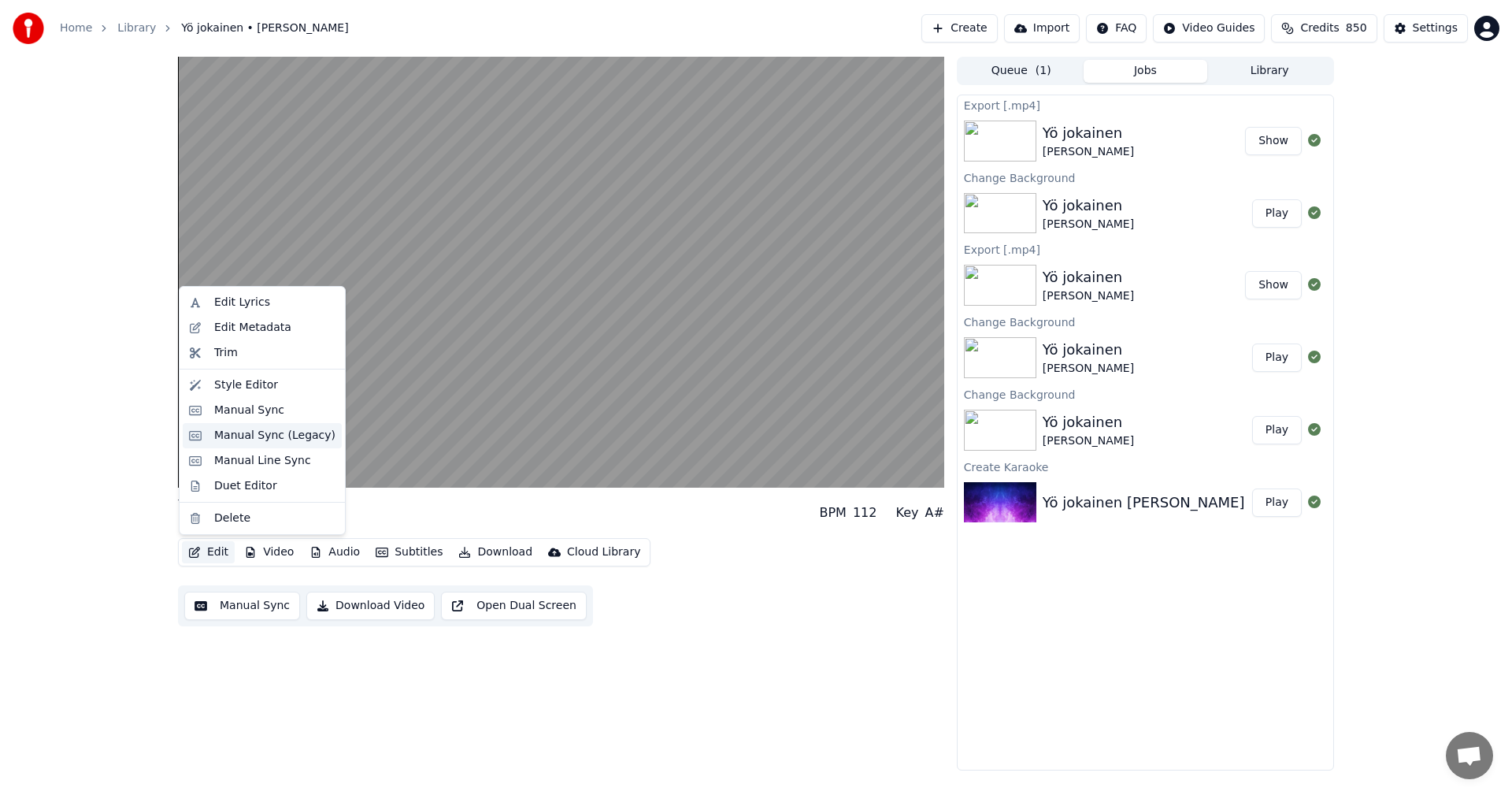
click at [269, 439] on div "Manual Sync (Legacy)" at bounding box center [274, 435] width 121 height 16
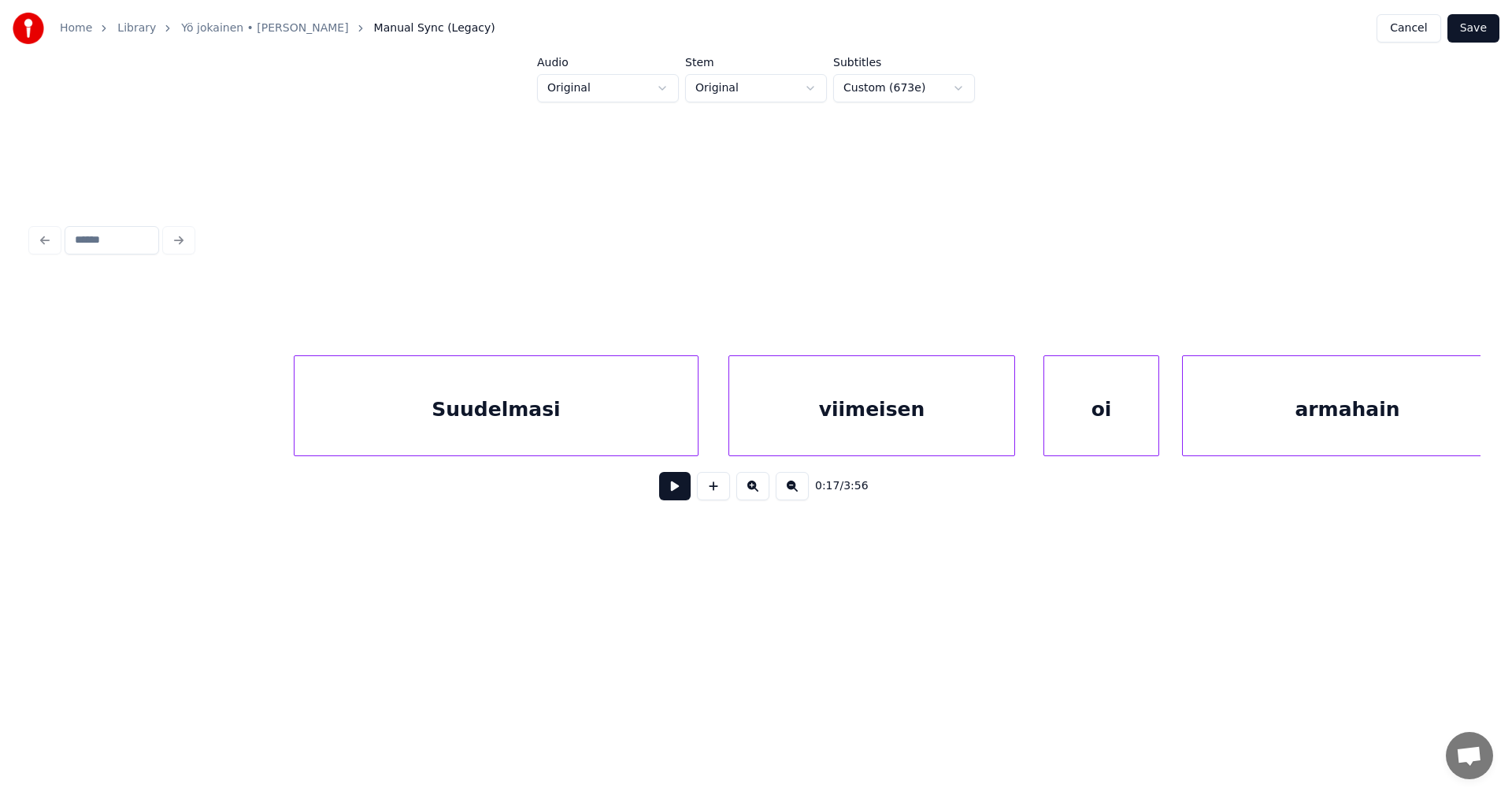
scroll to position [0, 19118]
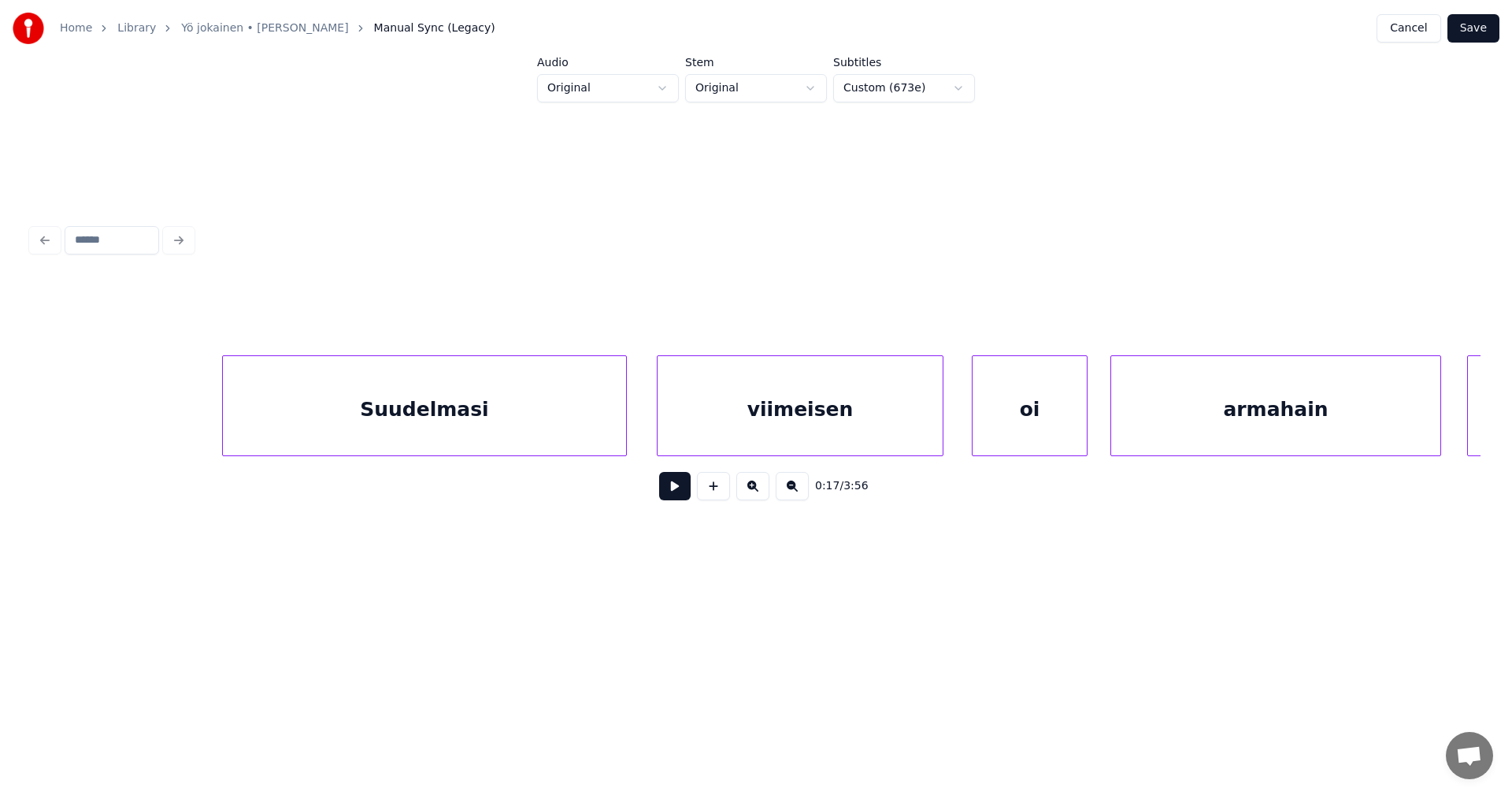
click at [731, 417] on div "viimeisen" at bounding box center [800, 409] width 285 height 107
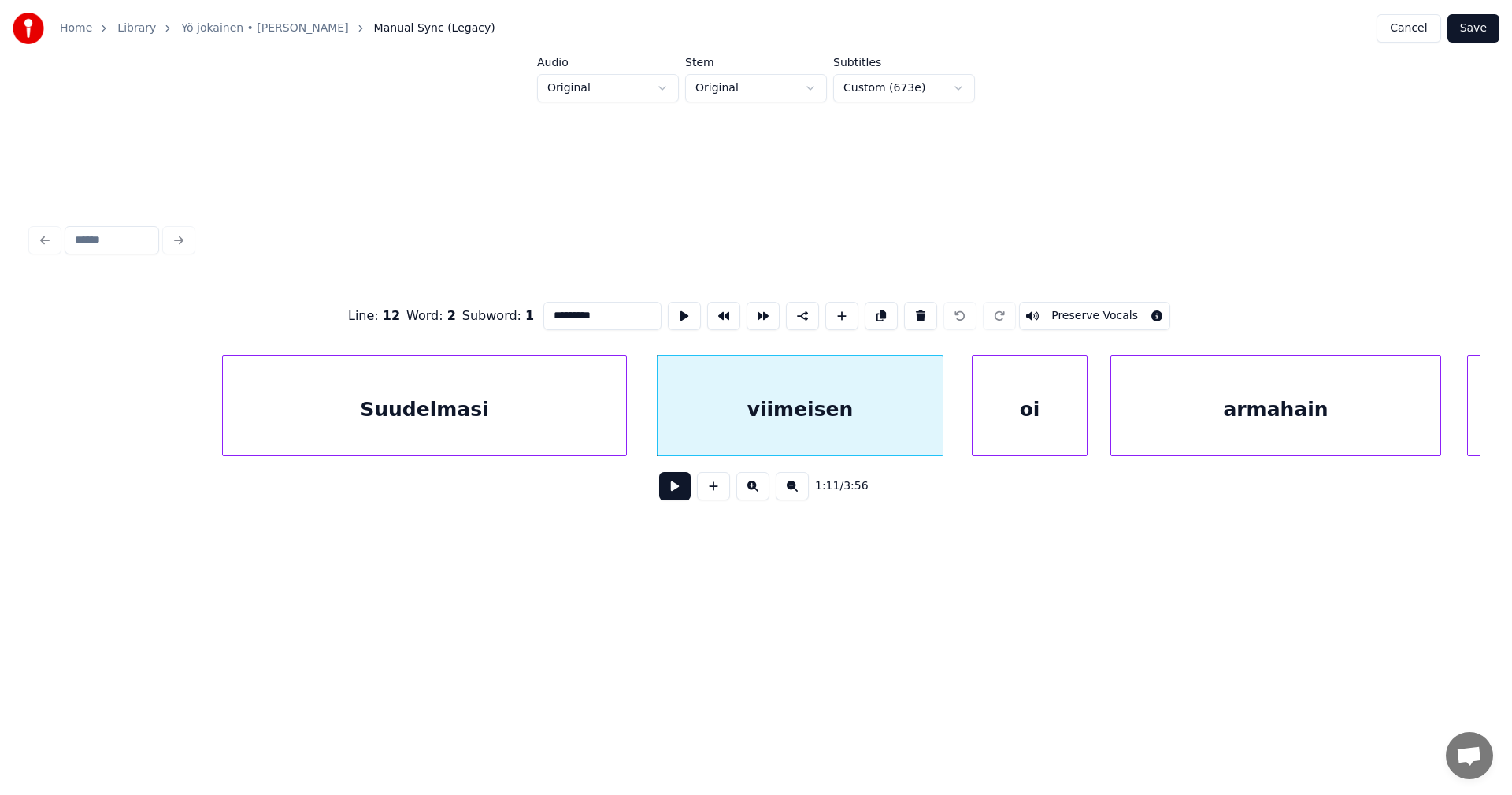
click at [581, 315] on input "*********" at bounding box center [603, 316] width 118 height 29
type input "*********"
click at [1465, 32] on button "Save" at bounding box center [1473, 29] width 52 height 29
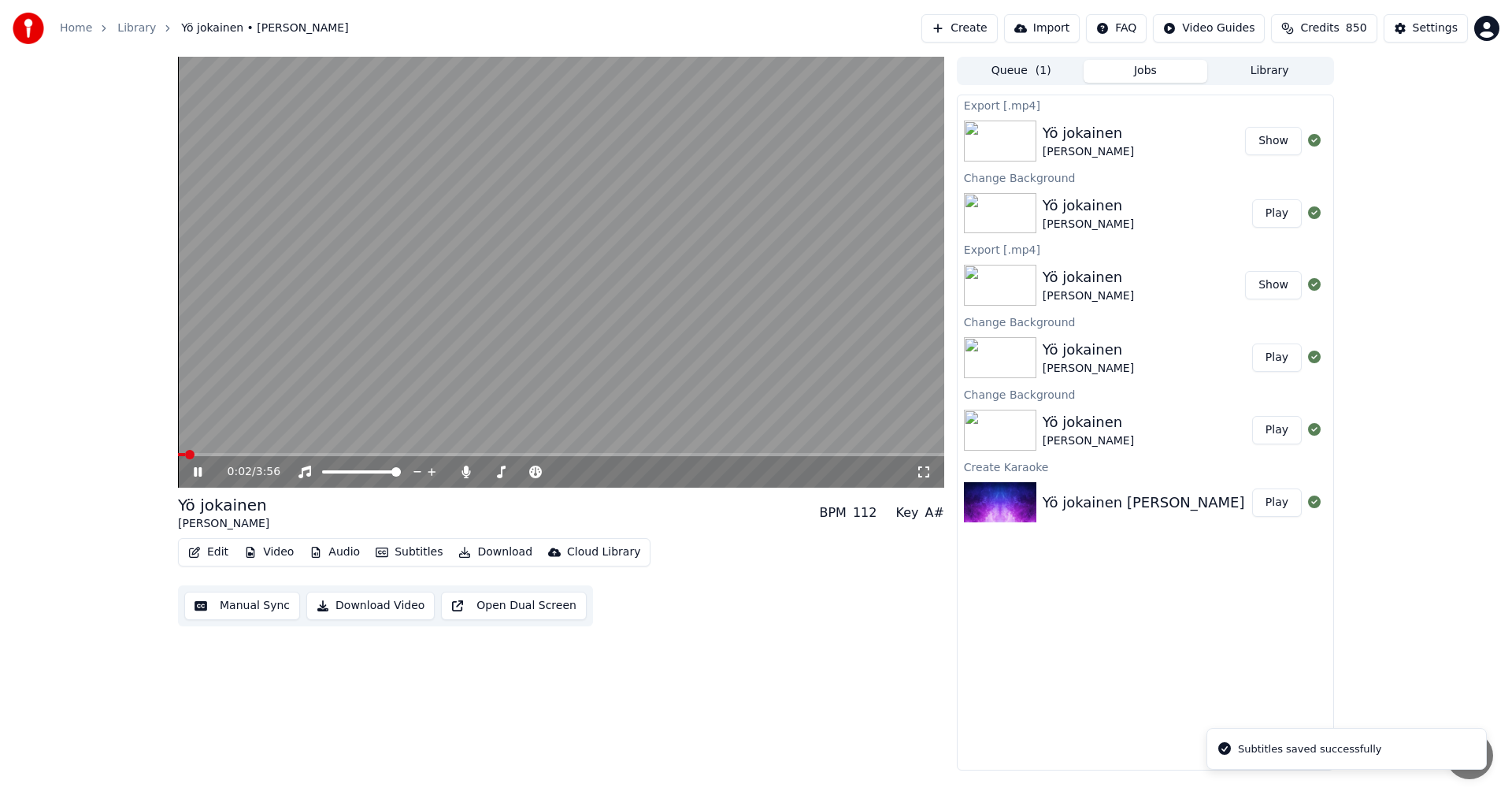
click at [193, 469] on icon at bounding box center [209, 471] width 37 height 12
